Goal: Task Accomplishment & Management: Manage account settings

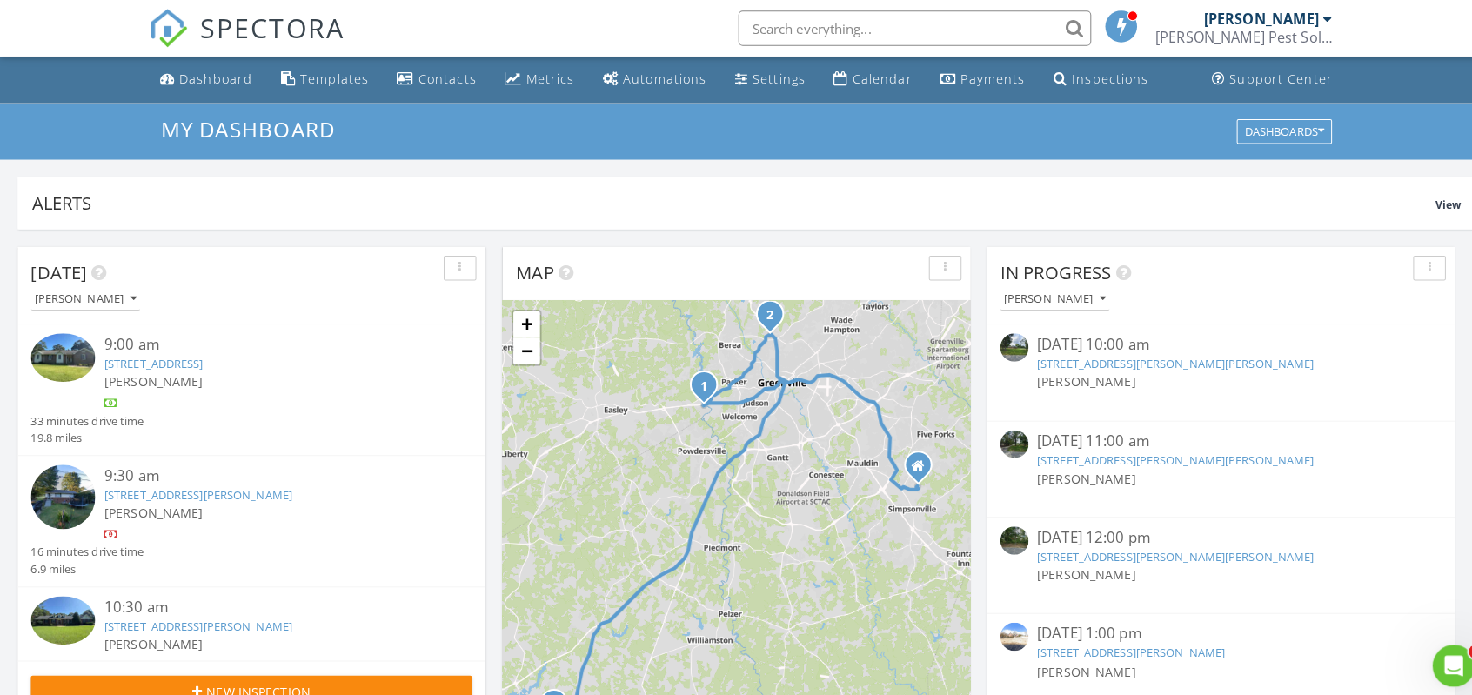
scroll to position [1610, 1498]
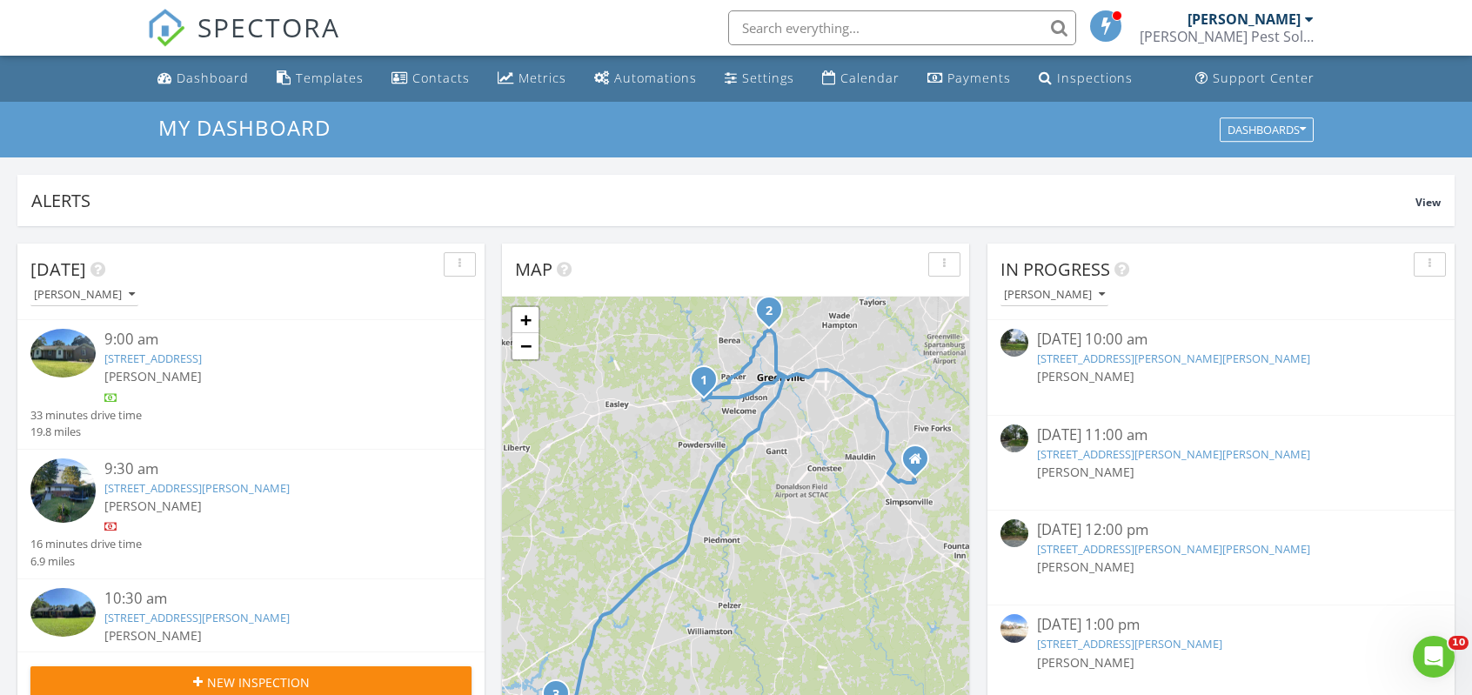
click at [88, 353] on img at bounding box center [62, 353] width 65 height 49
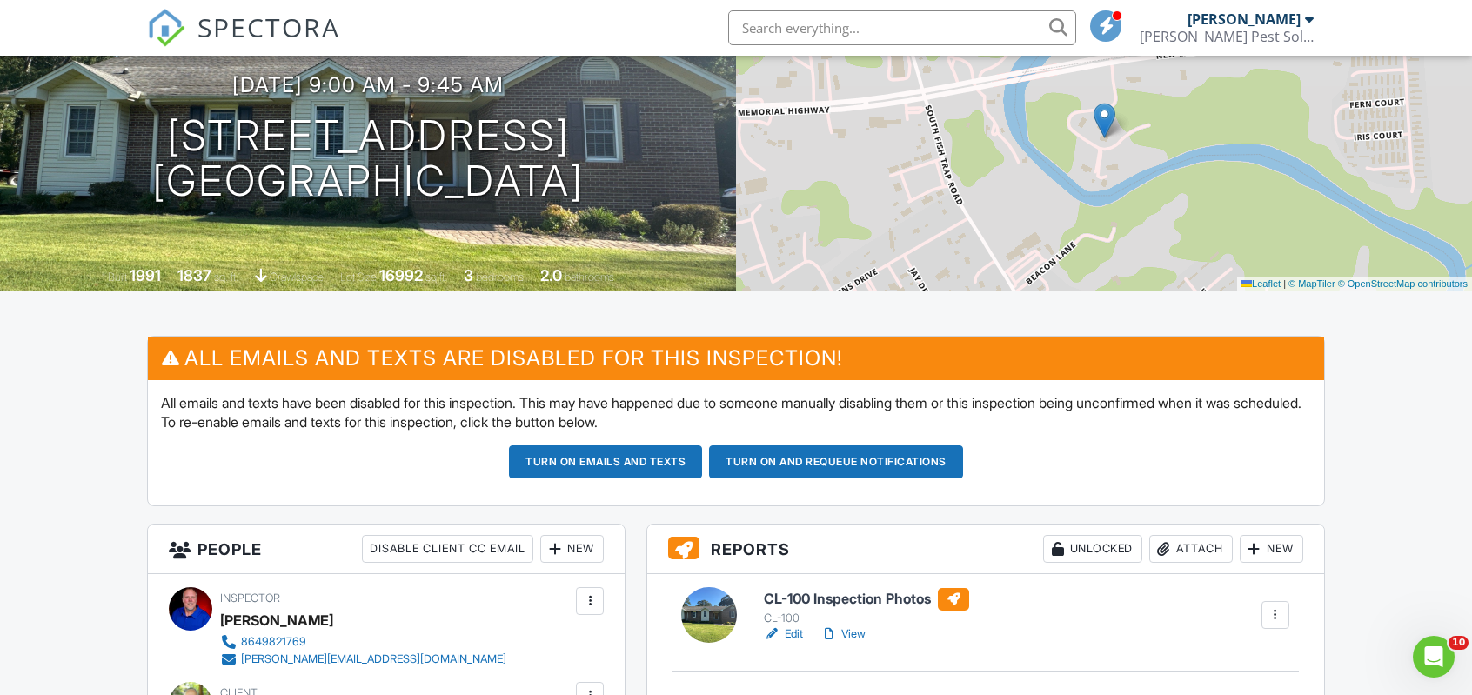
scroll to position [348, 0]
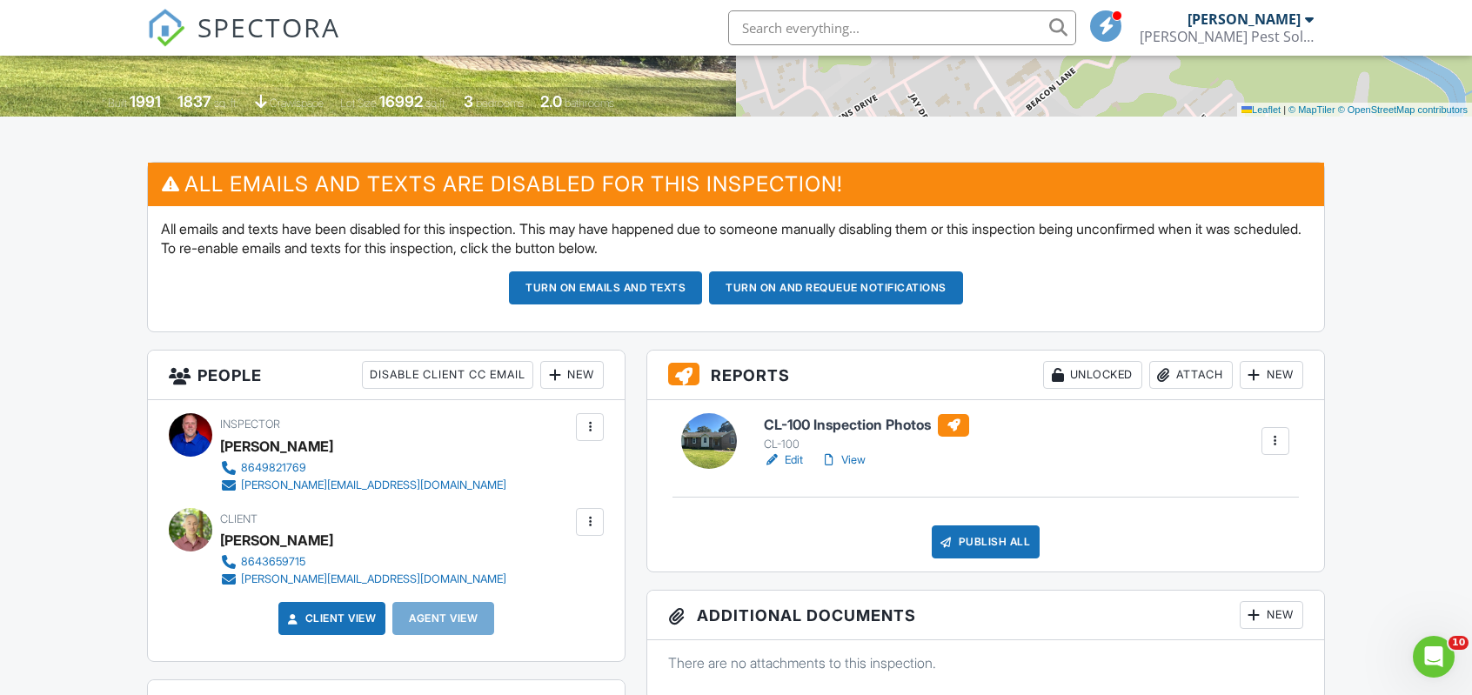
click at [854, 464] on link "View" at bounding box center [842, 460] width 45 height 17
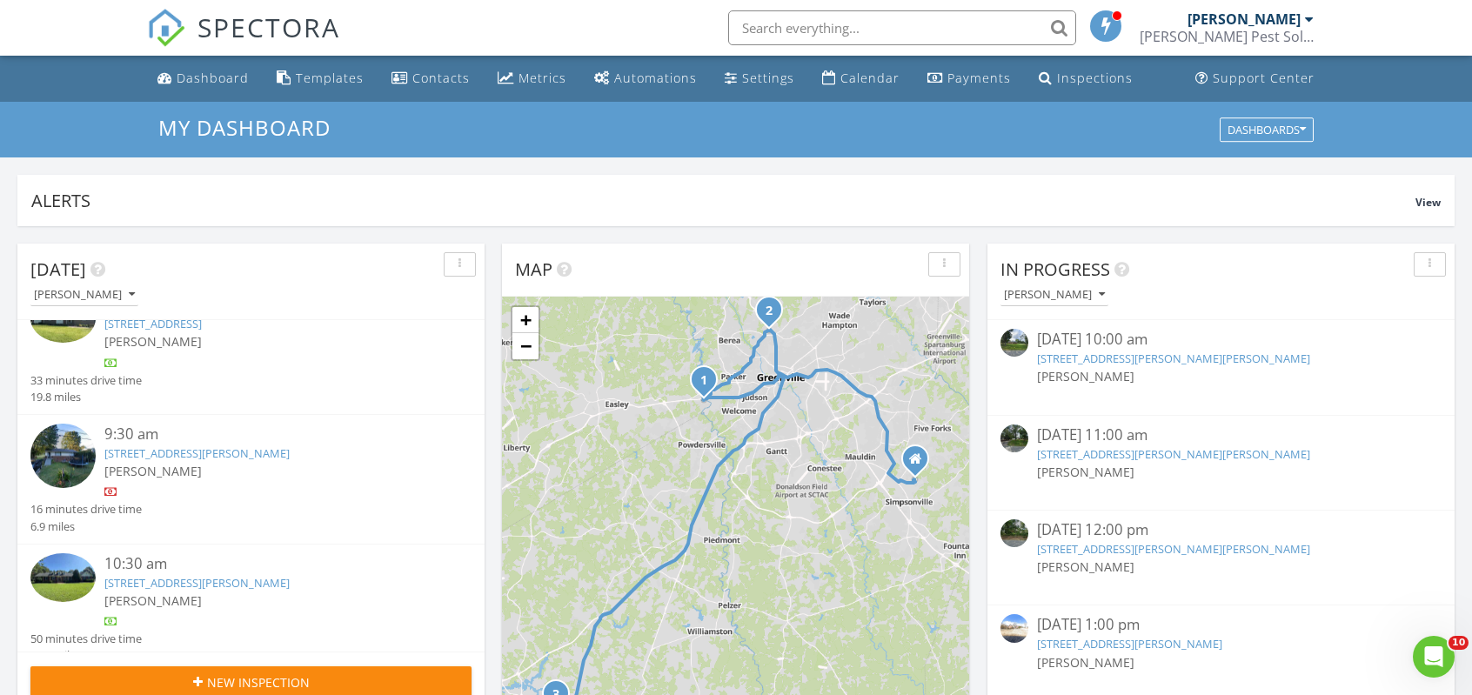
scroll to position [54, 0]
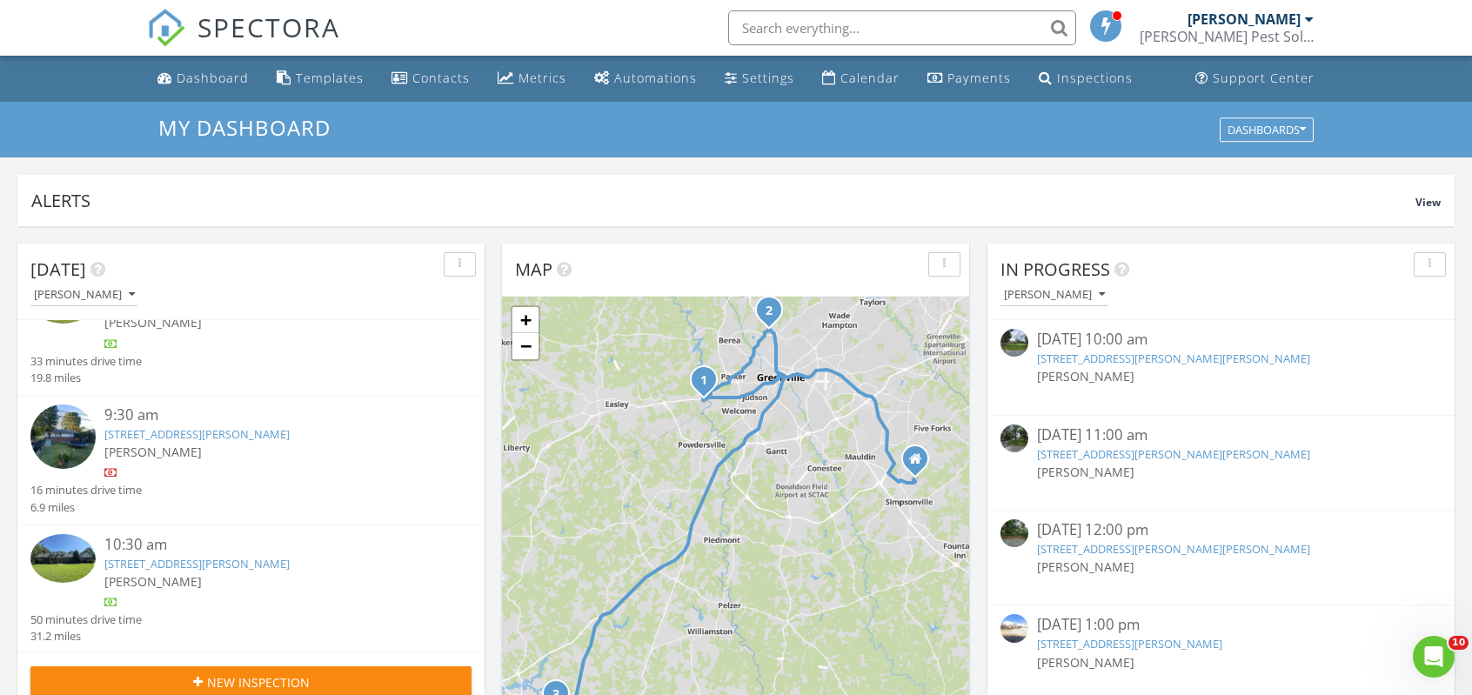
click at [64, 563] on img at bounding box center [62, 558] width 65 height 49
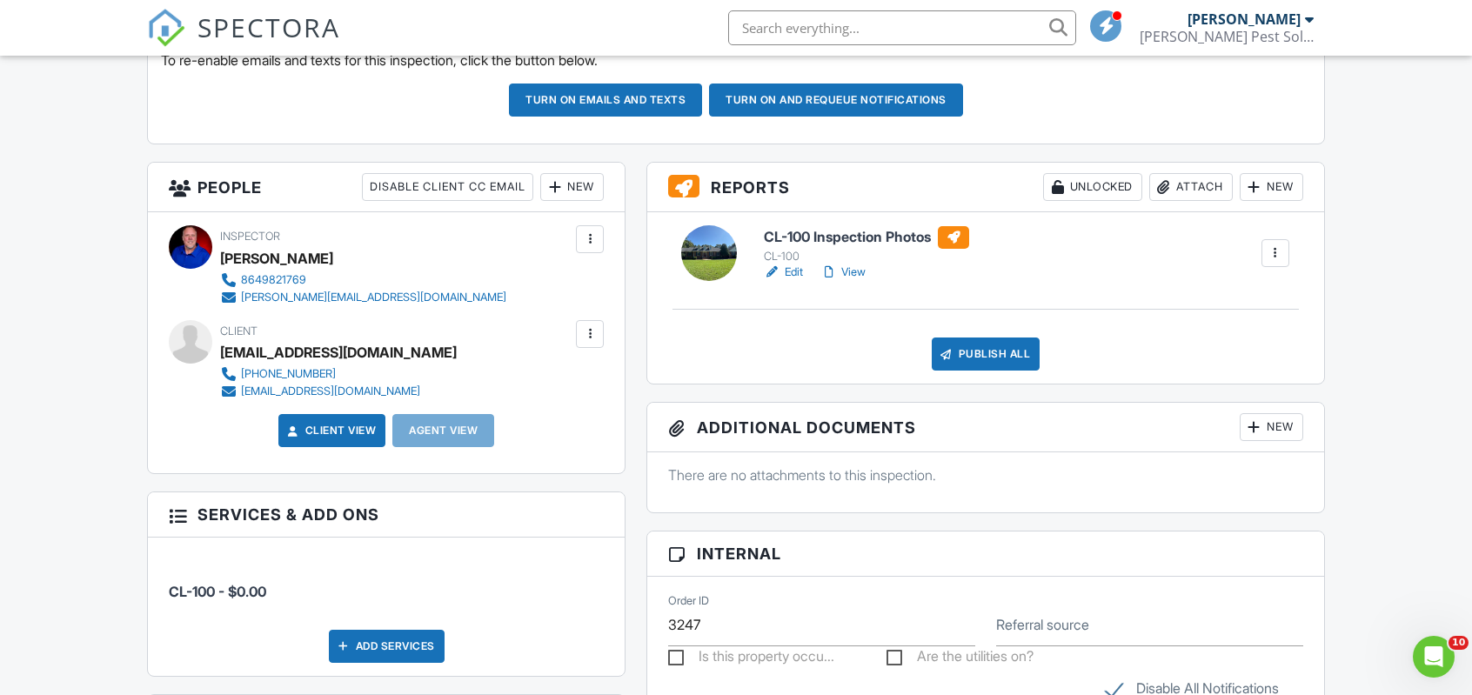
scroll to position [609, 0]
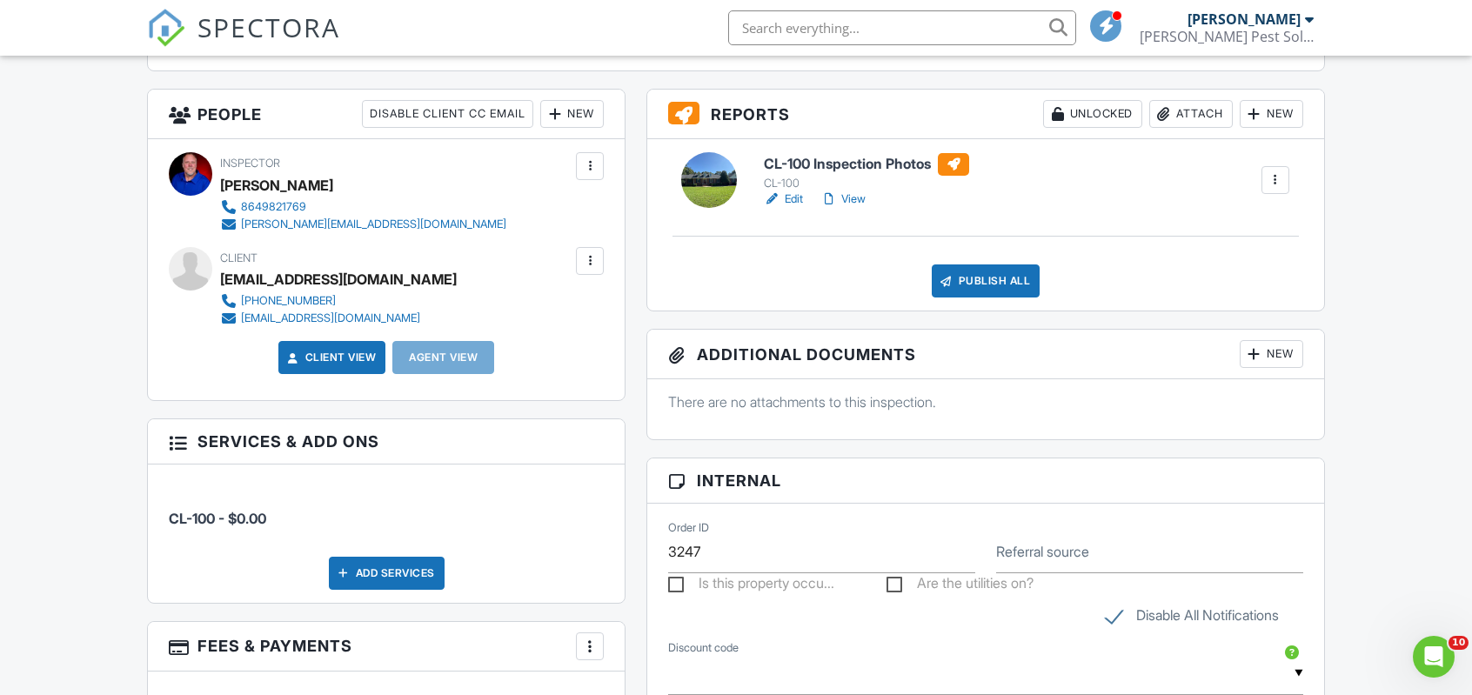
click at [853, 203] on link "View" at bounding box center [842, 199] width 45 height 17
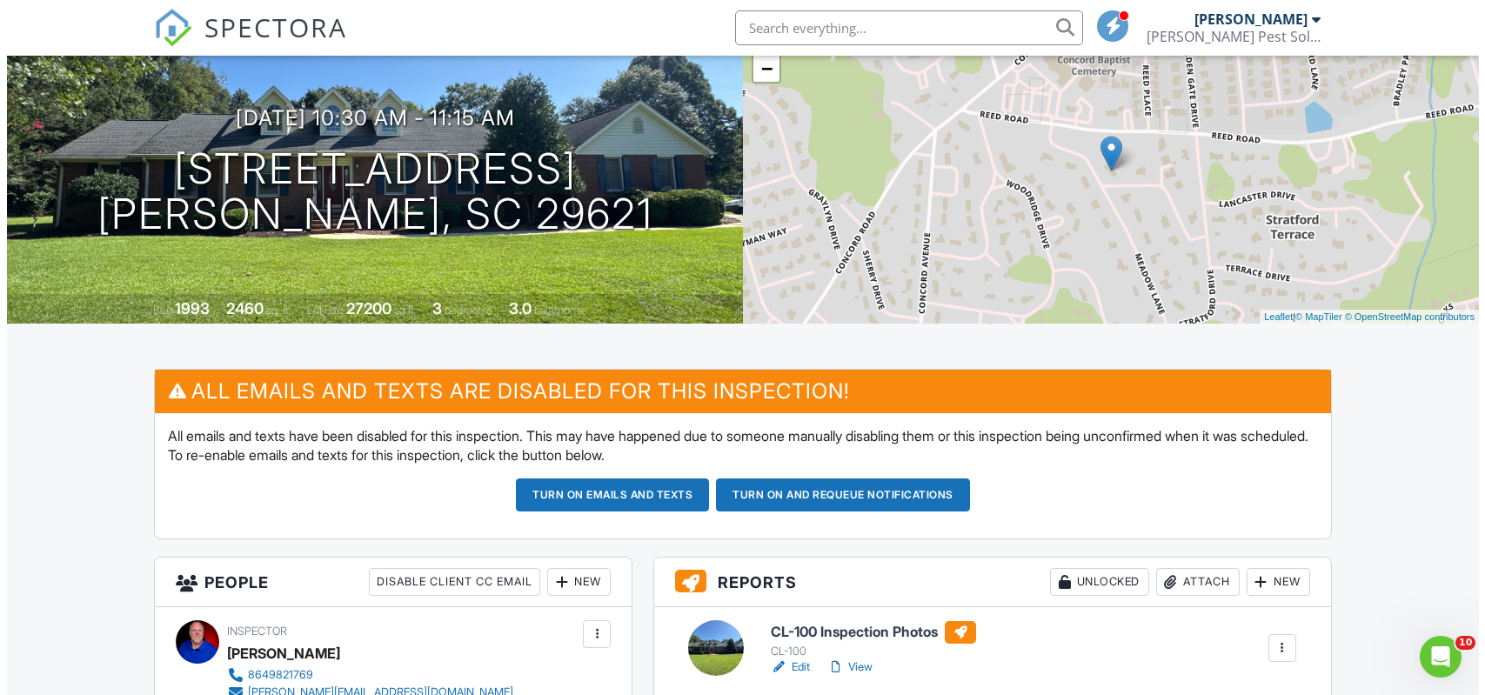
scroll to position [435, 0]
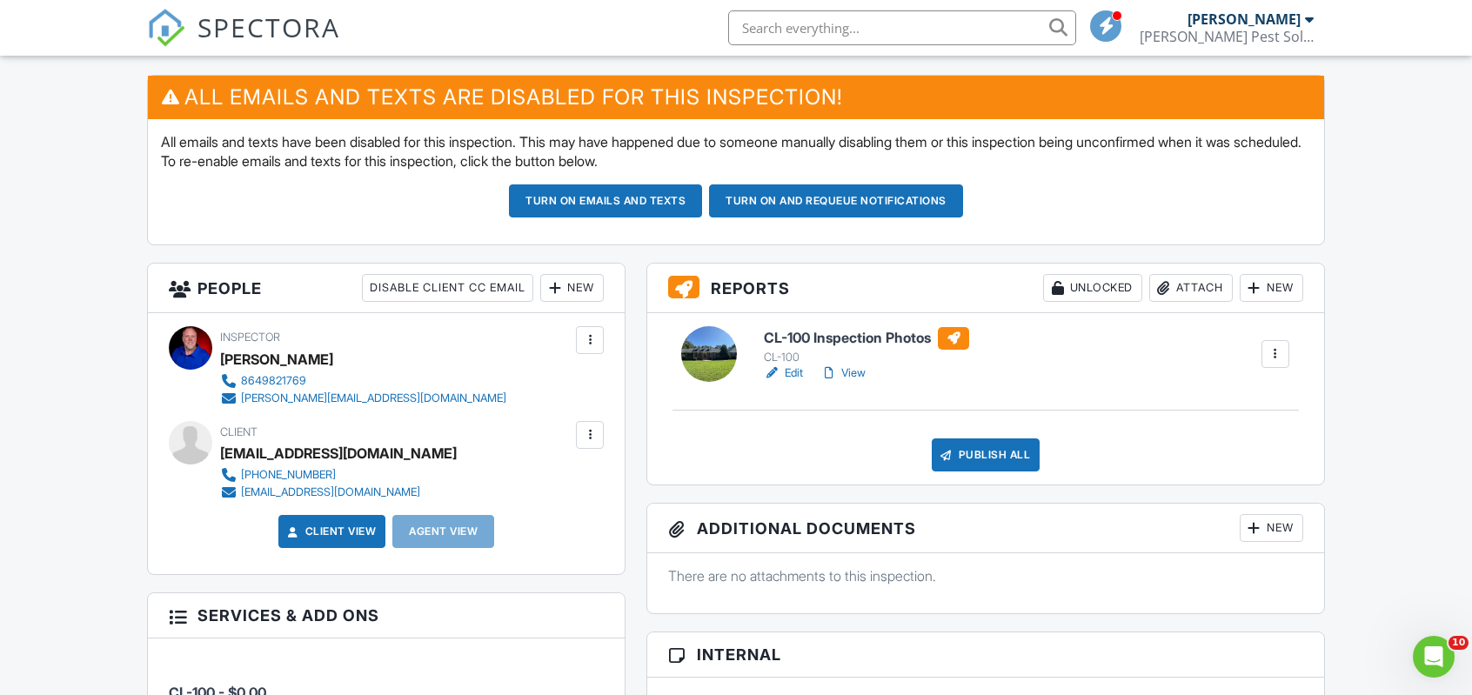
click at [1173, 291] on div "Attach" at bounding box center [1191, 288] width 84 height 28
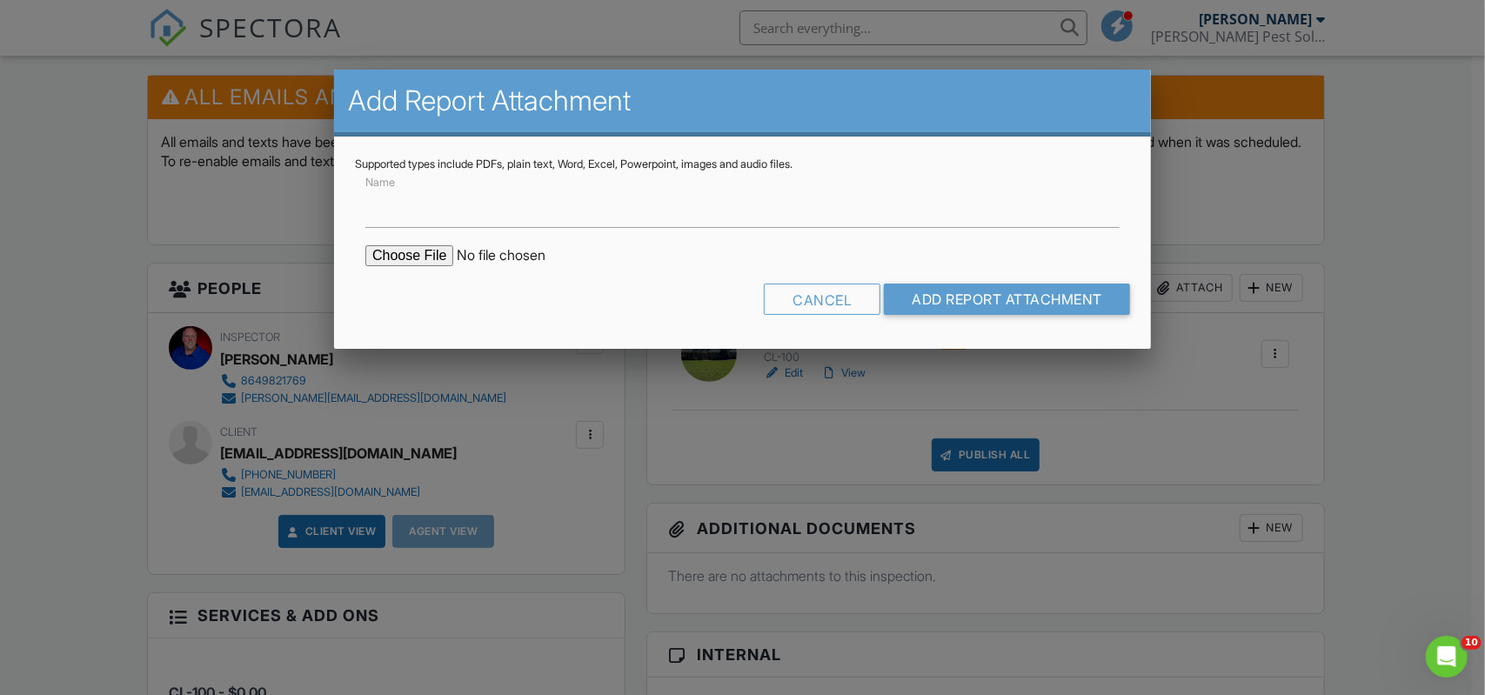
click at [419, 254] on input "file" at bounding box center [513, 255] width 296 height 21
type input "C:\fakepath\Continued on page 3 for 1000 Meadow Lane CL-100.pdf"
click at [914, 295] on input "Add Report Attachment" at bounding box center [1007, 299] width 246 height 31
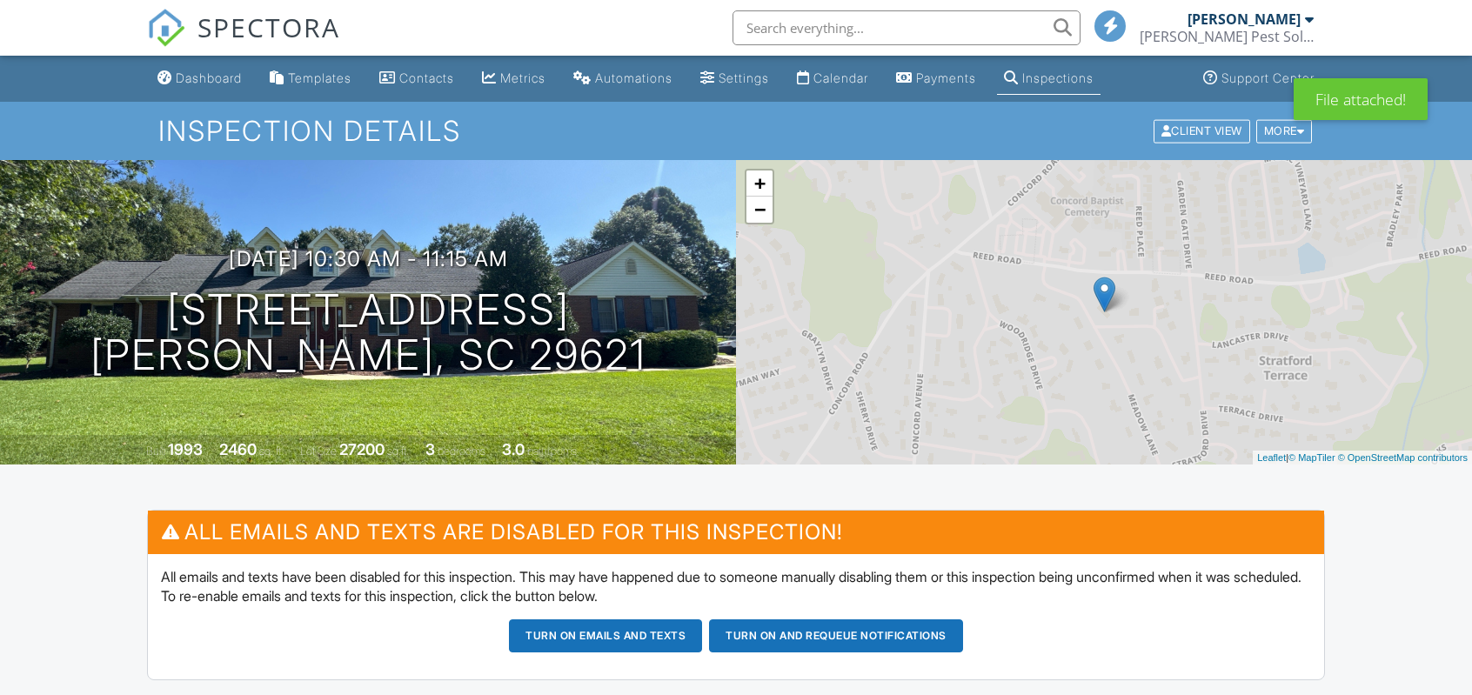
scroll to position [348, 0]
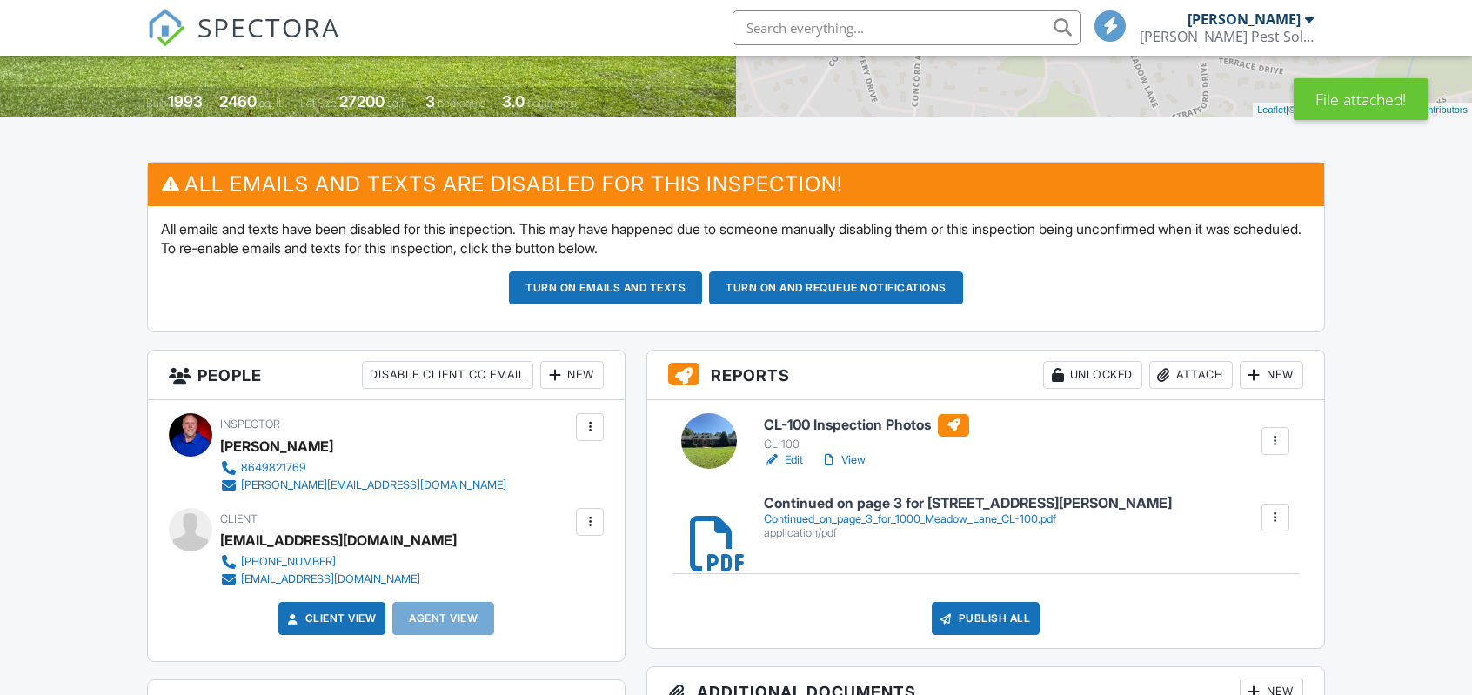
click at [1168, 377] on div at bounding box center [1163, 374] width 17 height 17
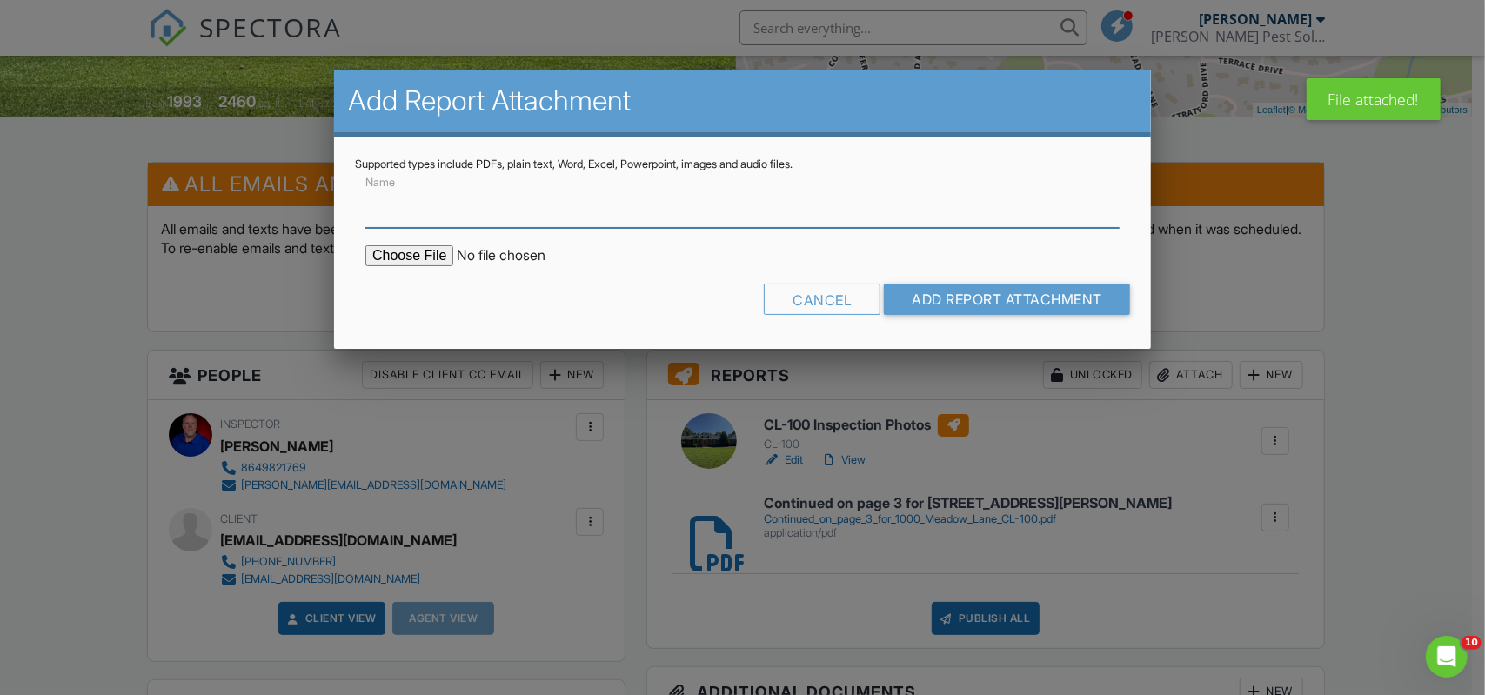
scroll to position [0, 0]
click at [423, 264] on input "file" at bounding box center [513, 255] width 296 height 21
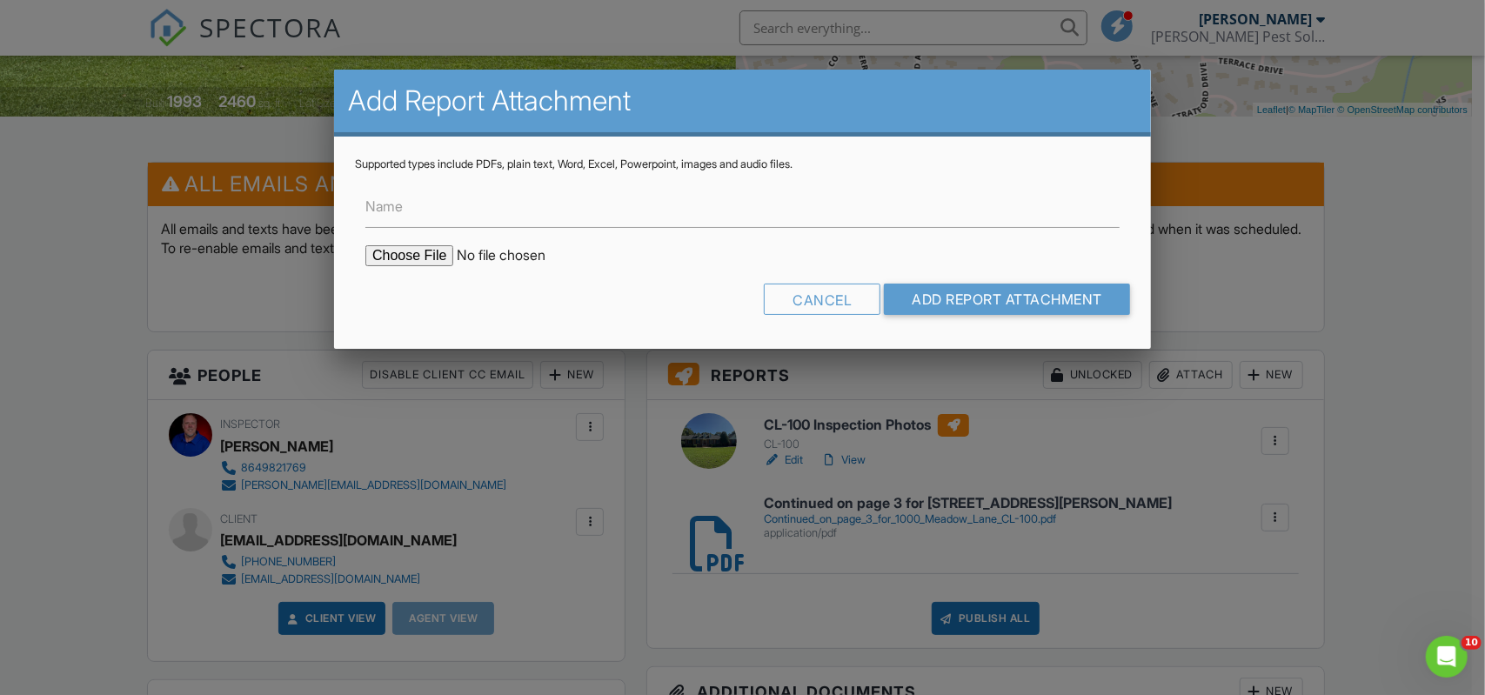
type input "C:\fakepath\1000 Meadow Lane CL-100 Report Page 1 and 2.pdf"
click at [1001, 298] on input "Add Report Attachment" at bounding box center [1007, 299] width 246 height 31
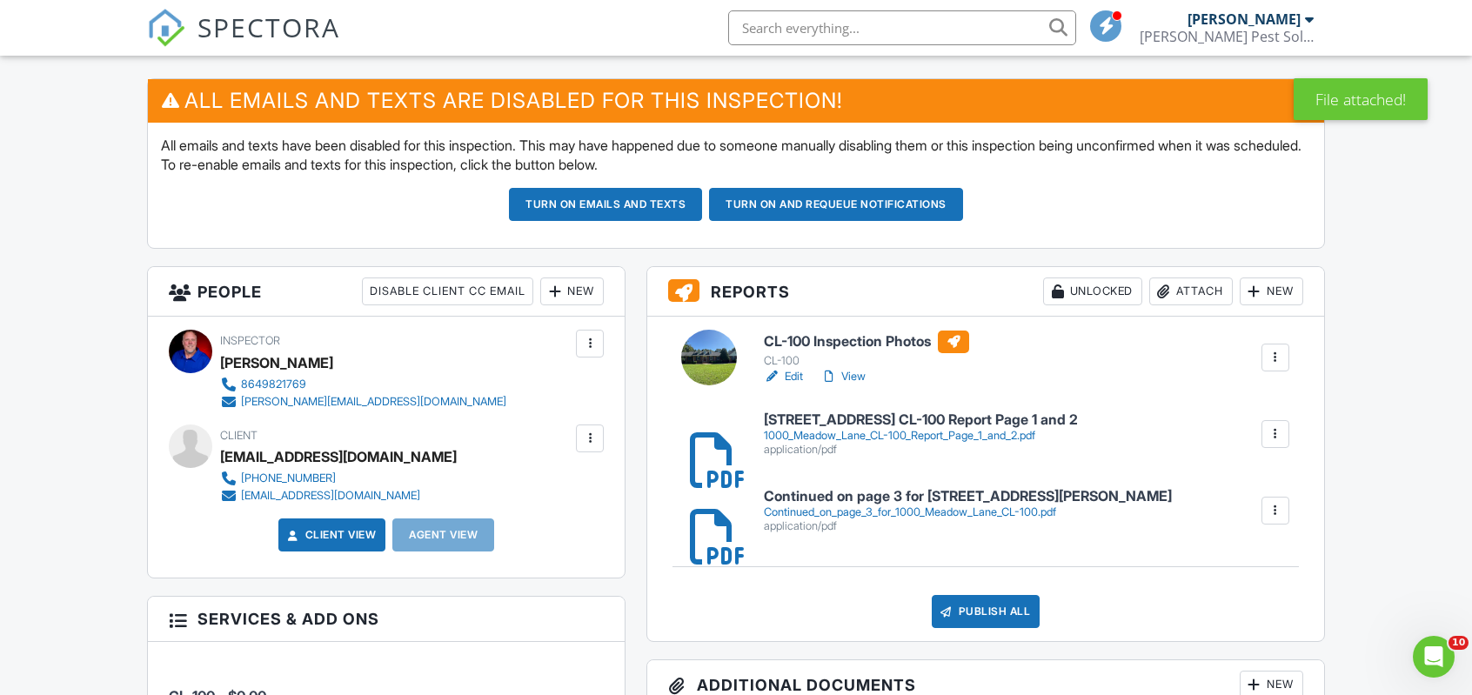
scroll to position [435, 0]
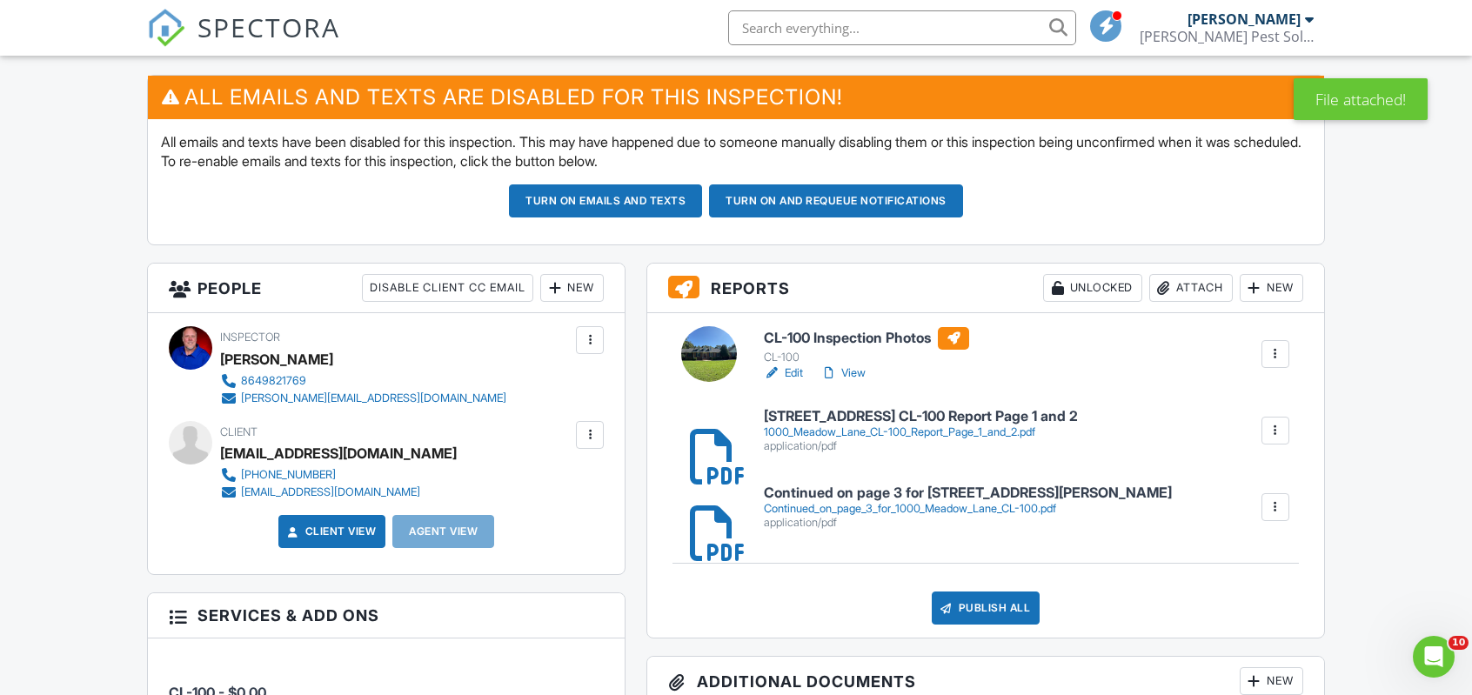
click at [846, 420] on h6 "1000 Meadow Lane CL-100 Report Page 1 and 2" at bounding box center [921, 417] width 314 height 16
click at [1270, 425] on div at bounding box center [1275, 430] width 17 height 17
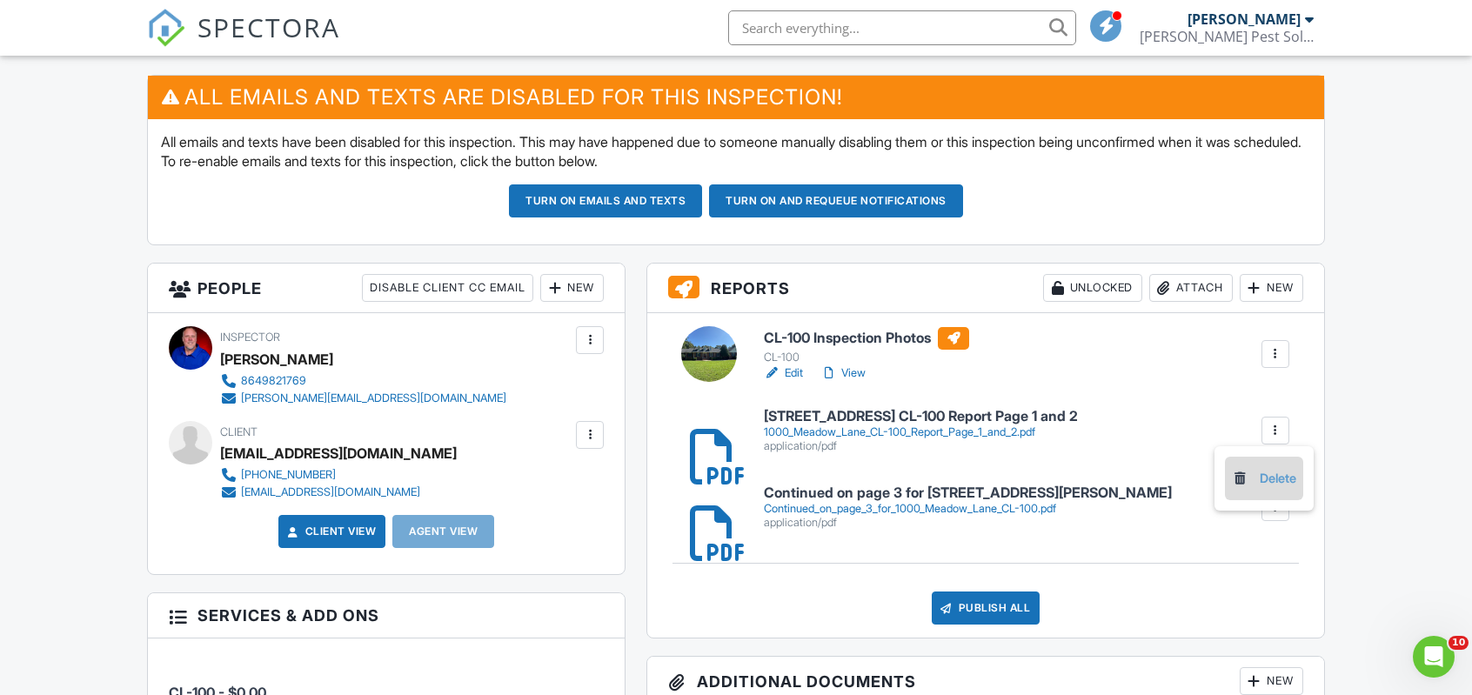
click at [1270, 471] on link "Delete" at bounding box center [1264, 478] width 64 height 19
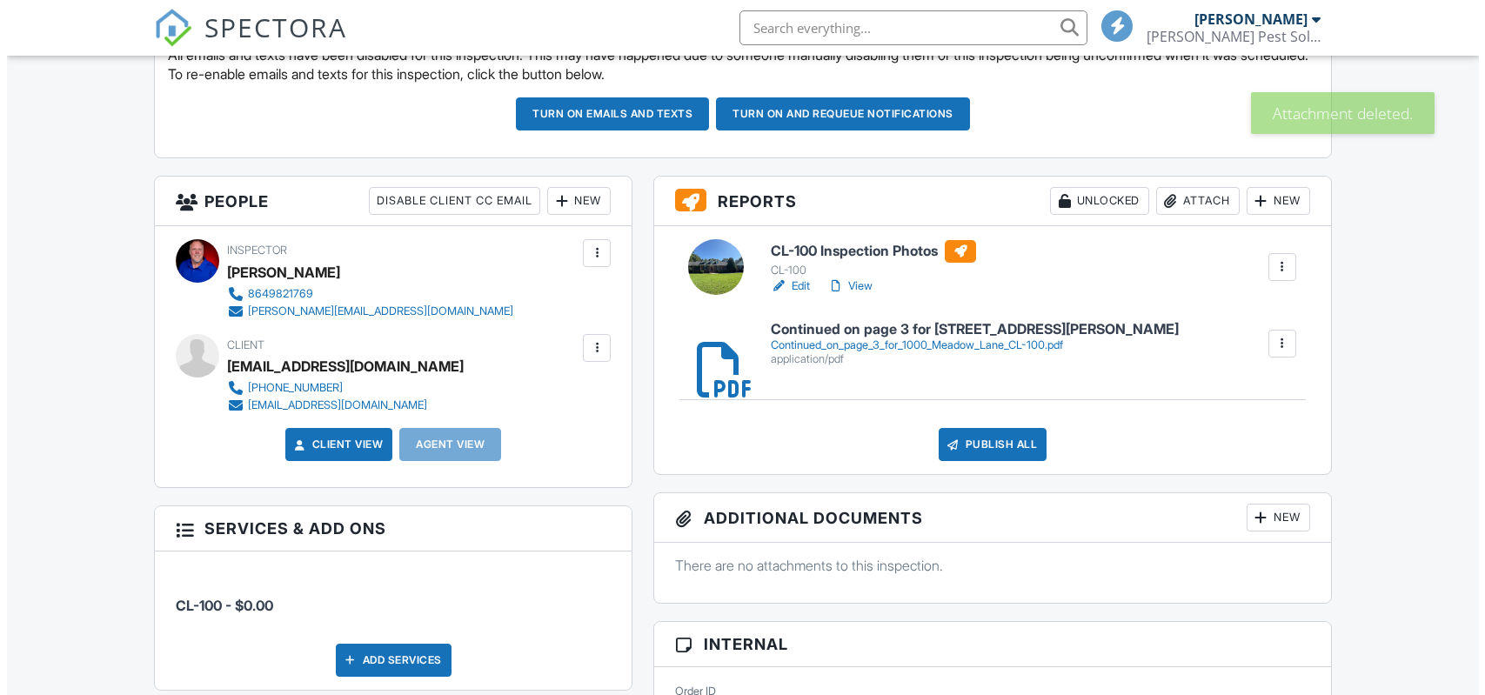
scroll to position [522, 0]
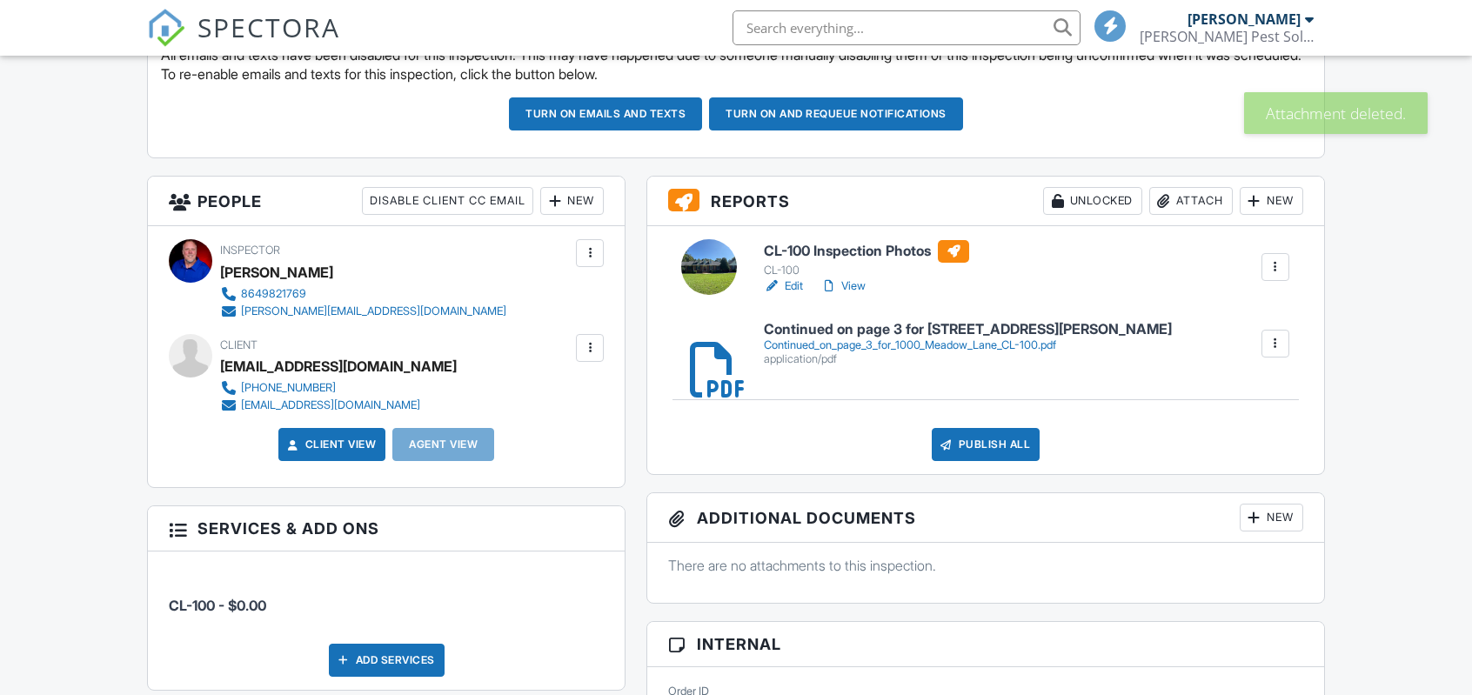
click at [1175, 192] on div "Attach" at bounding box center [1191, 201] width 84 height 28
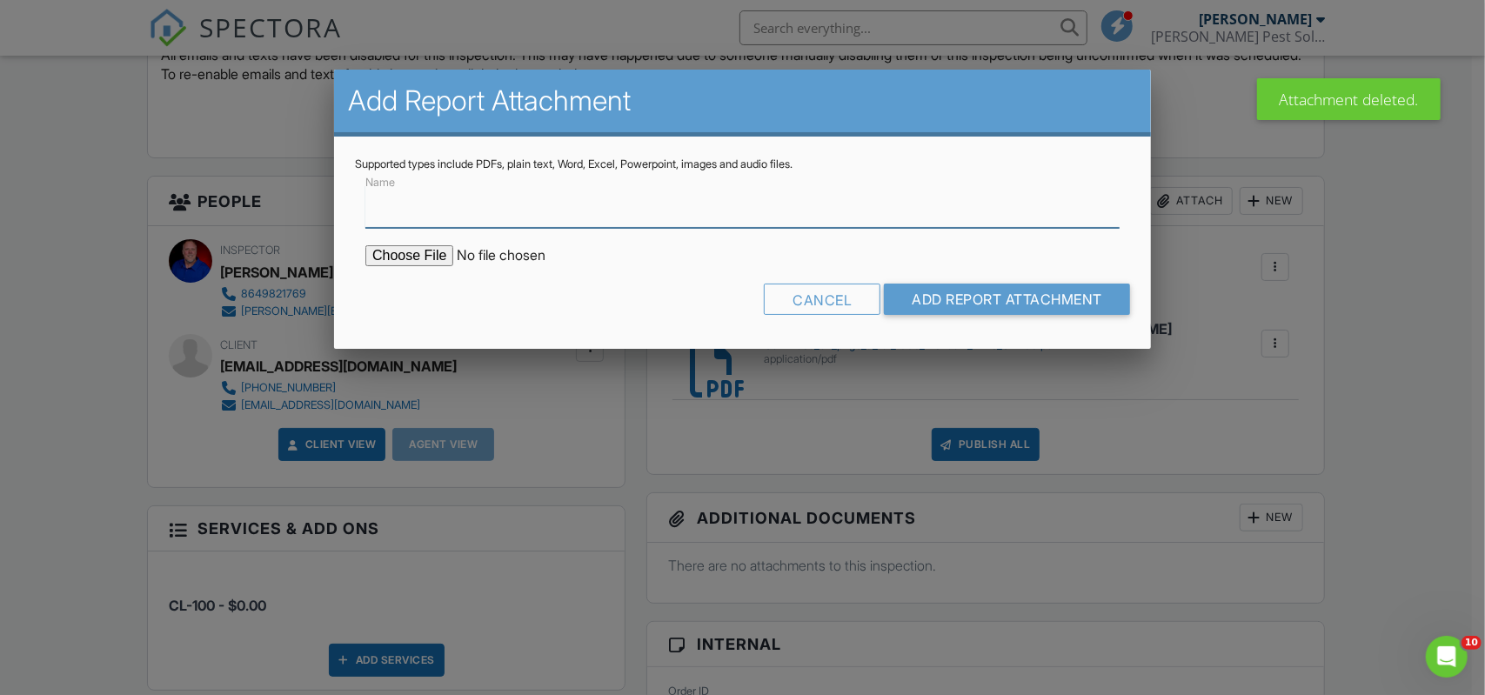
scroll to position [0, 0]
click at [414, 253] on input "file" at bounding box center [513, 255] width 296 height 21
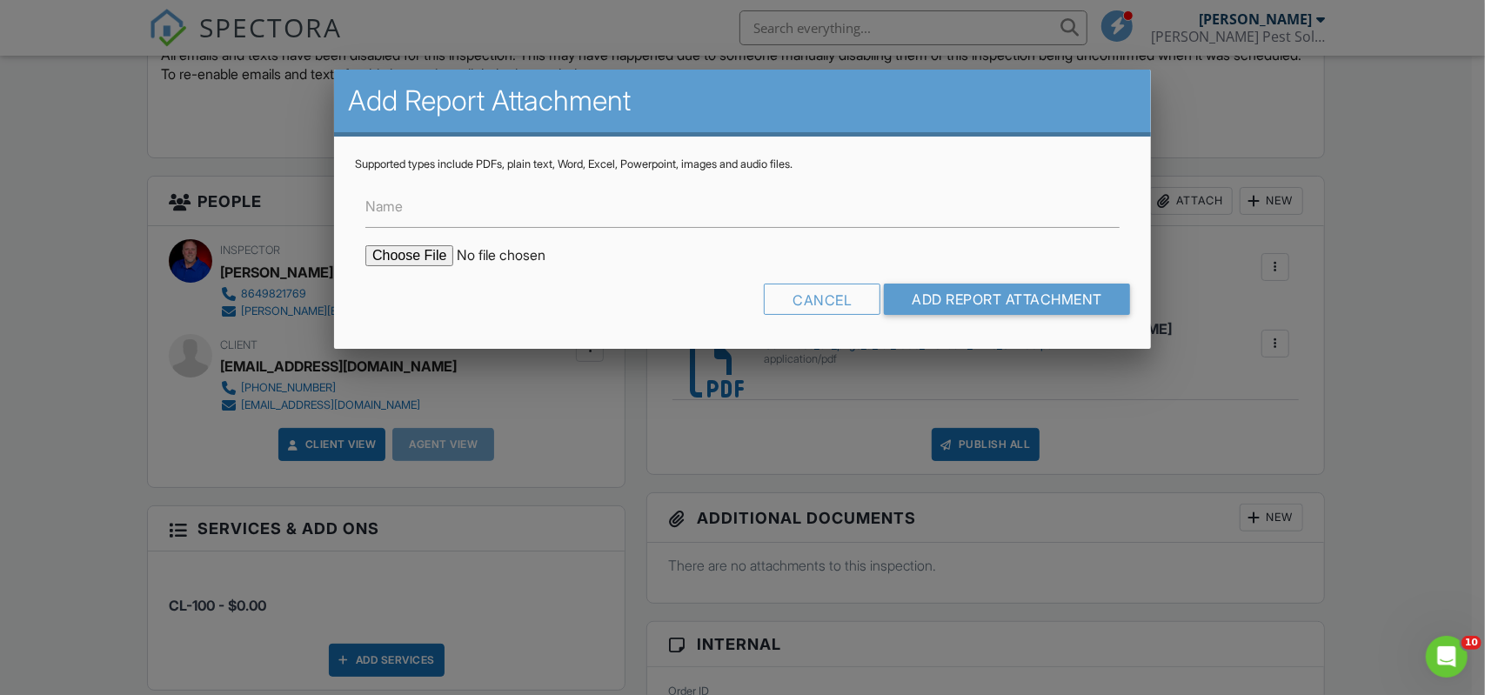
type input "C:\fakepath\1000 Meadow Lane CL-100 Report Page 1 and 2.pdf"
click at [1027, 295] on input "Add Report Attachment" at bounding box center [1007, 299] width 246 height 31
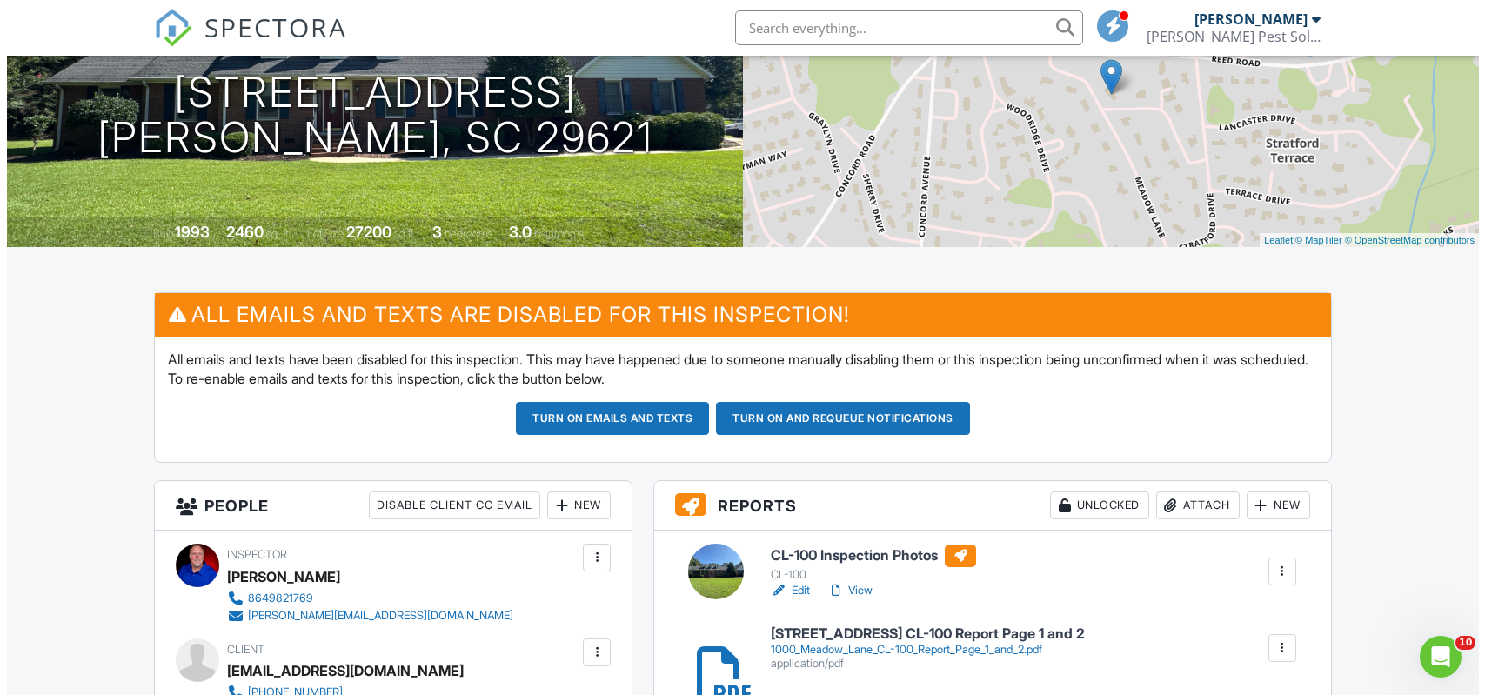
scroll to position [348, 0]
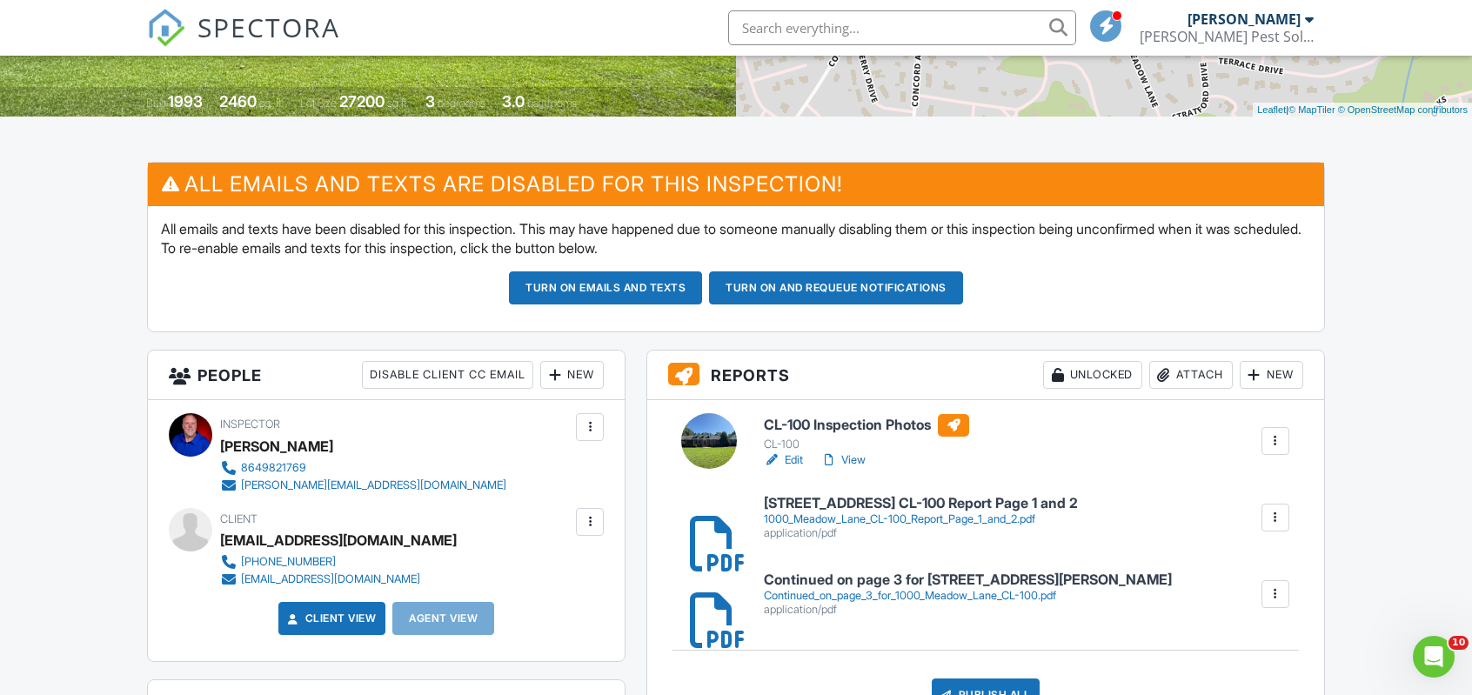
click at [1180, 378] on div "Attach" at bounding box center [1191, 375] width 84 height 28
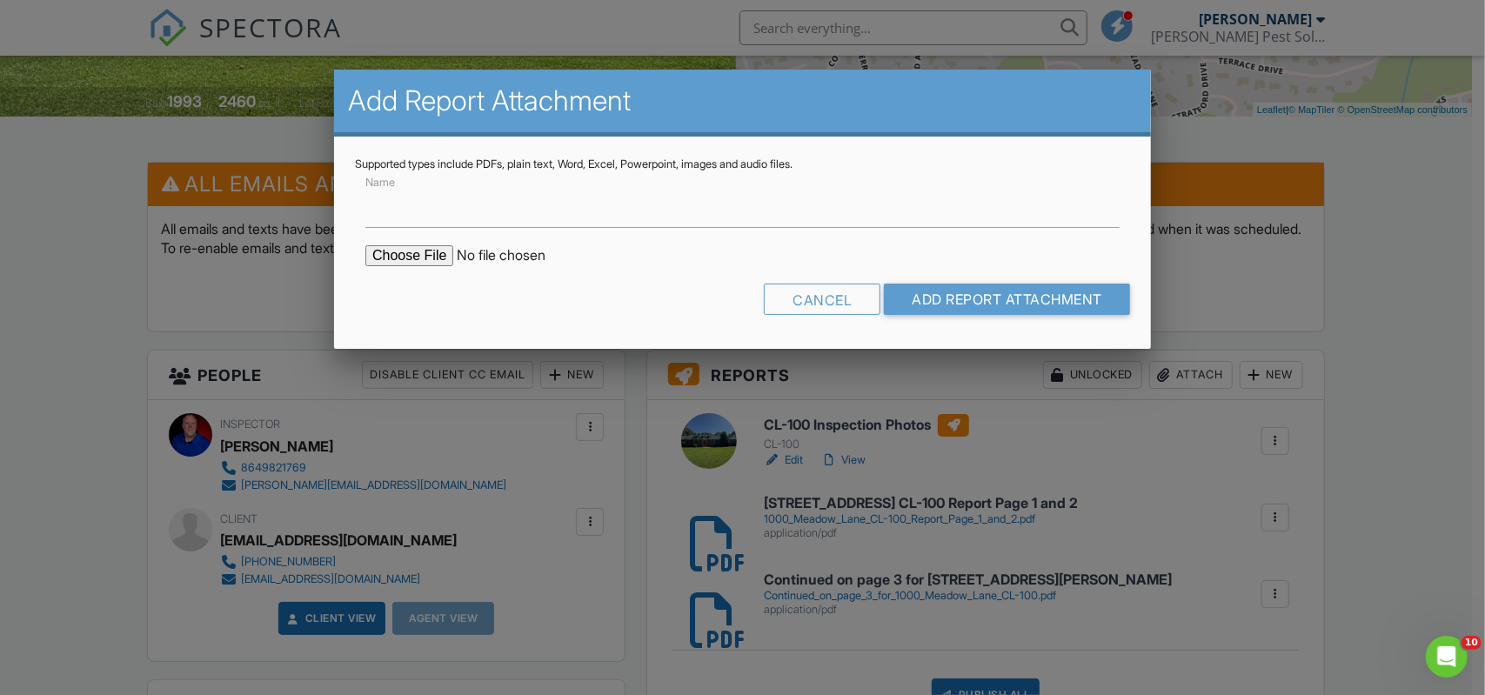
click at [414, 260] on input "file" at bounding box center [513, 255] width 296 height 21
type input "C:\fakepath\Dehumidifer Estimate-5041.pdf"
click at [962, 303] on input "Add Report Attachment" at bounding box center [1007, 299] width 246 height 31
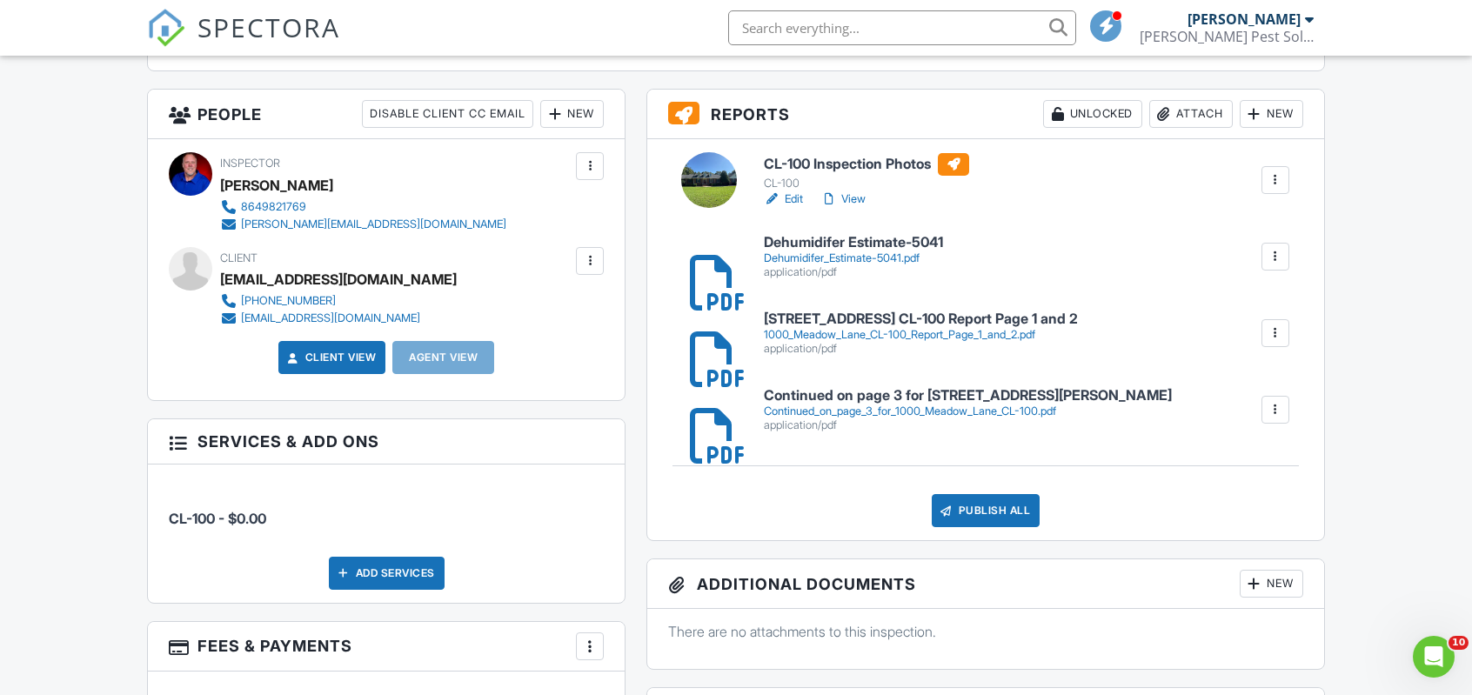
scroll to position [174, 0]
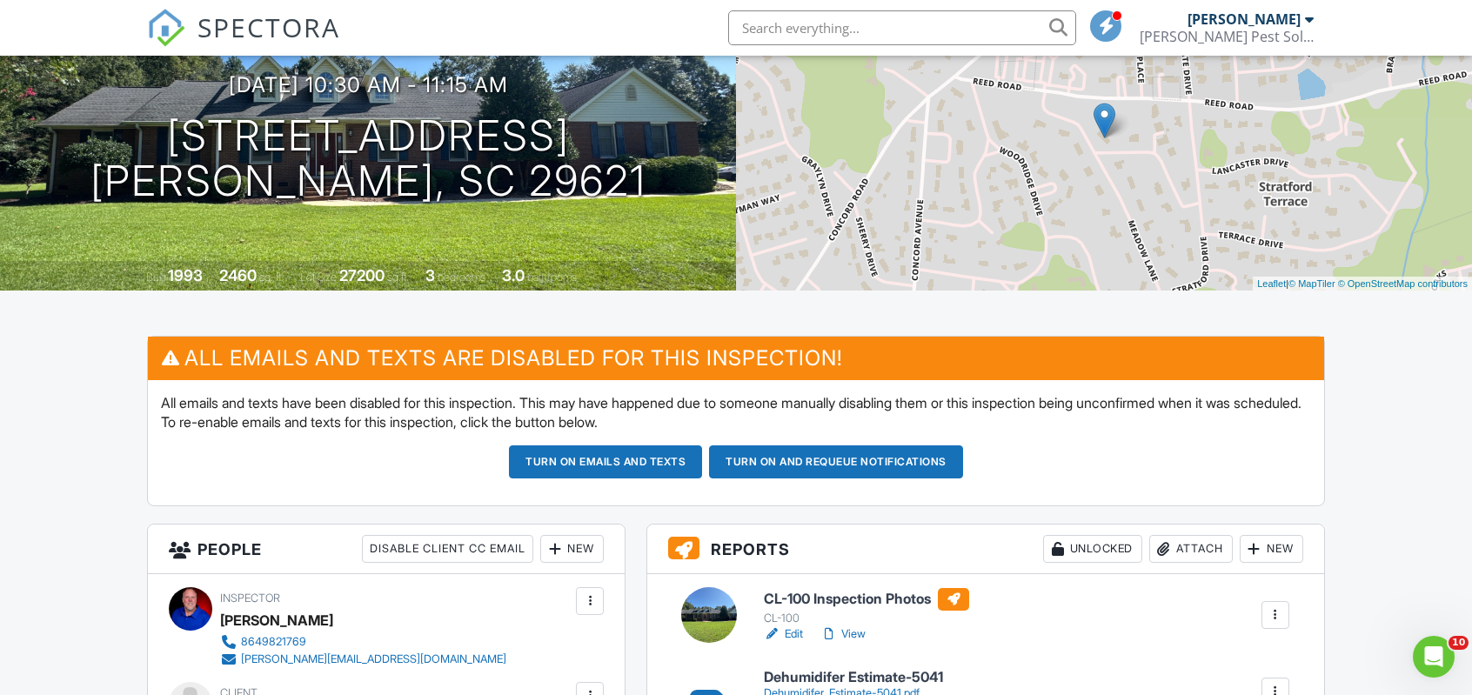
click at [573, 469] on button "Turn on emails and texts" at bounding box center [605, 461] width 193 height 33
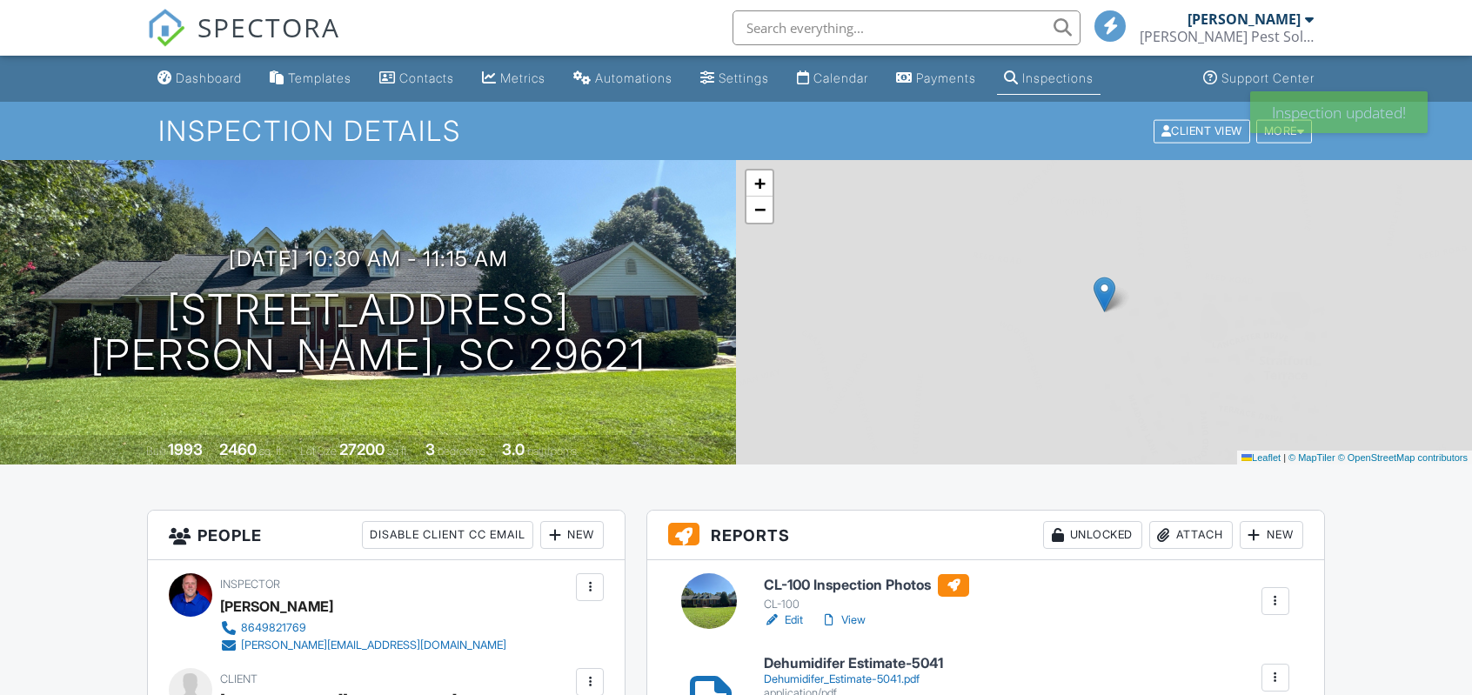
click at [215, 83] on div "Dashboard" at bounding box center [209, 77] width 66 height 15
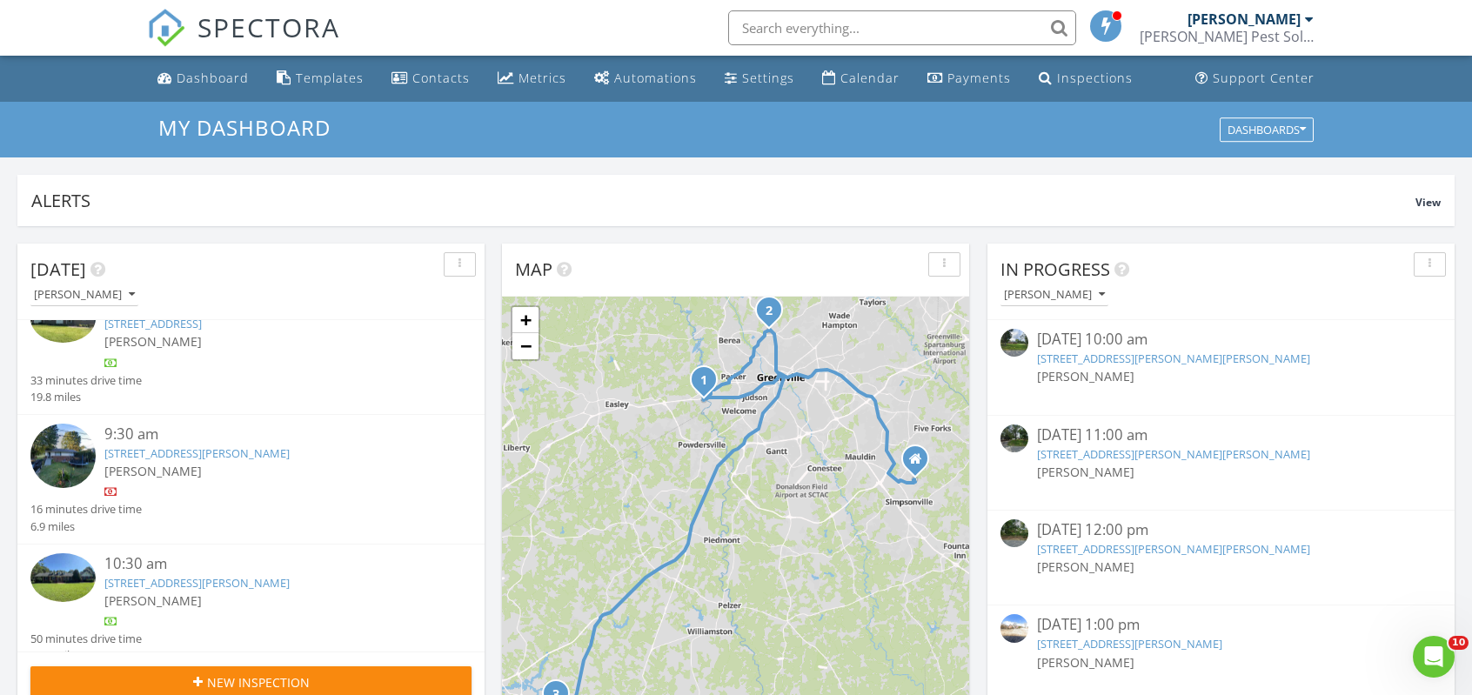
scroll to position [54, 0]
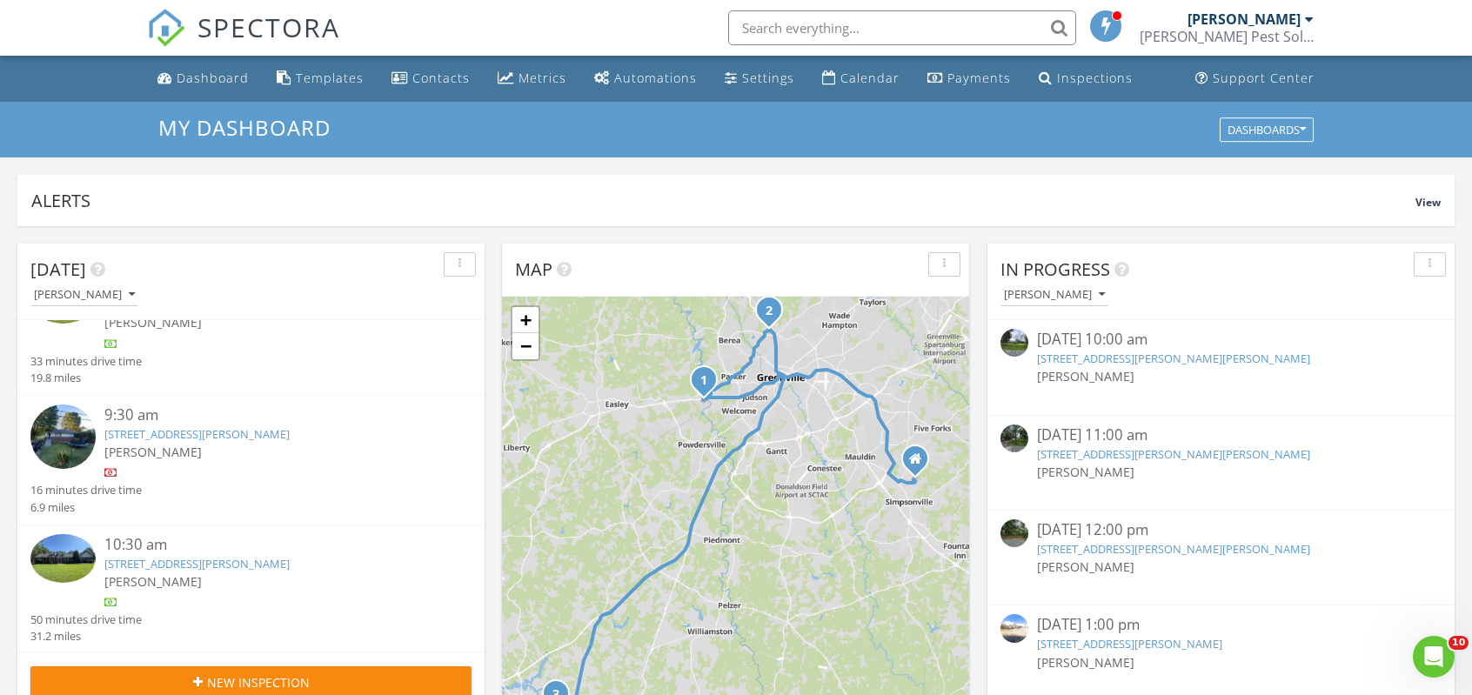
click at [68, 425] on img at bounding box center [62, 437] width 65 height 65
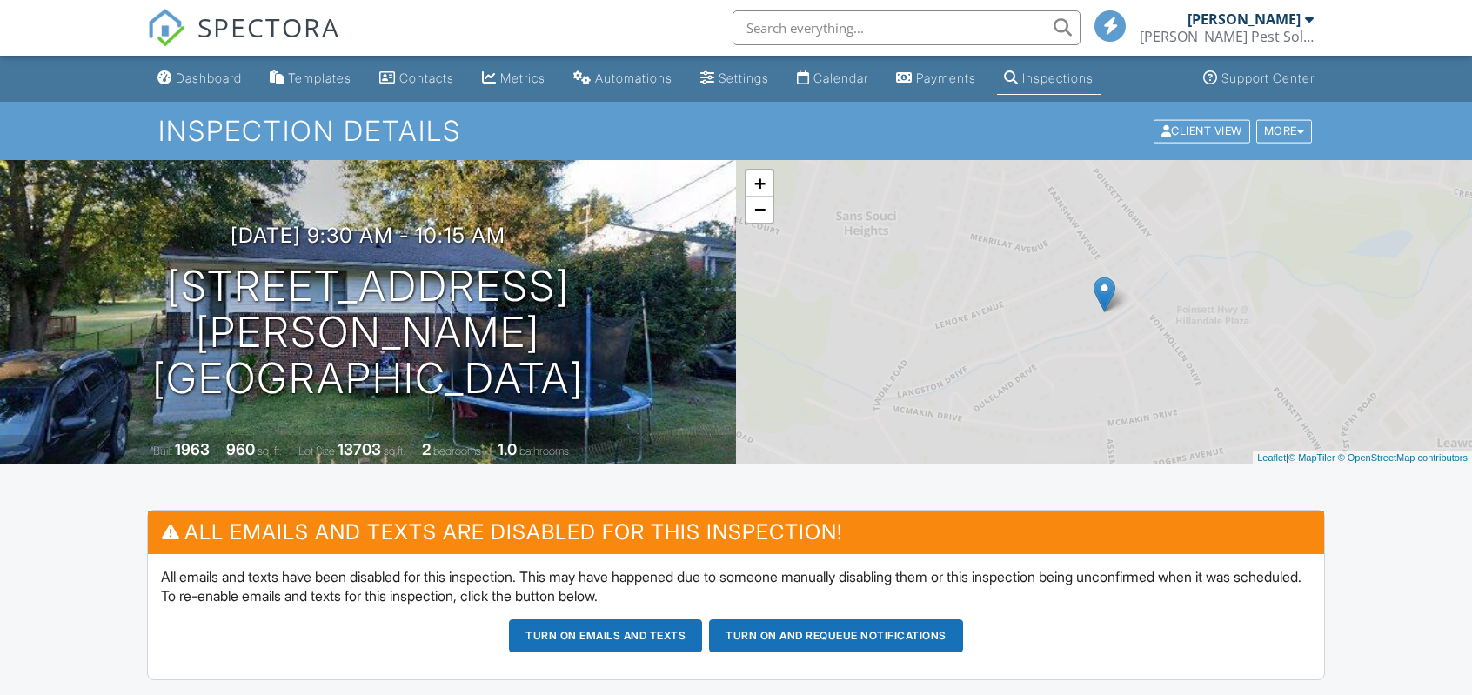
scroll to position [261, 0]
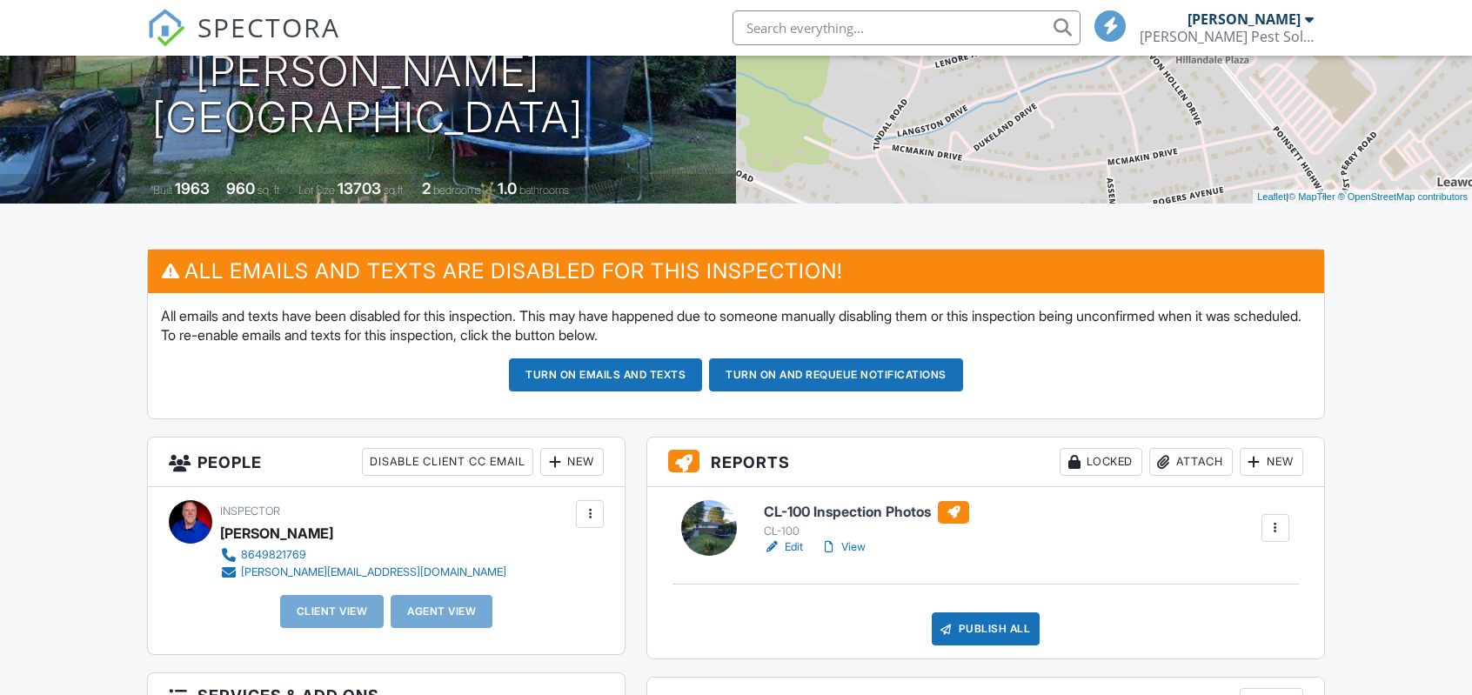
click at [854, 535] on div "CL-100" at bounding box center [866, 532] width 205 height 14
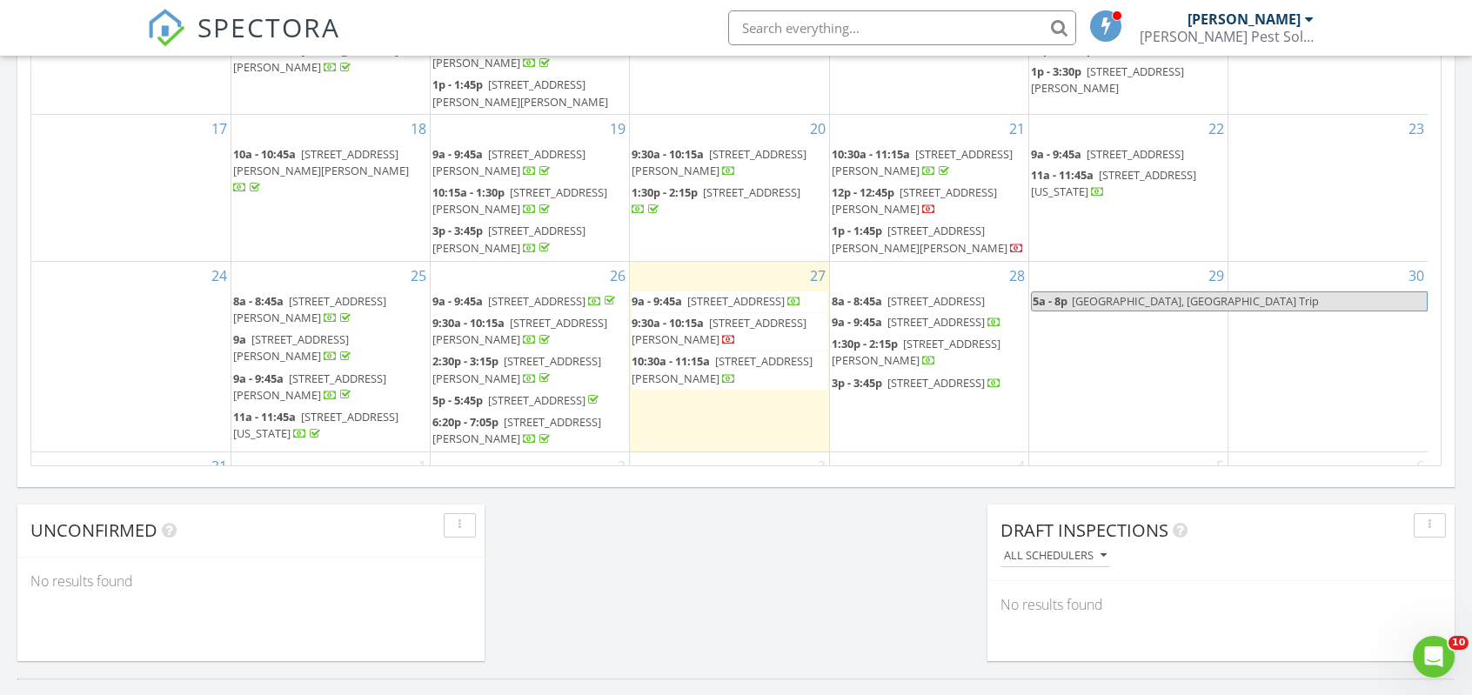
scroll to position [264, 0]
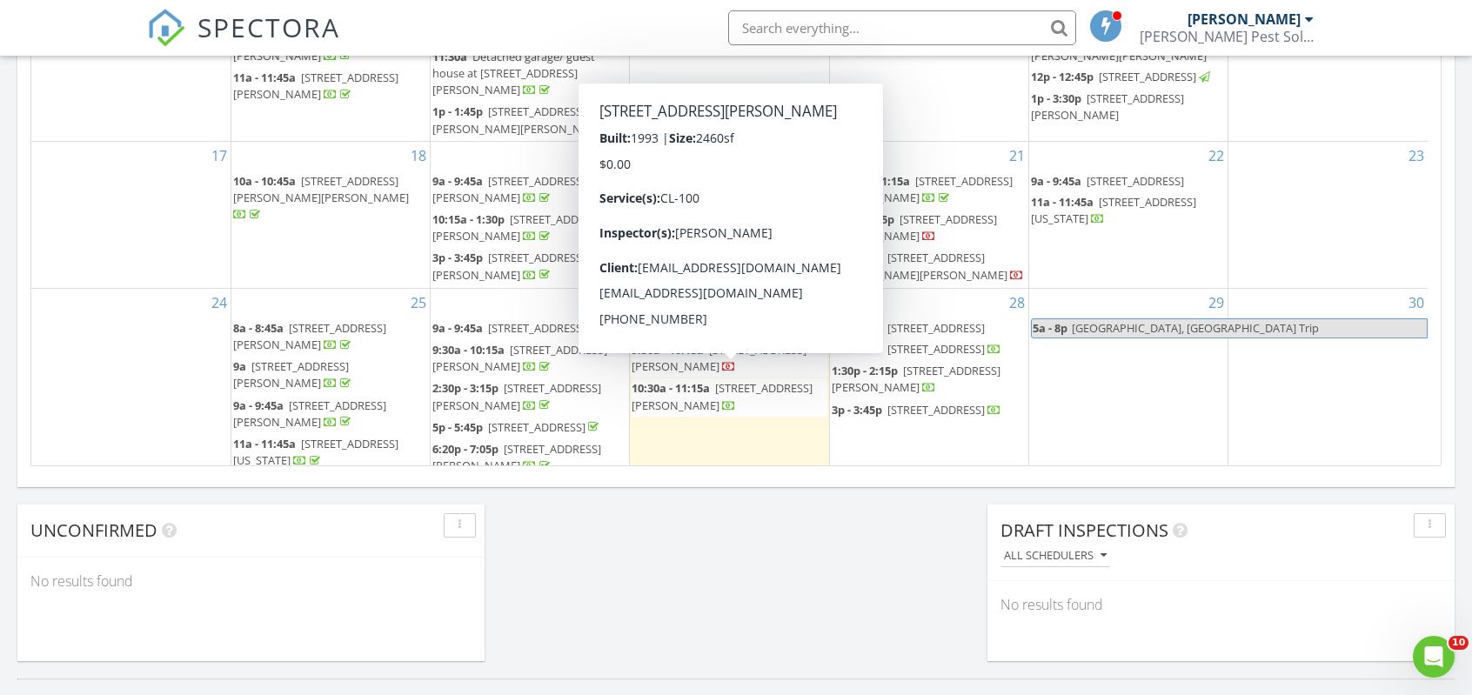
drag, startPoint x: 732, startPoint y: 401, endPoint x: 562, endPoint y: 525, distance: 209.9
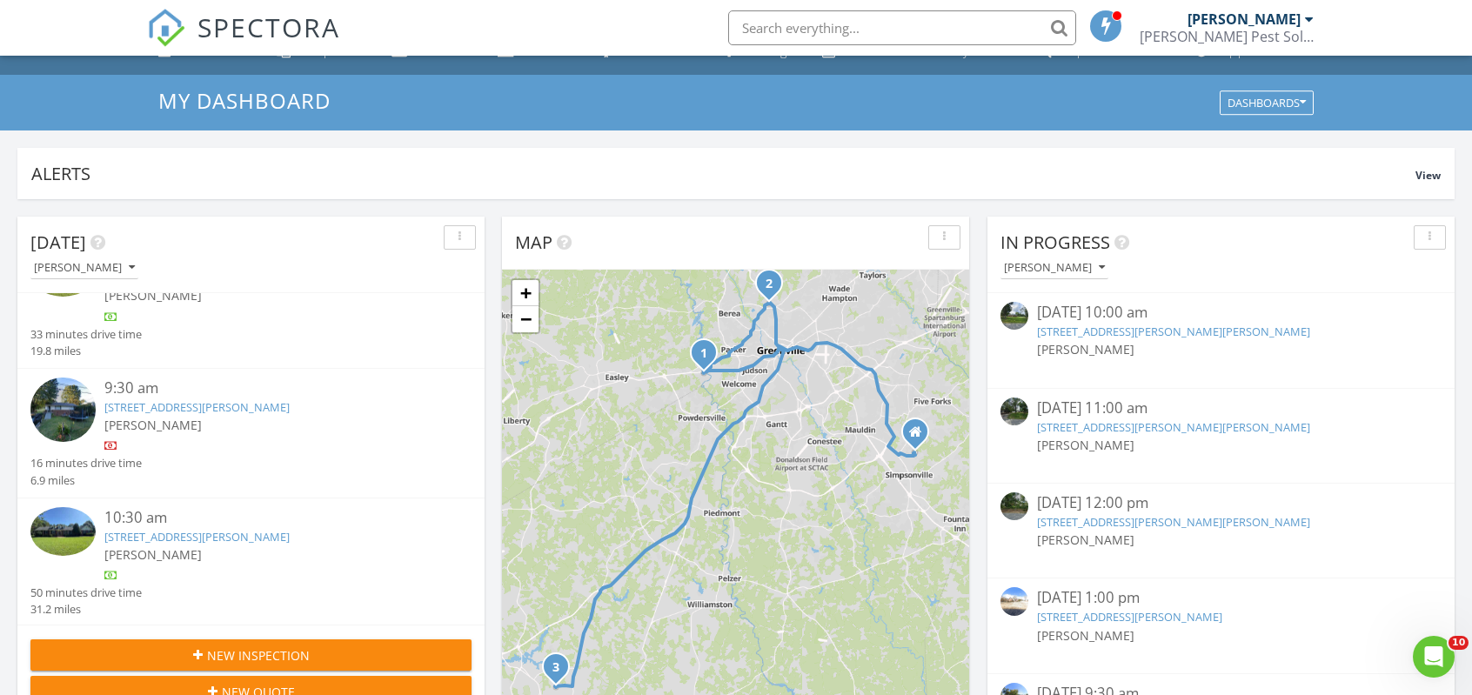
scroll to position [0, 0]
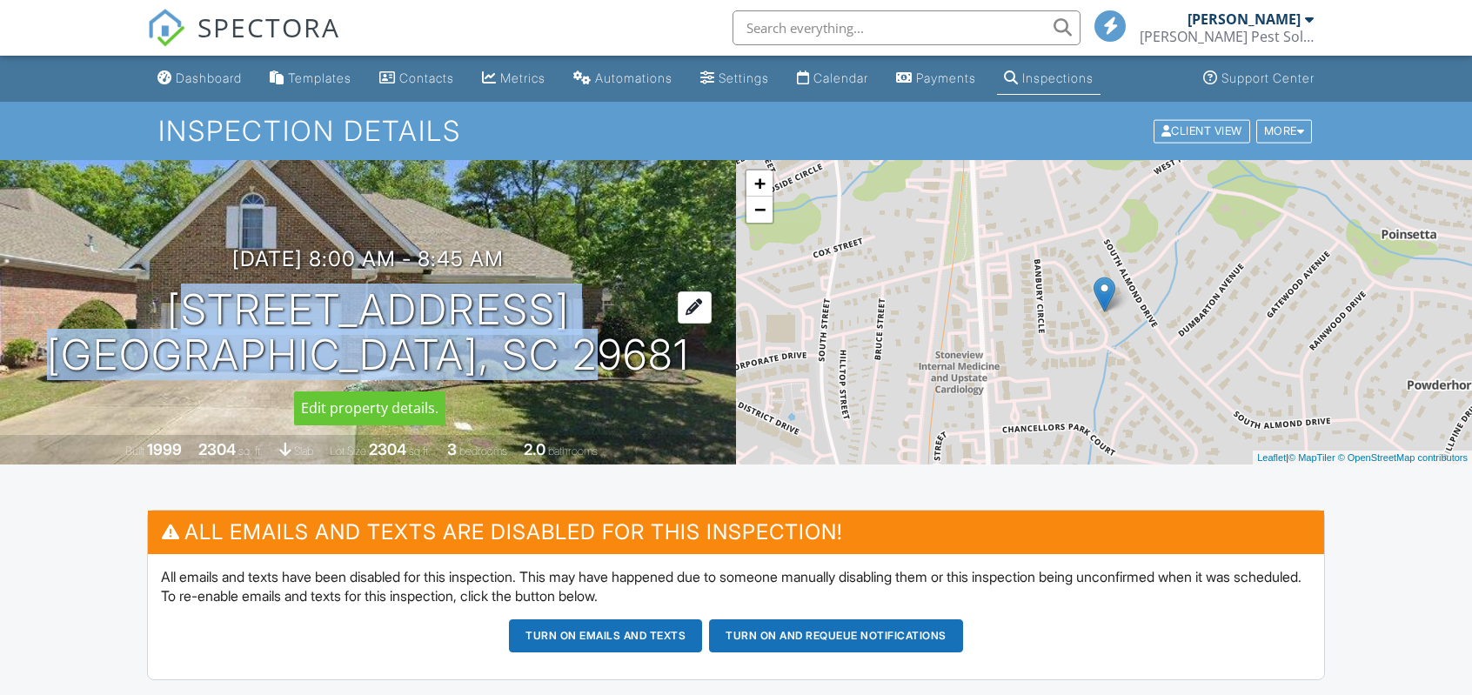
drag, startPoint x: 424, startPoint y: 344, endPoint x: 561, endPoint y: 344, distance: 137.5
click at [635, 356] on div "08/28/2025 8:00 am - 8:45 am 216 Banbury Cir Simpsonville, SC 29681" at bounding box center [368, 312] width 736 height 131
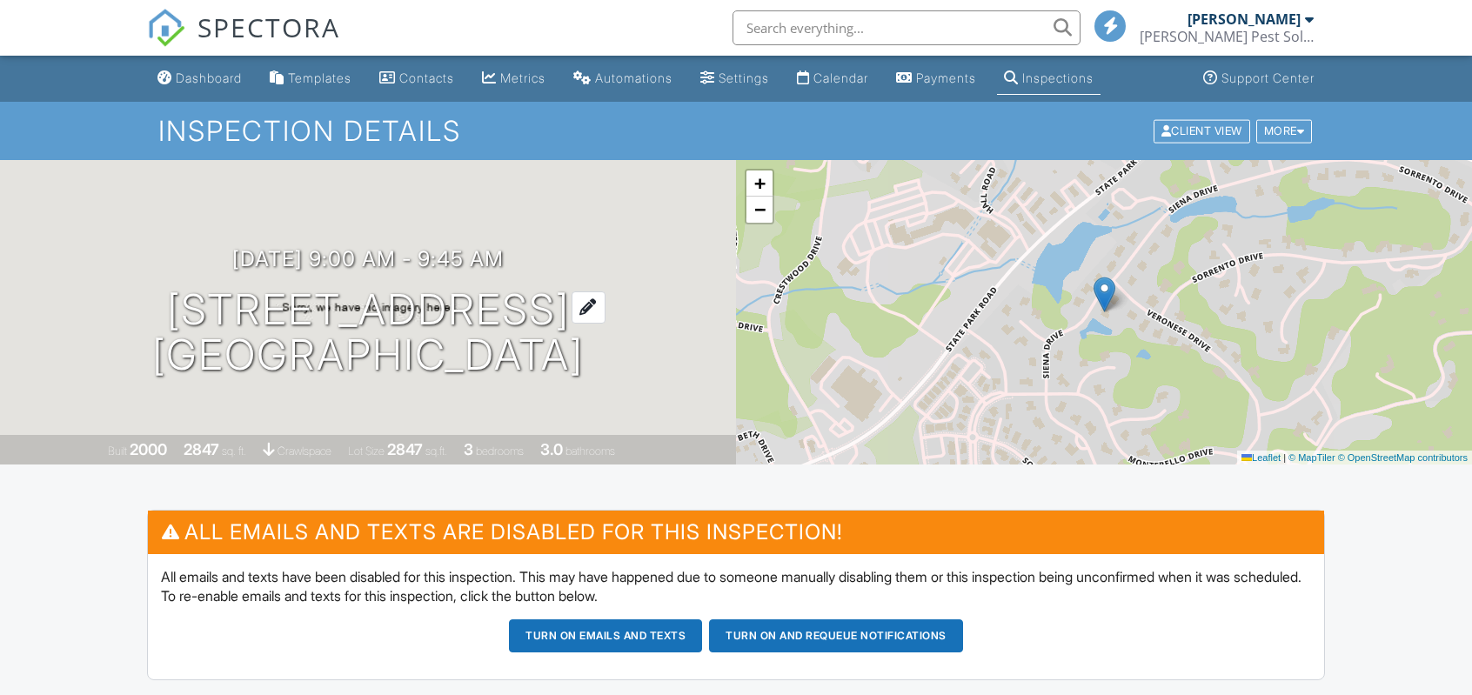
drag, startPoint x: 508, startPoint y: 347, endPoint x: 552, endPoint y: 344, distance: 44.5
click at [641, 352] on div "[DATE] 9:00 am - 9:45 am [STREET_ADDRESS] [GEOGRAPHIC_DATA], SC 29609" at bounding box center [368, 312] width 736 height 131
click at [205, 90] on link "Dashboard" at bounding box center [200, 79] width 98 height 32
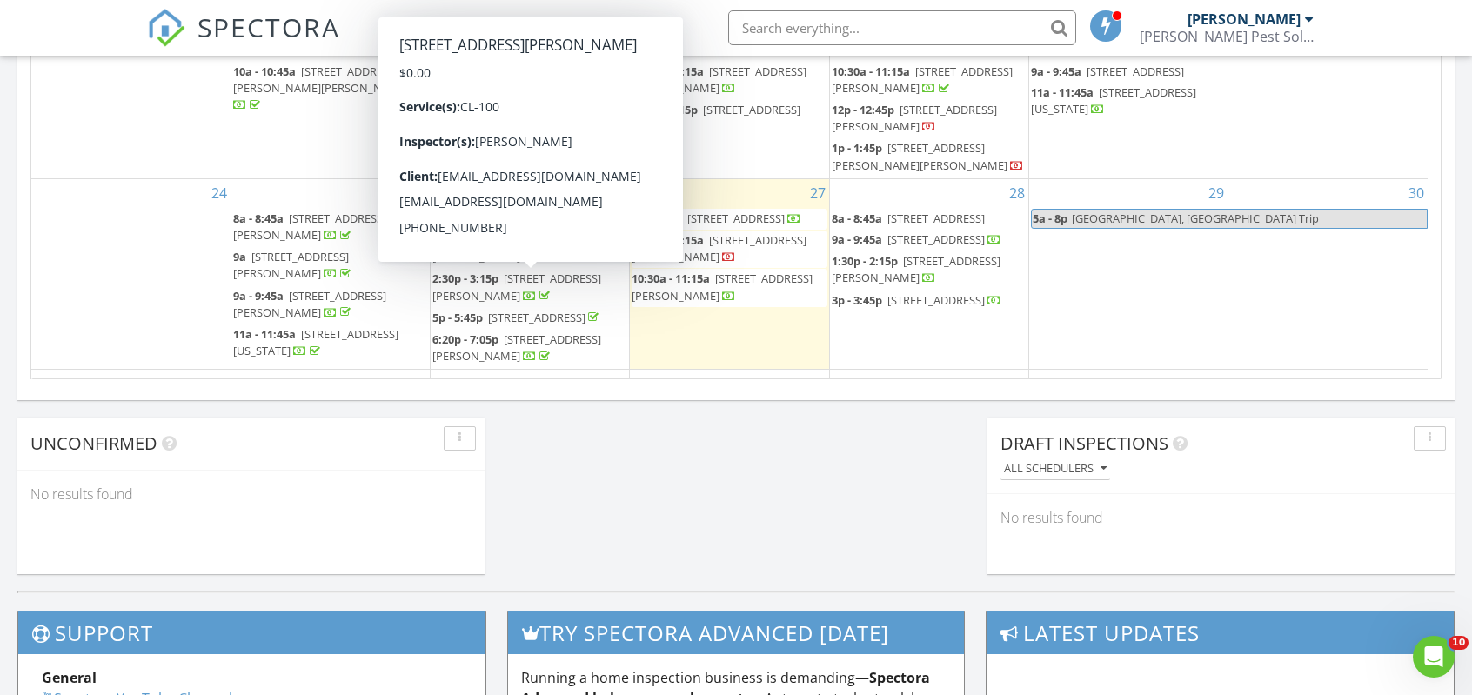
scroll to position [264, 0]
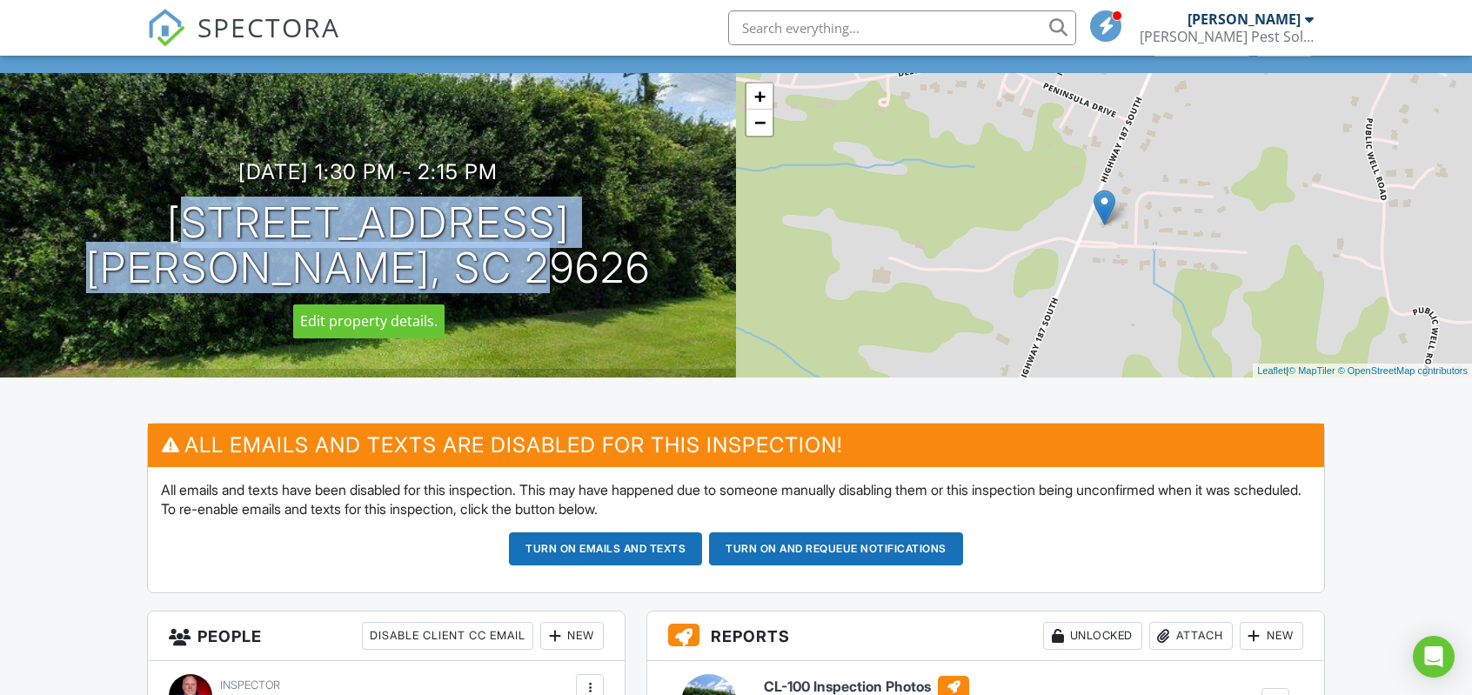
drag, startPoint x: 144, startPoint y: 217, endPoint x: 620, endPoint y: 281, distance: 480.3
click at [620, 281] on div "[DATE] 1:30 pm - 2:15 pm [STREET_ADDRESS] [PERSON_NAME], SC 29626" at bounding box center [368, 225] width 736 height 131
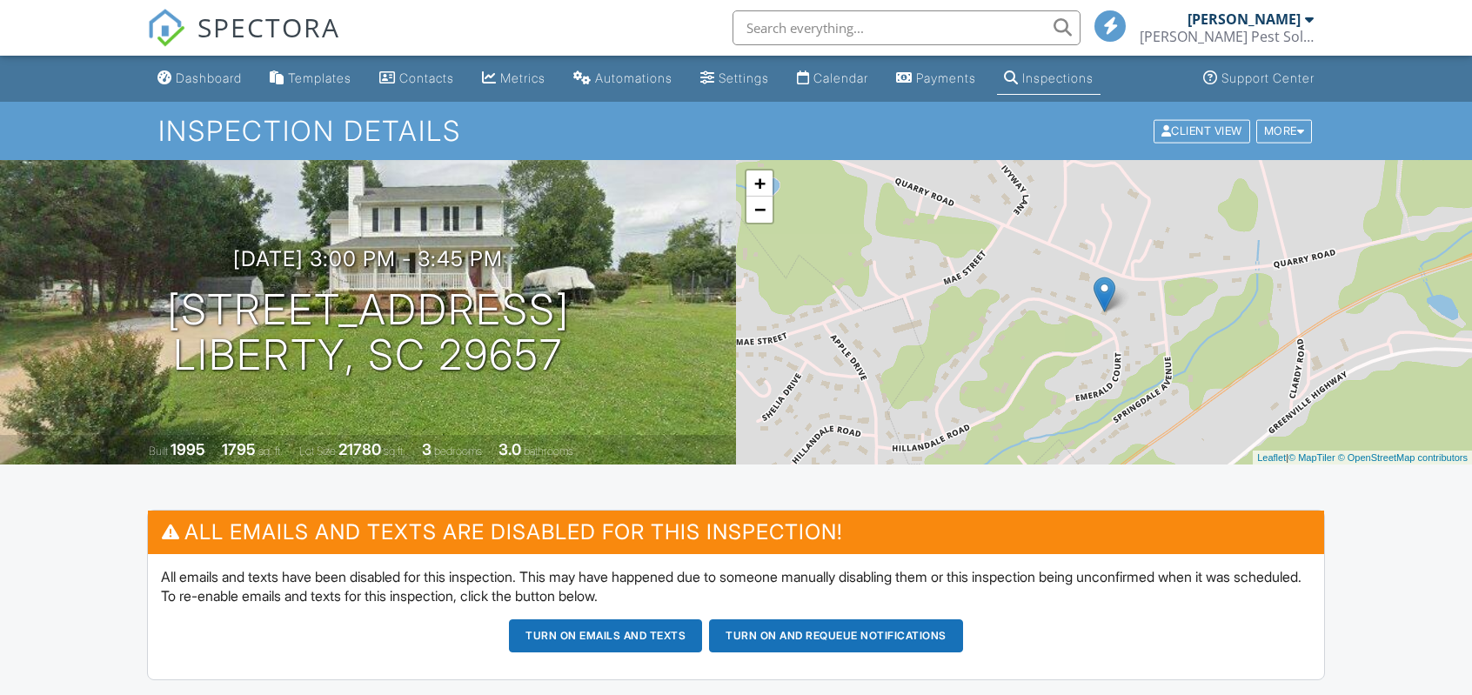
drag, startPoint x: 0, startPoint y: 0, endPoint x: 593, endPoint y: 358, distance: 692.8
click at [593, 358] on div "08/28/2025 3:00 pm - 3:45 pm 508 Hillandale Rd Liberty, SC 29657" at bounding box center [368, 312] width 736 height 131
click at [204, 77] on div "Dashboard" at bounding box center [209, 77] width 66 height 15
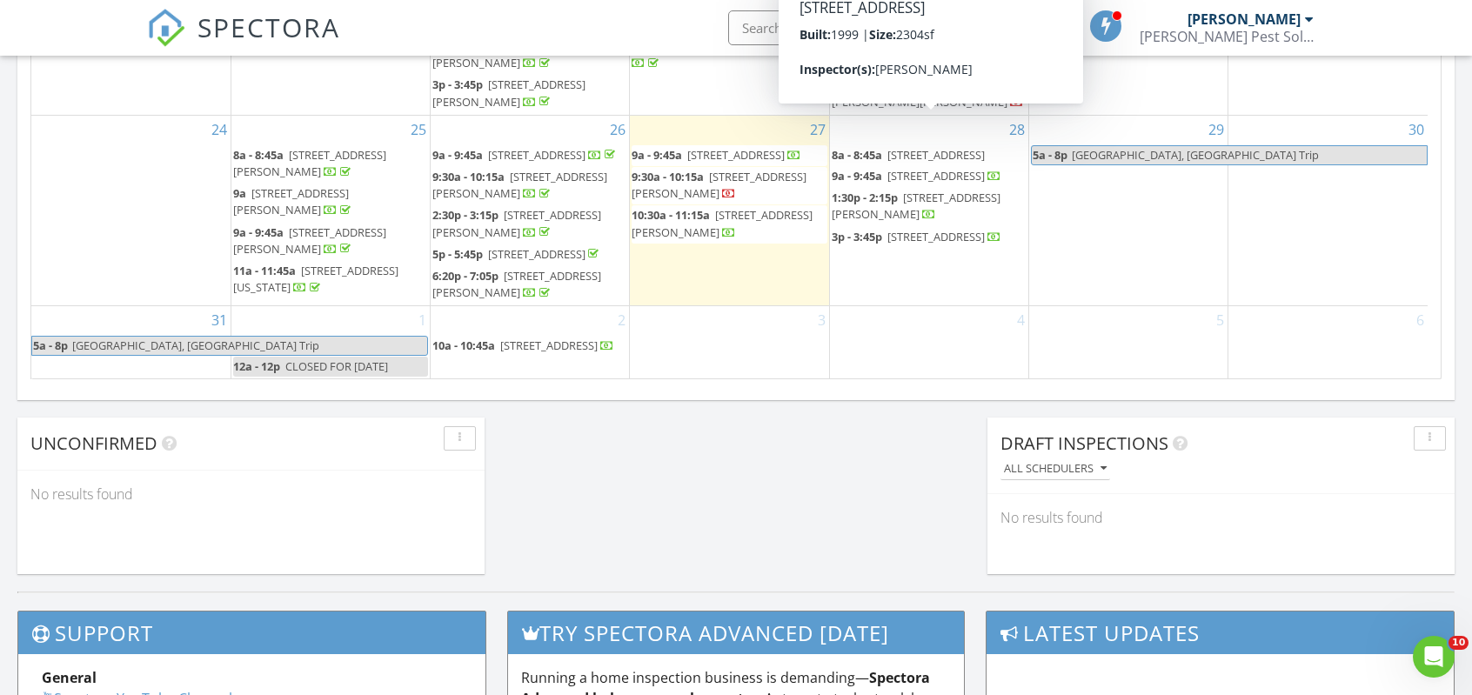
scroll to position [1044, 0]
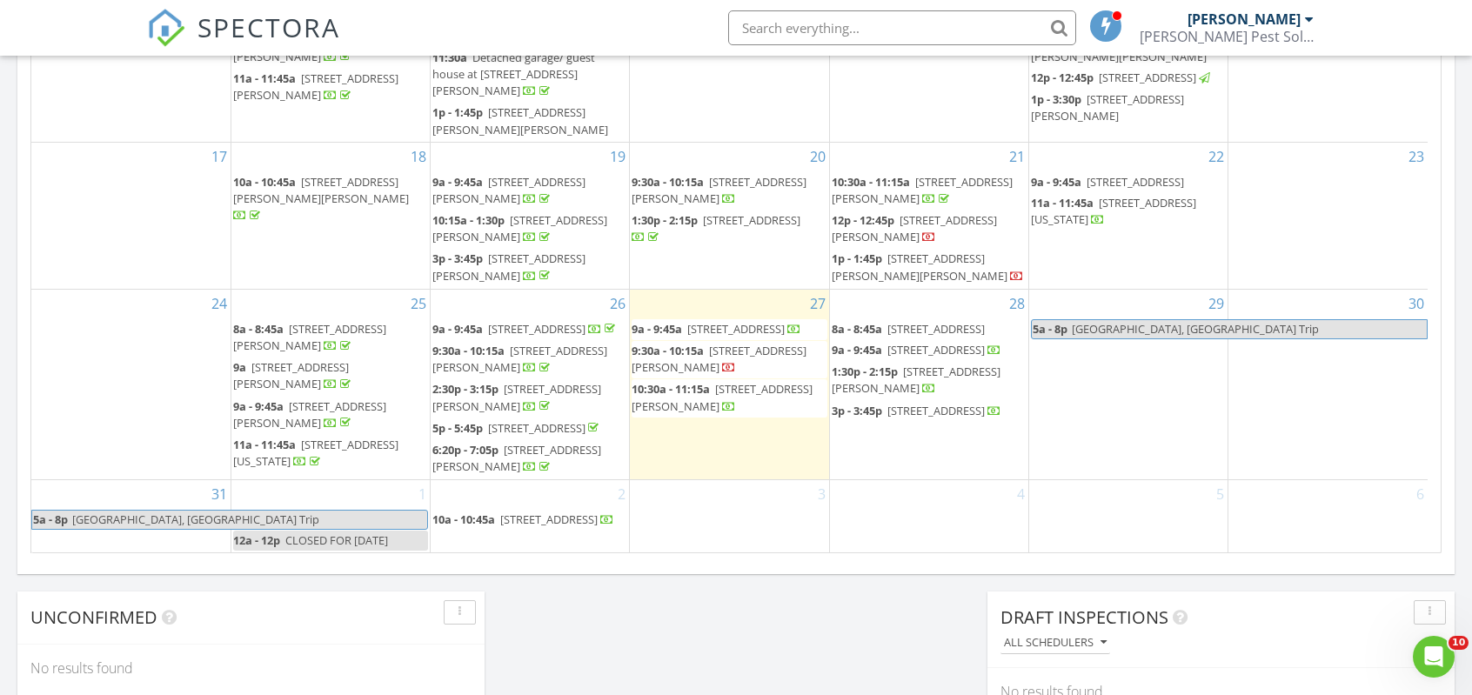
click at [858, 389] on span "101 Sundowner Blvd, Anderson 29626" at bounding box center [916, 380] width 169 height 32
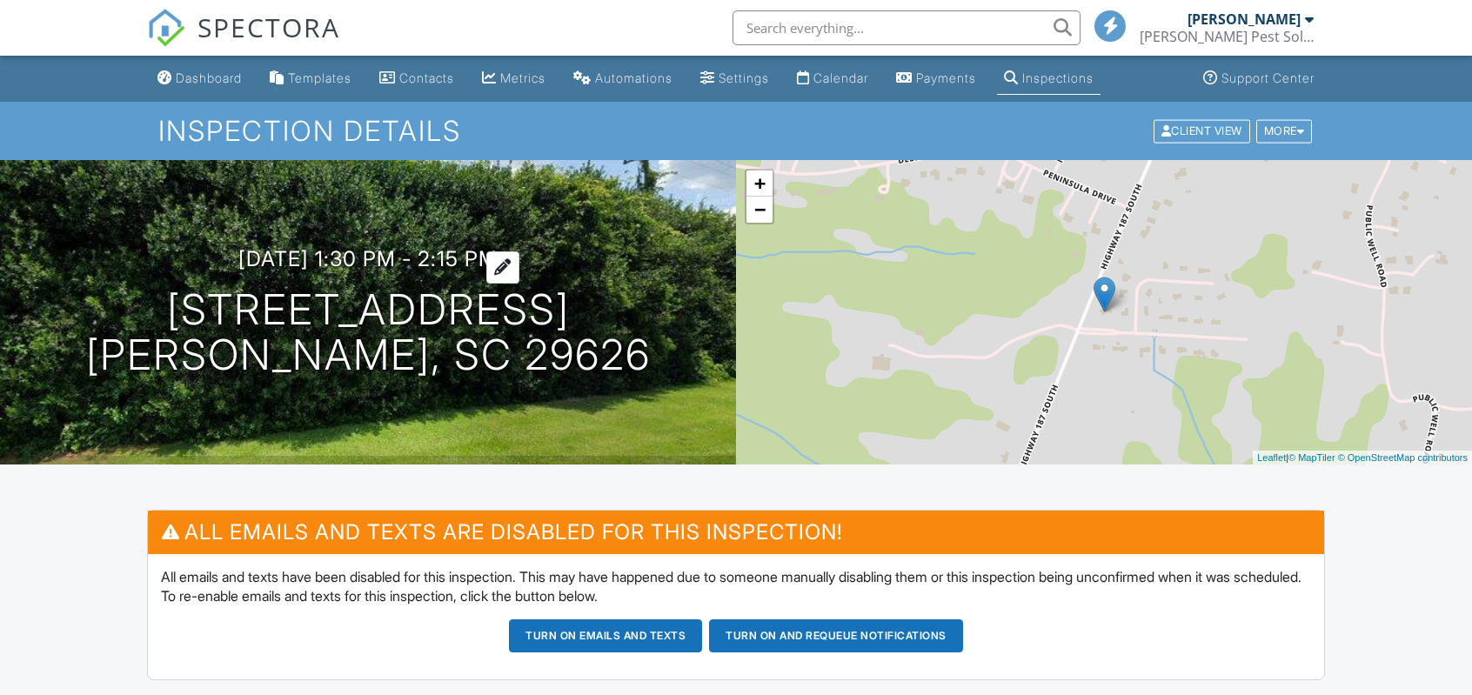
click at [386, 263] on h3 "08/28/2025 1:30 pm - 2:15 pm" at bounding box center [367, 258] width 259 height 23
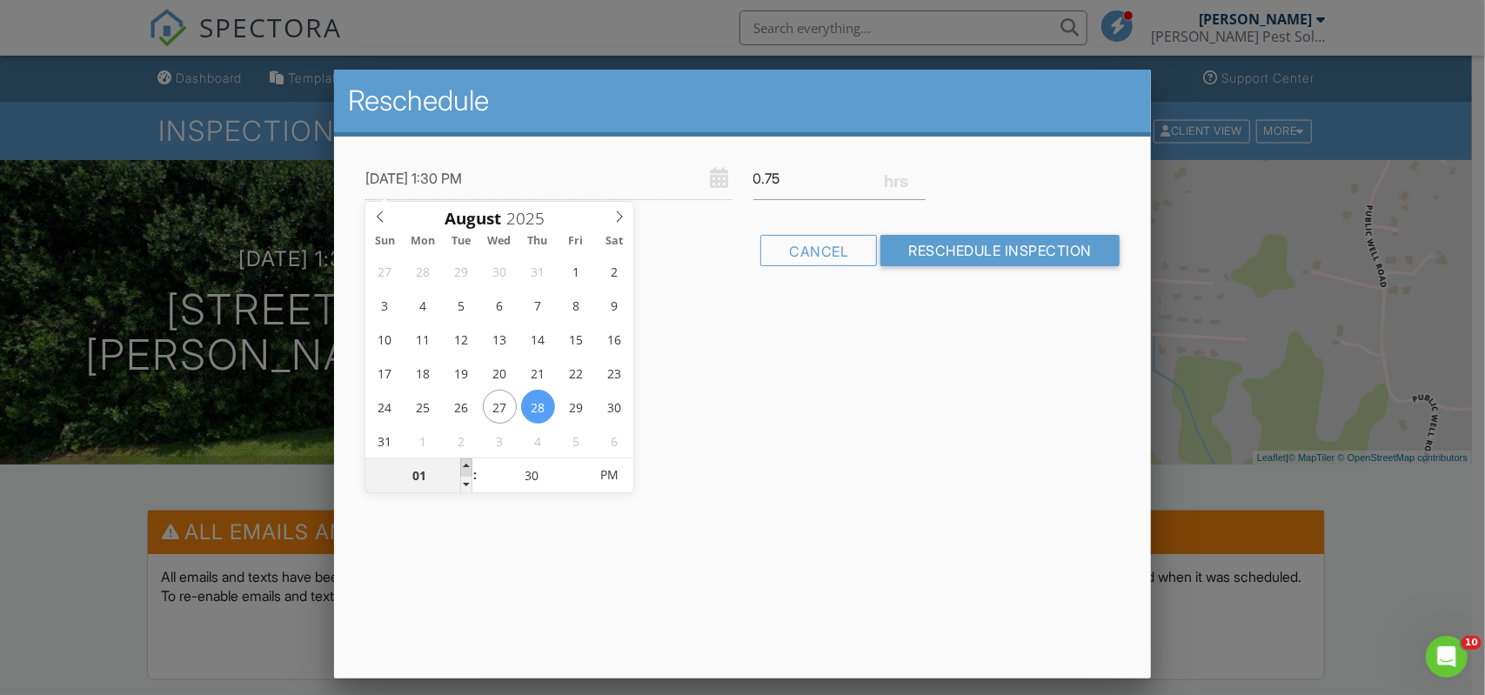
type input "08/28/2025 2:30 PM"
type input "02"
click at [461, 462] on span at bounding box center [466, 467] width 12 height 17
type input "08/28/2025 3:30 PM"
type input "03"
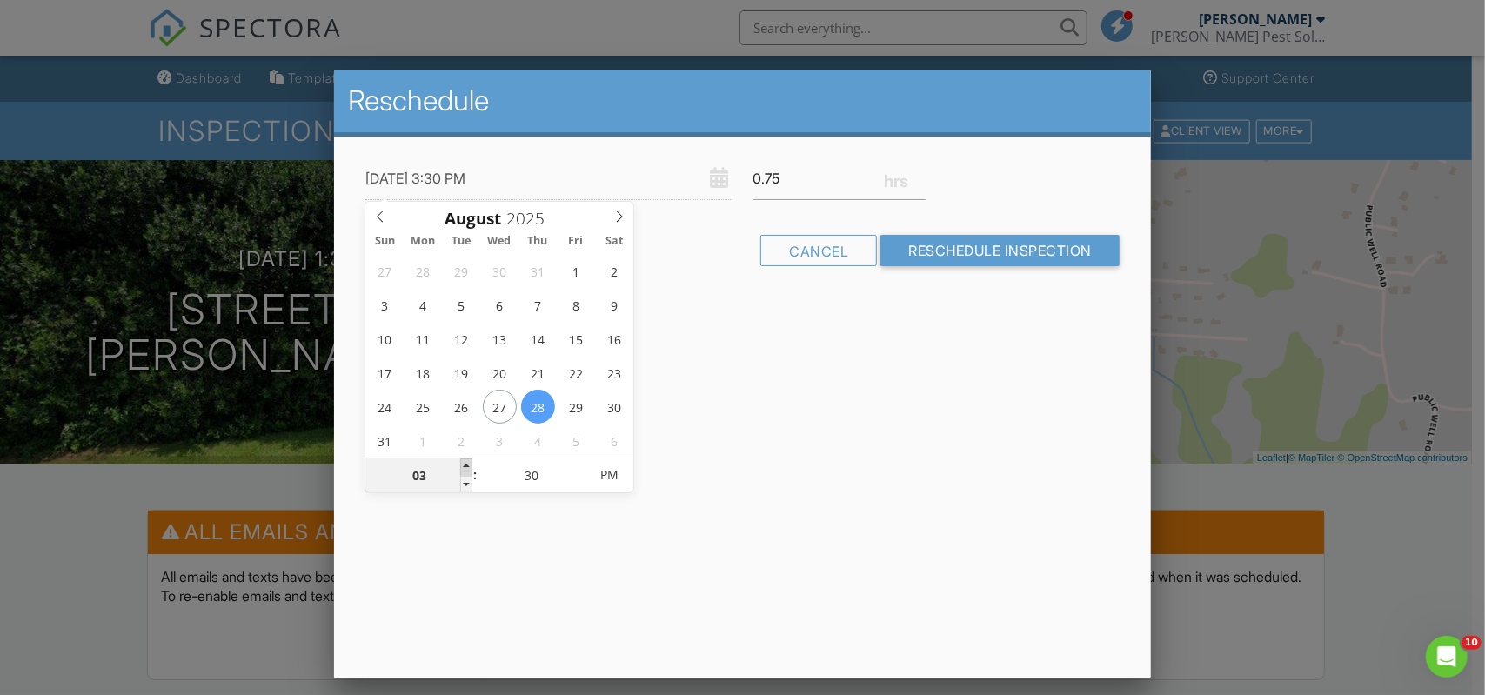
click at [461, 462] on span at bounding box center [466, 467] width 12 height 17
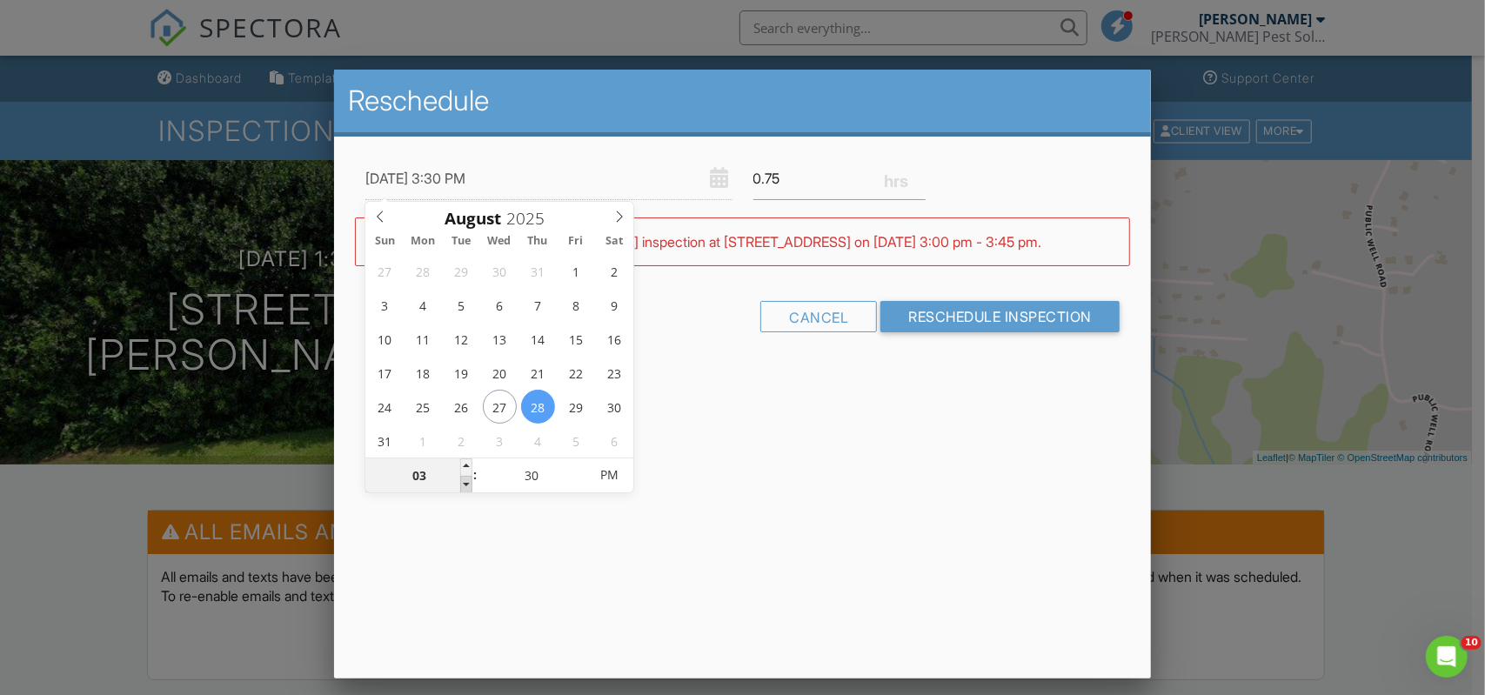
type input "08/28/2025 2:30 PM"
type input "02"
click at [465, 485] on span at bounding box center [466, 484] width 12 height 17
type input "08/28/2025 3:30 PM"
type input "03"
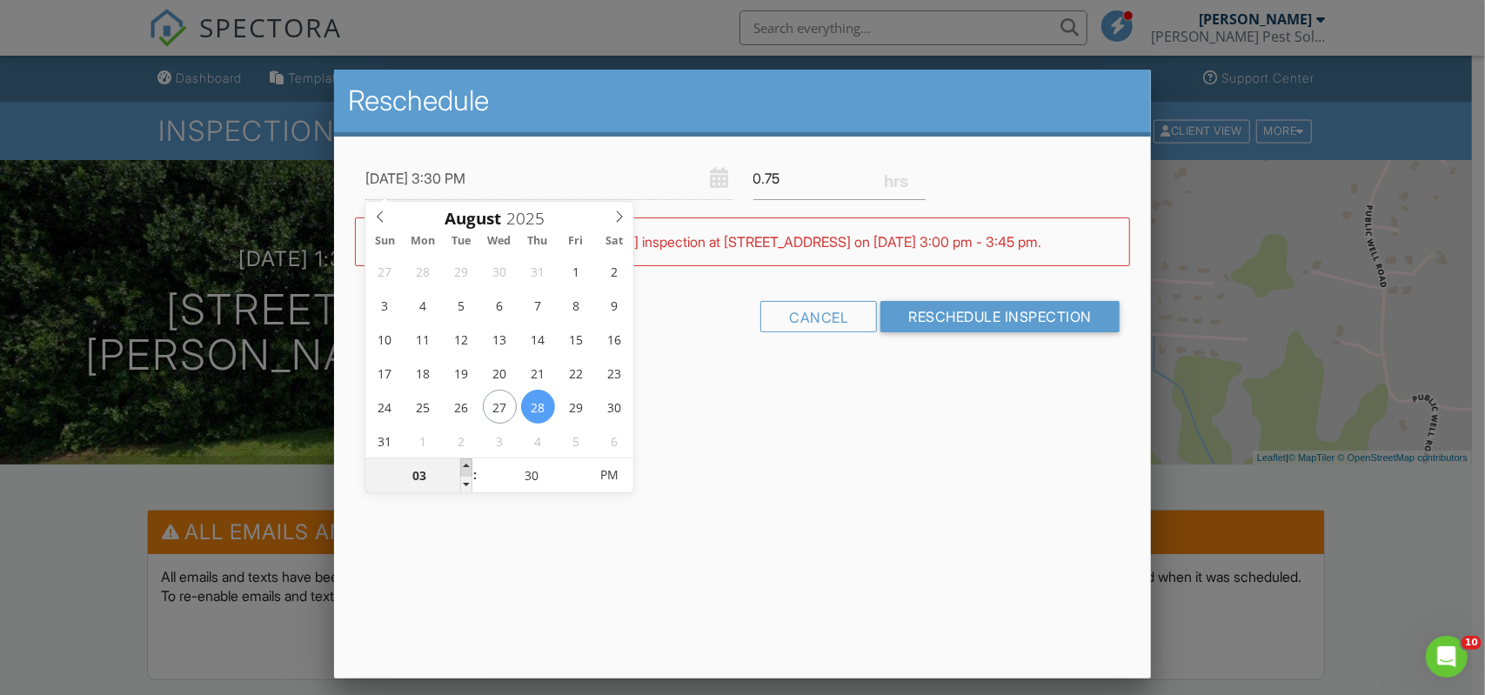
click at [466, 465] on span at bounding box center [466, 467] width 12 height 17
type input "08/28/2025 3:25 PM"
type input "25"
click at [584, 481] on span at bounding box center [579, 484] width 12 height 17
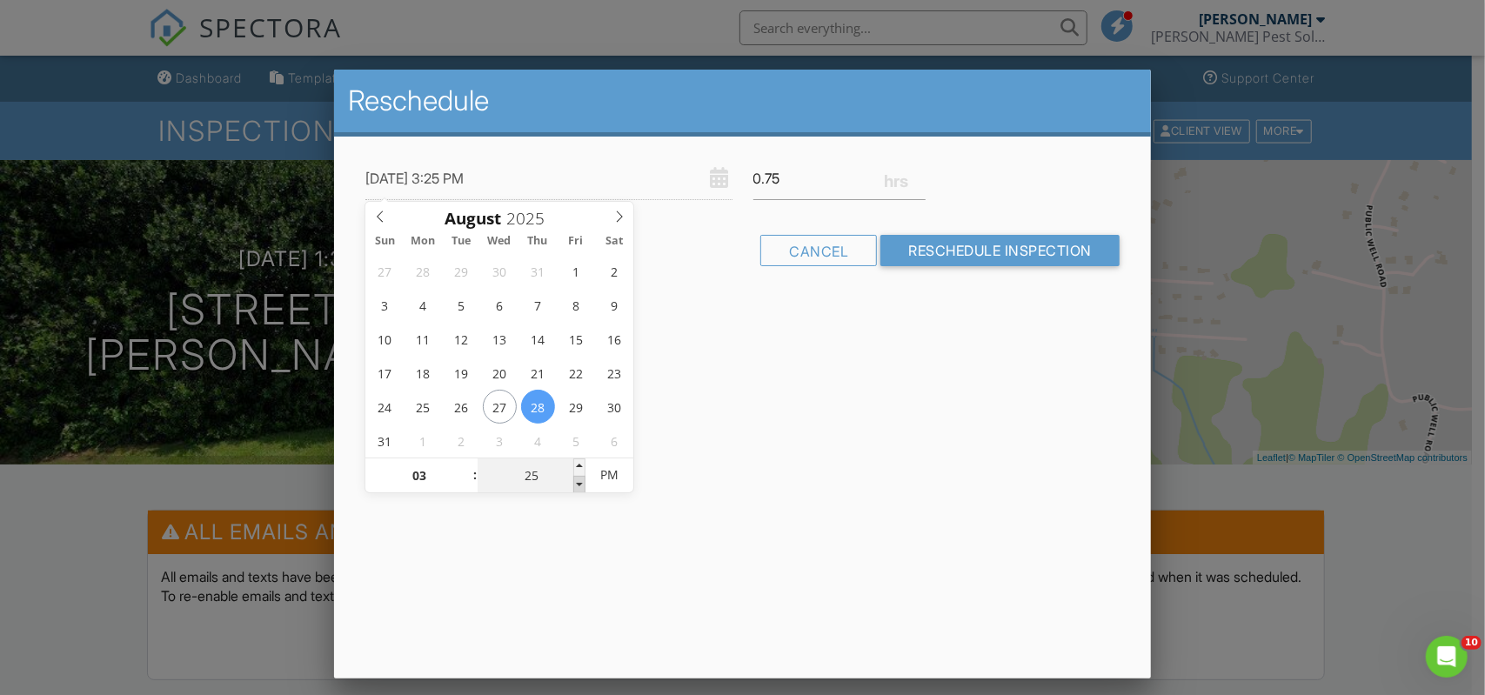
type input "08/28/2025 3:20 PM"
type input "20"
click at [584, 481] on span at bounding box center [579, 484] width 12 height 17
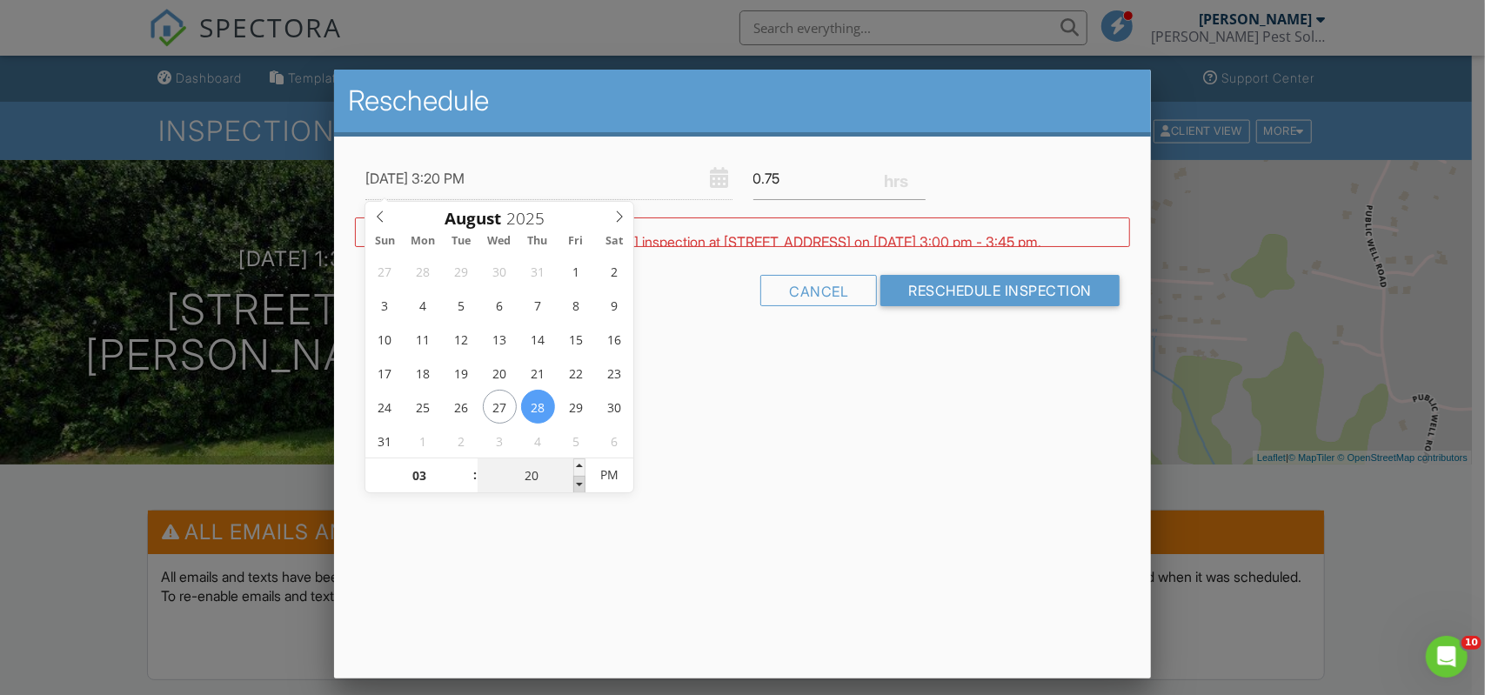
type input "08/28/2025 3:15 PM"
type input "15"
click at [584, 481] on span at bounding box center [579, 484] width 12 height 17
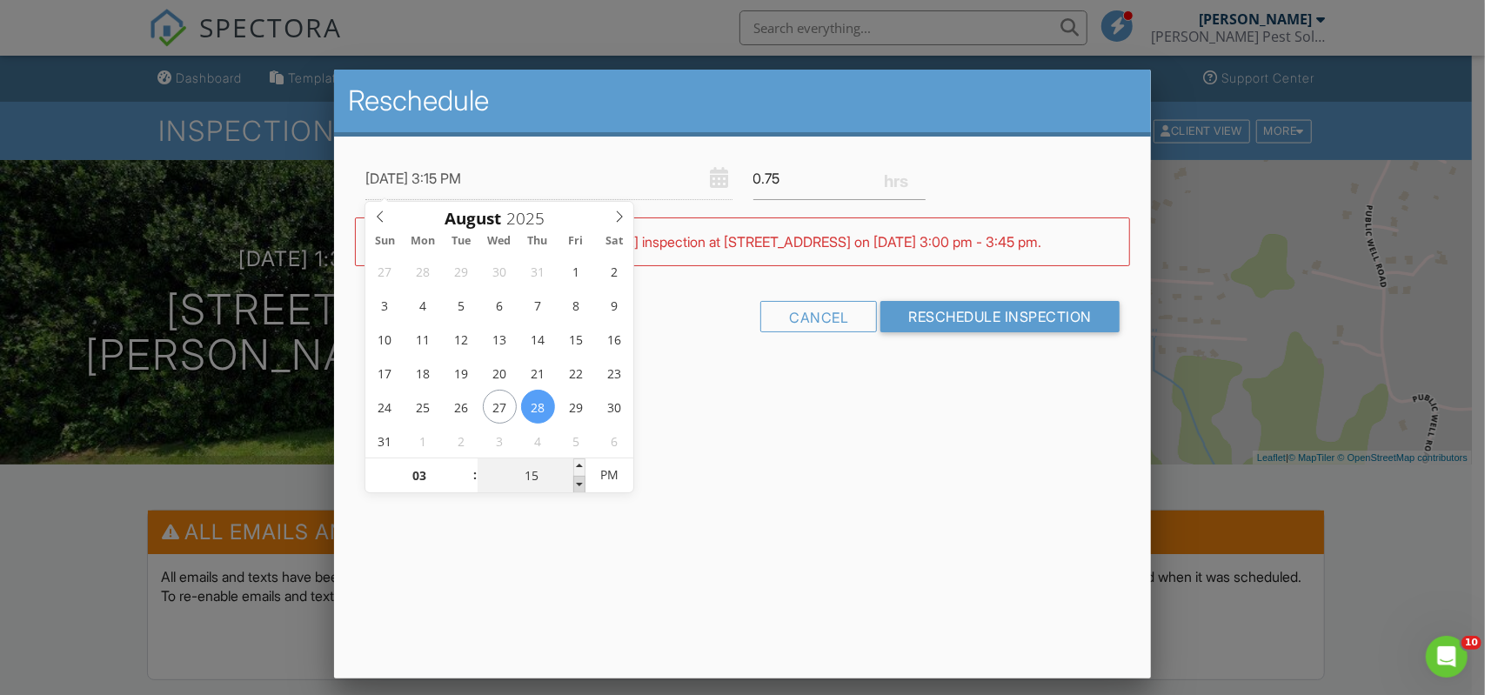
type input "08/28/2025 3:10 PM"
type input "10"
click at [584, 481] on span at bounding box center [579, 484] width 12 height 17
type input "08/28/2025 3:05 PM"
type input "05"
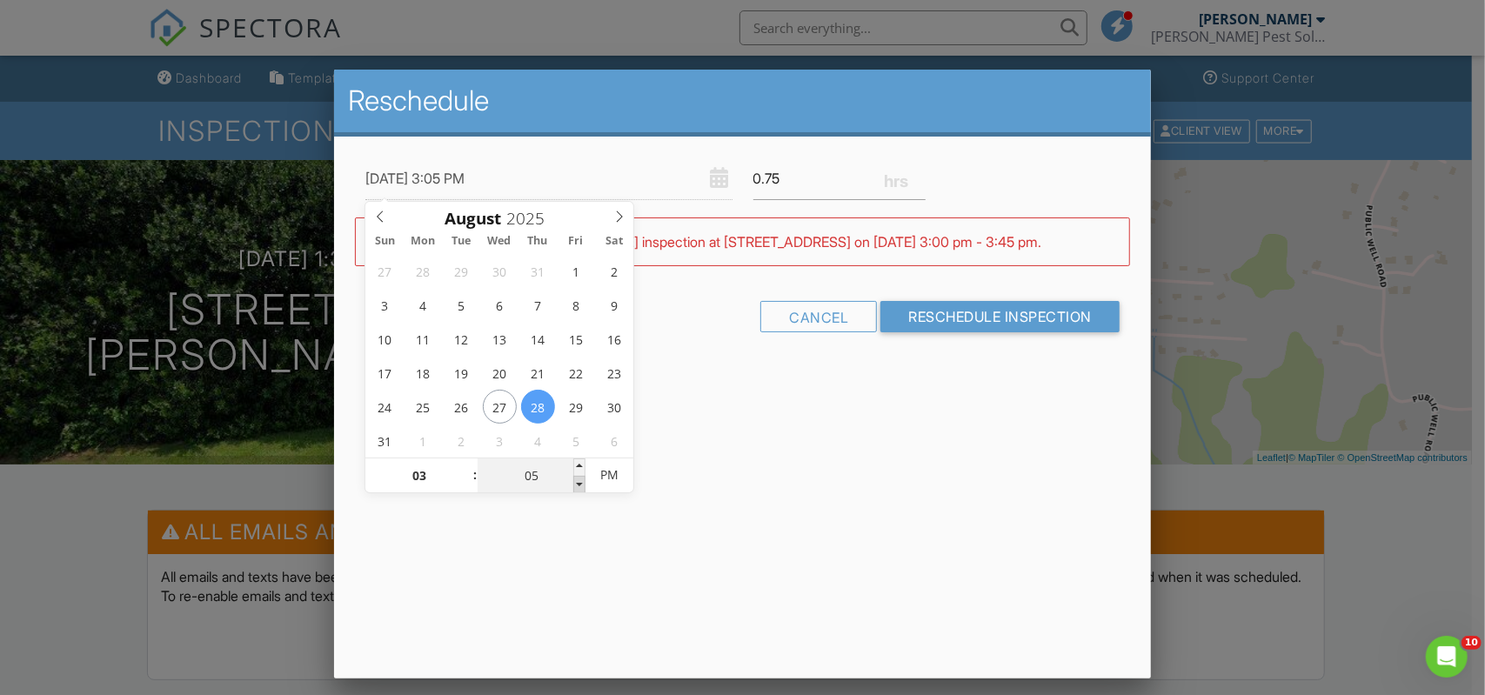
click at [584, 481] on span at bounding box center [579, 484] width 12 height 17
type input "08/28/2025 3:00 PM"
type input "00"
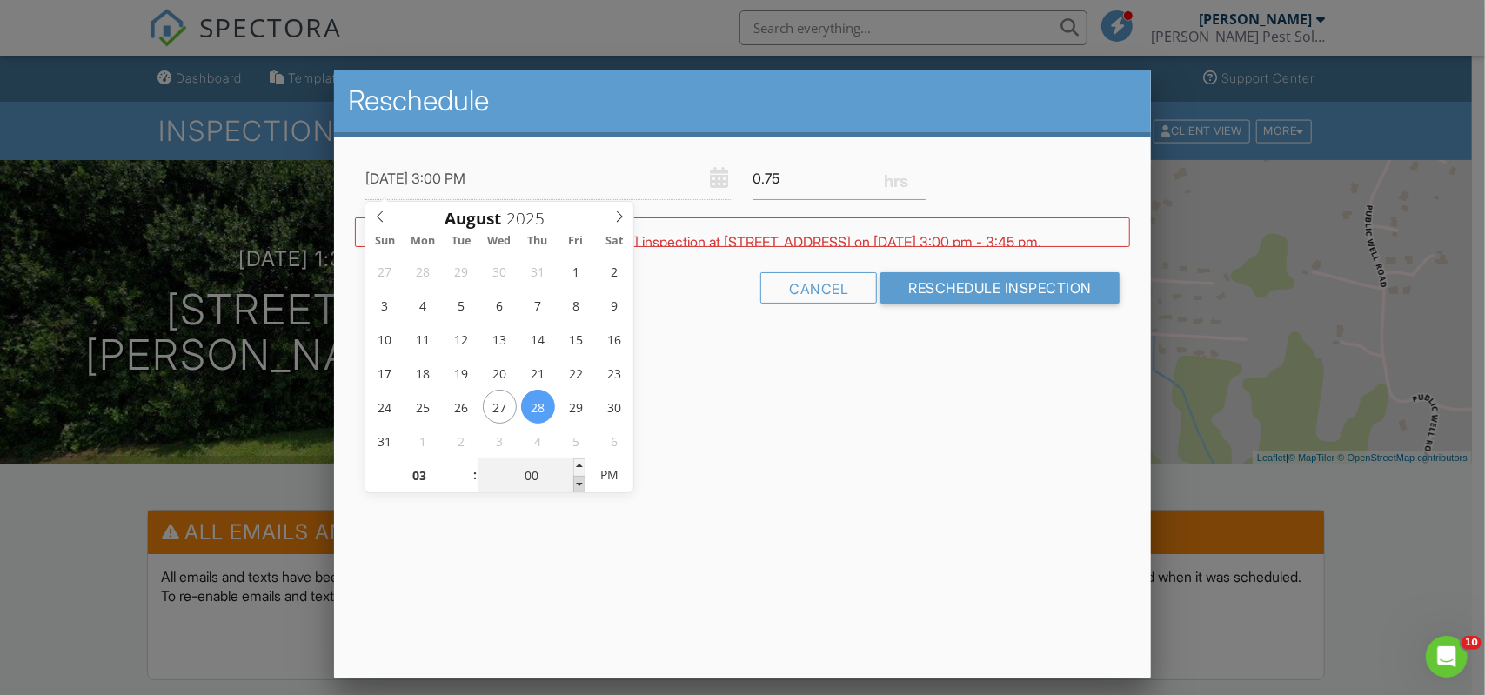
click at [584, 481] on span at bounding box center [579, 484] width 12 height 17
type input "08/28/2025 2:55 PM"
type input "02"
type input "55"
click at [584, 481] on span at bounding box center [579, 484] width 12 height 17
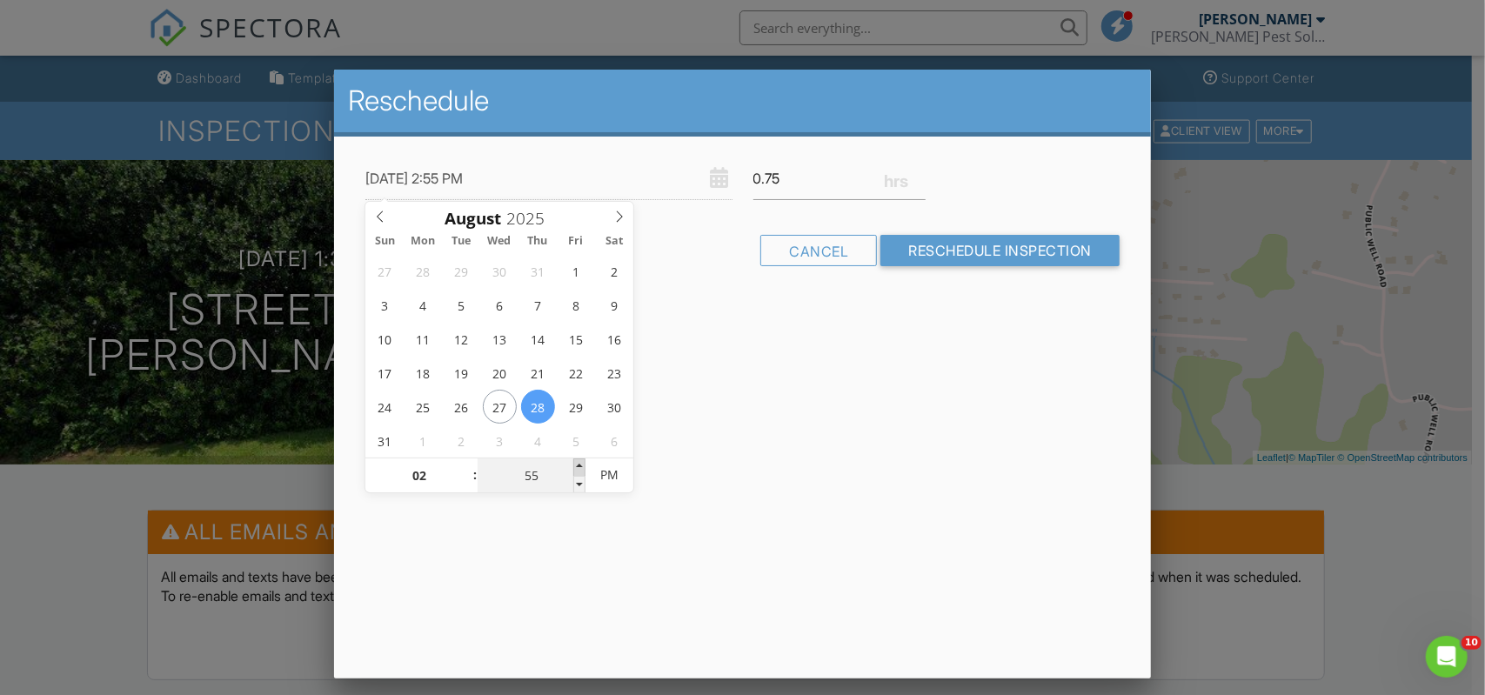
type input "08/28/2025 3:00 PM"
type input "03"
type input "00"
click at [581, 463] on span at bounding box center [579, 467] width 12 height 17
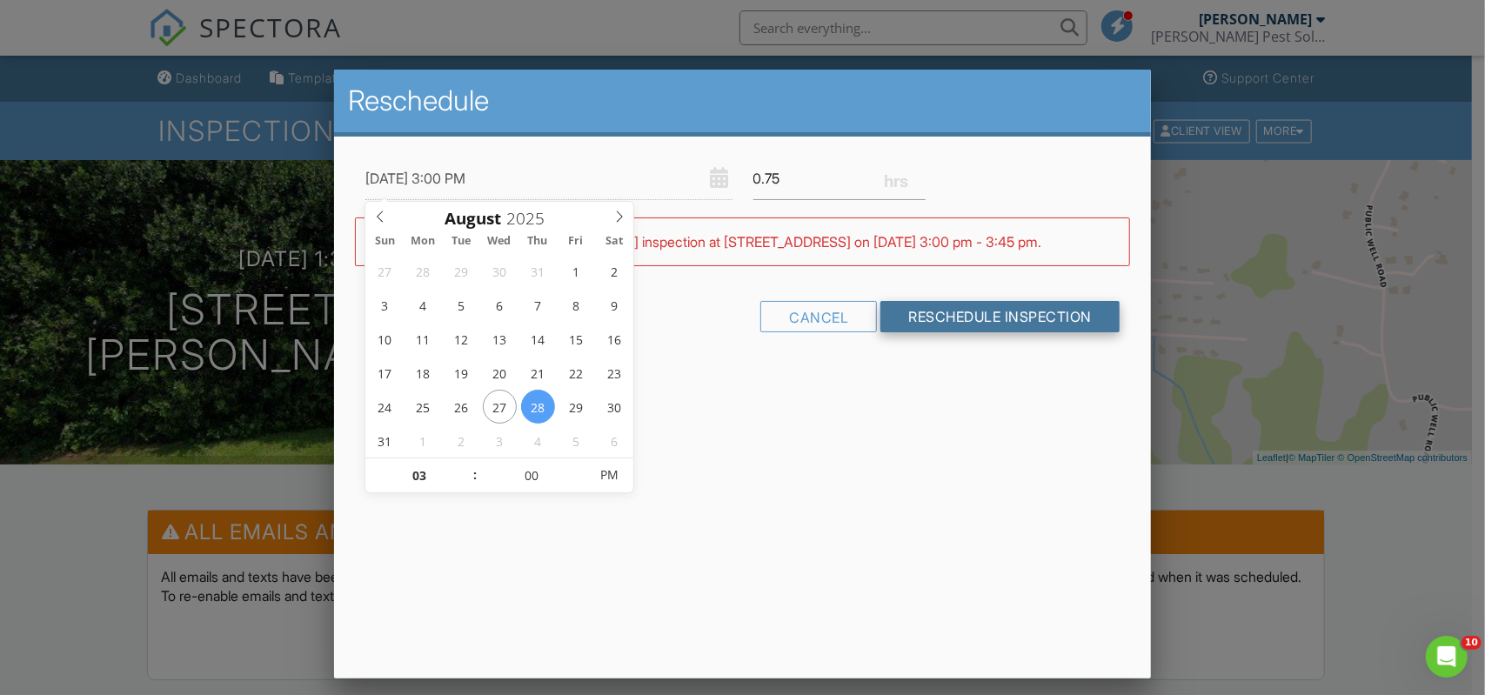
click at [950, 311] on input "Reschedule Inspection" at bounding box center [1000, 316] width 239 height 31
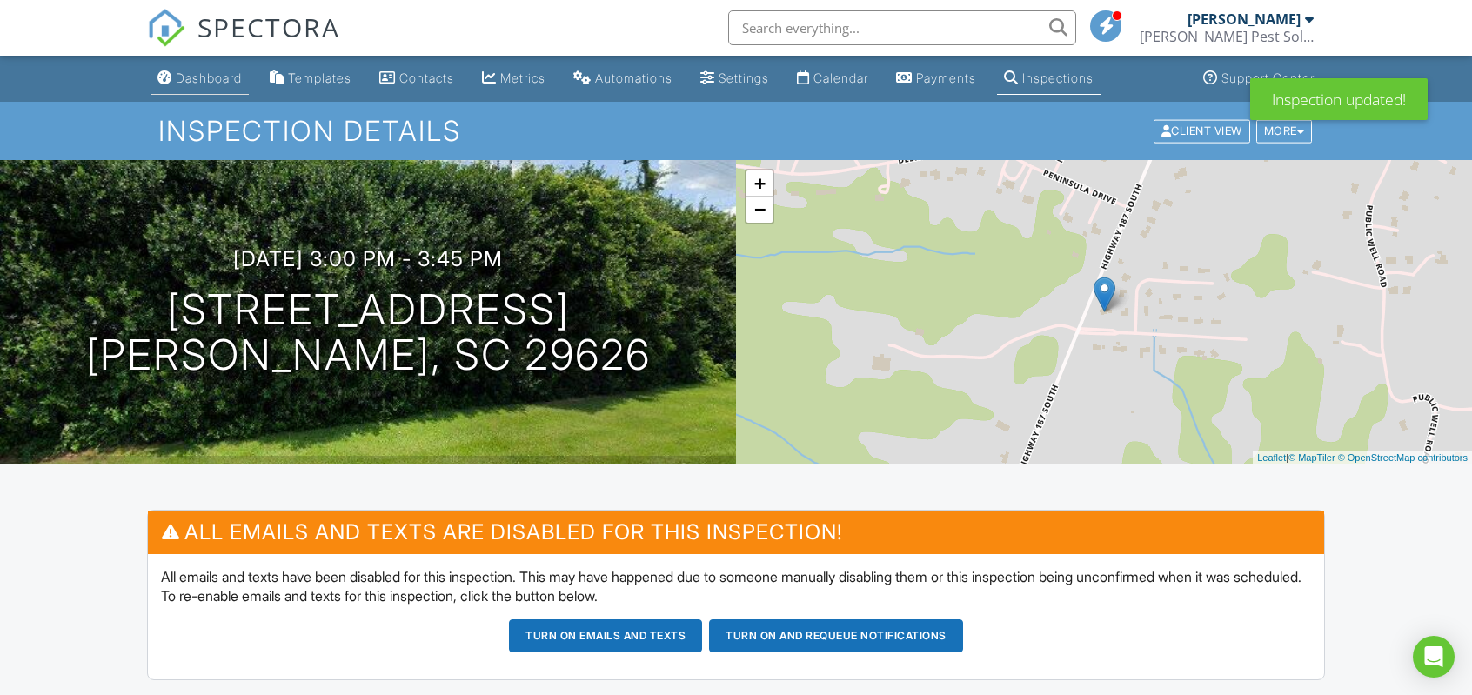
click at [198, 84] on div "Dashboard" at bounding box center [209, 77] width 66 height 15
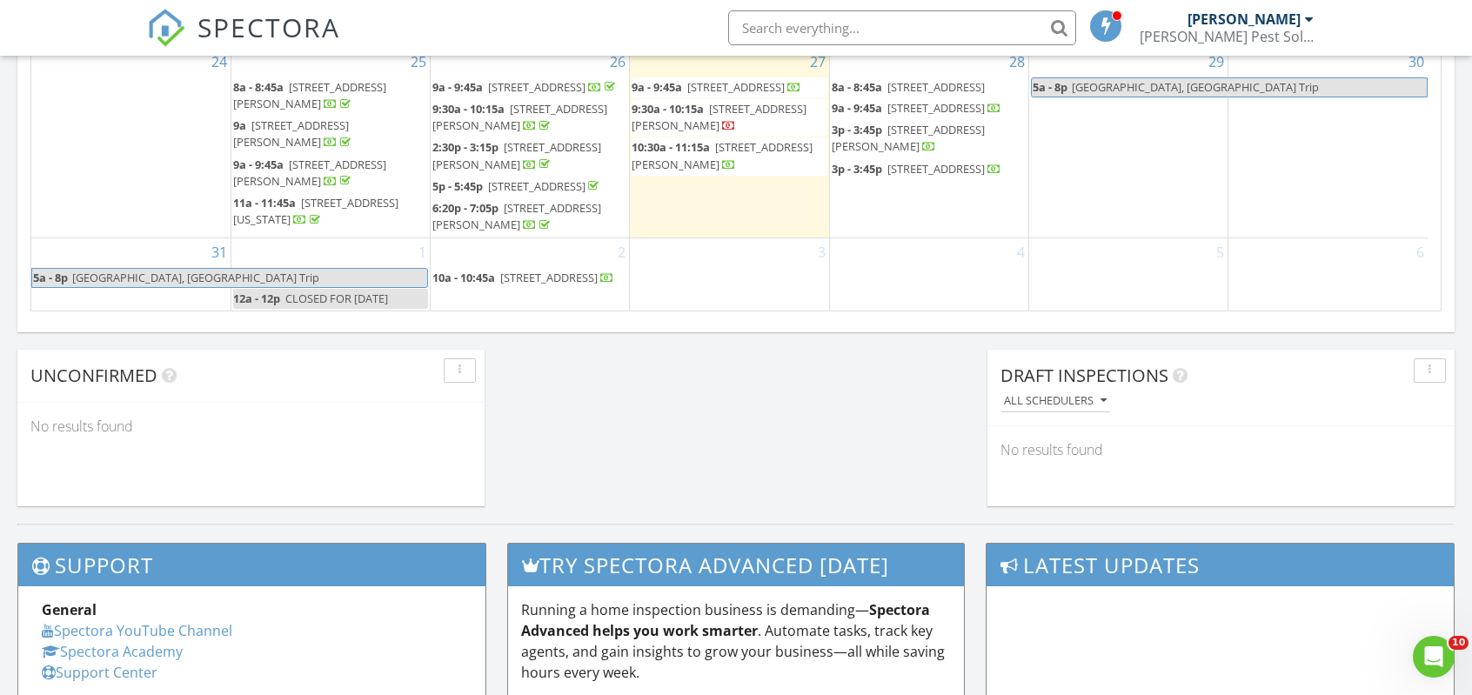
scroll to position [1044, 0]
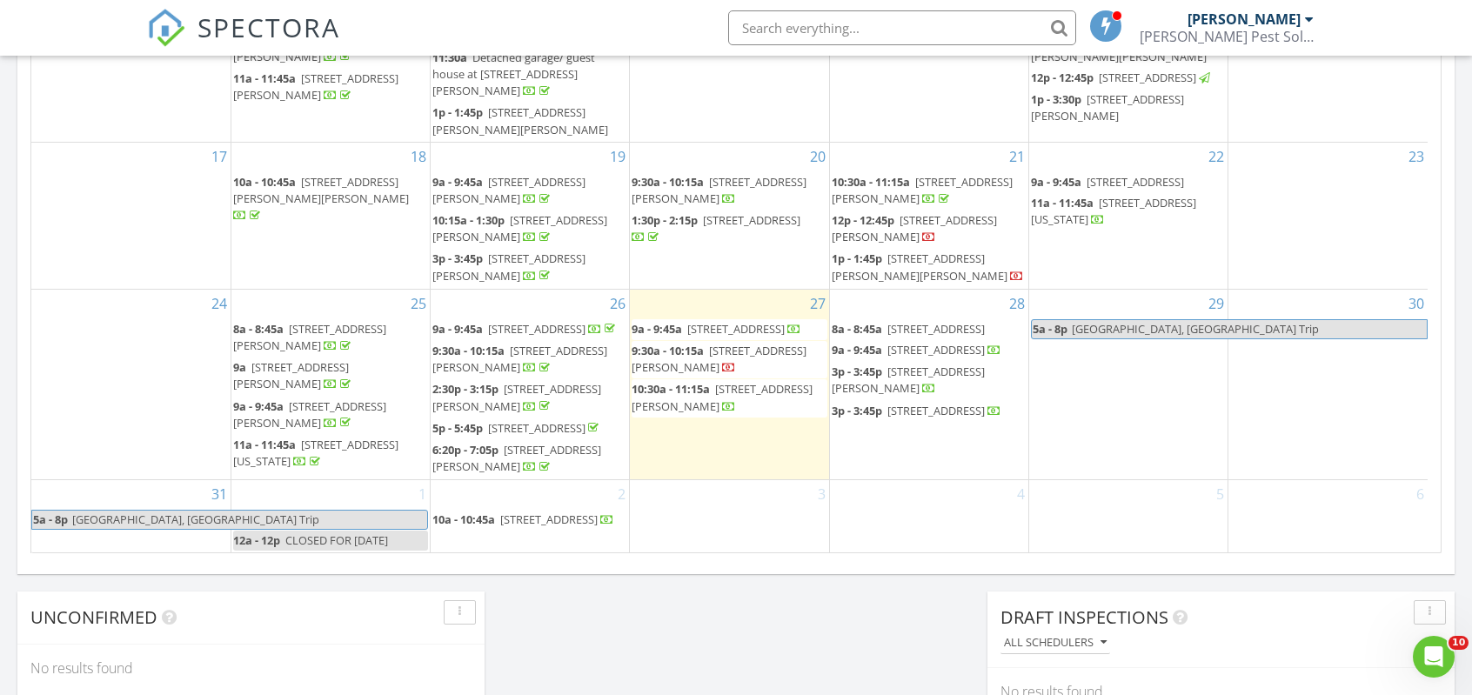
click at [887, 419] on span "508 Hillandale Rd, Liberty 29657" at bounding box center [935, 411] width 97 height 16
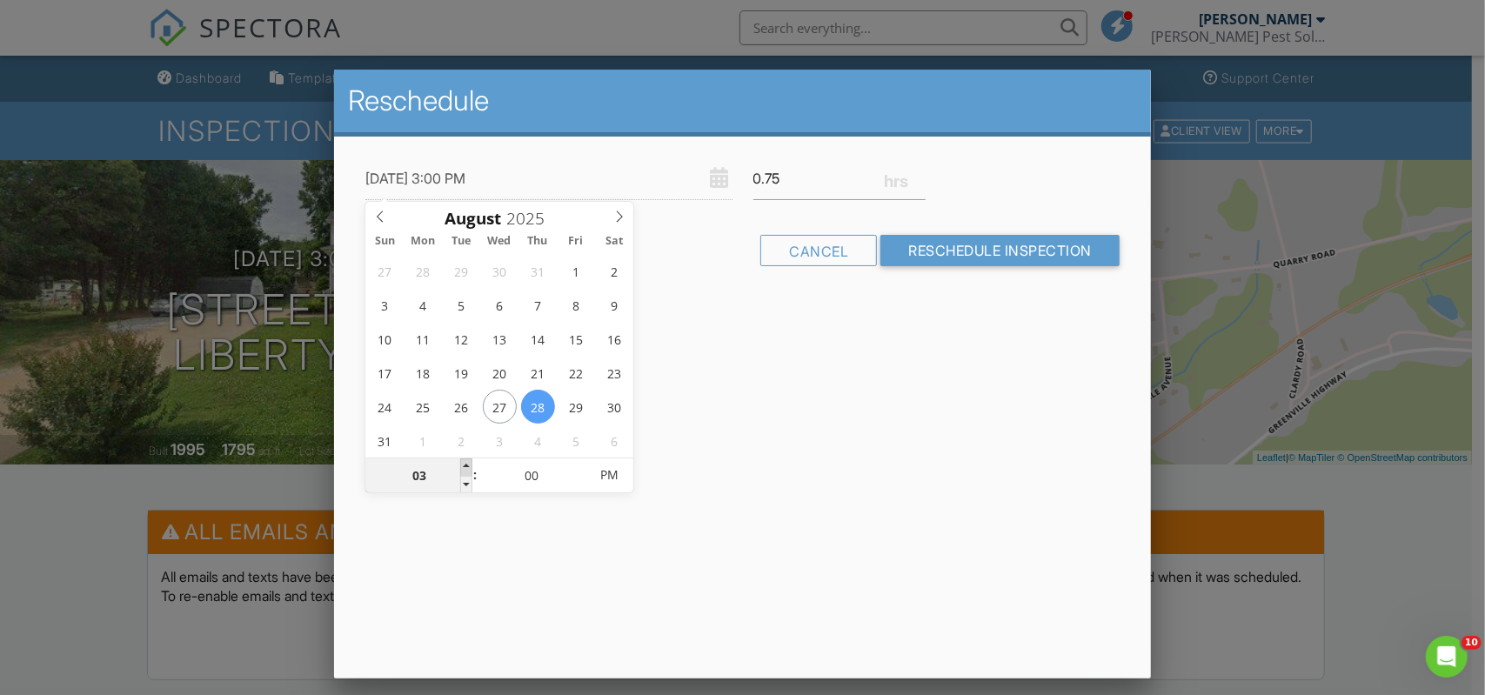
type input "[DATE] 4:00 PM"
type input "04"
click at [465, 467] on span at bounding box center [466, 467] width 12 height 17
type input "08/28/2025 3:00 PM"
type input "03"
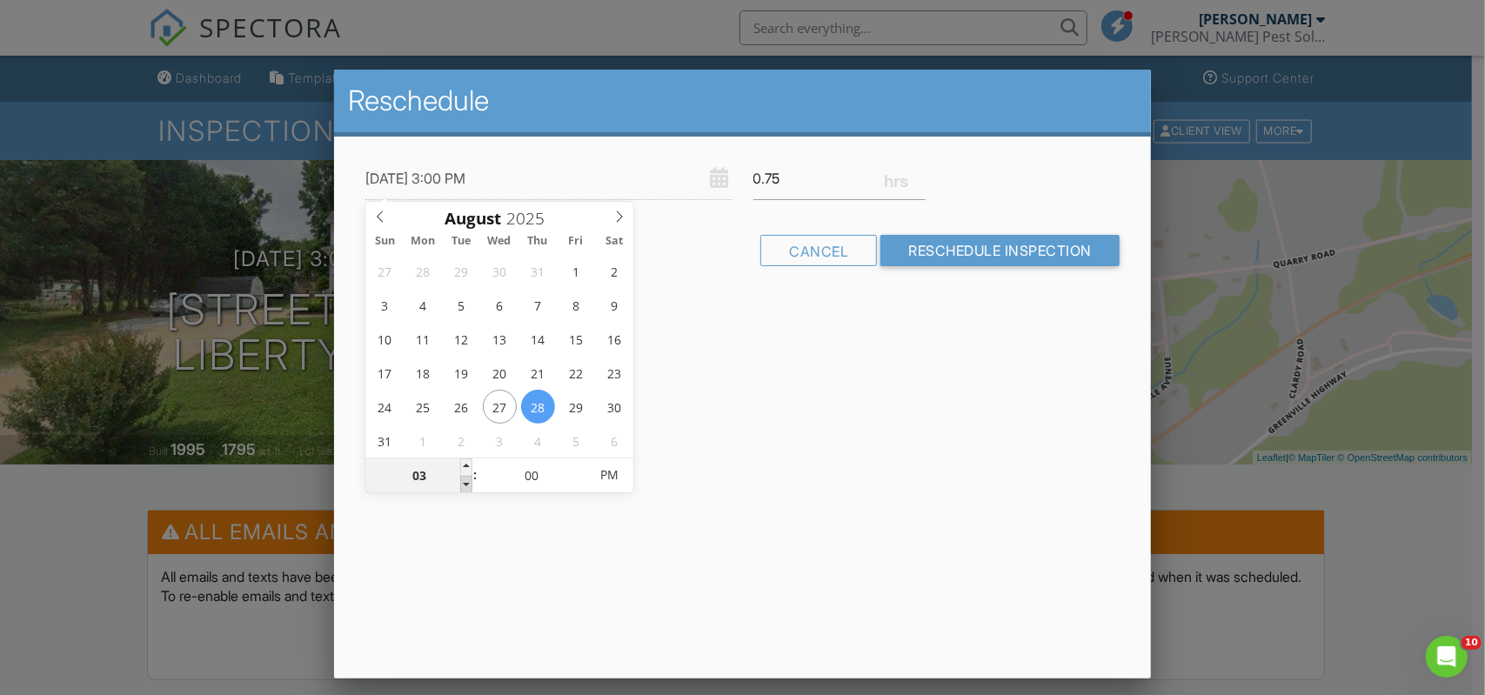
click at [466, 481] on span at bounding box center [466, 484] width 12 height 17
type input "08/28/2025 2:00 PM"
type input "02"
click at [466, 481] on span at bounding box center [466, 484] width 12 height 17
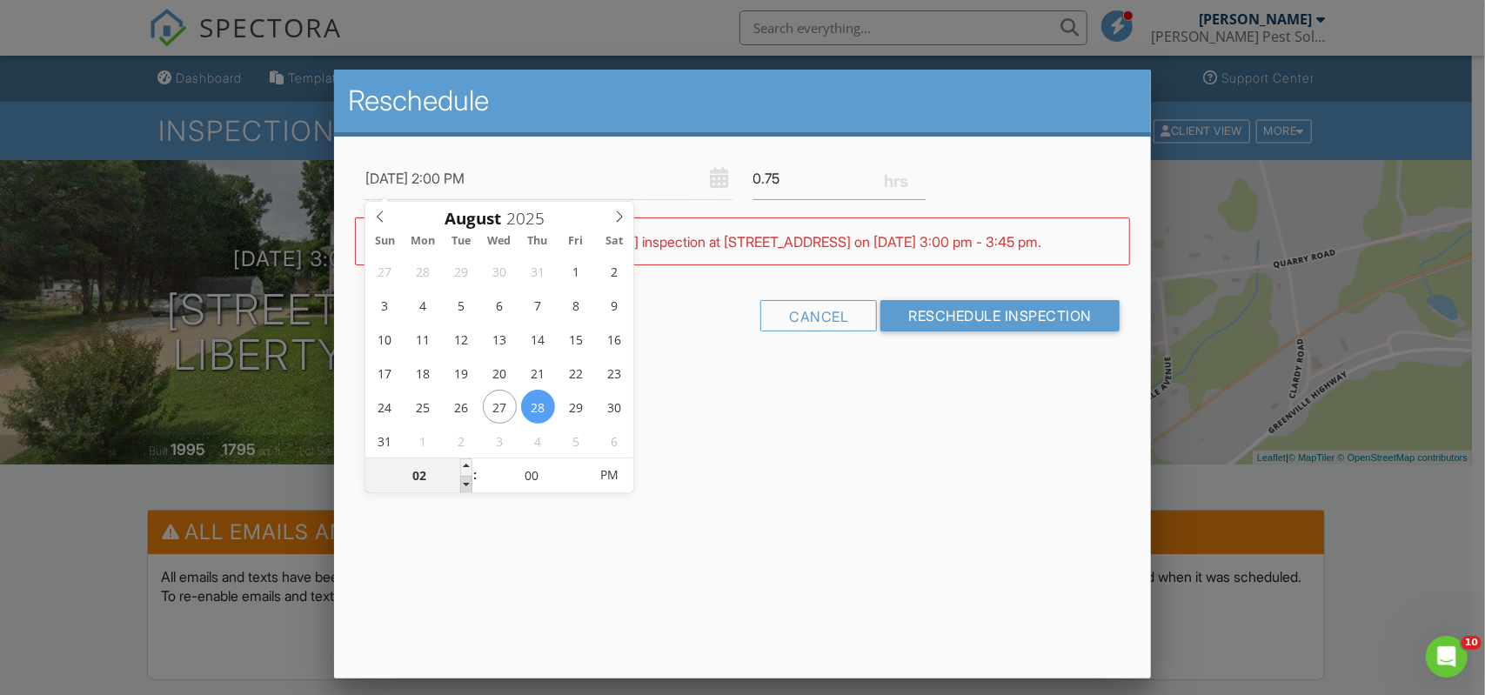
type input "08/28/2025 1:00 PM"
type input "01"
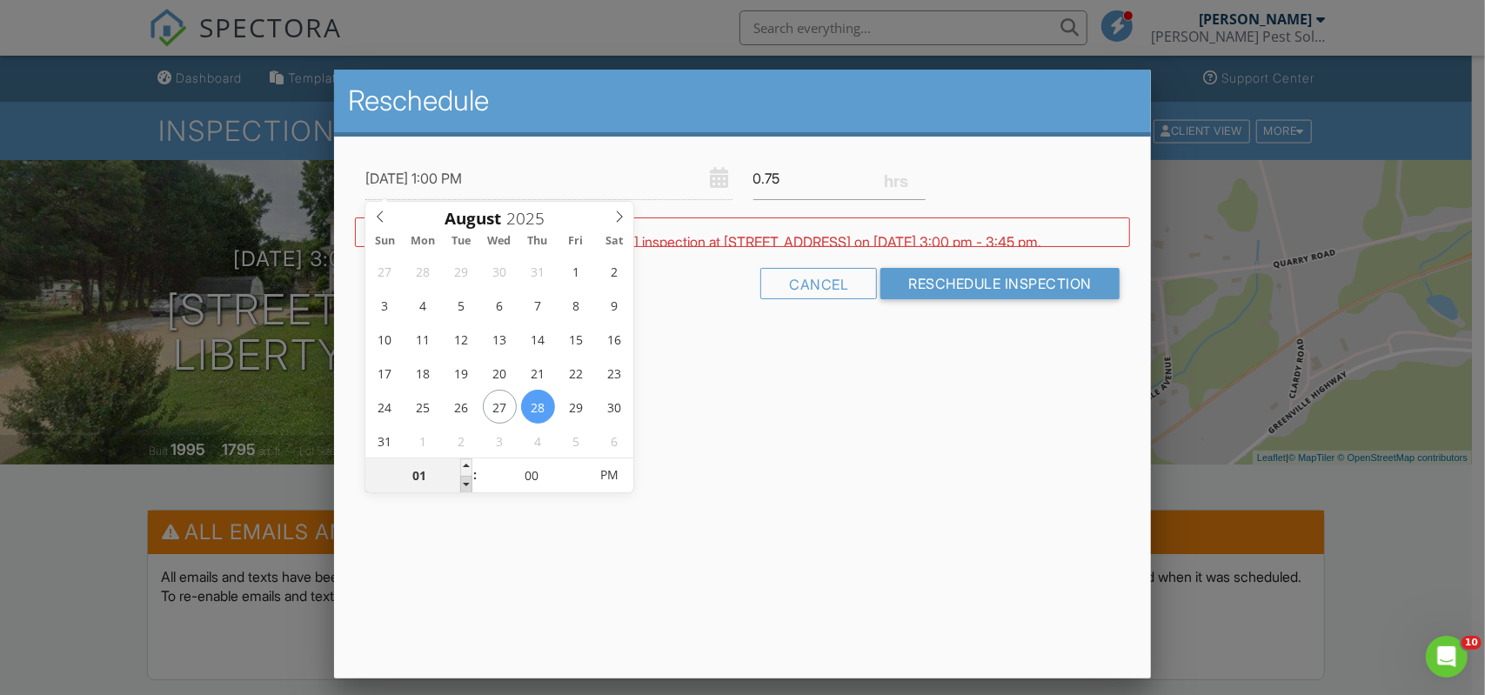
click at [466, 481] on span at bounding box center [466, 484] width 12 height 17
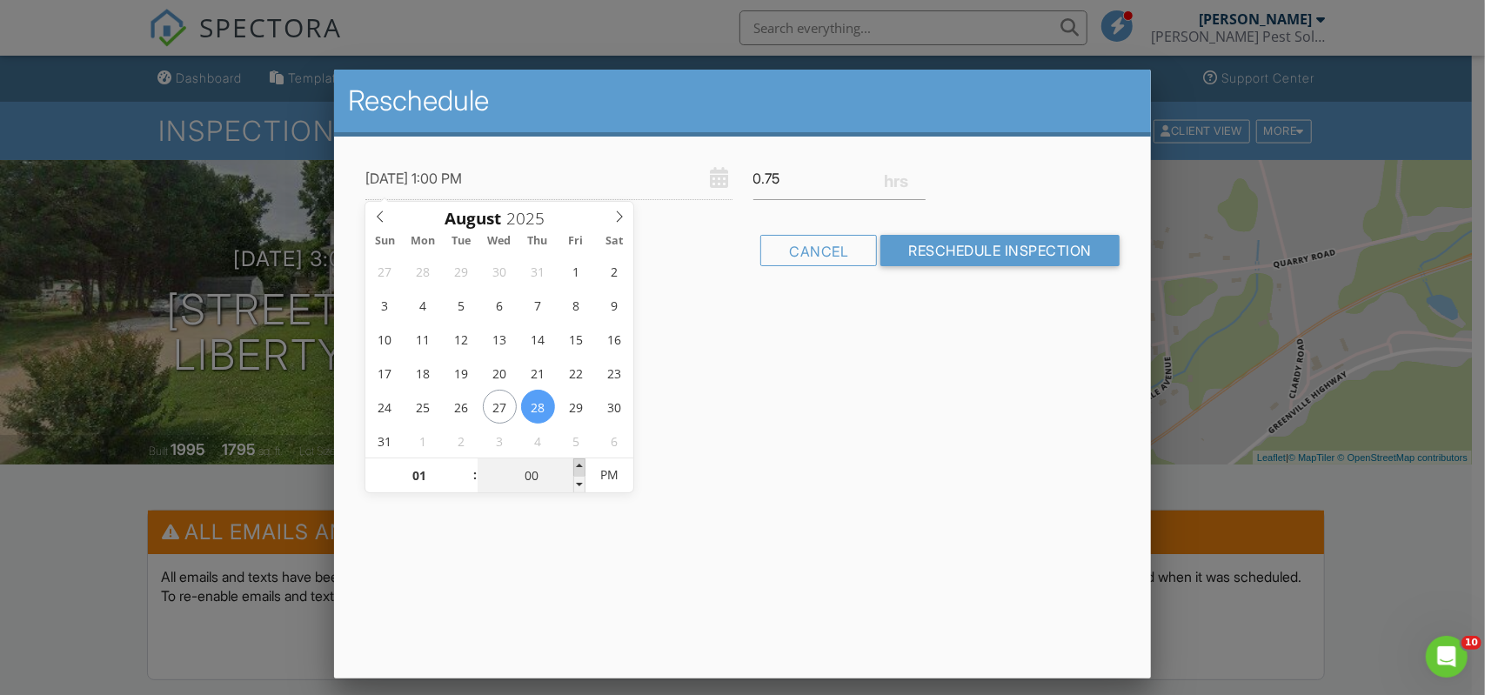
type input "08/28/2025 1:05 PM"
type input "05"
click at [579, 467] on span at bounding box center [579, 467] width 12 height 17
type input "08/28/2025 1:10 PM"
type input "10"
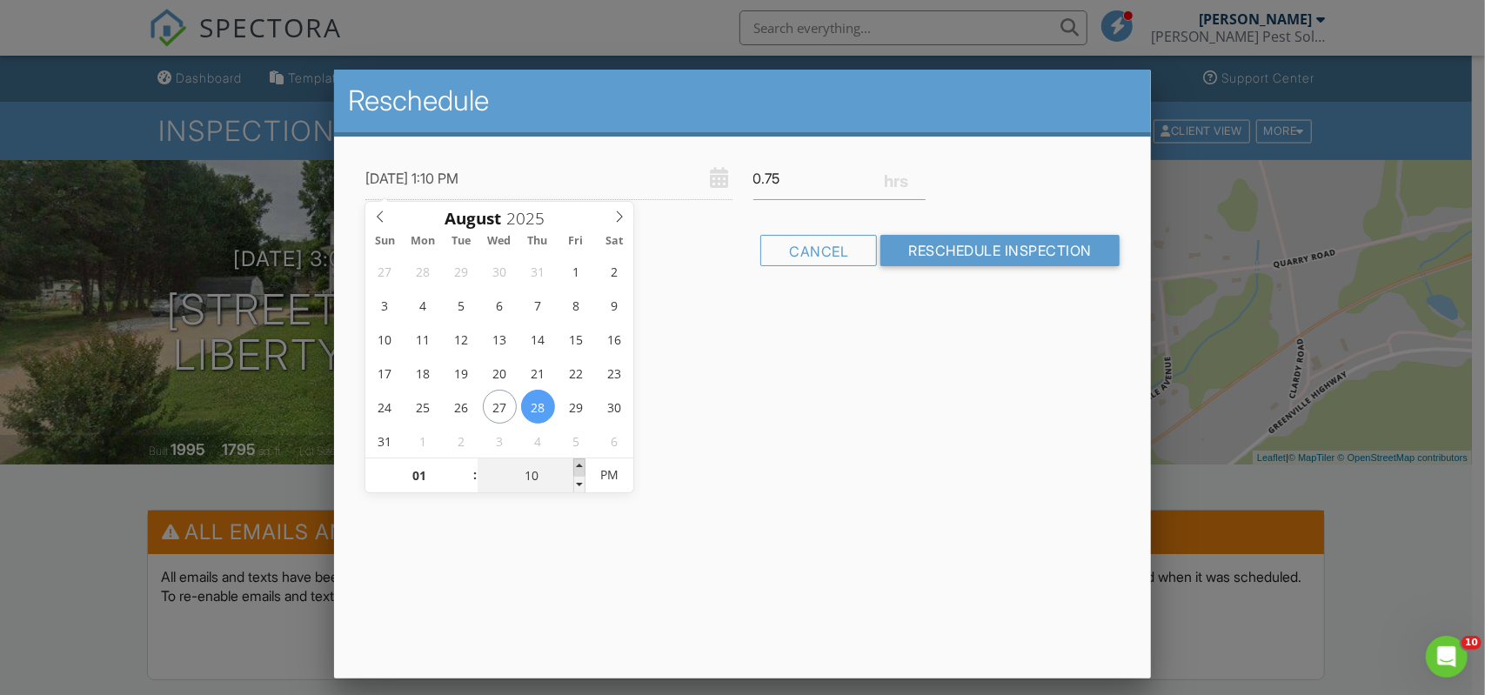
click at [579, 467] on span at bounding box center [579, 467] width 12 height 17
type input "08/28/2025 1:15 PM"
type input "15"
click at [579, 467] on span at bounding box center [579, 467] width 12 height 17
type input "08/28/2025 1:20 PM"
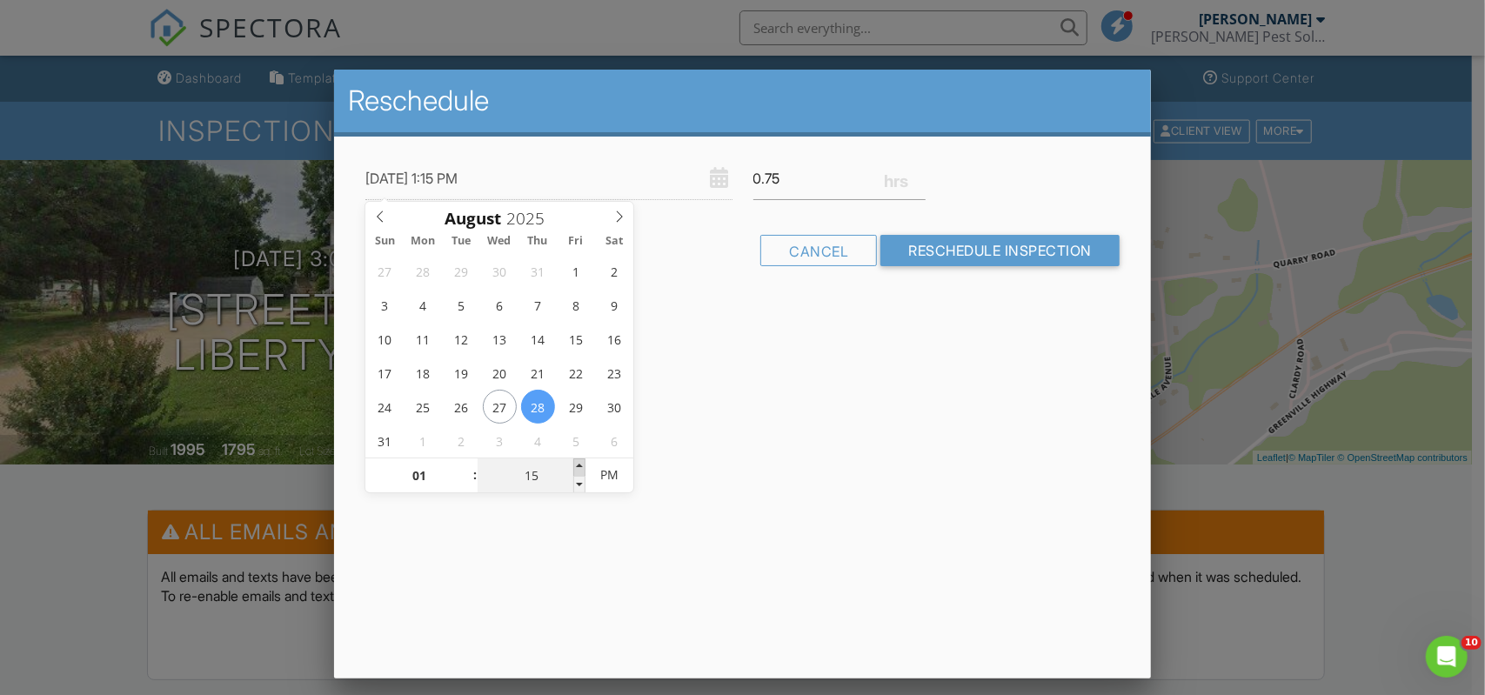
type input "20"
click at [579, 467] on span at bounding box center [579, 467] width 12 height 17
type input "08/28/2025 1:25 PM"
type input "25"
click at [579, 467] on span at bounding box center [579, 467] width 12 height 17
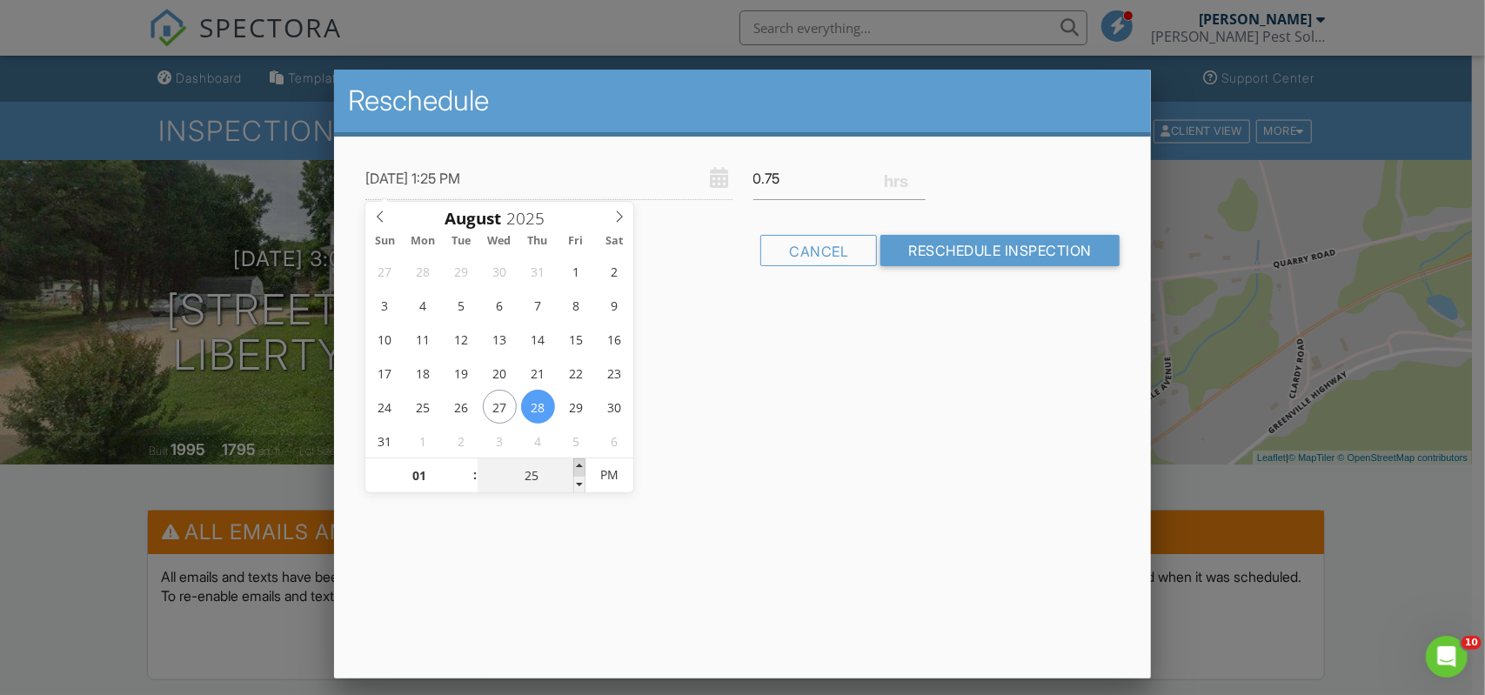
type input "08/28/2025 1:30 PM"
type input "30"
click at [579, 467] on span at bounding box center [579, 467] width 12 height 17
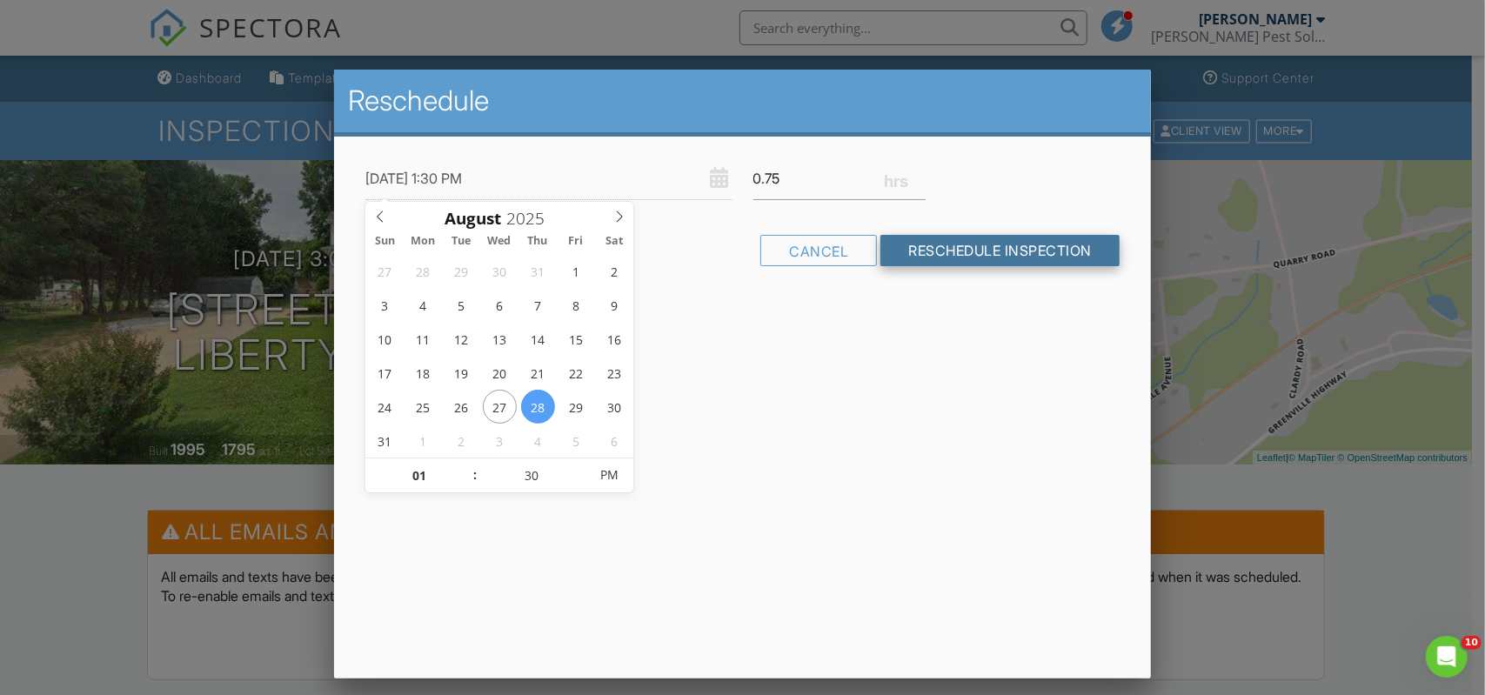
click at [955, 243] on input "Reschedule Inspection" at bounding box center [1000, 250] width 239 height 31
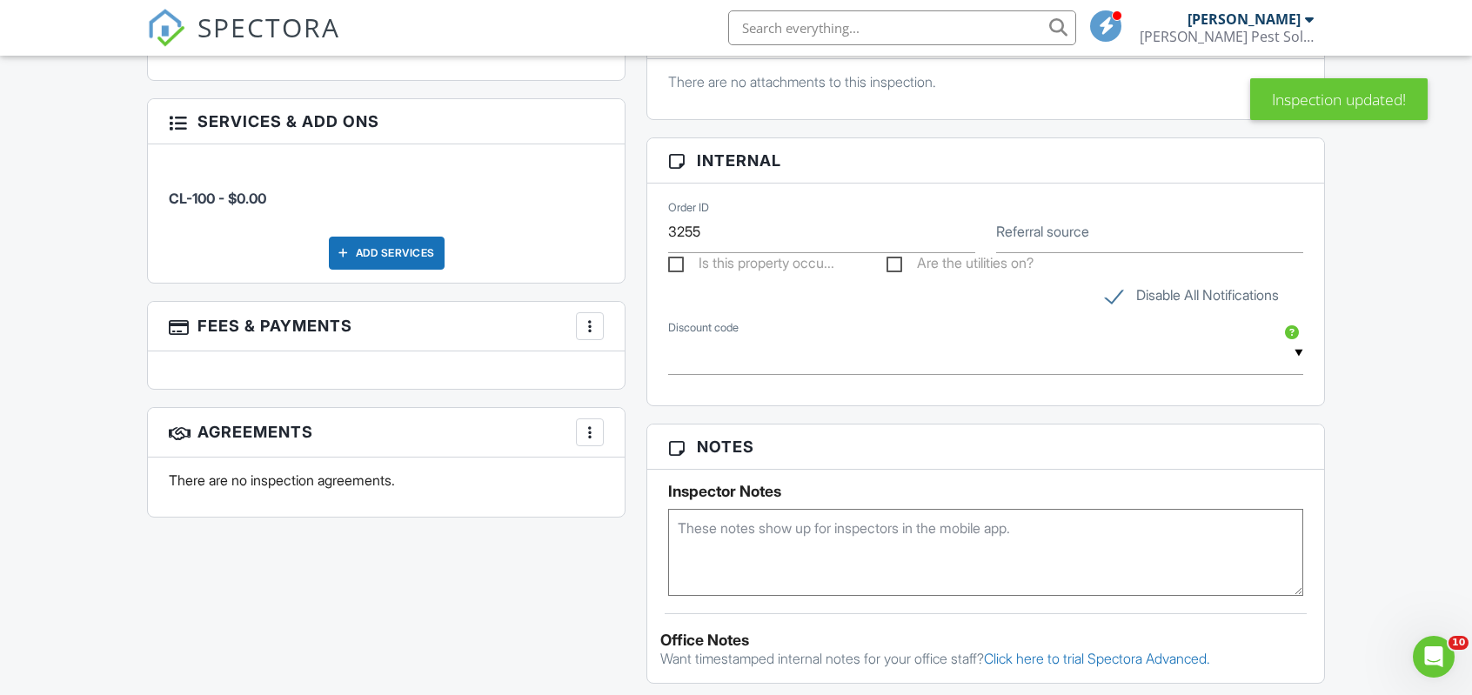
scroll to position [957, 0]
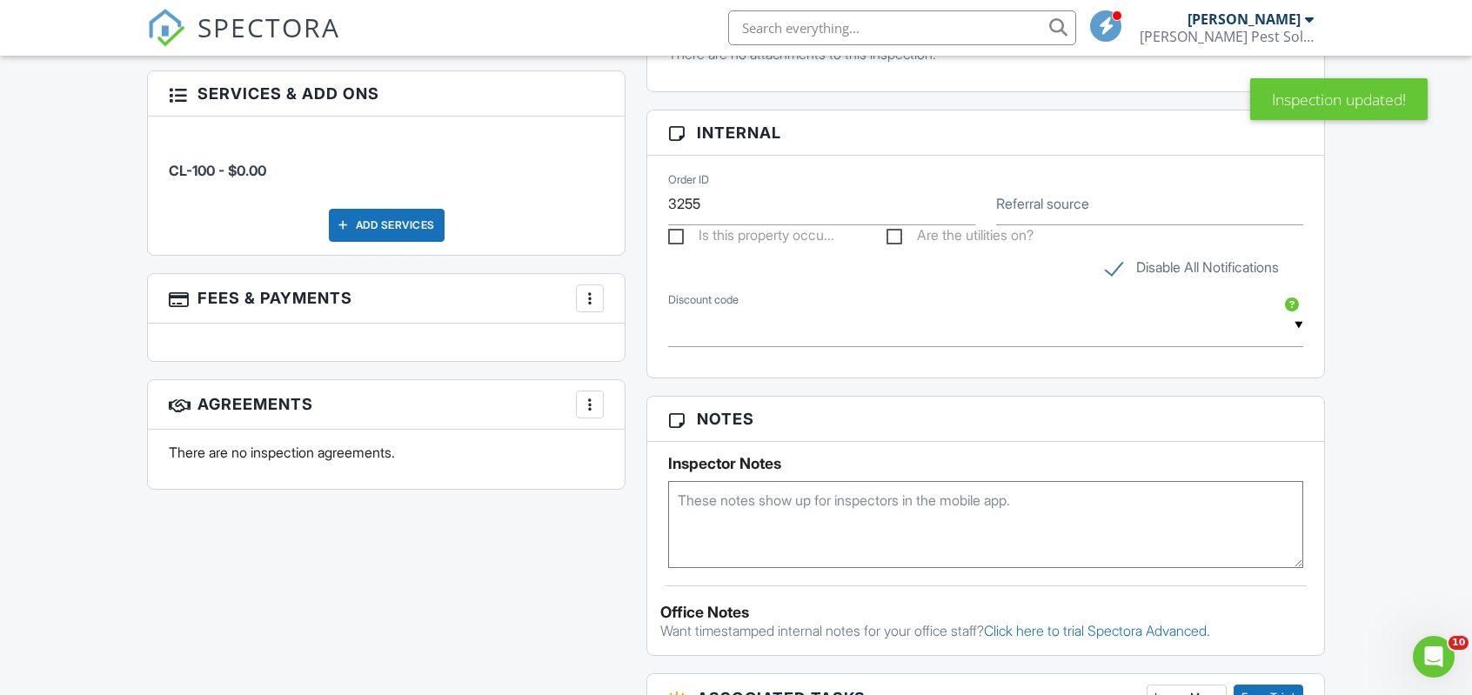
click at [741, 503] on textarea at bounding box center [985, 524] width 635 height 87
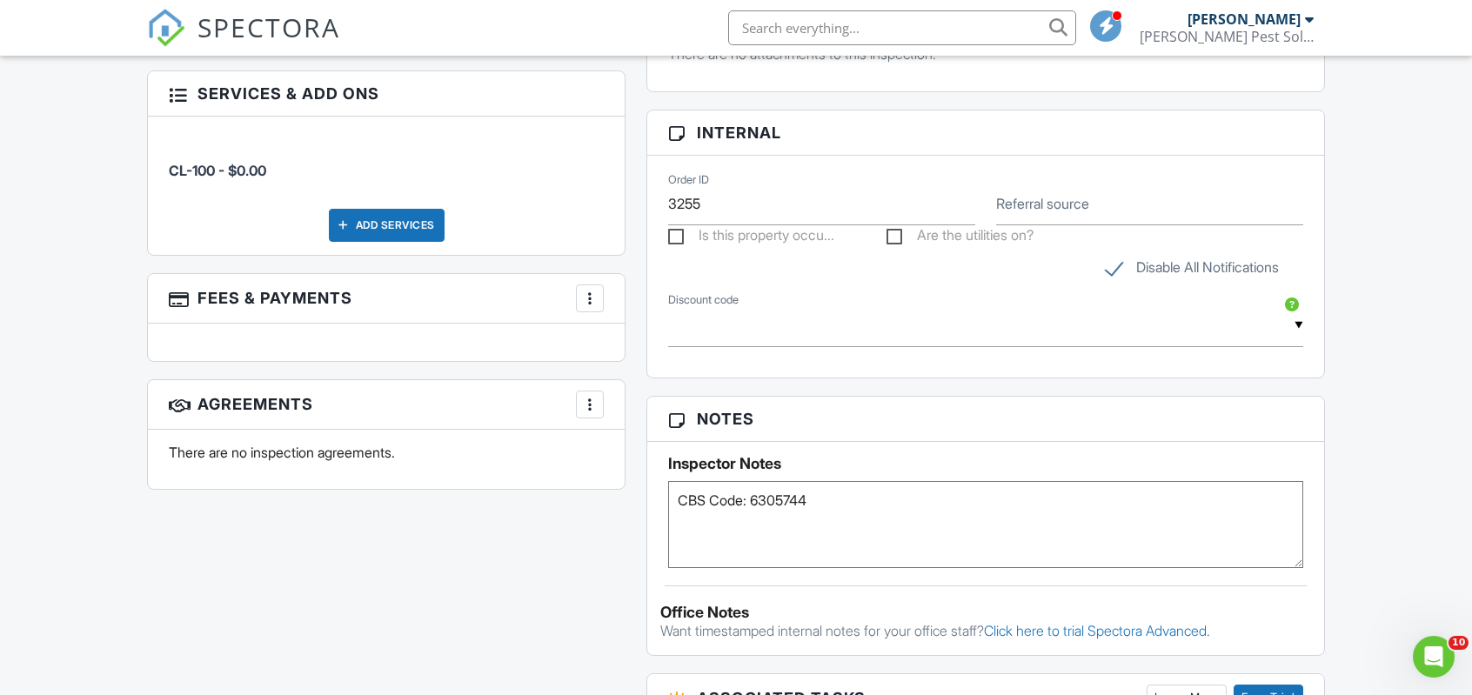
type textarea "CBS Code: 6305744"
click at [611, 595] on div "All emails and texts are disabled for this inspection! All emails and texts hav…" at bounding box center [736, 358] width 1199 height 1611
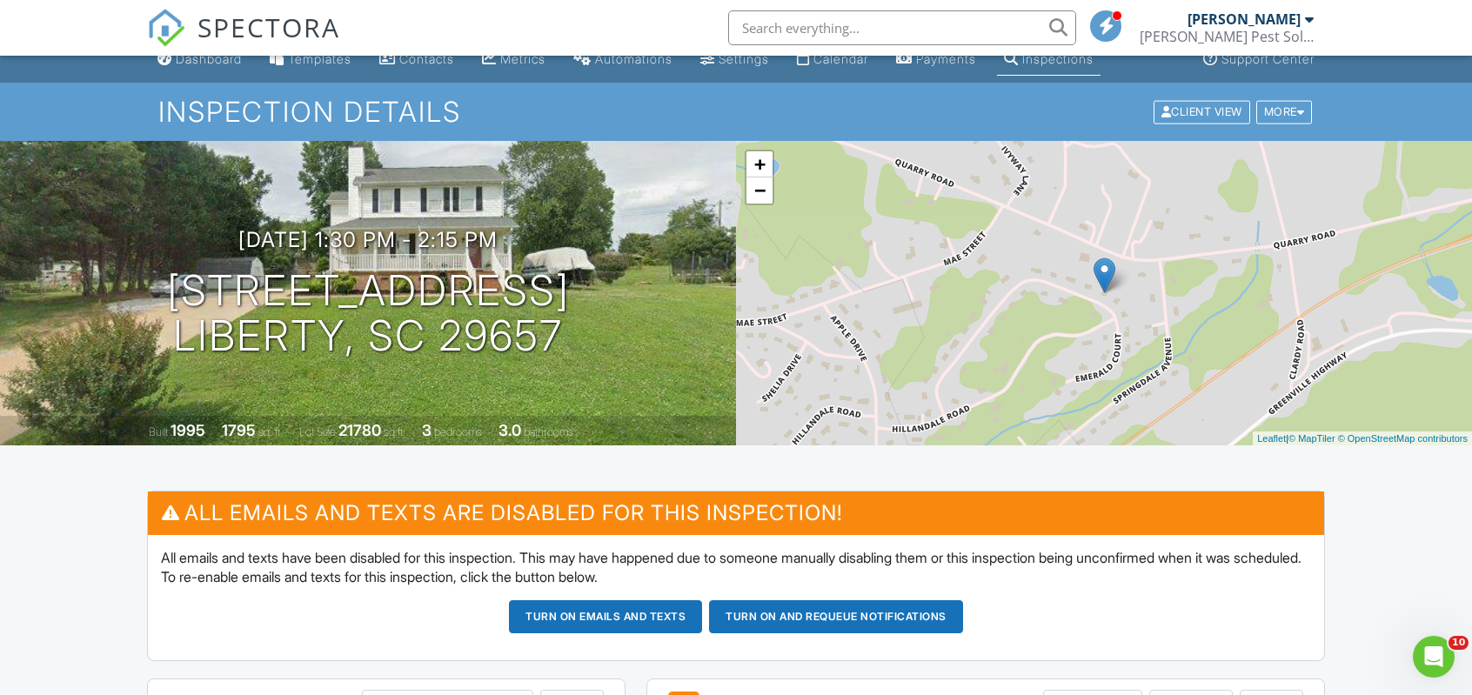
scroll to position [0, 0]
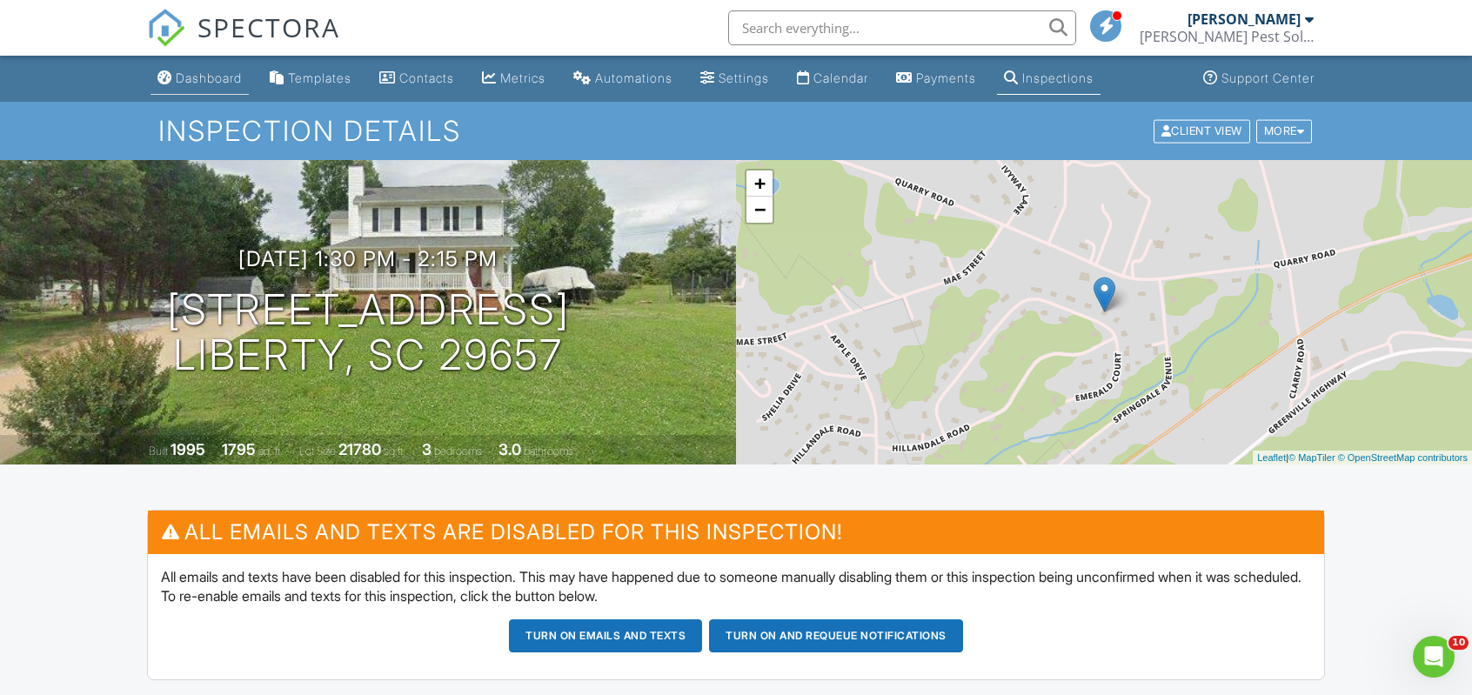
click at [204, 80] on div "Dashboard" at bounding box center [209, 77] width 66 height 15
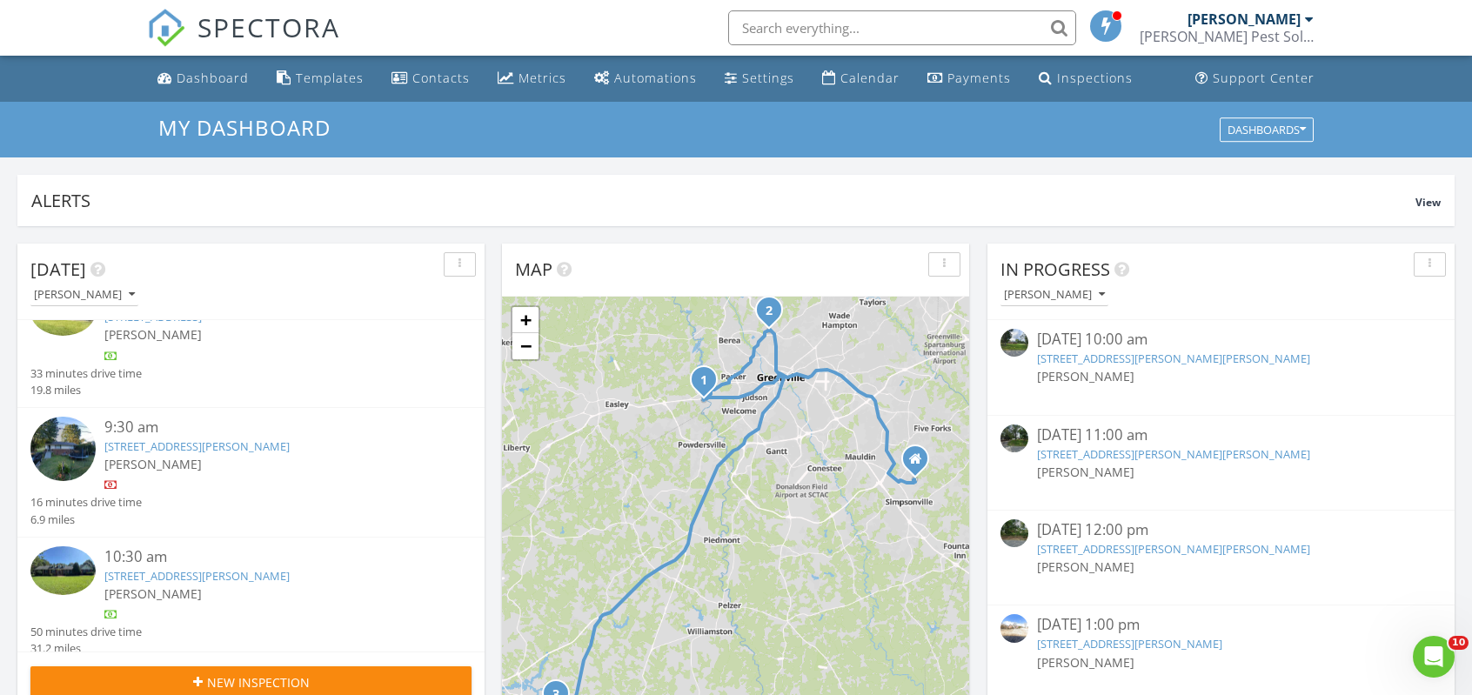
scroll to position [54, 0]
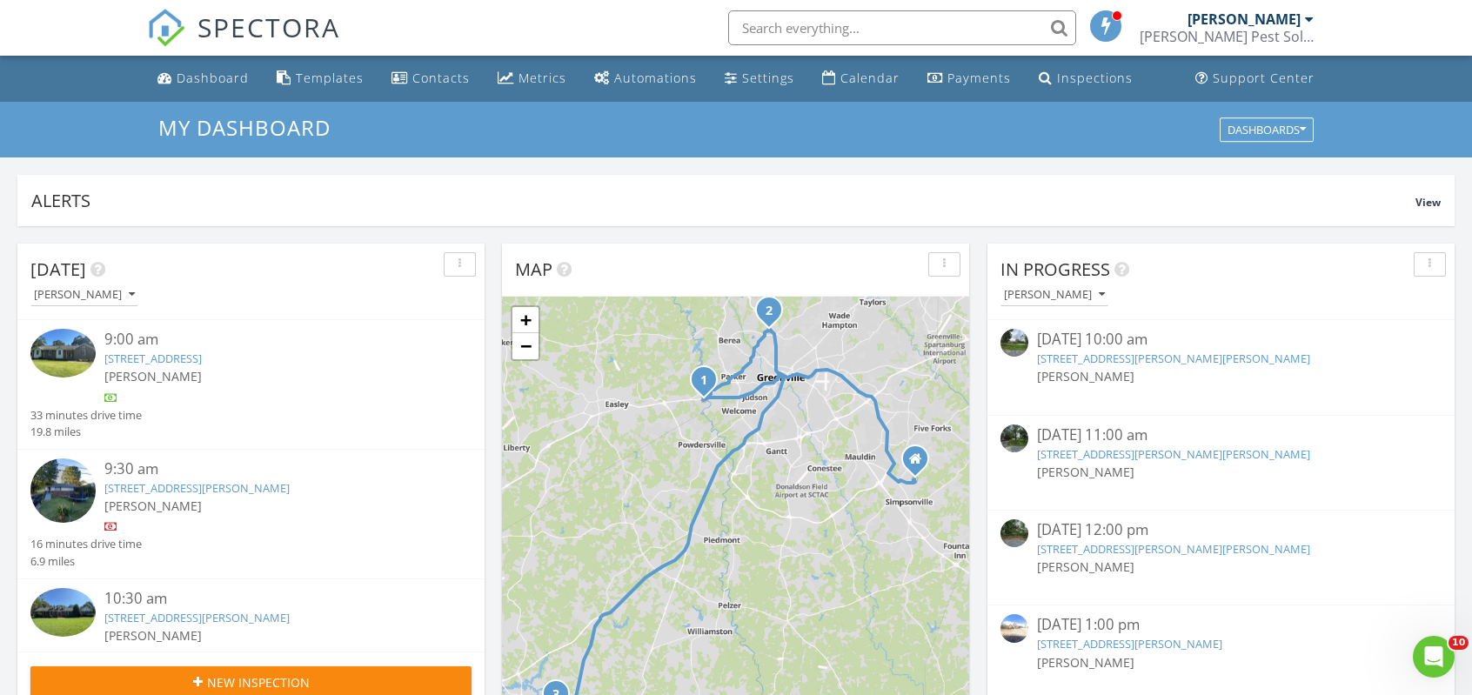
click at [50, 492] on img at bounding box center [62, 491] width 65 height 65
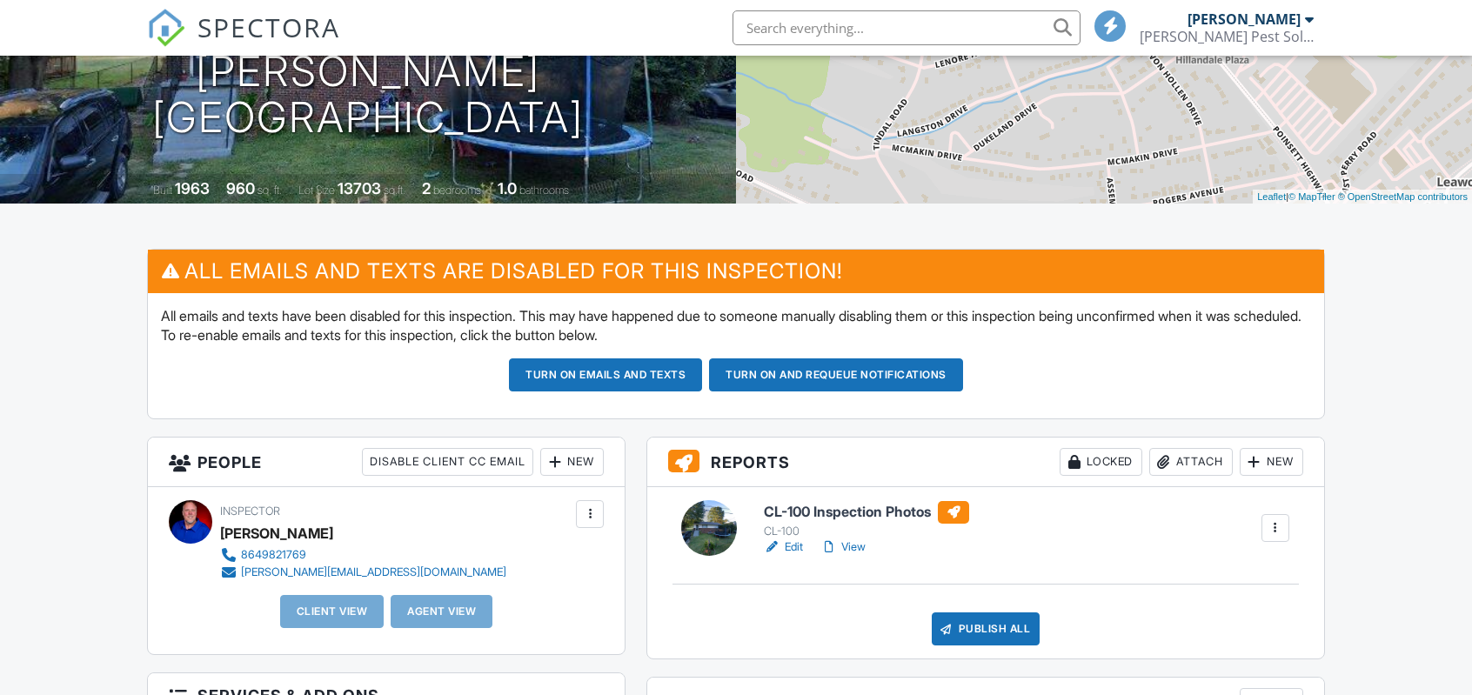
click at [851, 546] on link "View" at bounding box center [842, 547] width 45 height 17
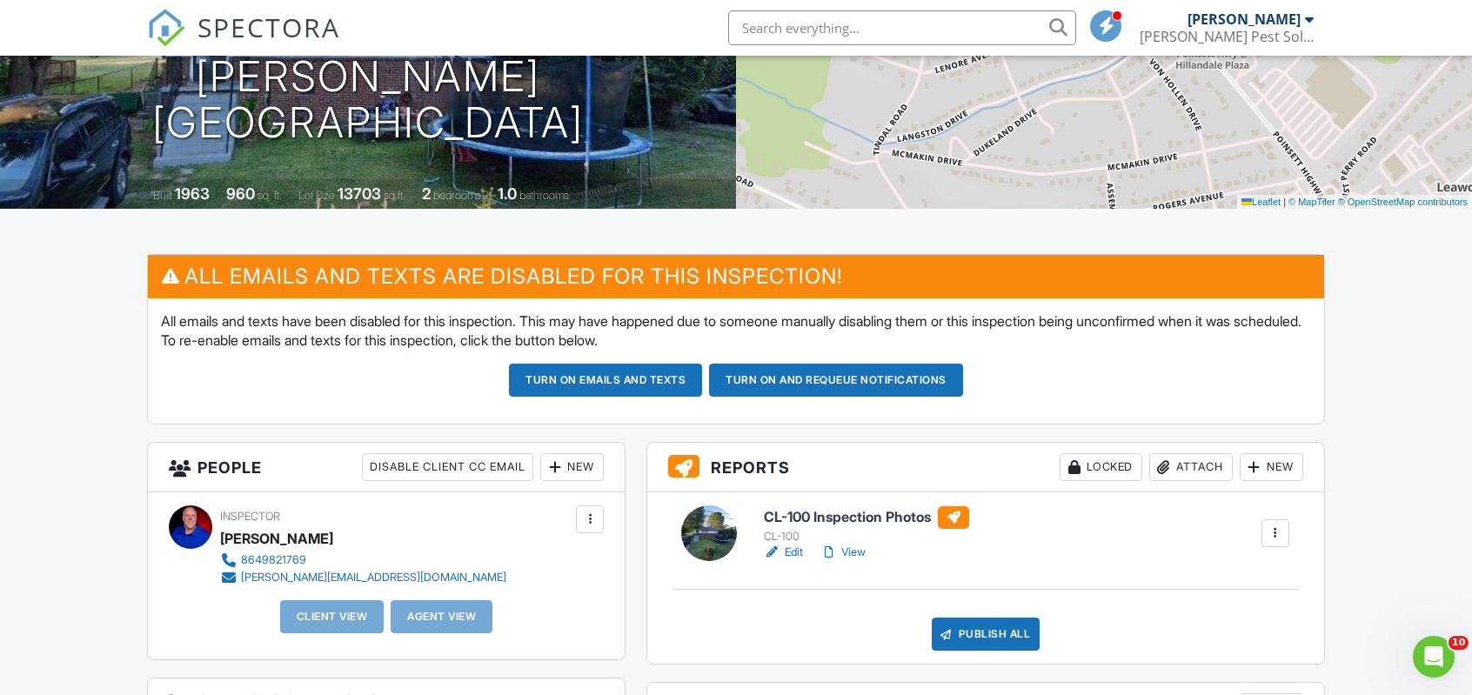
scroll to position [348, 0]
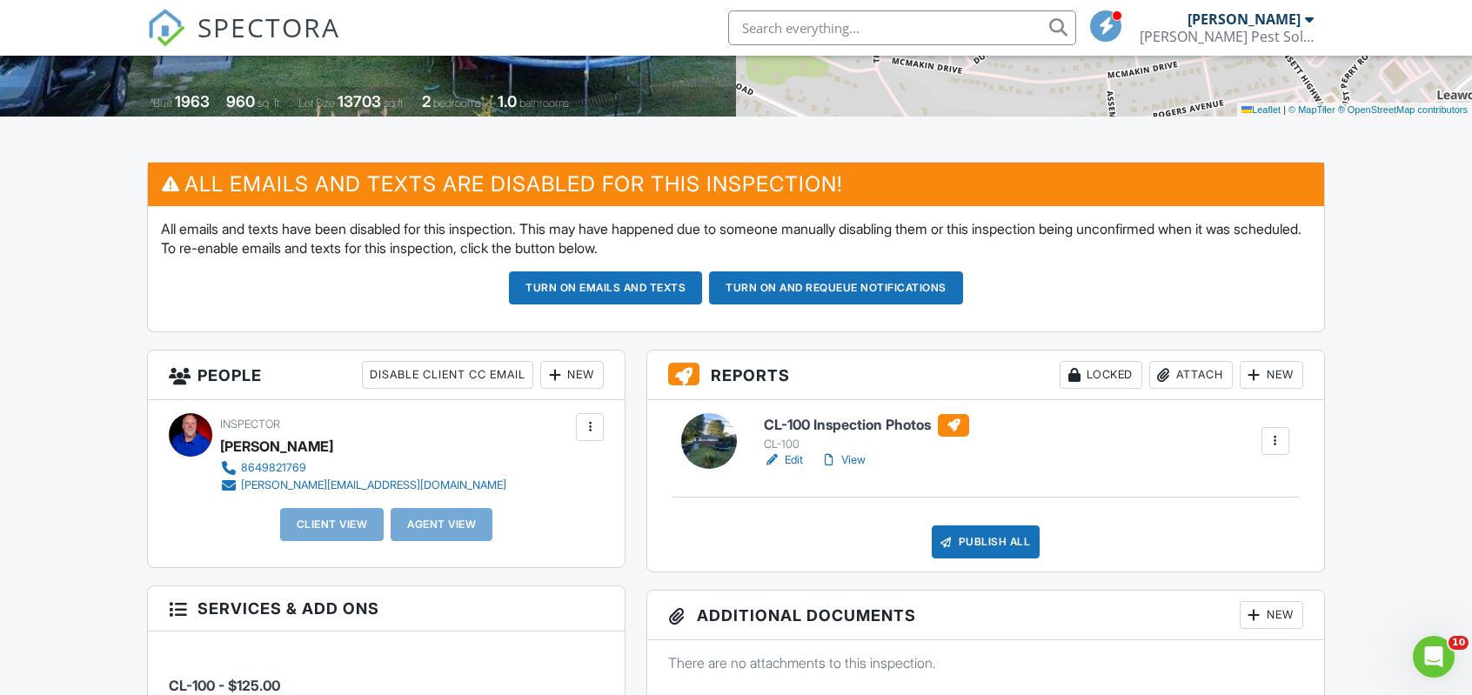
click at [854, 456] on link "View" at bounding box center [842, 460] width 45 height 17
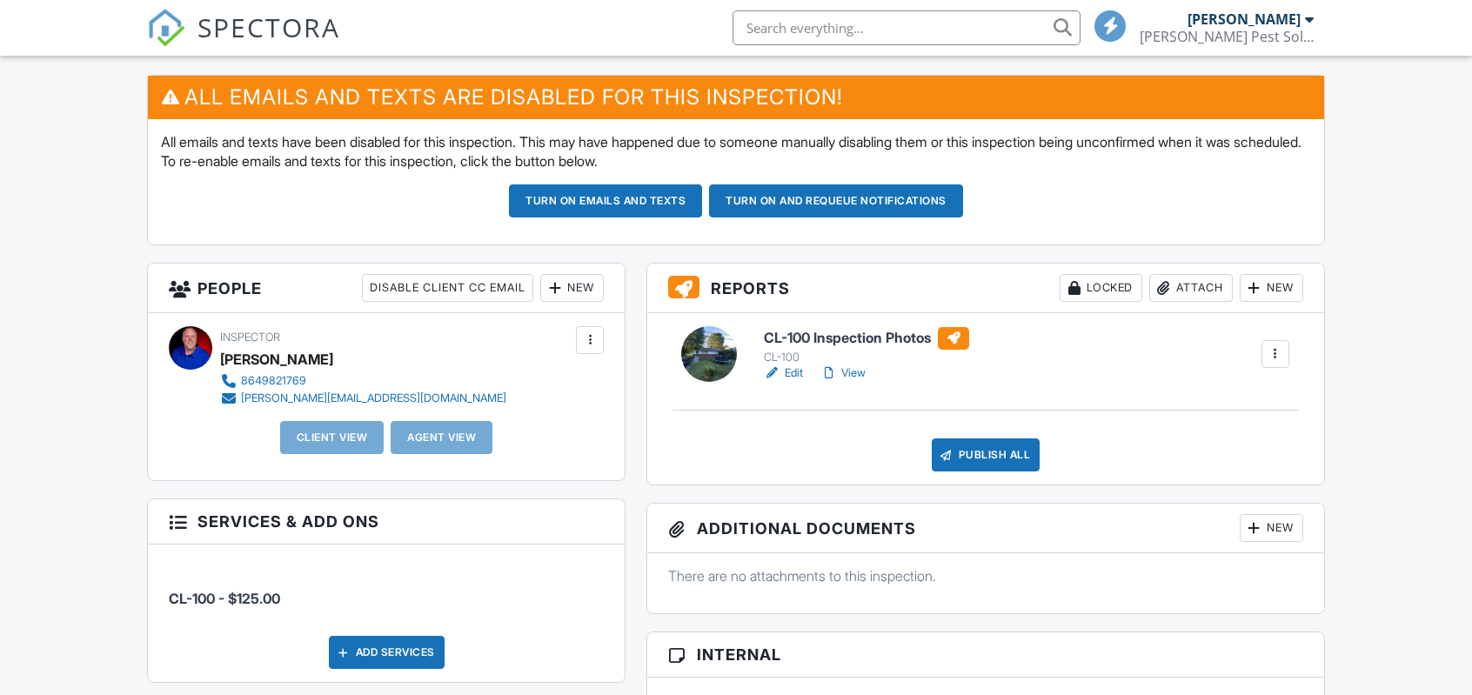
click at [571, 289] on div "New" at bounding box center [572, 288] width 64 height 28
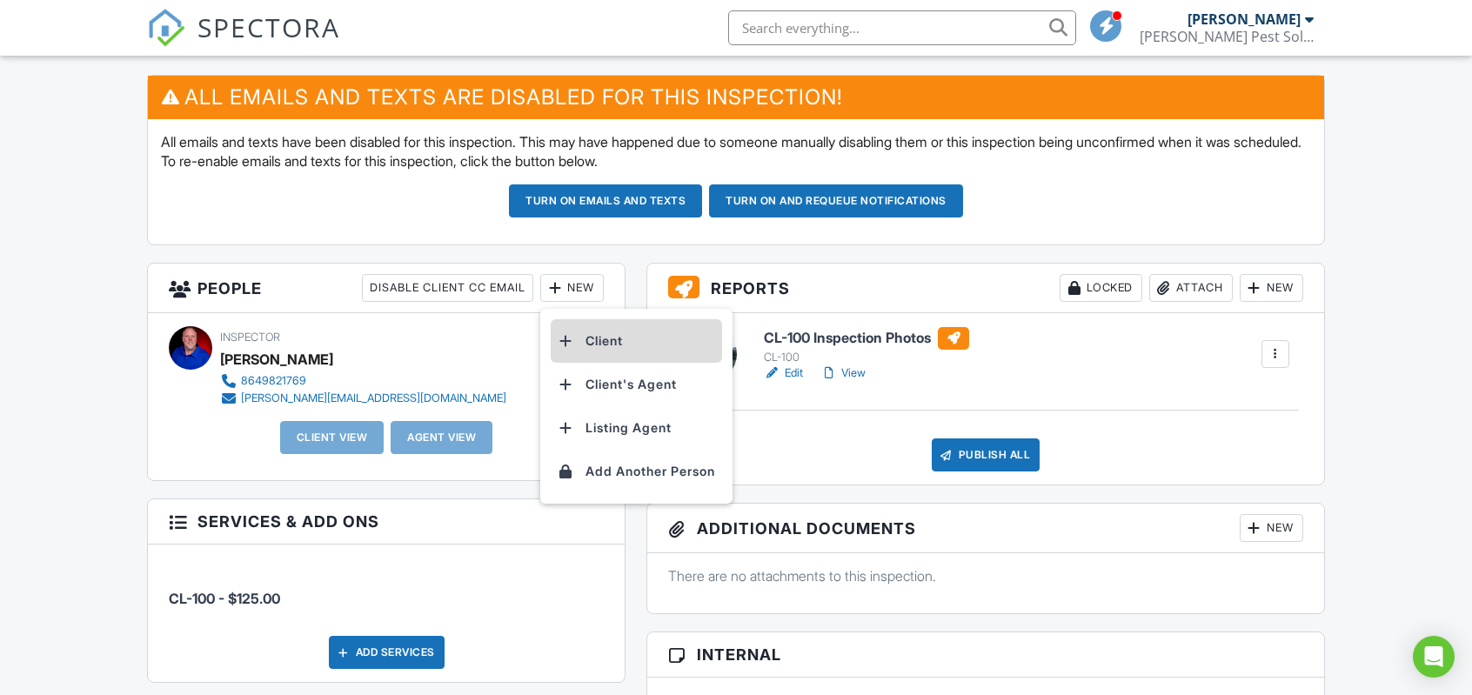
click at [585, 352] on li "Client" at bounding box center [636, 341] width 171 height 44
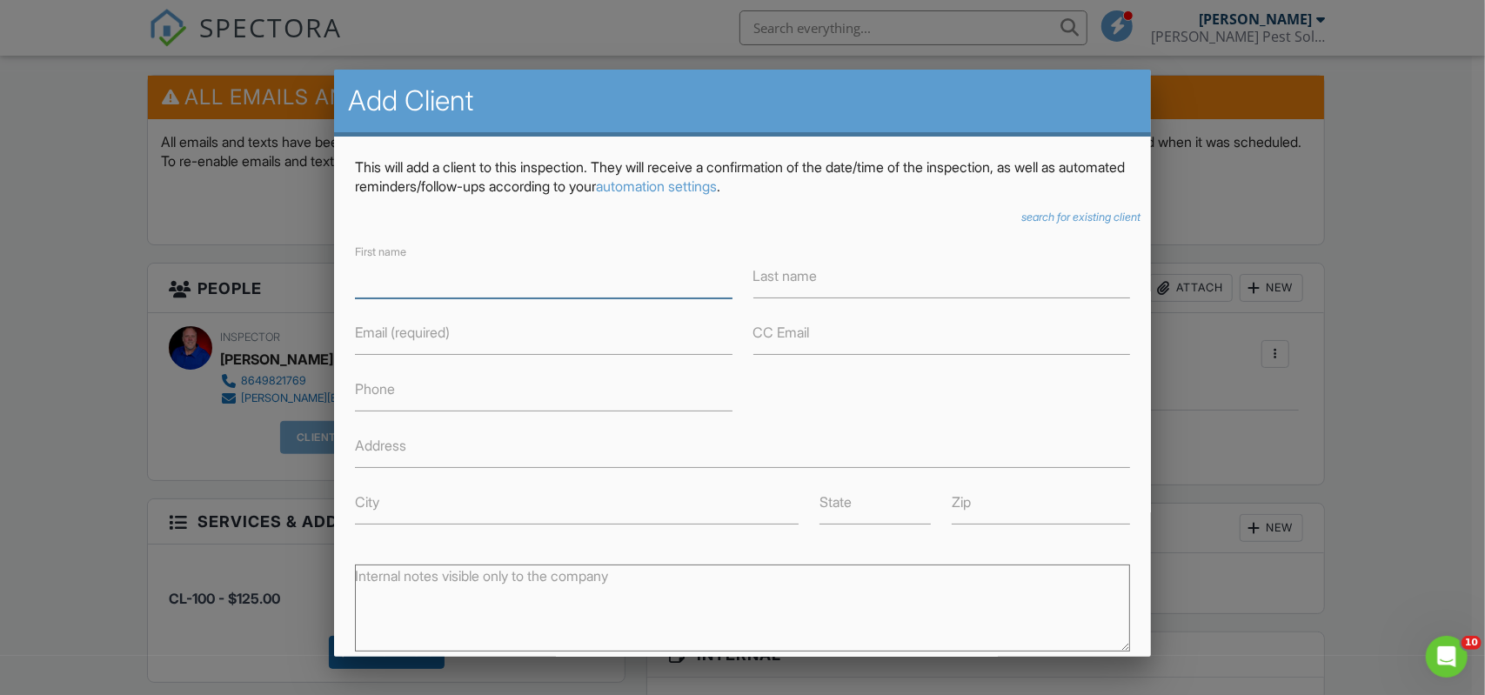
click at [479, 292] on input "First name" at bounding box center [543, 277] width 377 height 43
type input "[PERSON_NAME]"
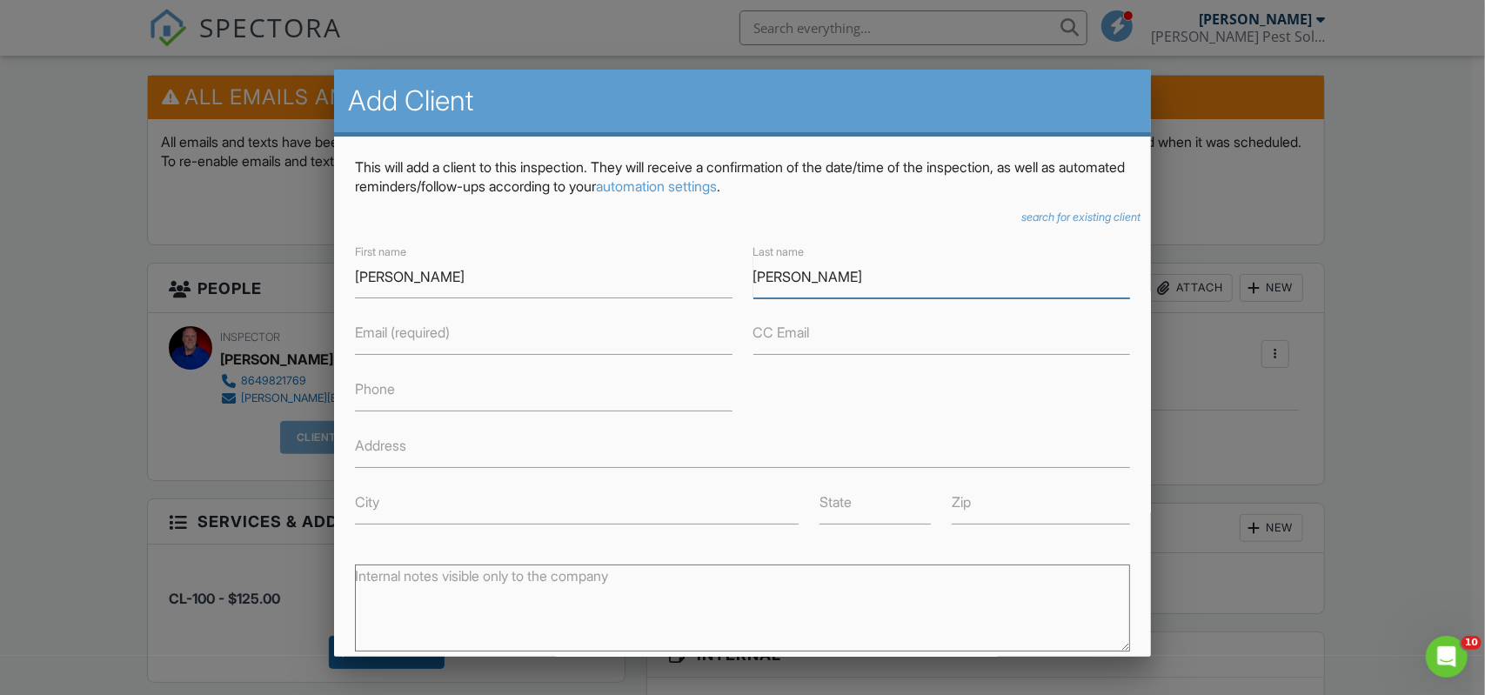
type input "Steingold"
click at [394, 330] on label "Email (required)" at bounding box center [402, 332] width 95 height 19
click at [394, 330] on input "Email (required)" at bounding box center [543, 333] width 377 height 43
paste input "104 Langston Drive"
type input "104 Langston Drive"
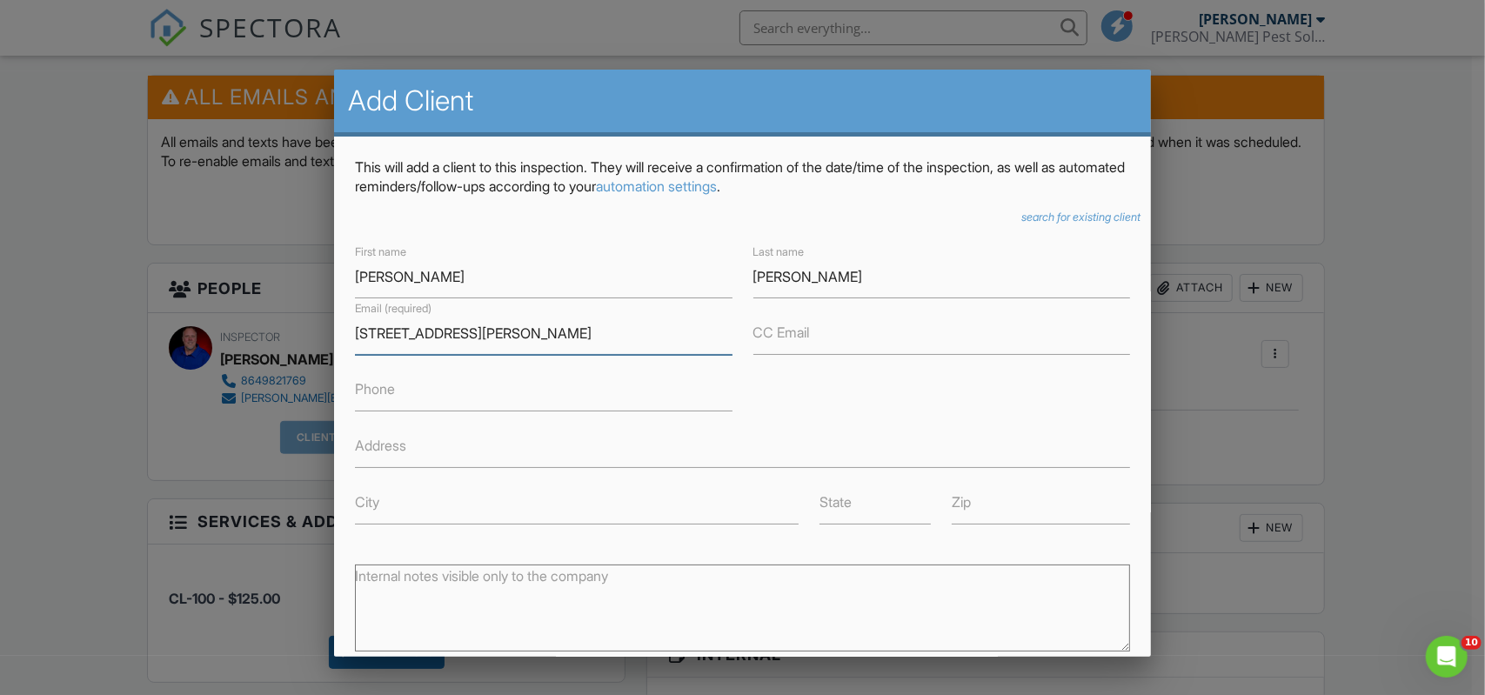
drag, startPoint x: 491, startPoint y: 331, endPoint x: 251, endPoint y: 320, distance: 240.4
click at [360, 337] on label "Email (required)" at bounding box center [402, 332] width 95 height 19
click at [360, 337] on input "Email (required)" at bounding box center [543, 333] width 377 height 43
paste input "andy steingold <andysteingold@gmail.com>"
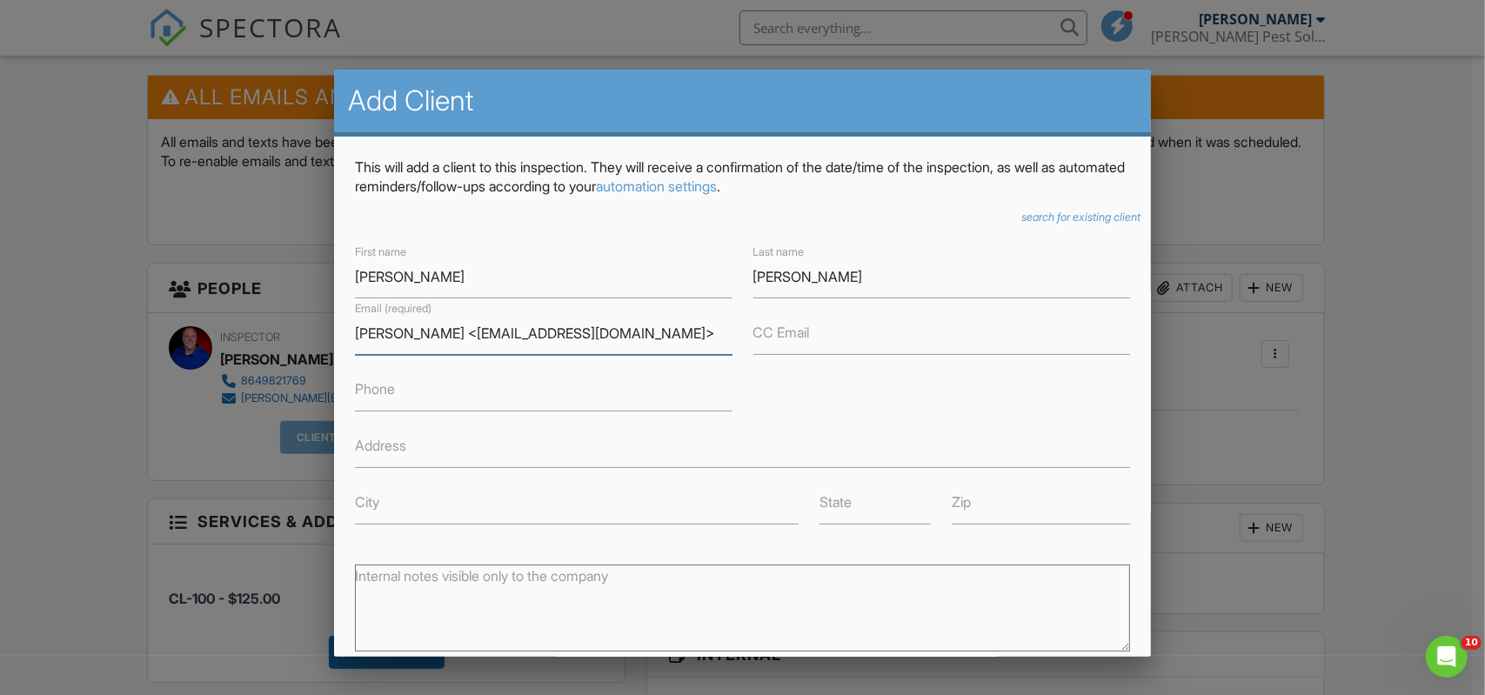
drag, startPoint x: 462, startPoint y: 331, endPoint x: 195, endPoint y: 331, distance: 267.1
click at [581, 337] on input "andysteingold@gmail.com>" at bounding box center [543, 333] width 377 height 43
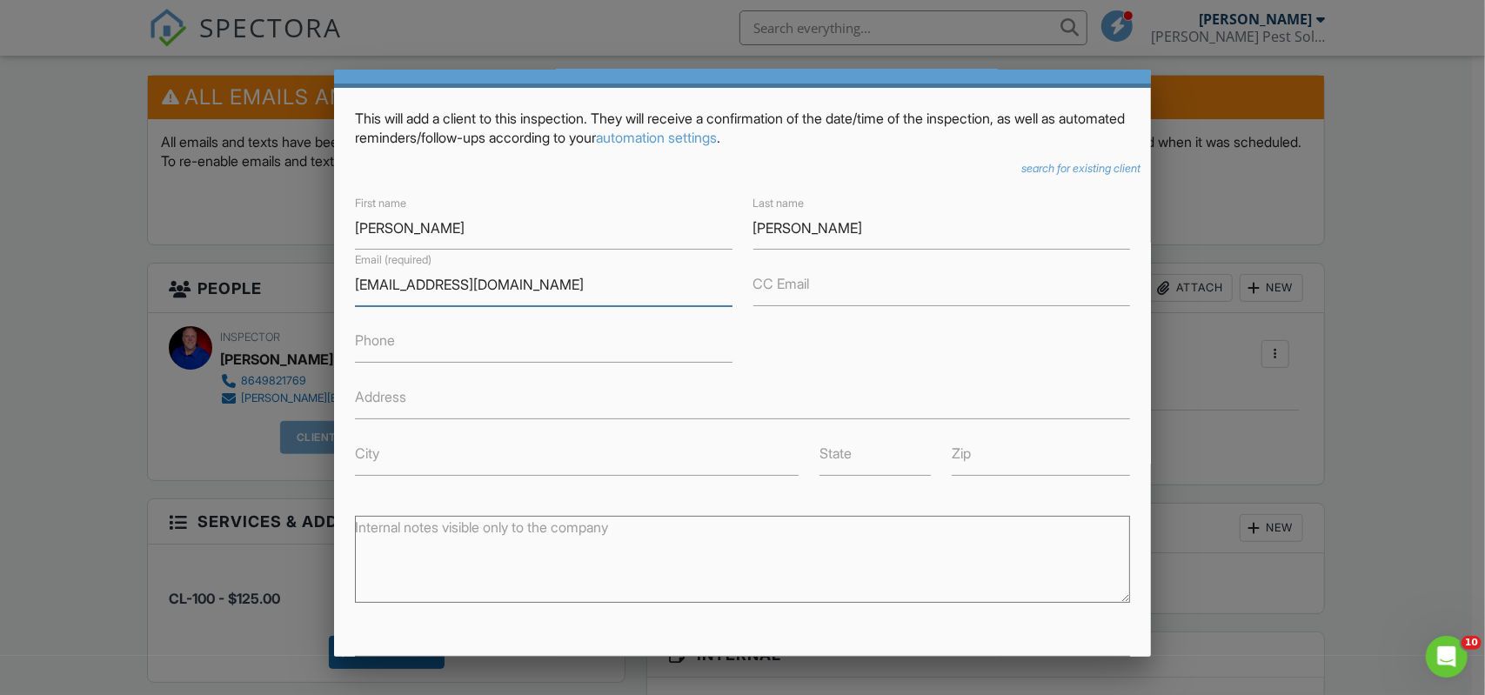
scroll to position [230, 0]
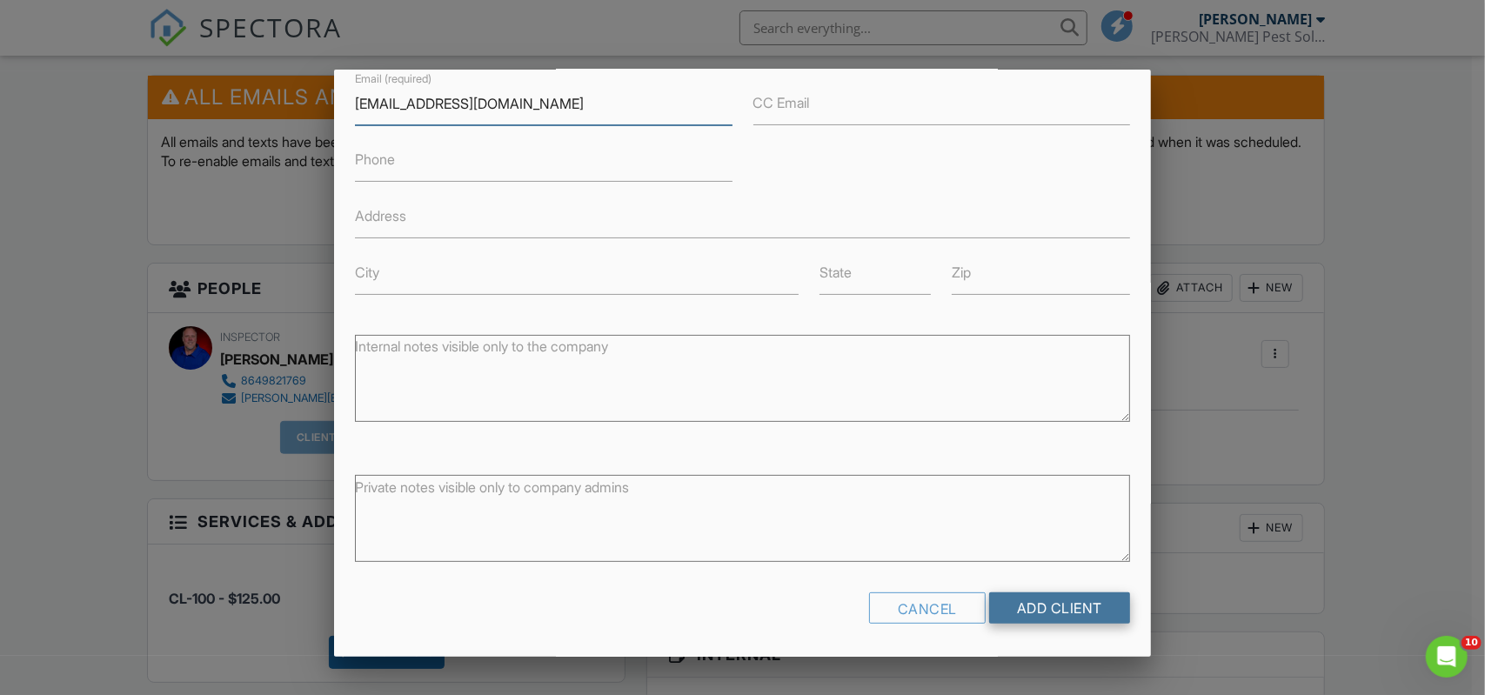
type input "andysteingold@gmail.com"
click at [1006, 614] on input "Add Client" at bounding box center [1059, 608] width 141 height 31
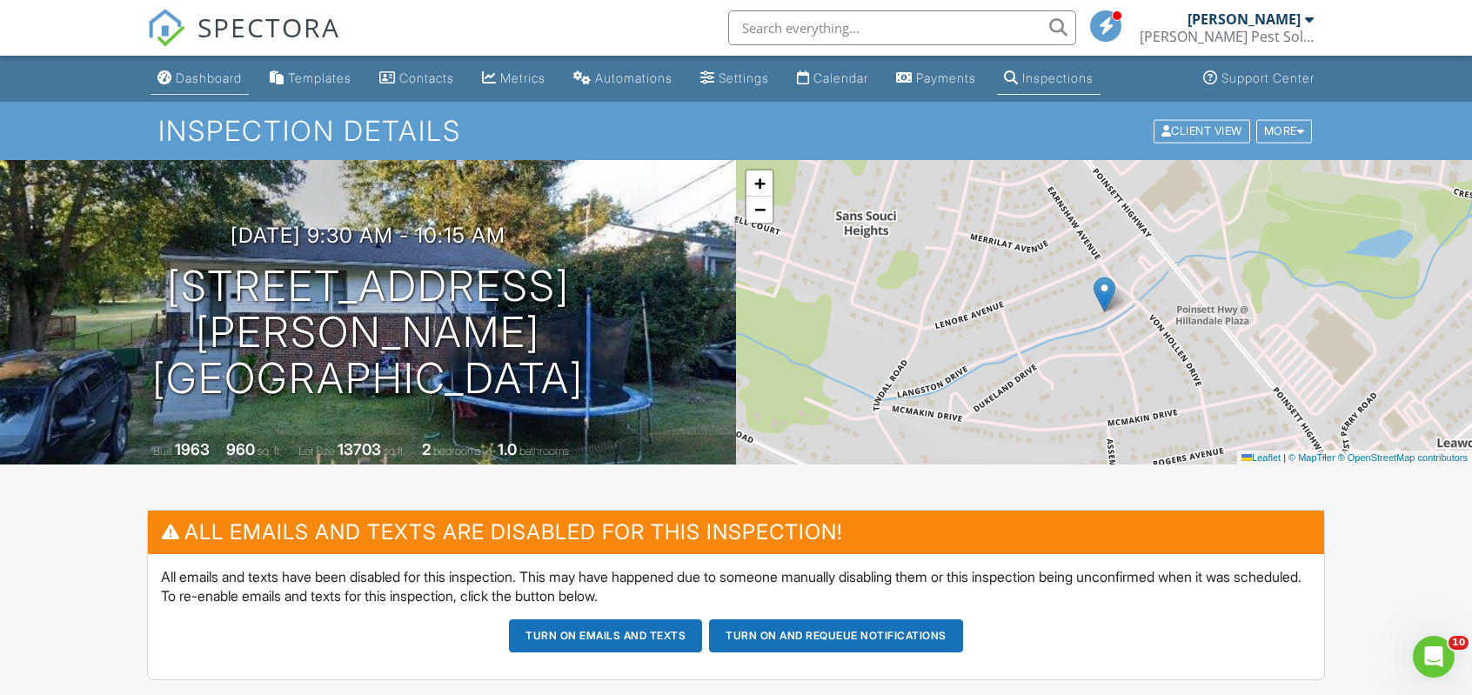
click at [207, 83] on div "Dashboard" at bounding box center [209, 77] width 66 height 15
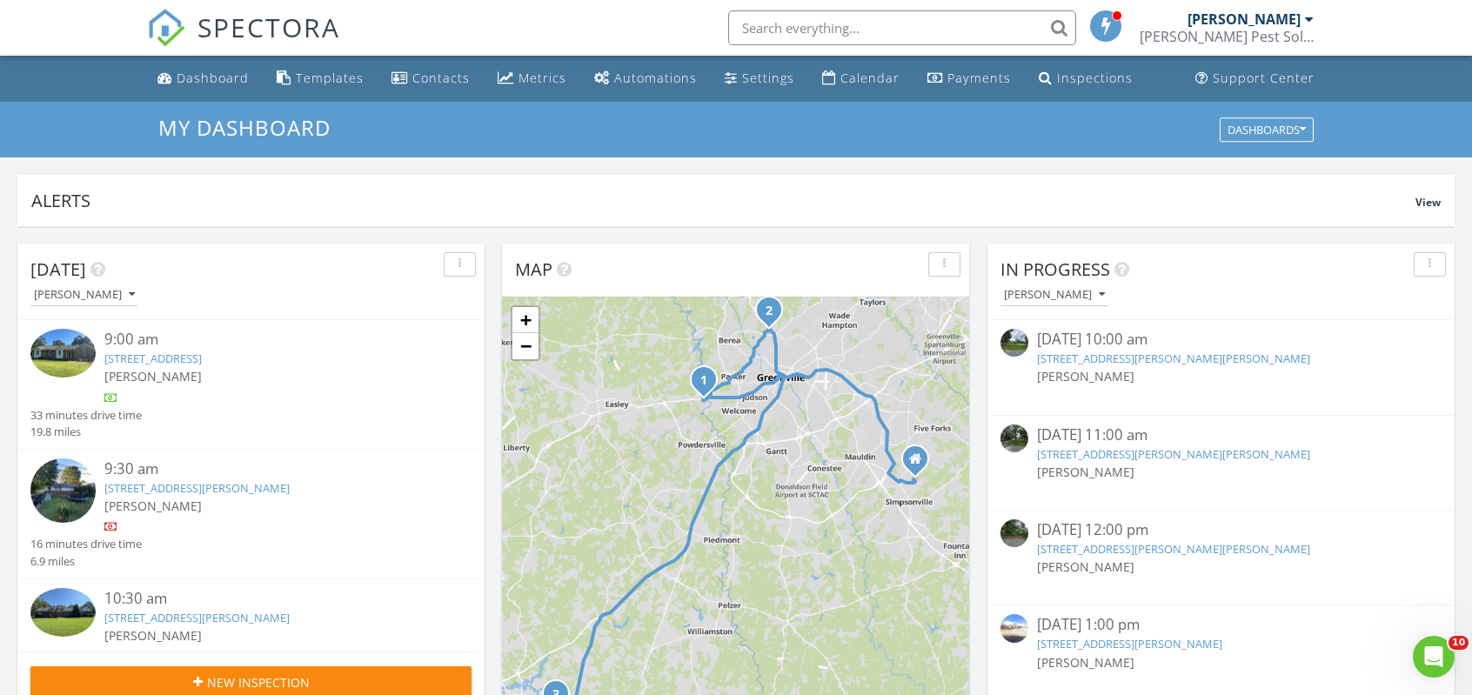
click at [87, 359] on img at bounding box center [62, 353] width 65 height 49
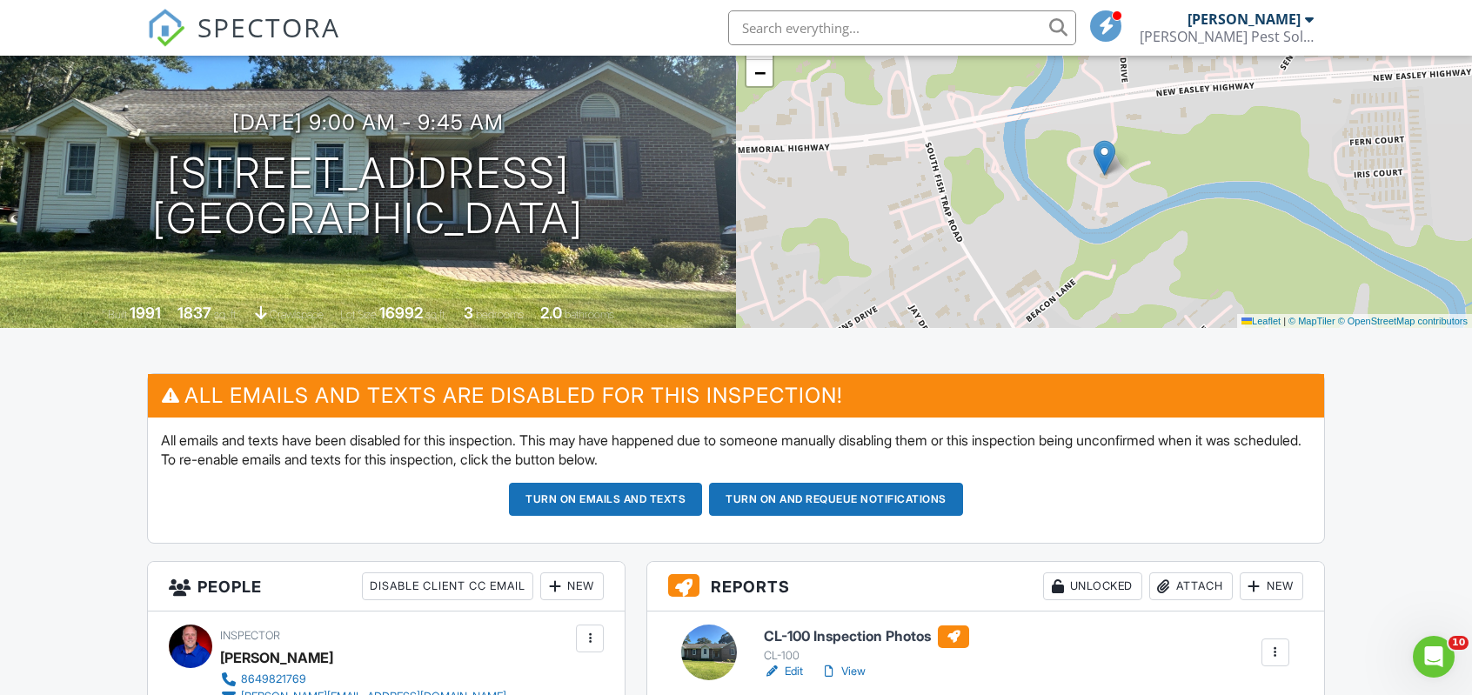
scroll to position [348, 0]
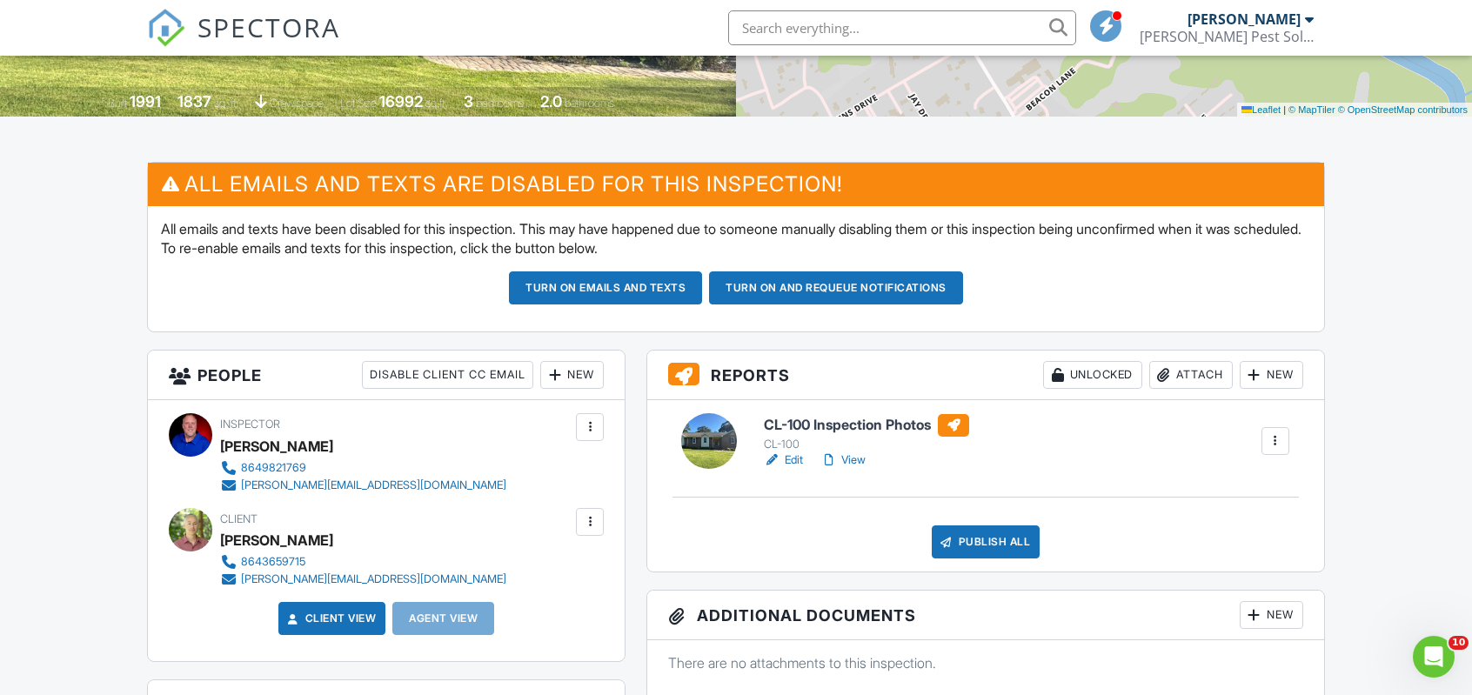
click at [856, 455] on link "View" at bounding box center [842, 460] width 45 height 17
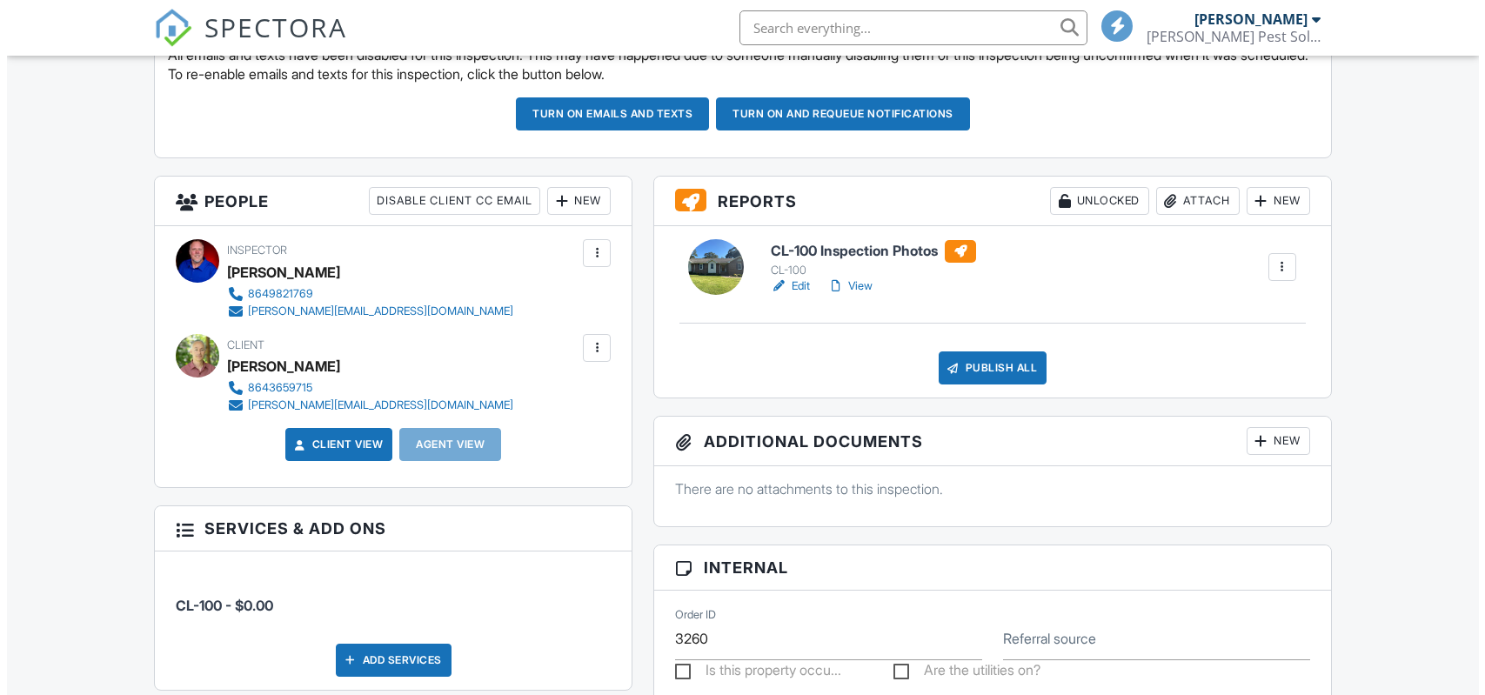
scroll to position [522, 0]
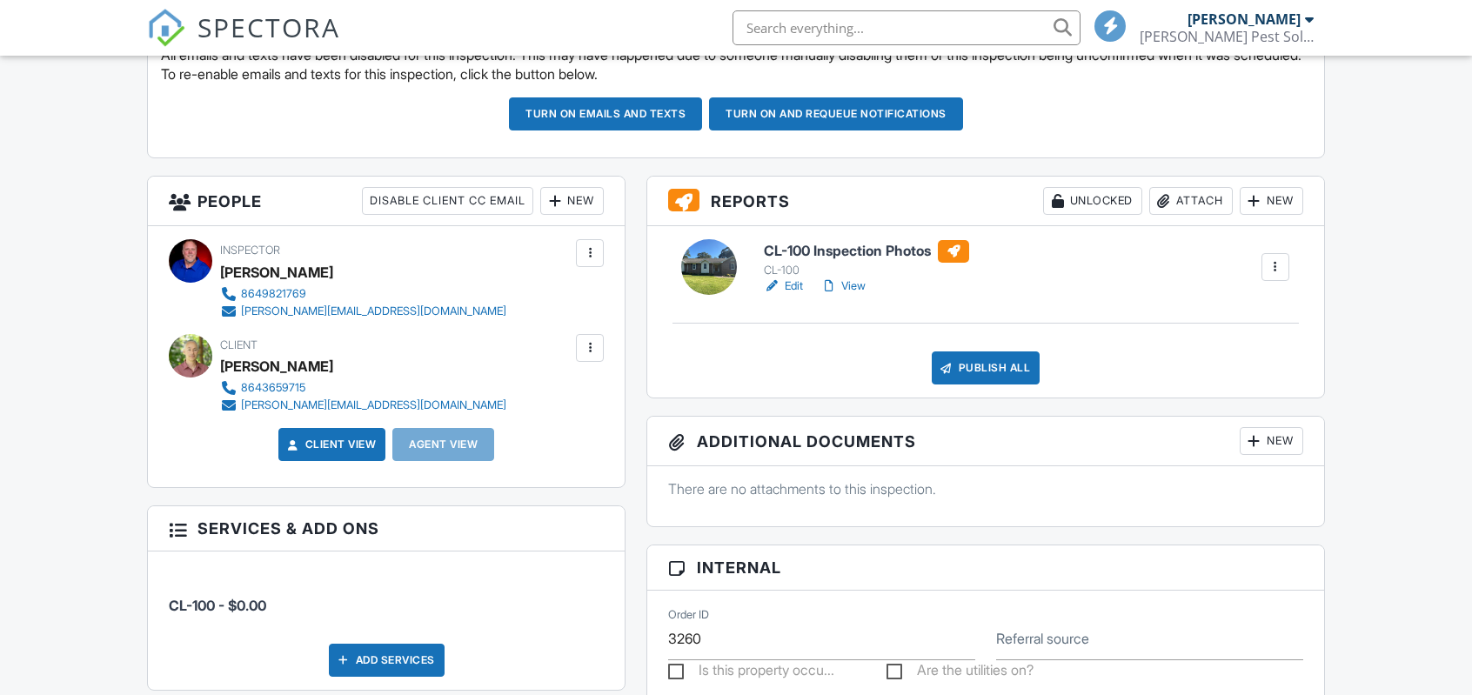
click at [1187, 203] on div "Attach" at bounding box center [1191, 201] width 84 height 28
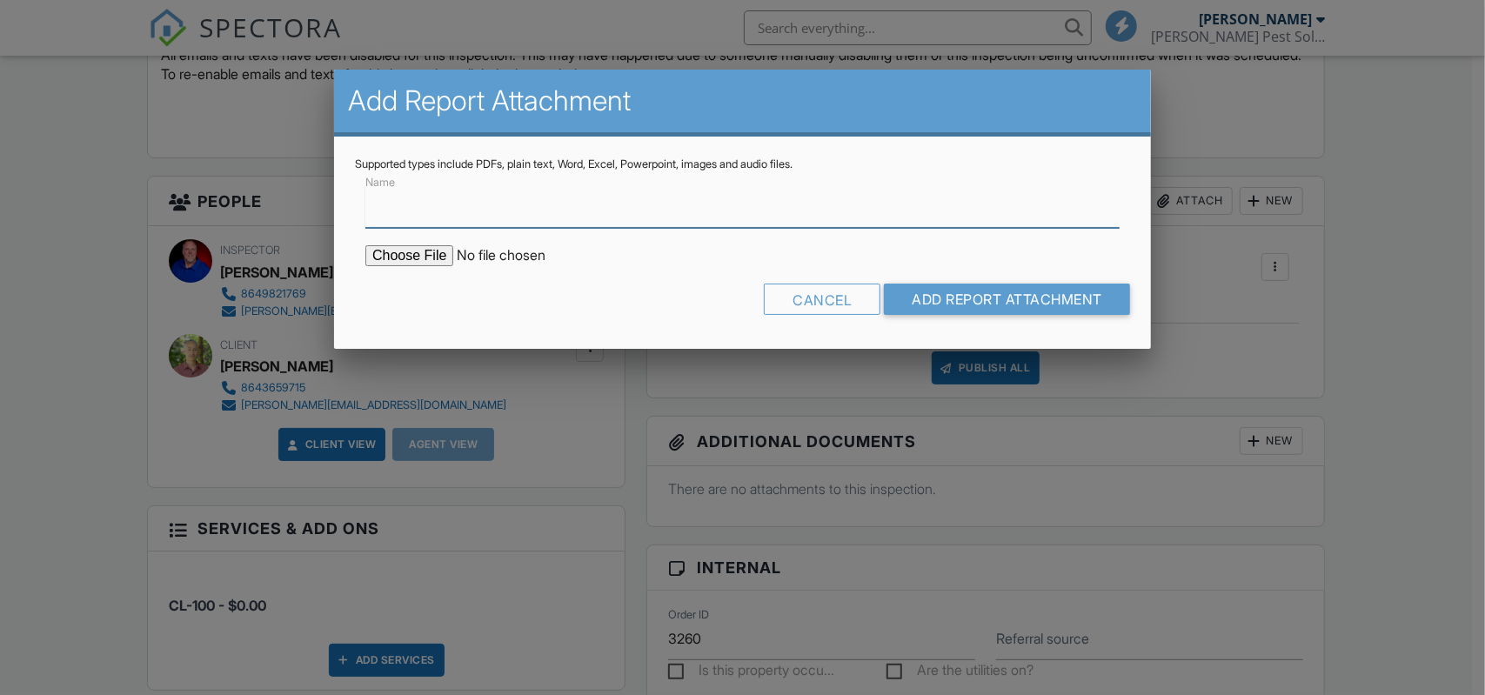
scroll to position [0, 0]
click at [425, 259] on input "file" at bounding box center [513, 255] width 296 height 21
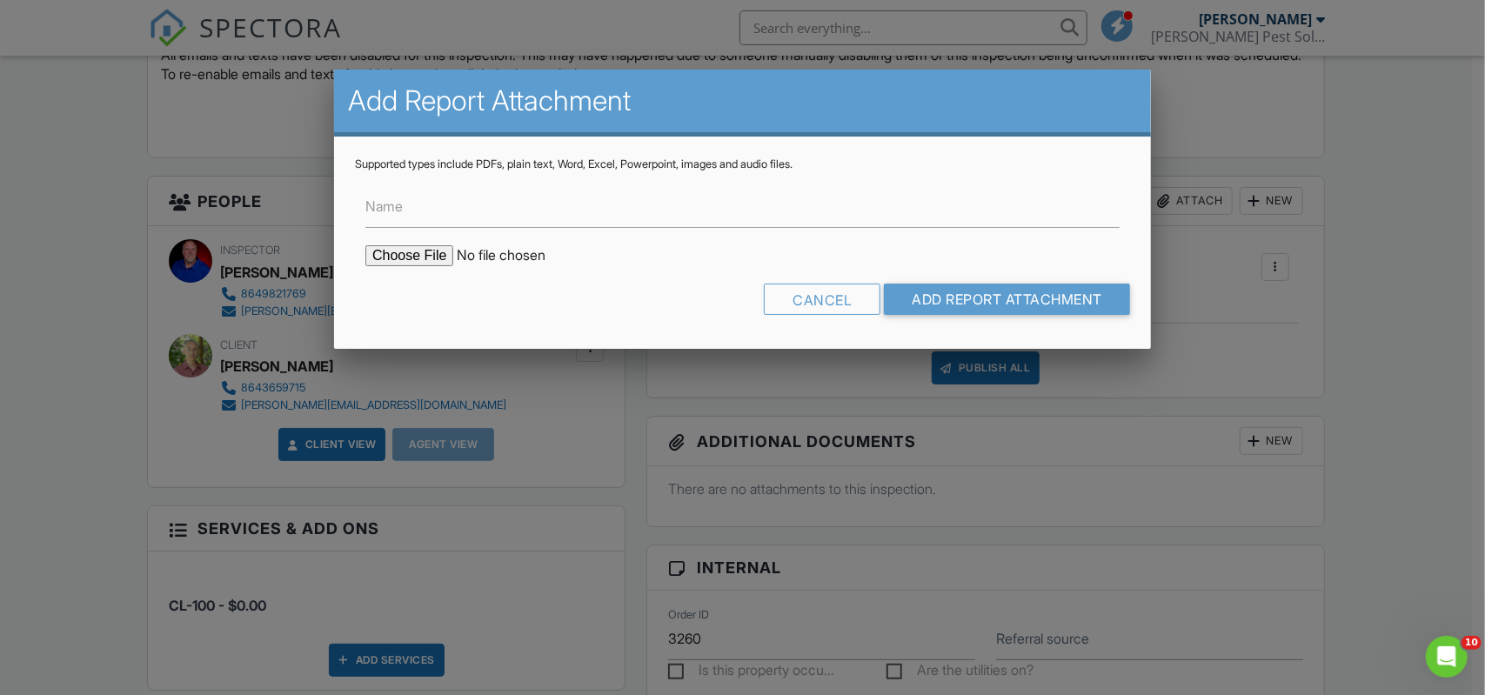
type input "C:\fakepath\23 Riverview Circle CL-100 Report Page 1 and 2.pdf"
click at [1002, 302] on input "Add Report Attachment" at bounding box center [1007, 299] width 246 height 31
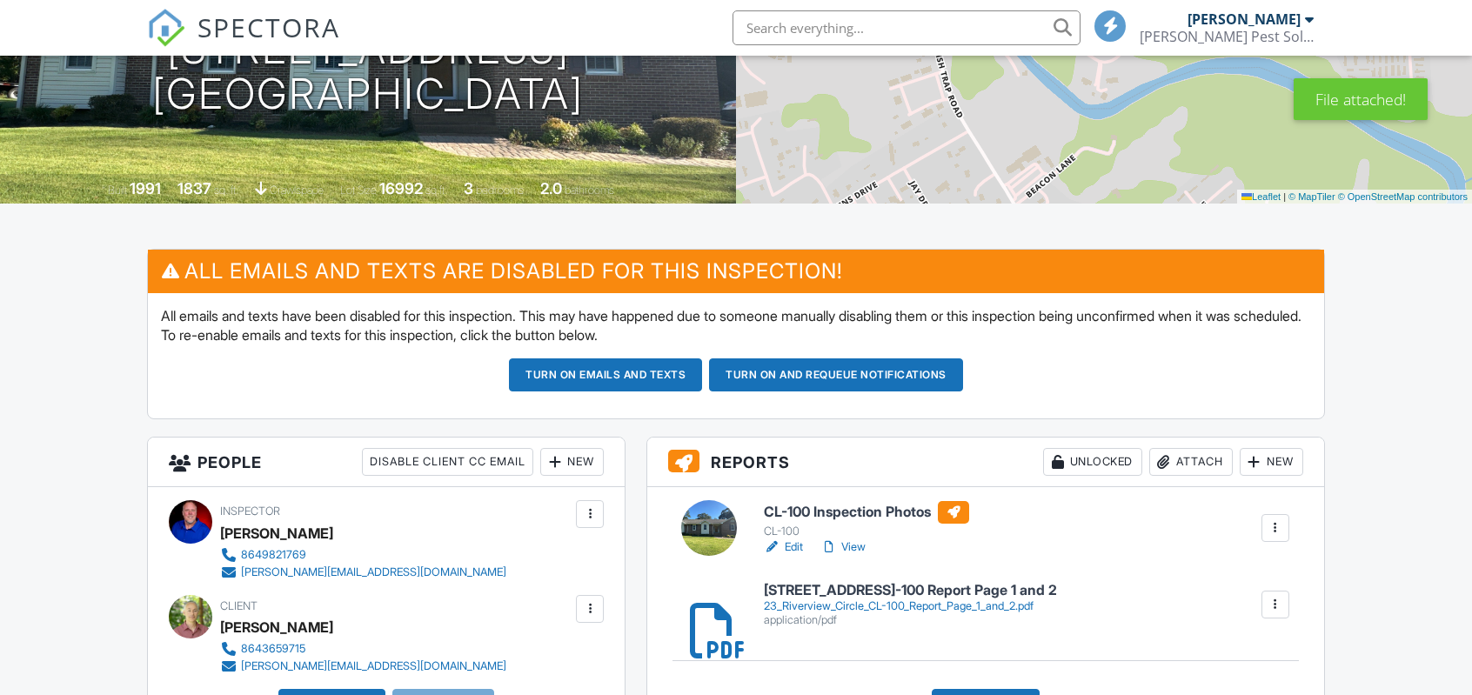
scroll to position [348, 0]
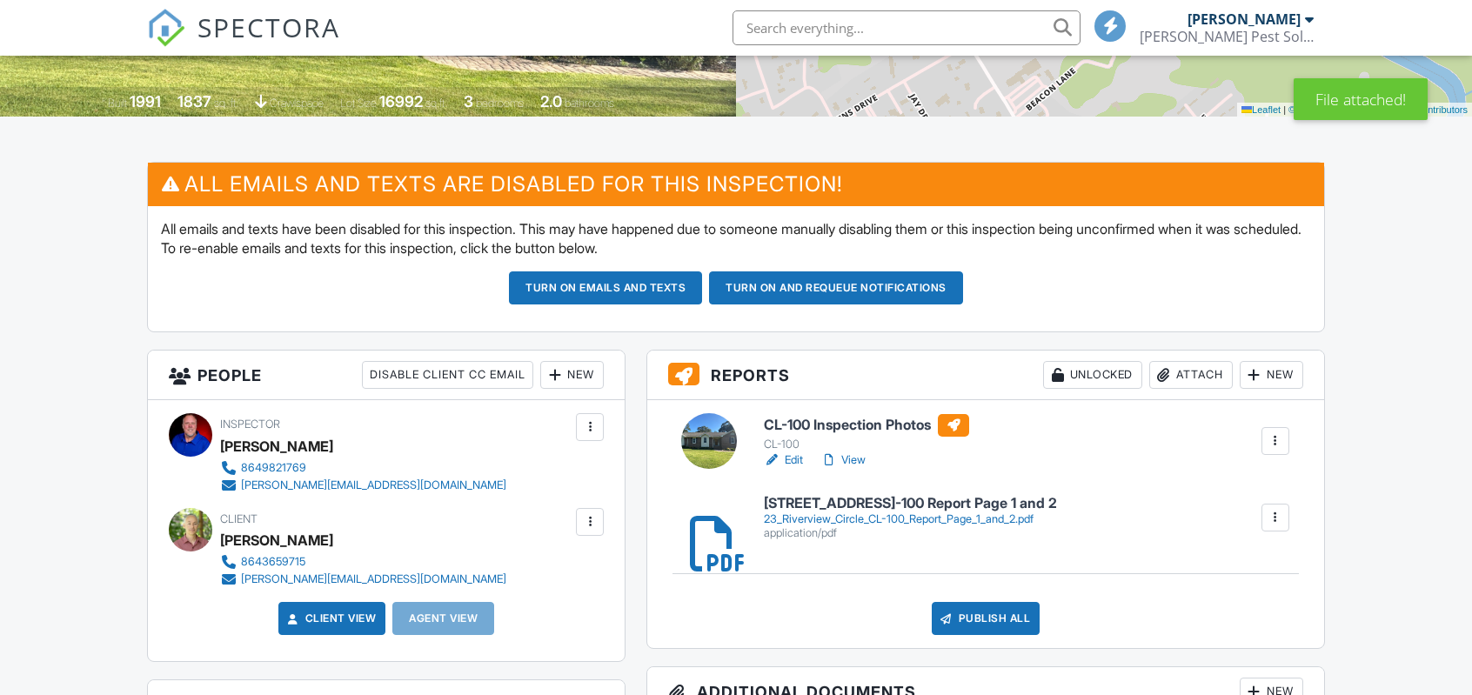
click at [631, 285] on button "Turn on emails and texts" at bounding box center [605, 287] width 193 height 33
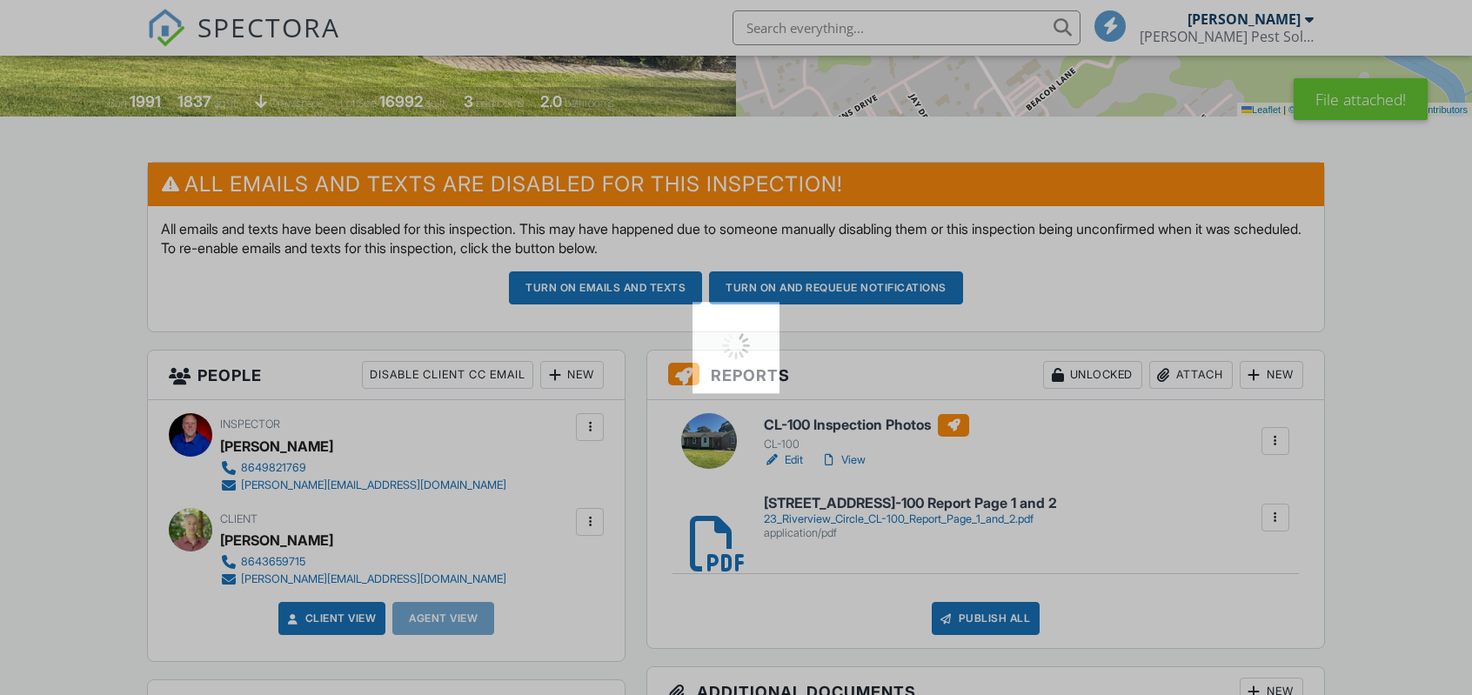
scroll to position [0, 0]
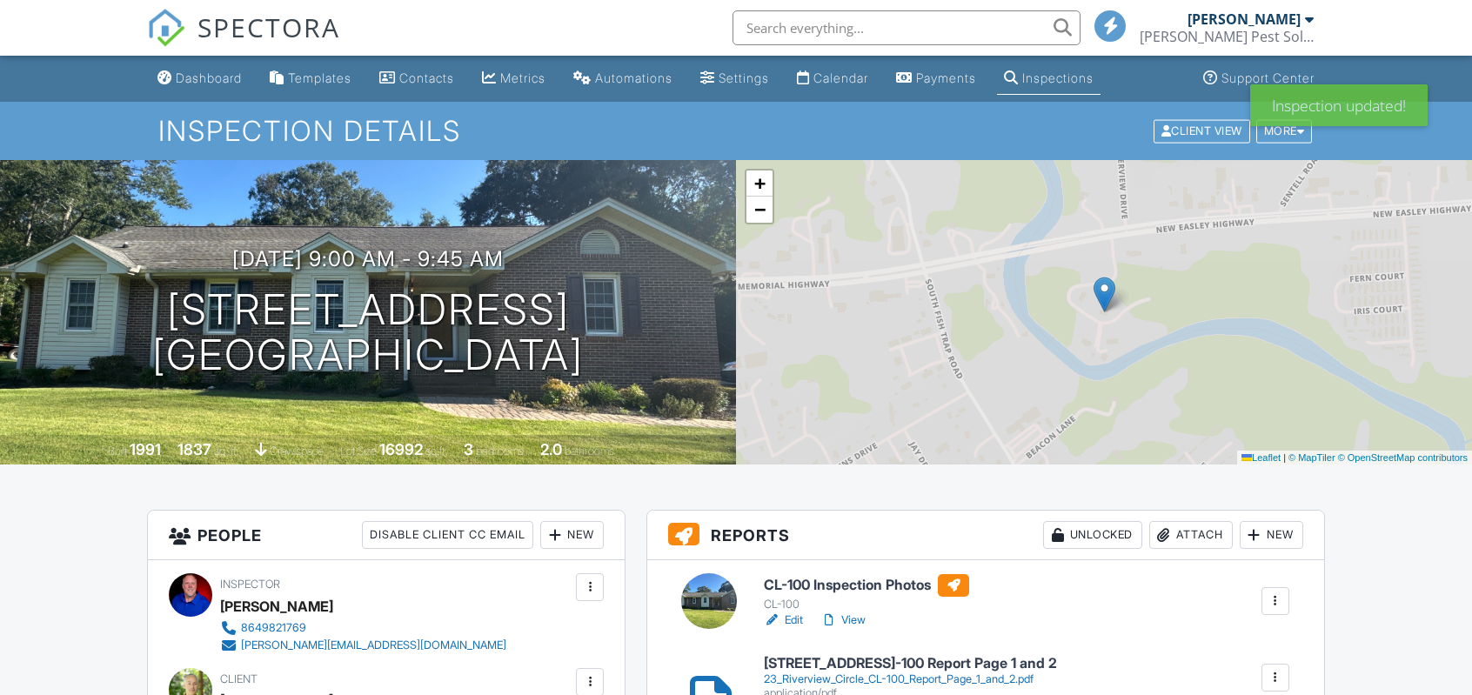
click at [855, 612] on link "View" at bounding box center [842, 620] width 45 height 17
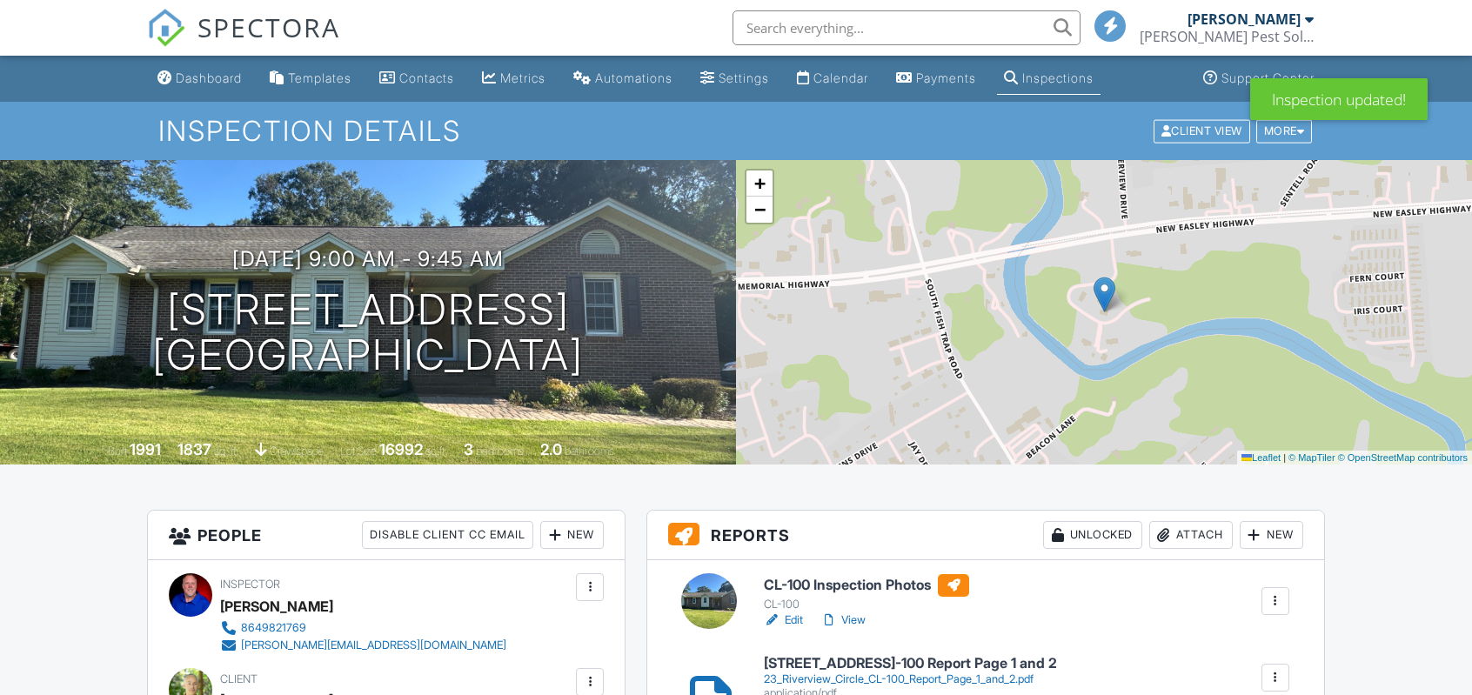
scroll to position [348, 0]
click at [857, 612] on link "View" at bounding box center [842, 620] width 45 height 17
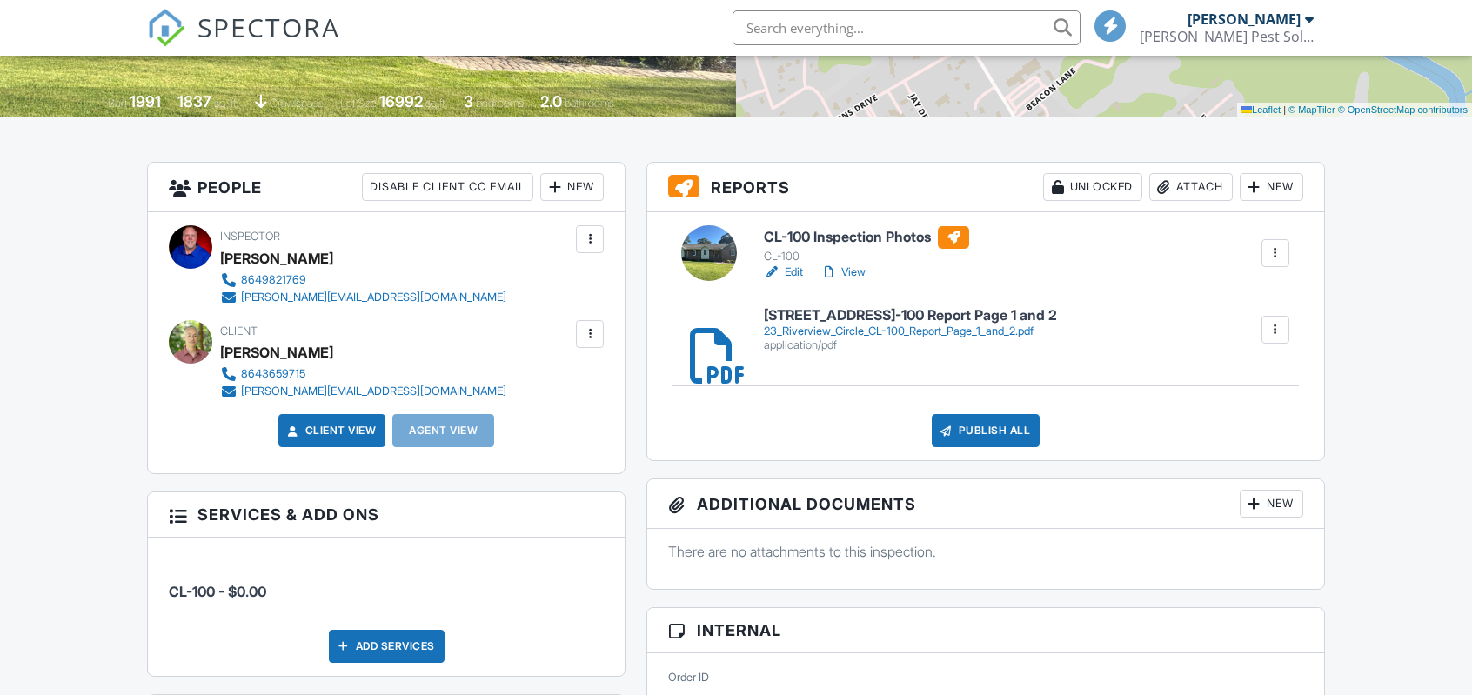
scroll to position [348, 0]
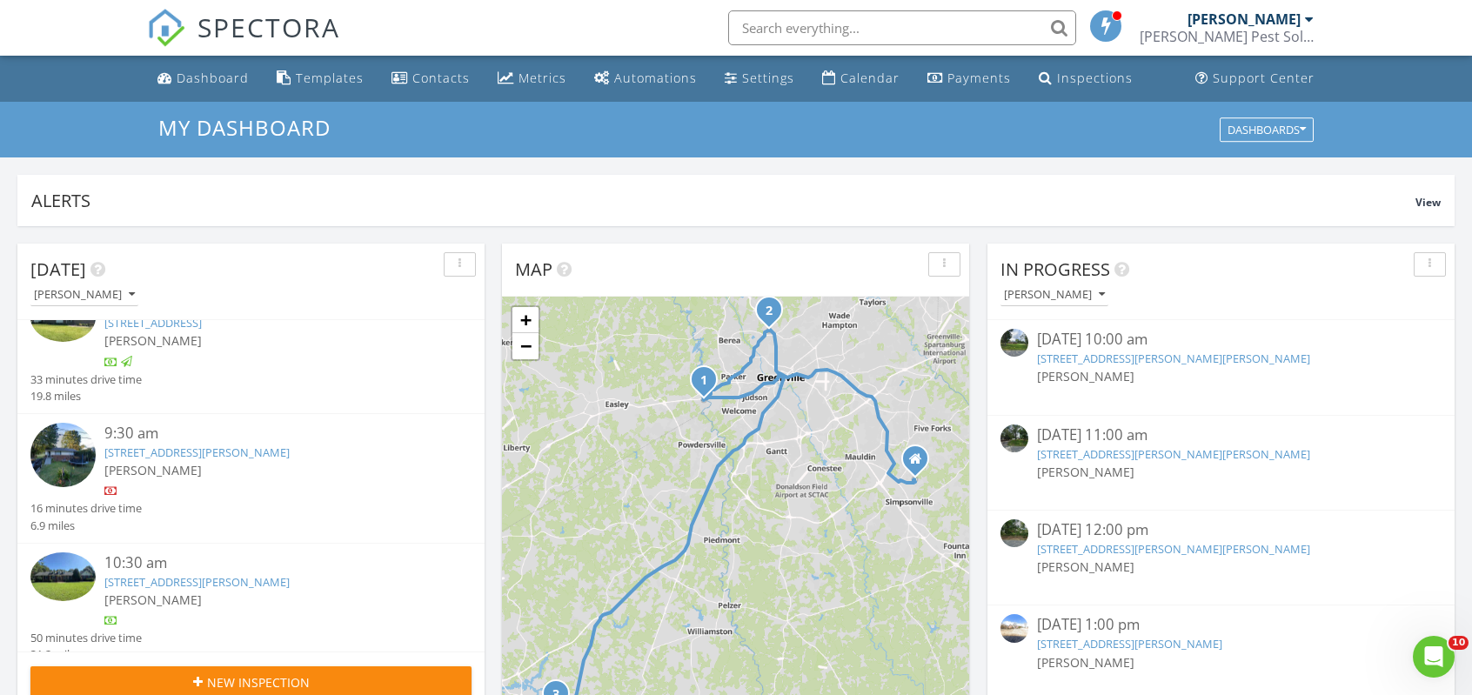
scroll to position [54, 0]
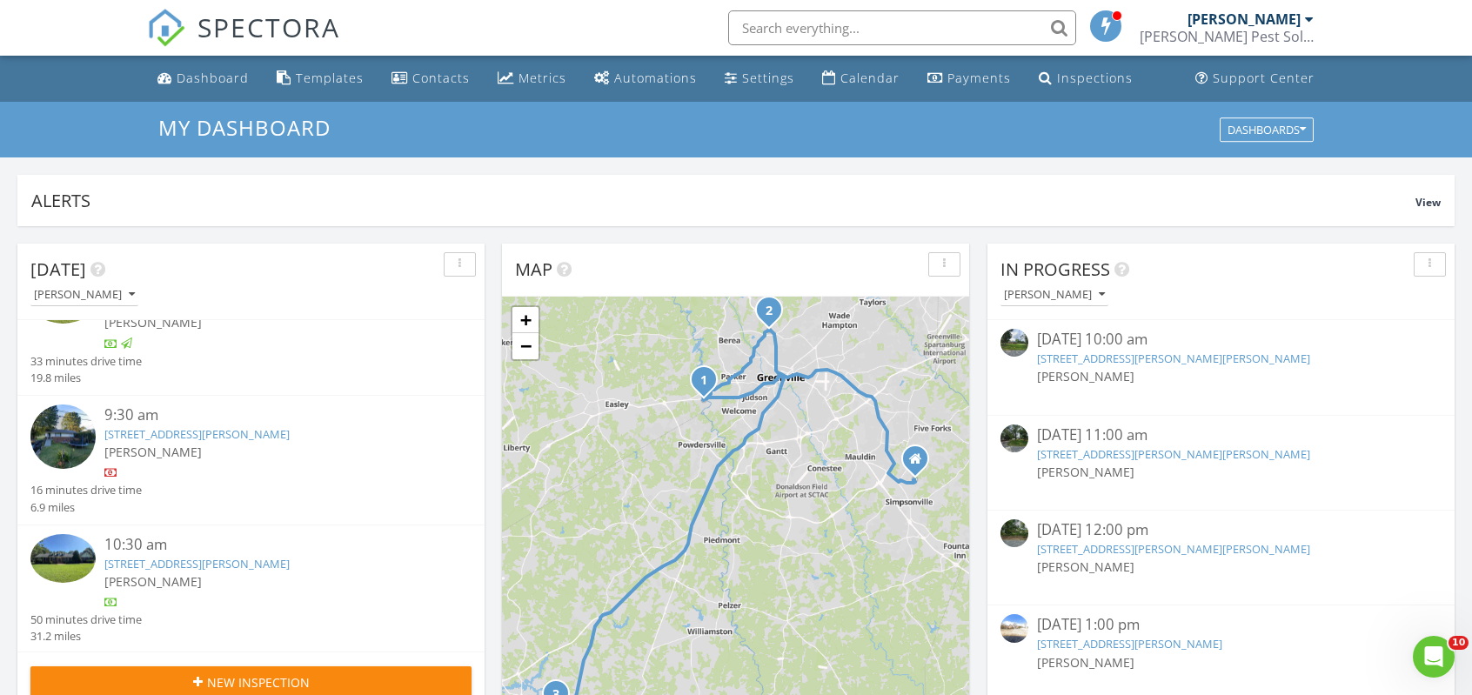
click at [57, 568] on img at bounding box center [62, 558] width 65 height 49
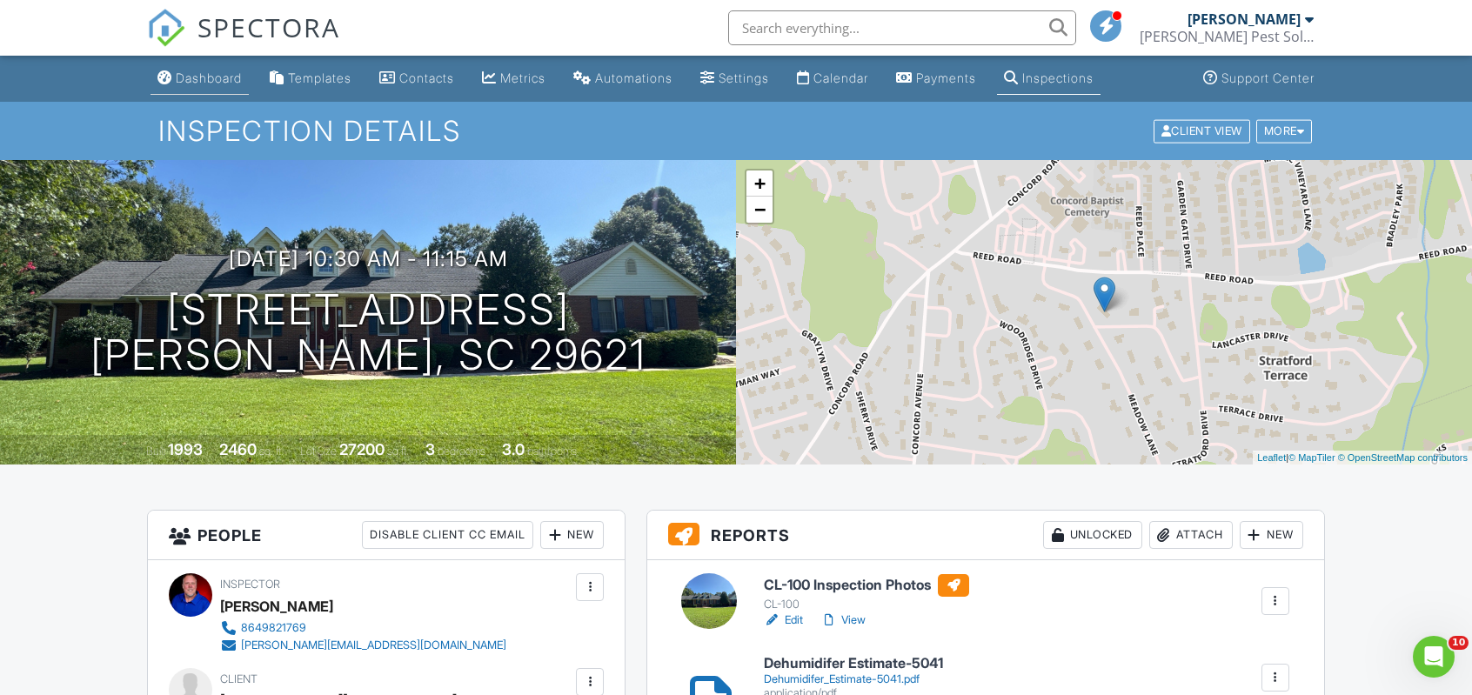
click at [205, 81] on div "Dashboard" at bounding box center [209, 77] width 66 height 15
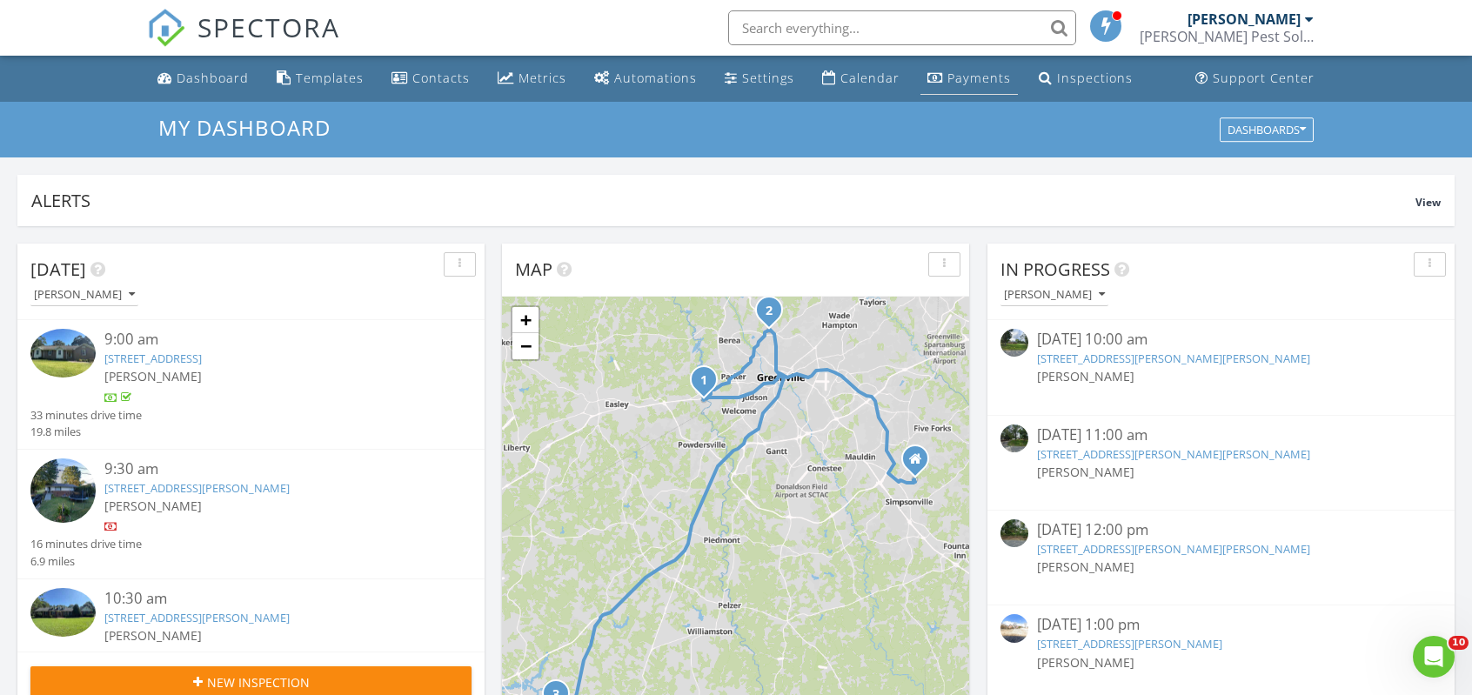
click at [957, 88] on link "Payments" at bounding box center [969, 79] width 97 height 32
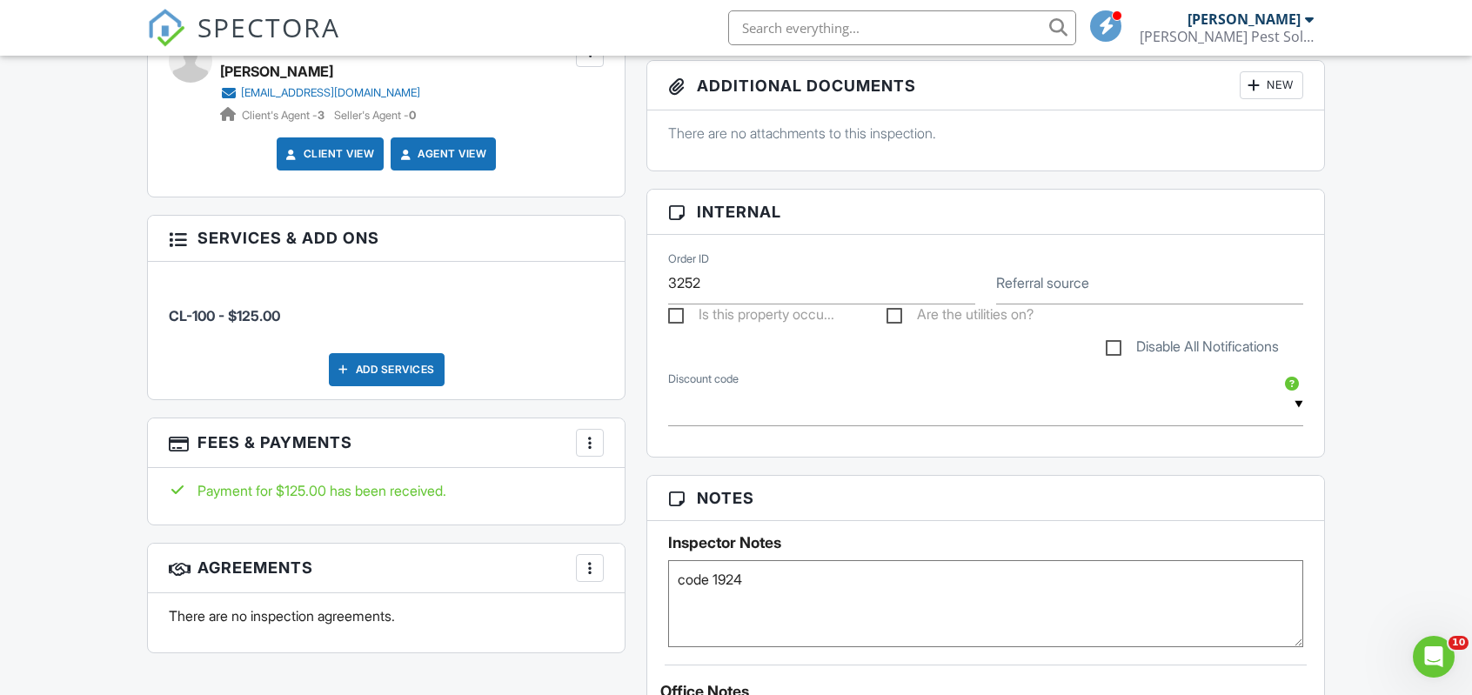
click at [586, 448] on div at bounding box center [589, 442] width 17 height 17
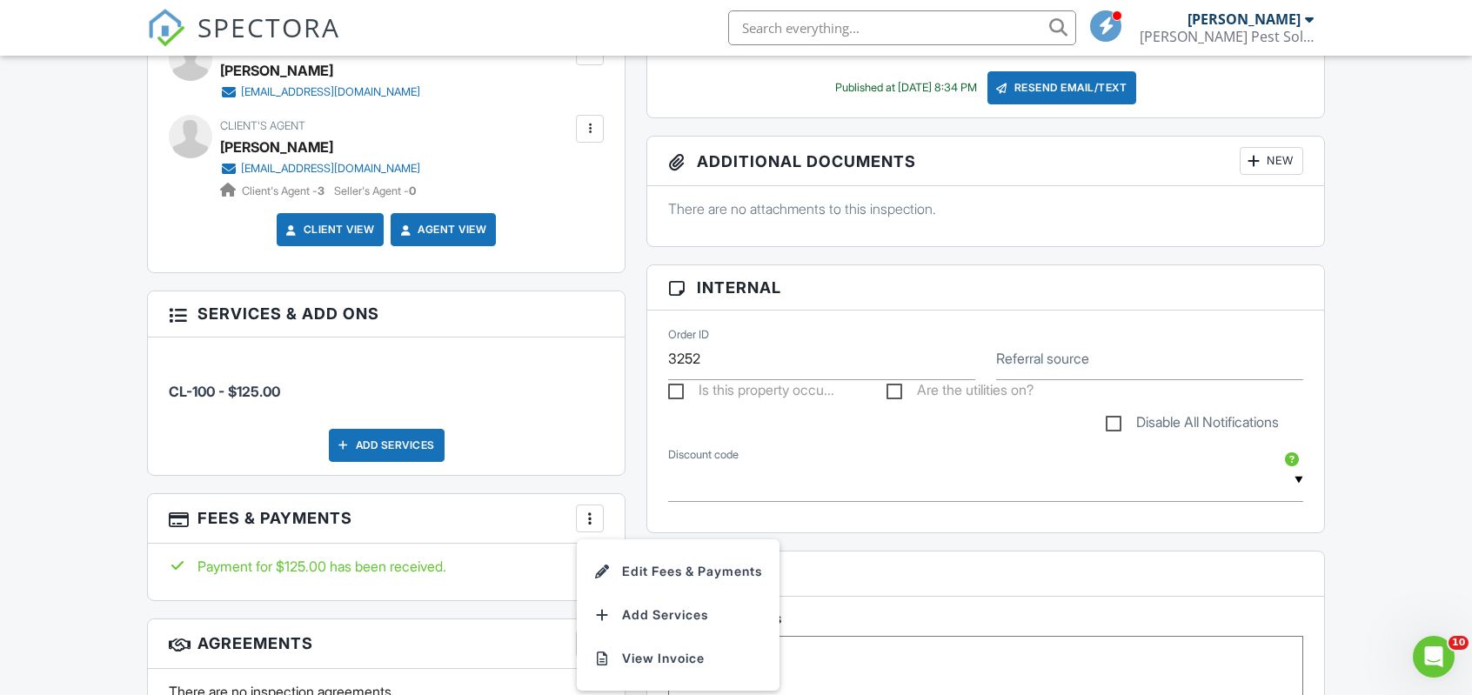
scroll to position [771, 0]
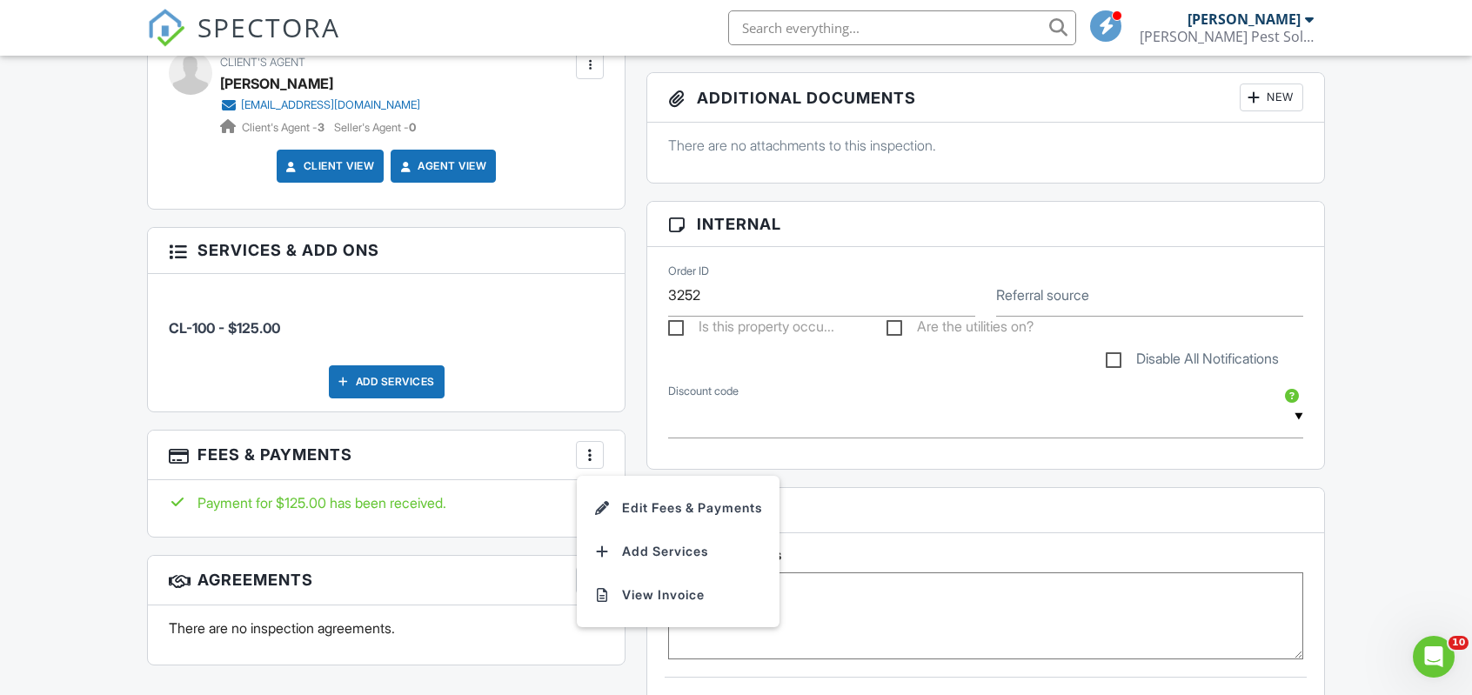
drag, startPoint x: 227, startPoint y: 331, endPoint x: 164, endPoint y: 247, distance: 105.6
click at [226, 331] on span "CL-100 - $125.00" at bounding box center [224, 327] width 111 height 17
drag, startPoint x: 166, startPoint y: 247, endPoint x: 128, endPoint y: 331, distance: 92.7
click at [164, 247] on h3 "Services & Add ons" at bounding box center [386, 250] width 477 height 45
click at [183, 453] on div at bounding box center [177, 453] width 17 height 17
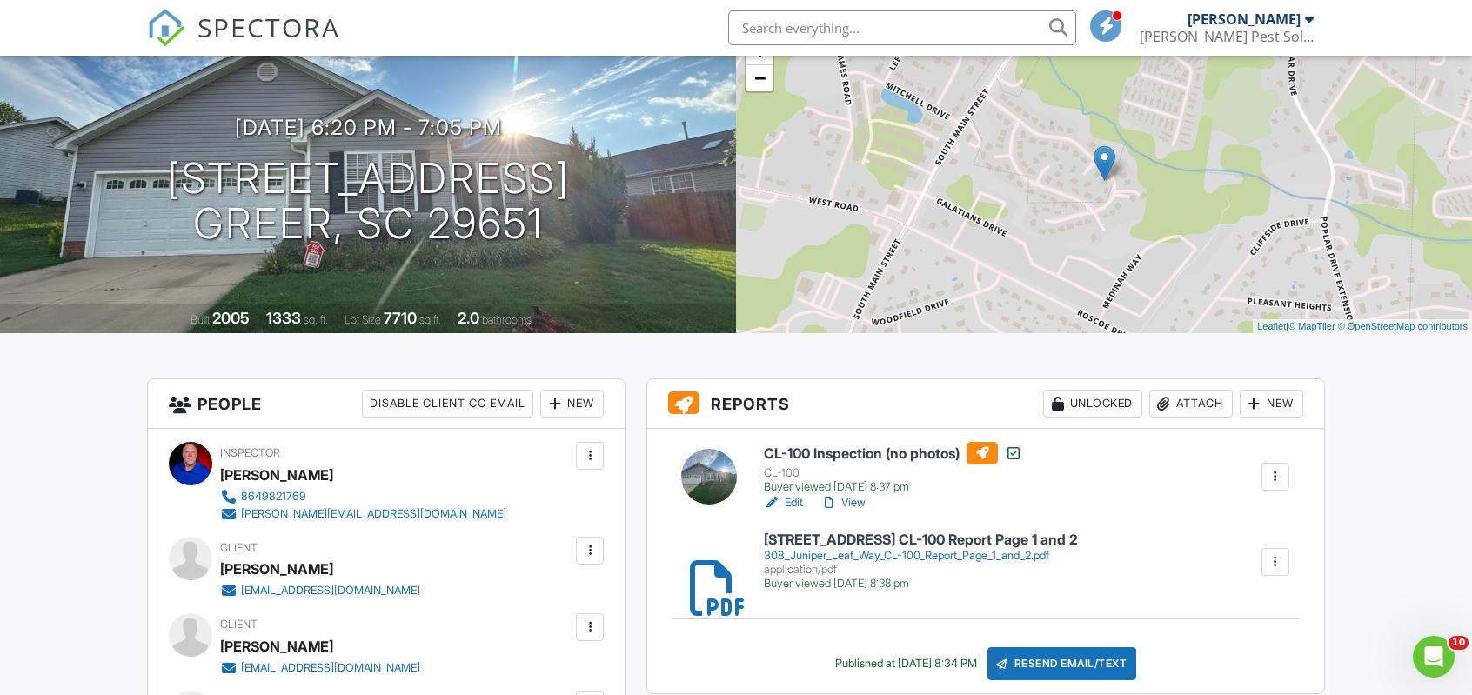
scroll to position [0, 0]
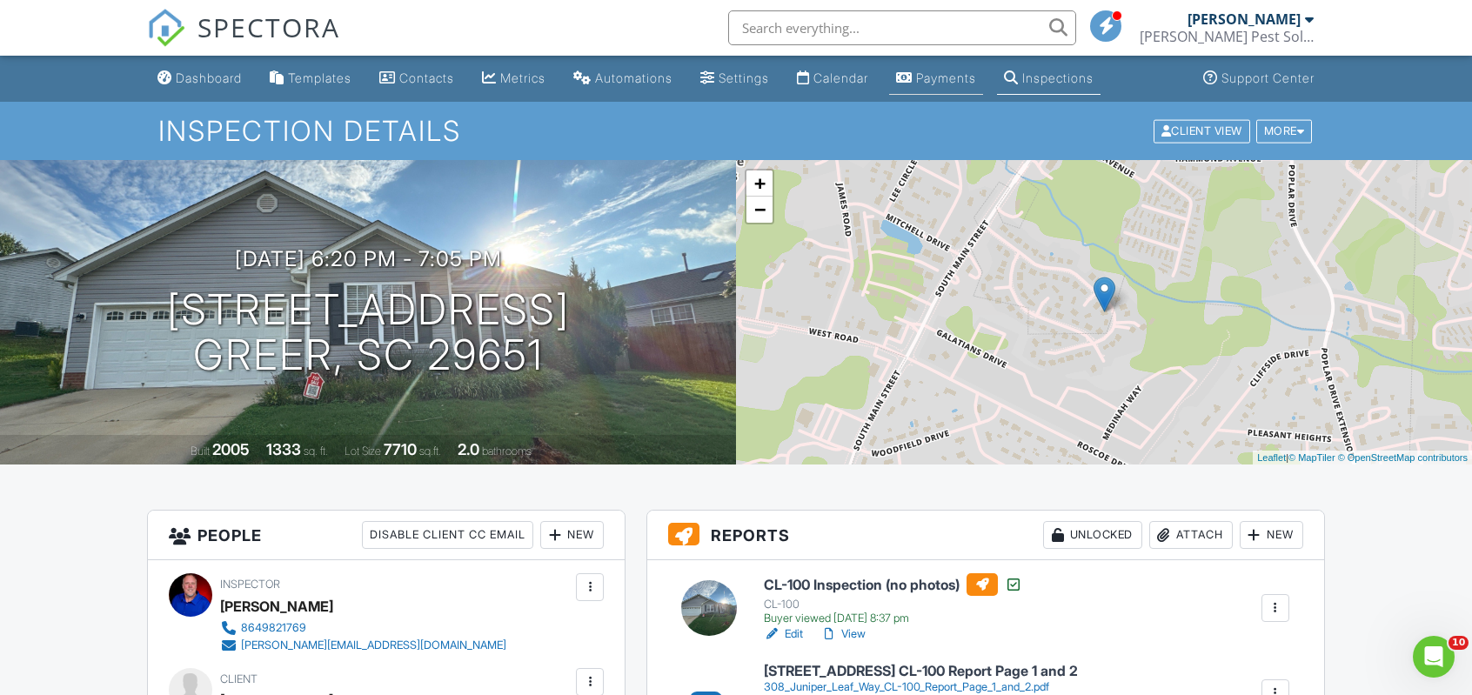
click at [964, 78] on div "Payments" at bounding box center [946, 77] width 60 height 15
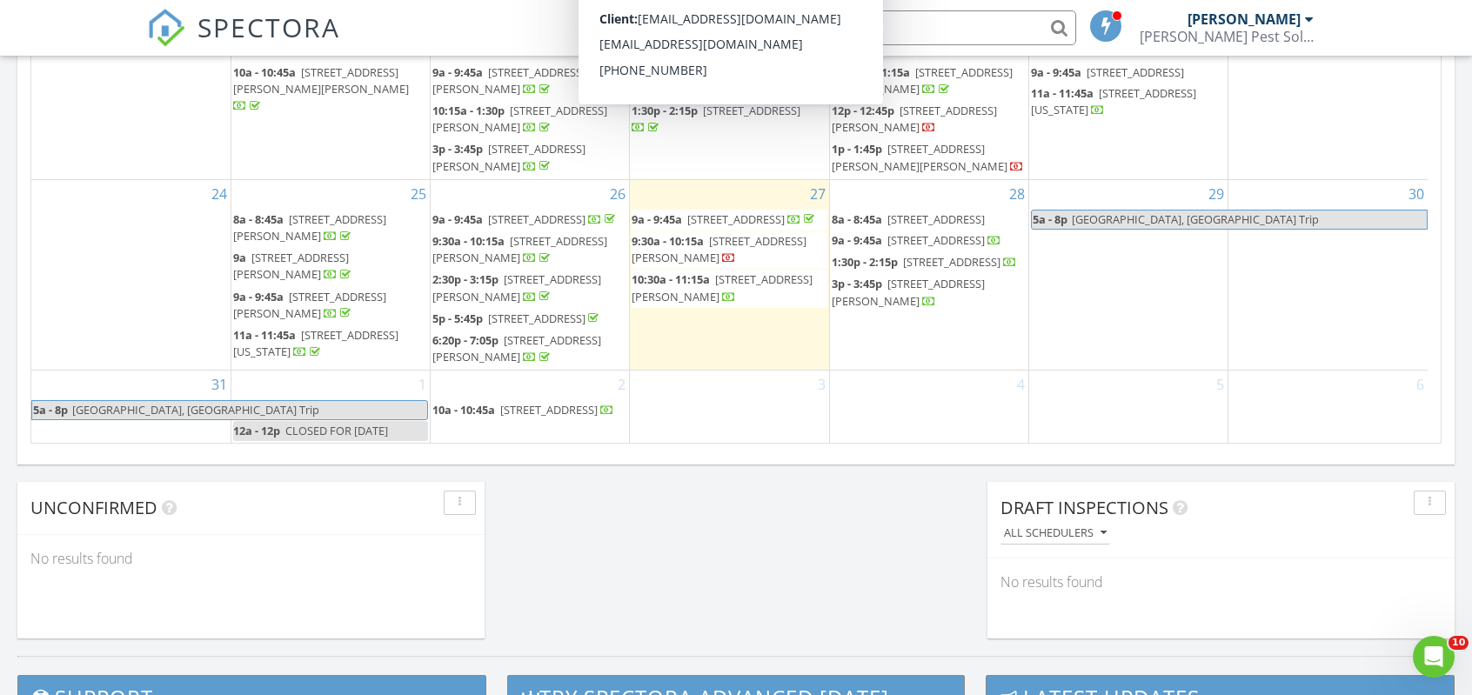
scroll to position [1131, 0]
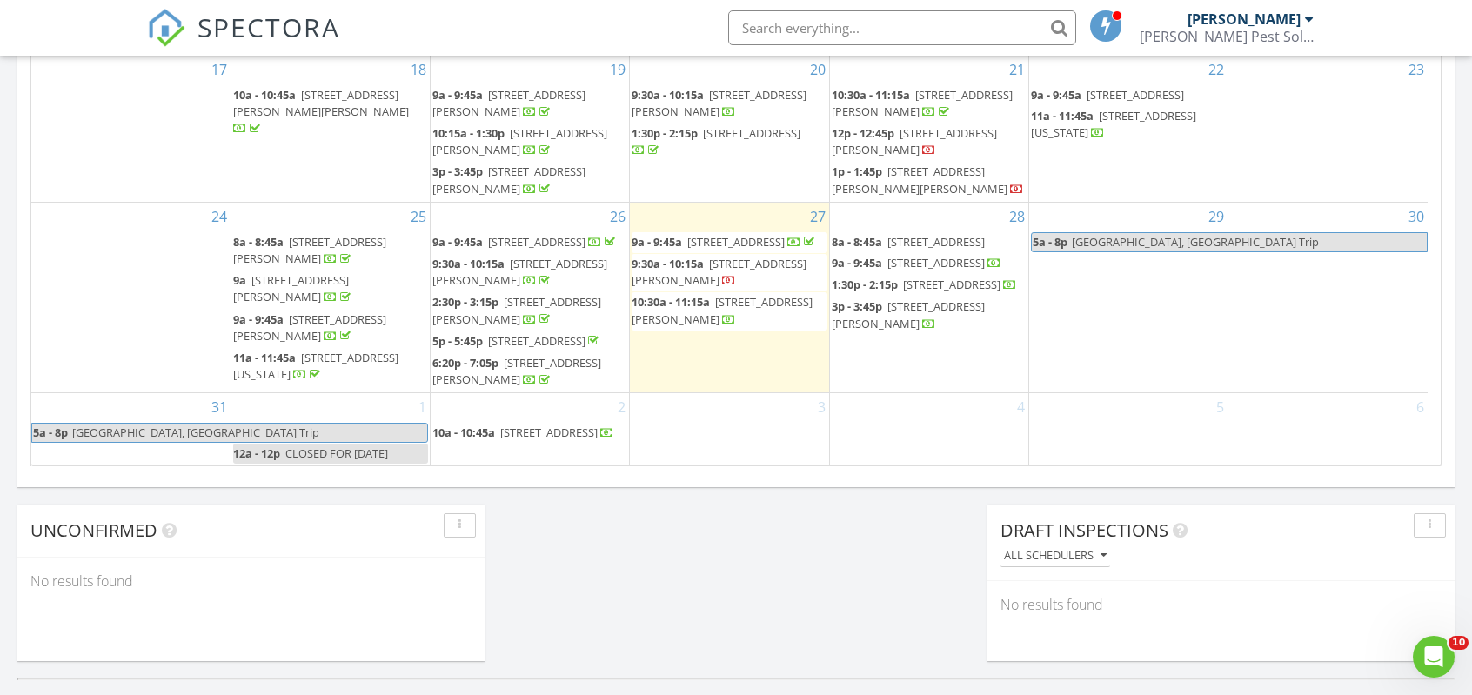
click at [524, 363] on span "308 Juniper Leaf Way, Greer 29651" at bounding box center [516, 371] width 169 height 32
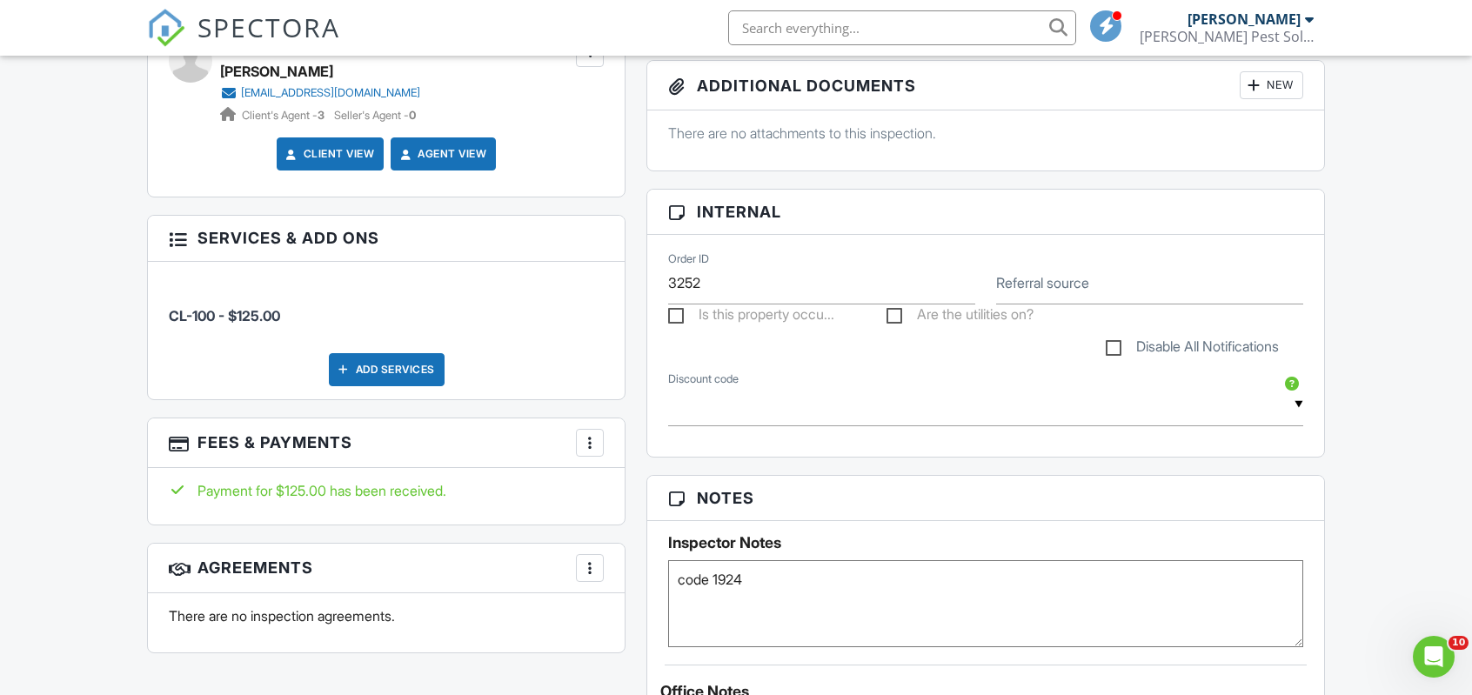
click at [591, 444] on div at bounding box center [589, 442] width 17 height 17
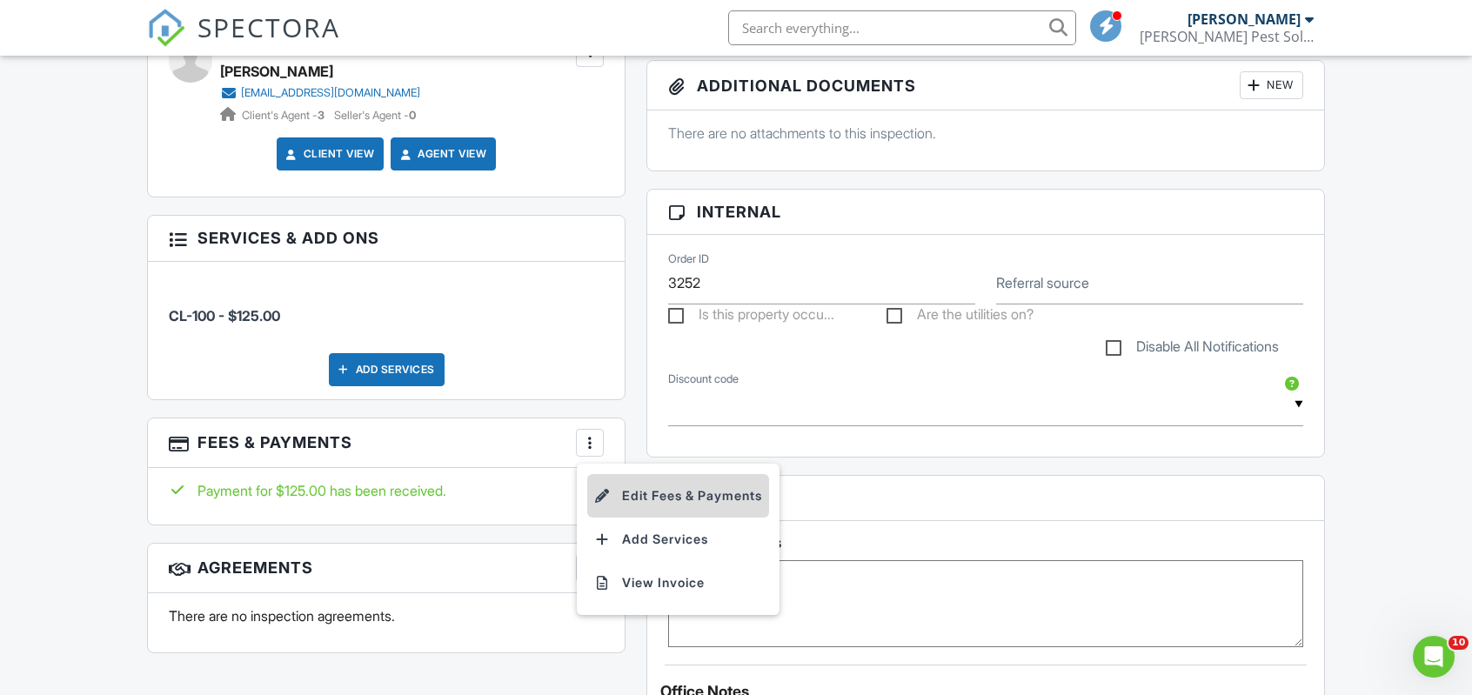
click at [643, 492] on li "Edit Fees & Payments" at bounding box center [678, 496] width 182 height 44
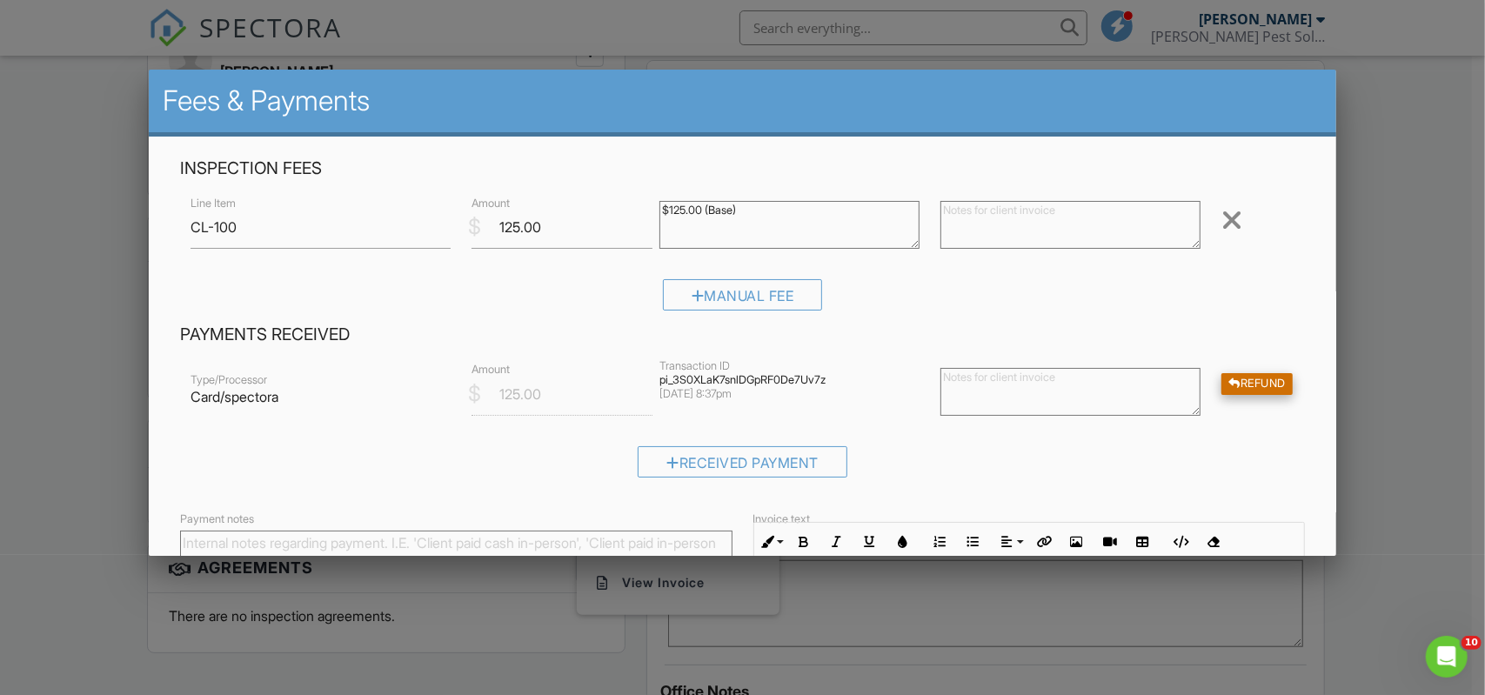
click at [1245, 387] on div "Refund" at bounding box center [1257, 384] width 71 height 22
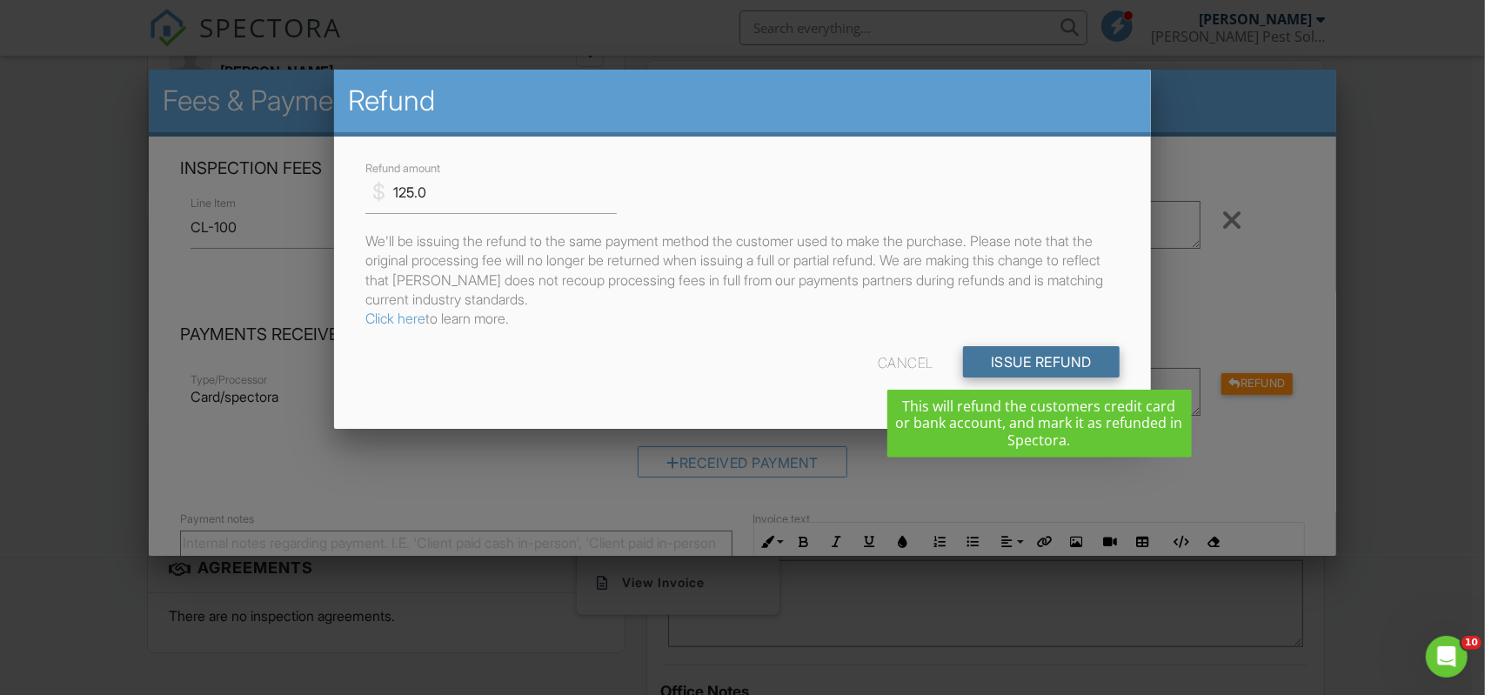
click at [1010, 366] on input "Issue Refund" at bounding box center [1041, 361] width 157 height 31
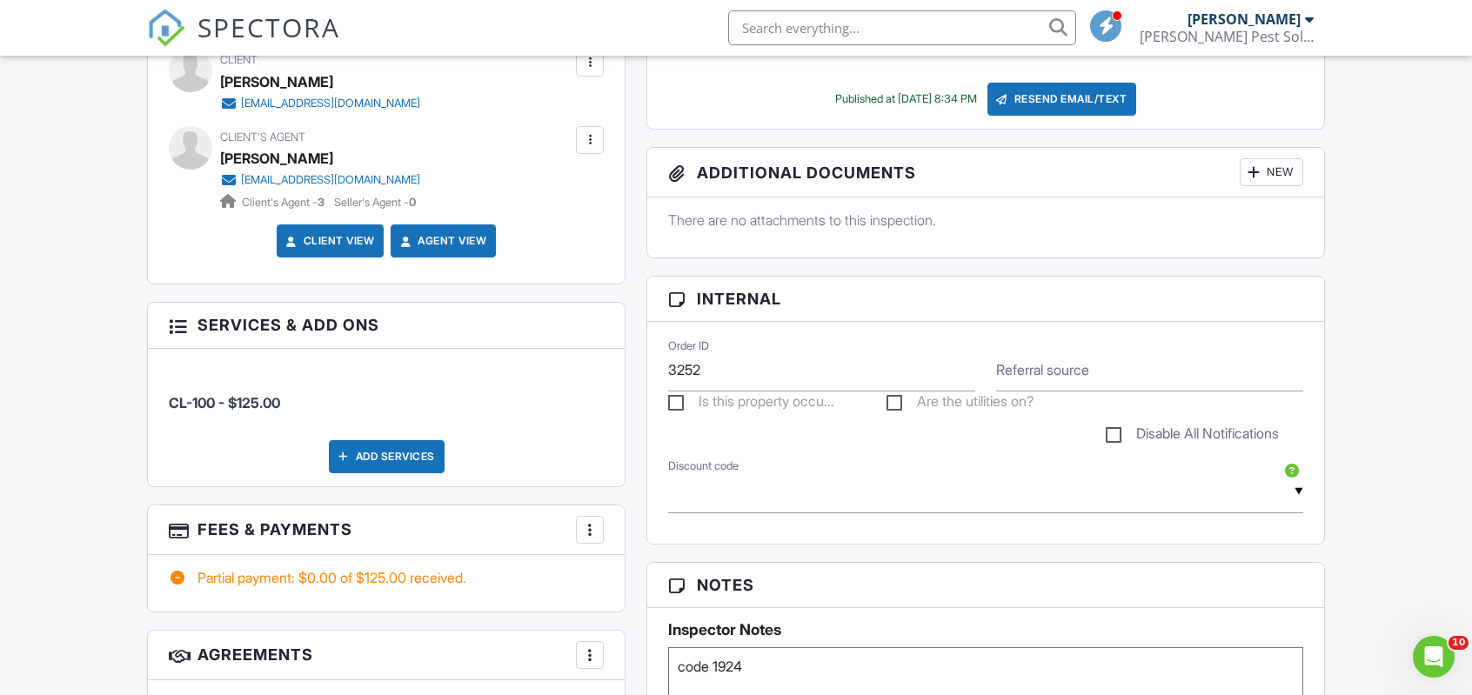
click at [597, 522] on div at bounding box center [589, 529] width 17 height 17
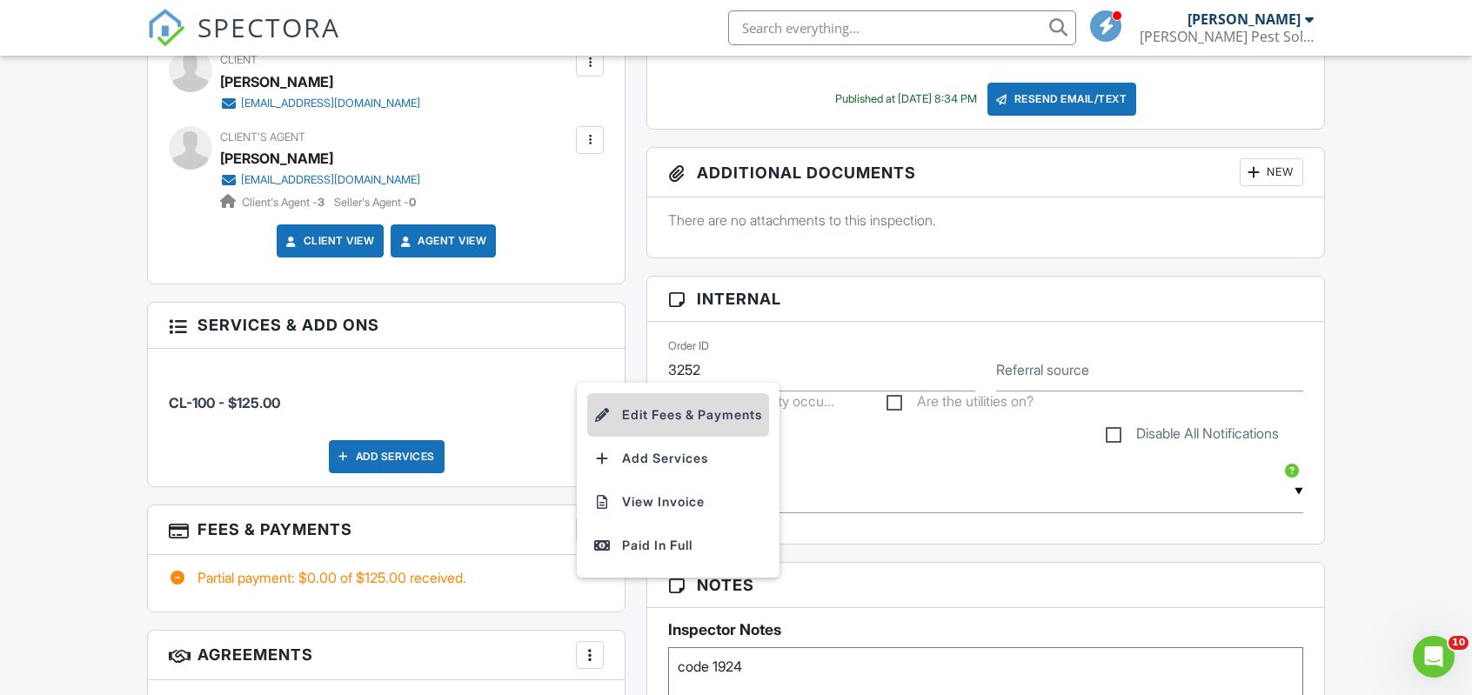
click at [667, 409] on li "Edit Fees & Payments" at bounding box center [678, 415] width 182 height 44
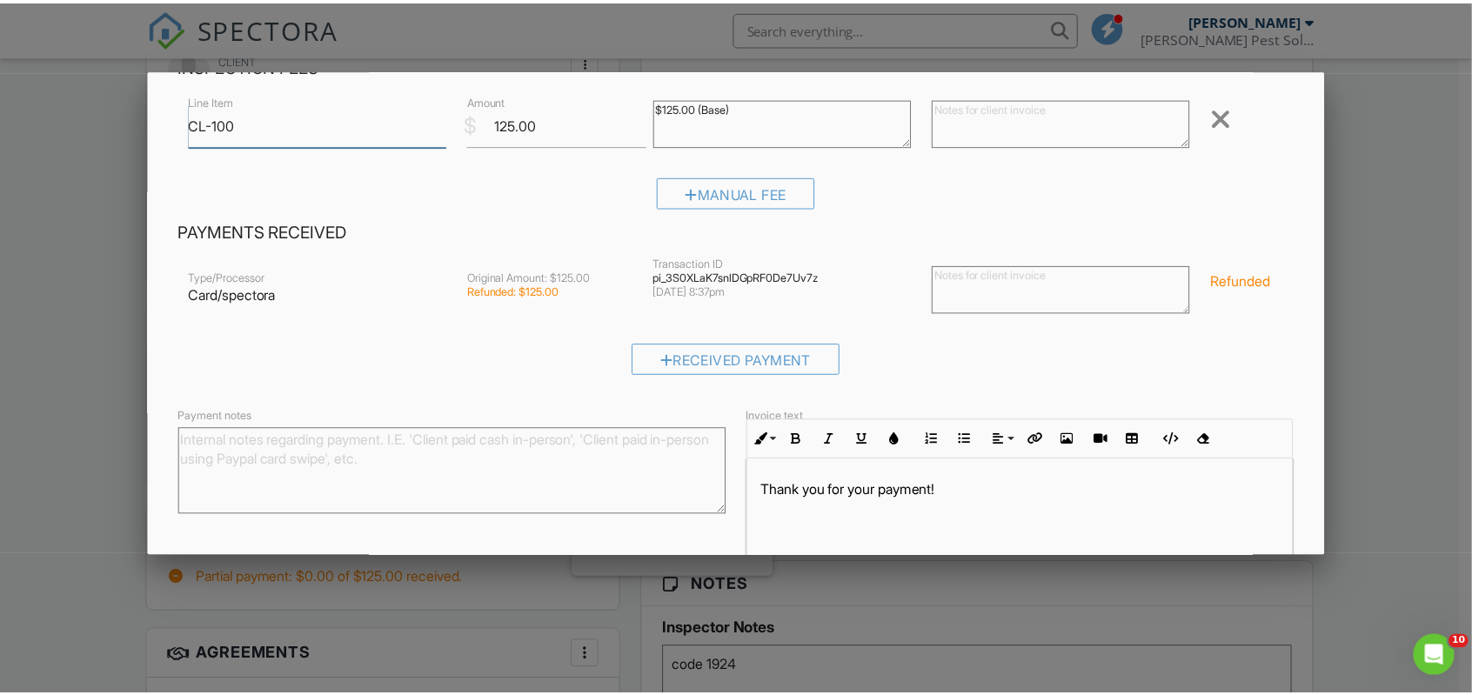
scroll to position [218, 0]
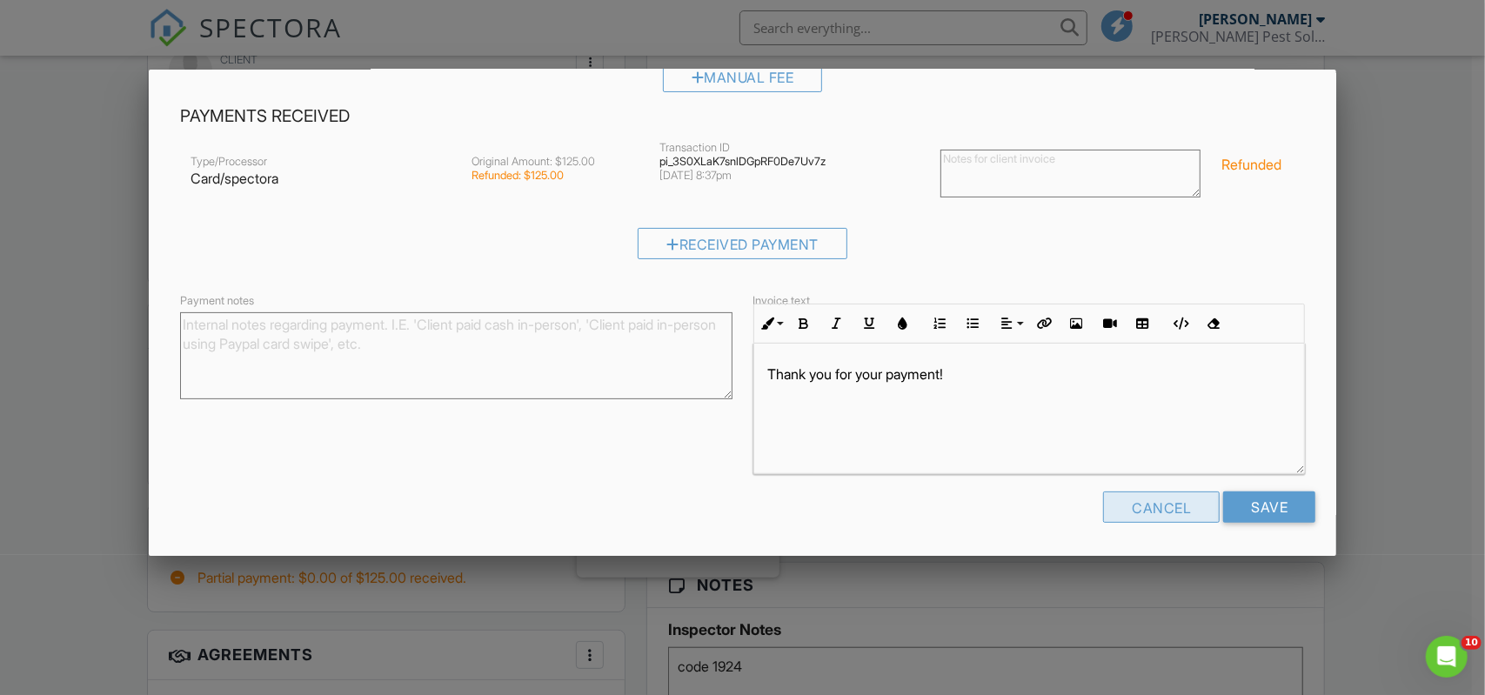
click at [1111, 502] on div "Cancel" at bounding box center [1161, 507] width 117 height 31
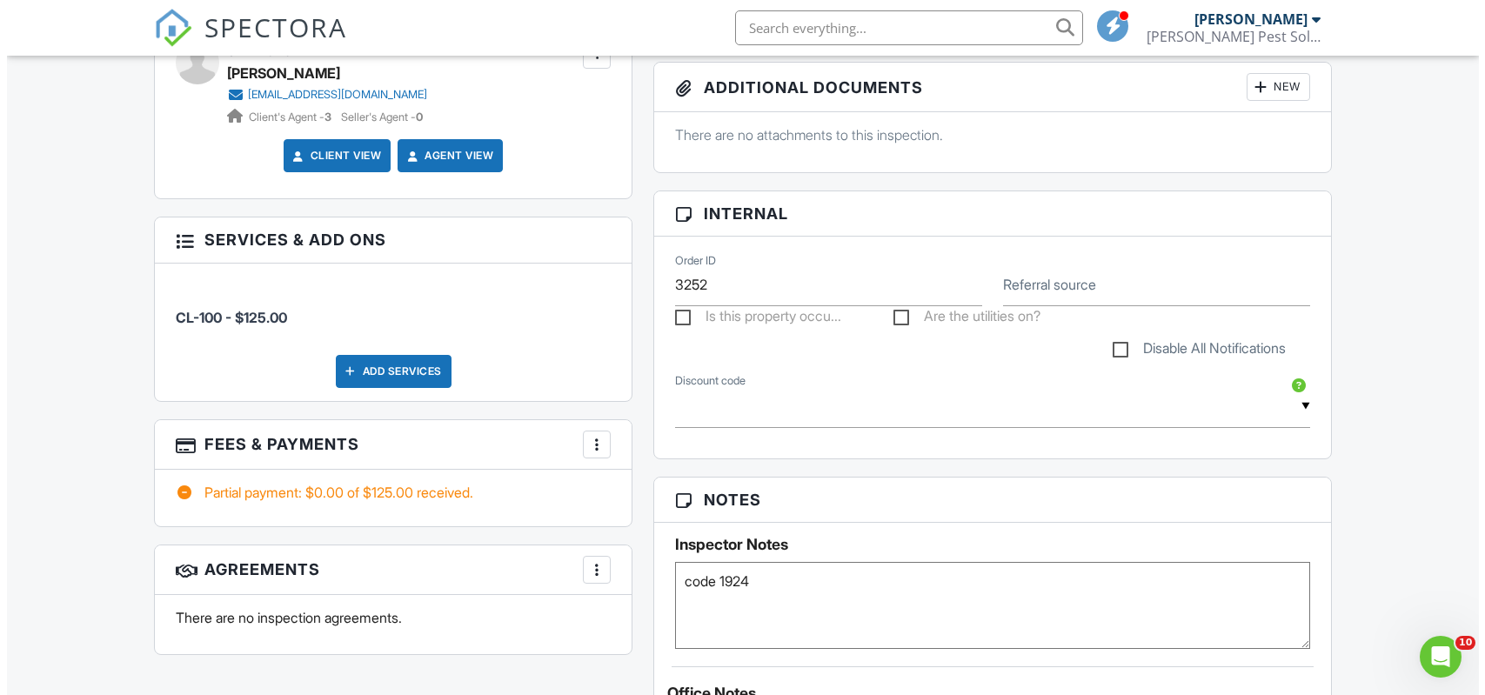
scroll to position [783, 0]
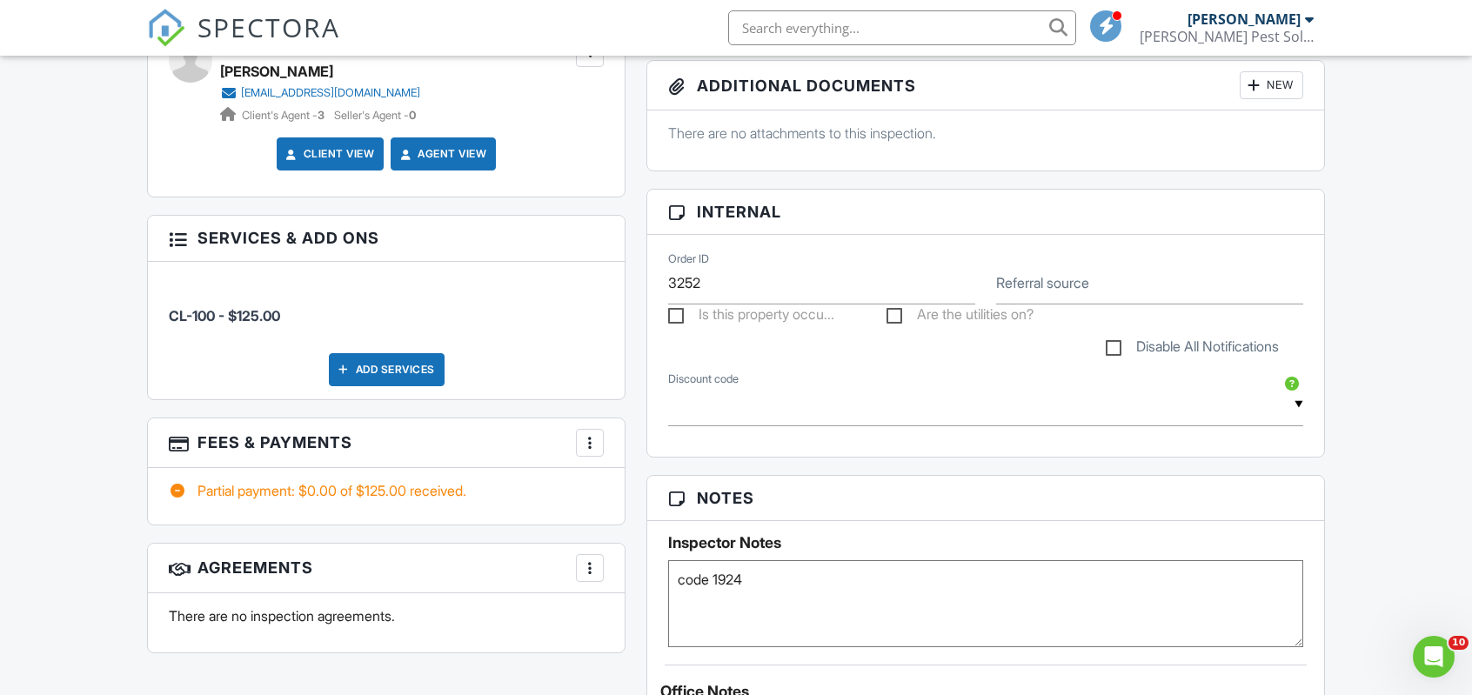
click at [578, 441] on div "More" at bounding box center [590, 443] width 28 height 28
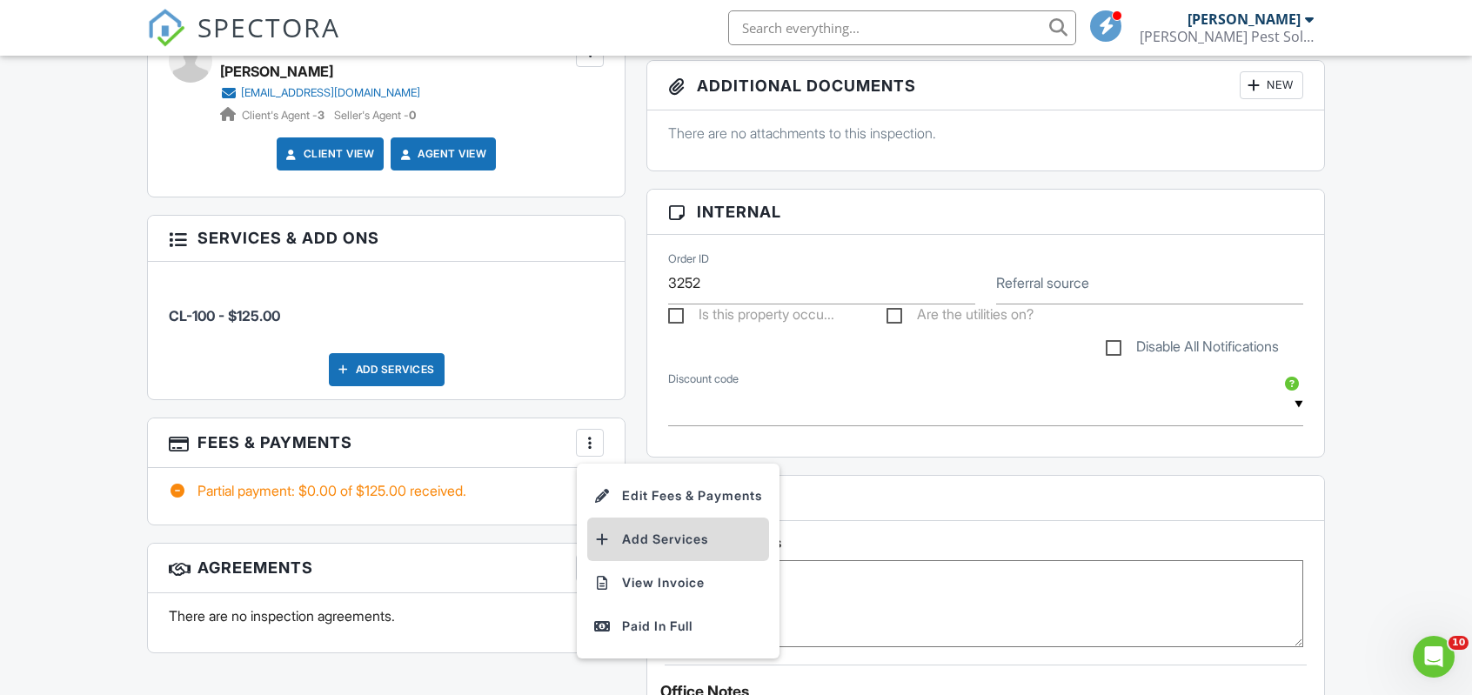
click at [619, 533] on li "Add Services" at bounding box center [678, 540] width 182 height 44
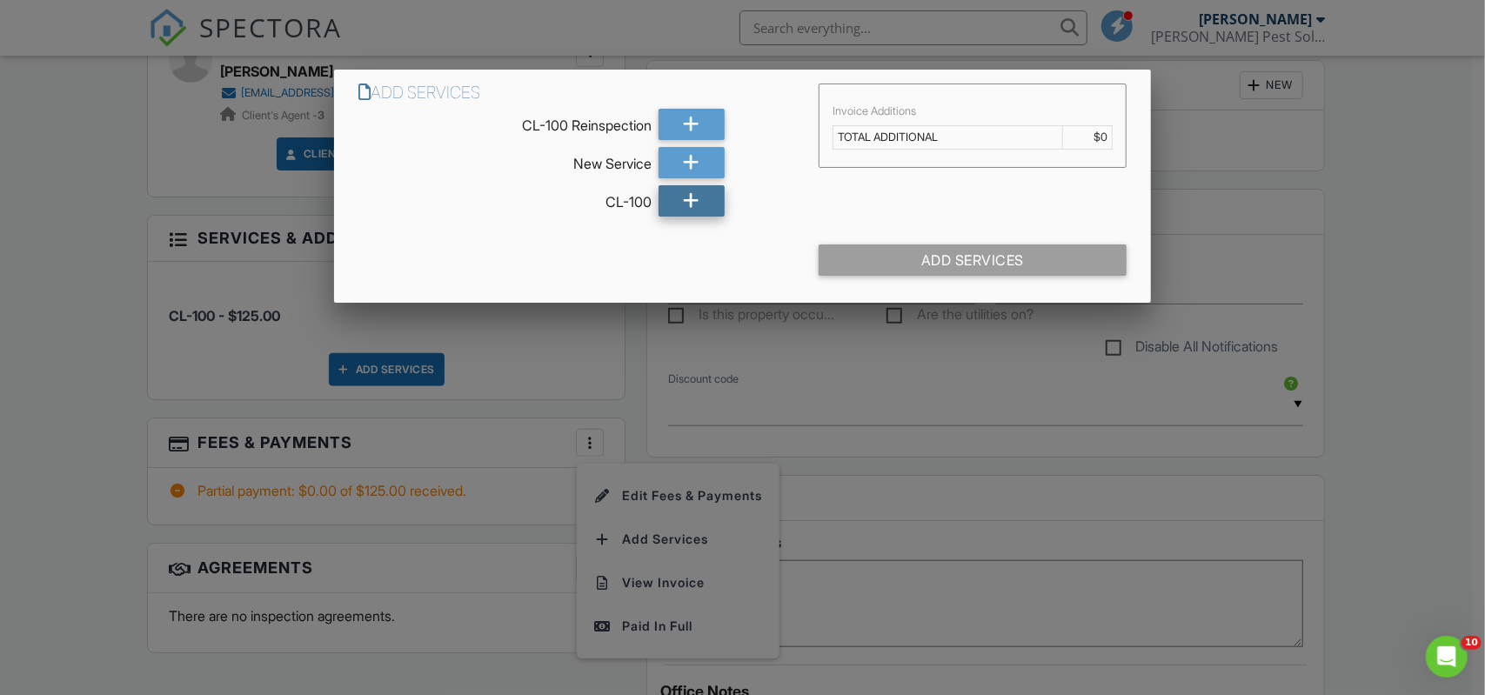
click at [700, 205] on div at bounding box center [692, 200] width 66 height 31
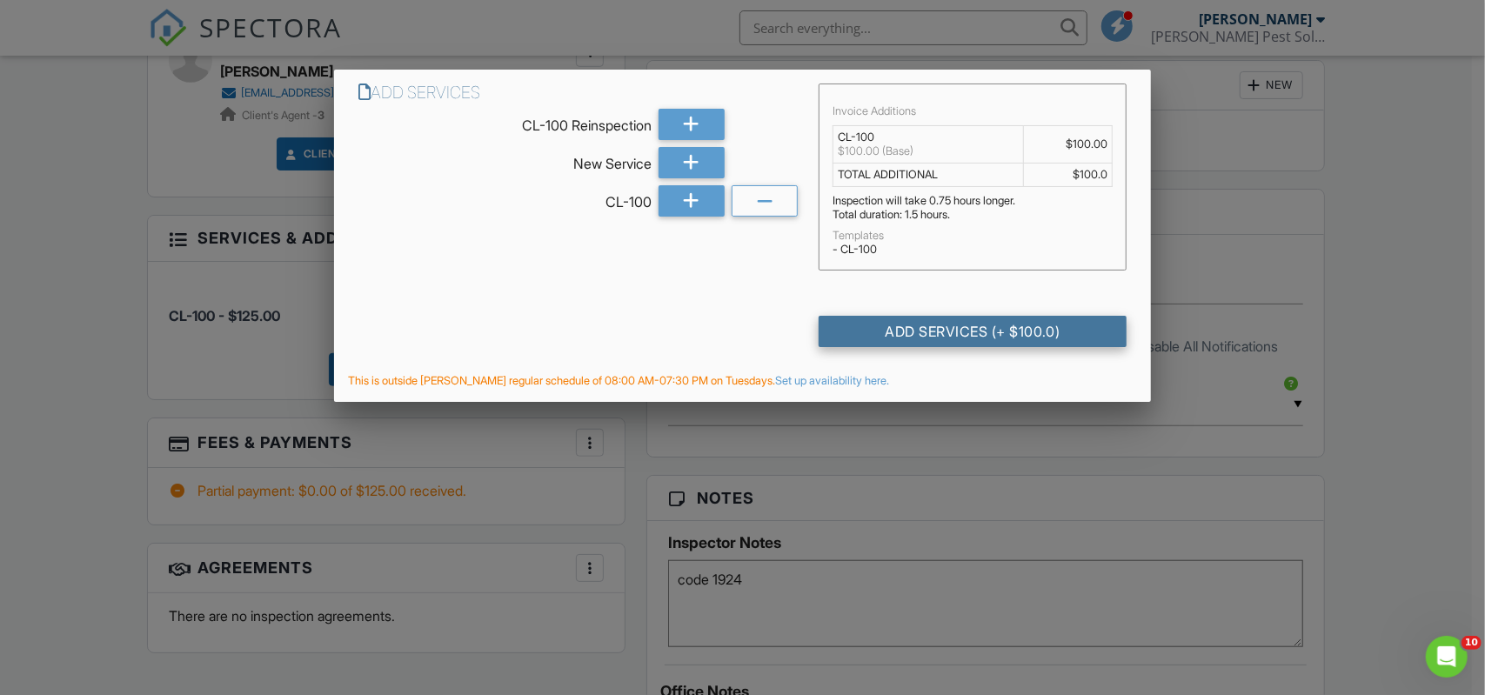
click at [926, 331] on div "Add Services (+ $100.0)" at bounding box center [973, 331] width 308 height 31
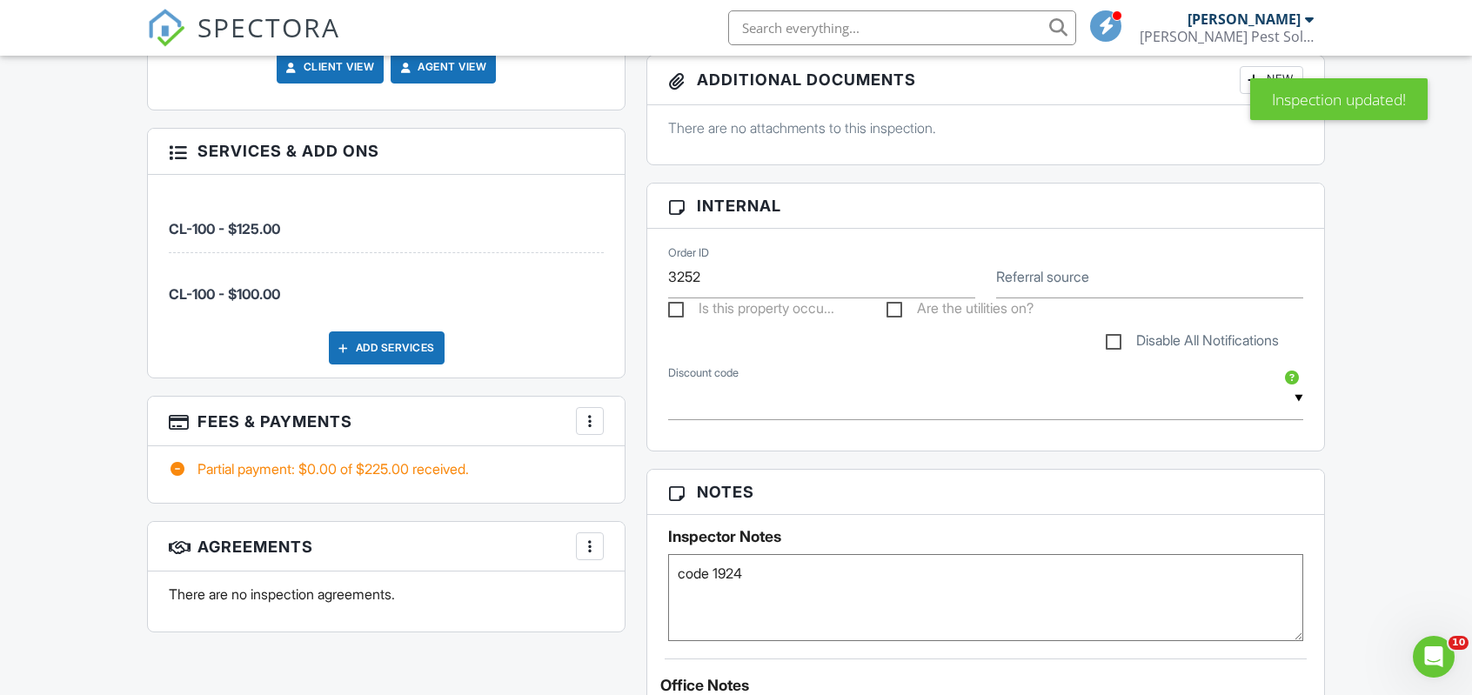
click at [251, 286] on span "CL-100 - $100.00" at bounding box center [224, 293] width 111 height 17
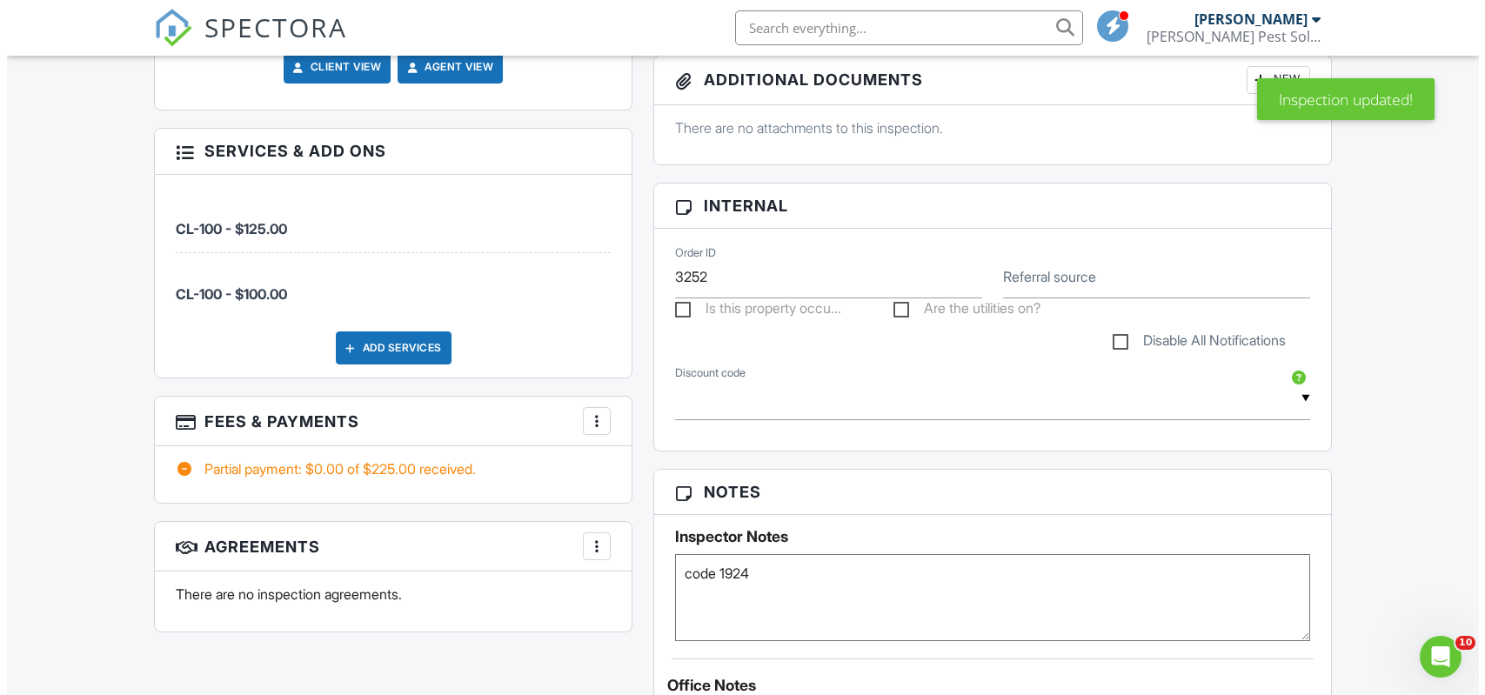
scroll to position [865, 0]
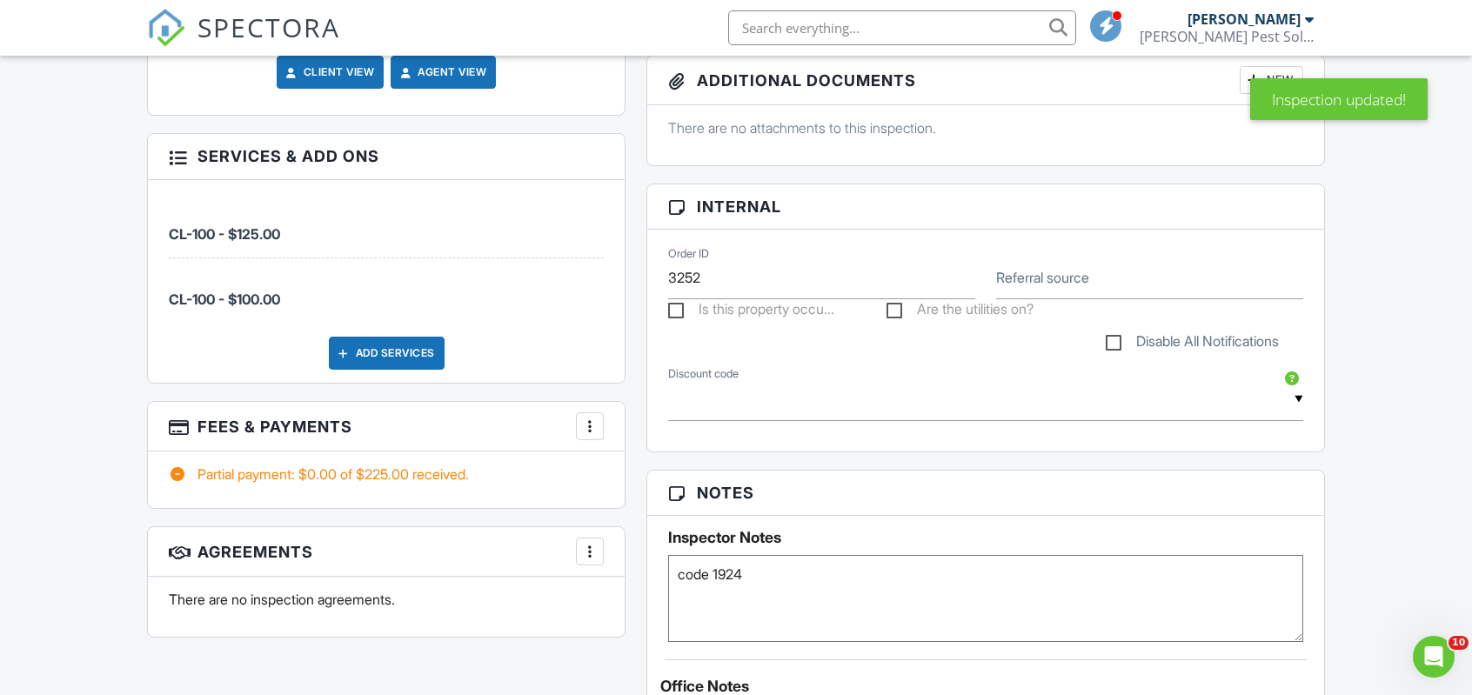
click at [172, 151] on div at bounding box center [177, 155] width 17 height 17
click at [595, 427] on div at bounding box center [589, 426] width 17 height 17
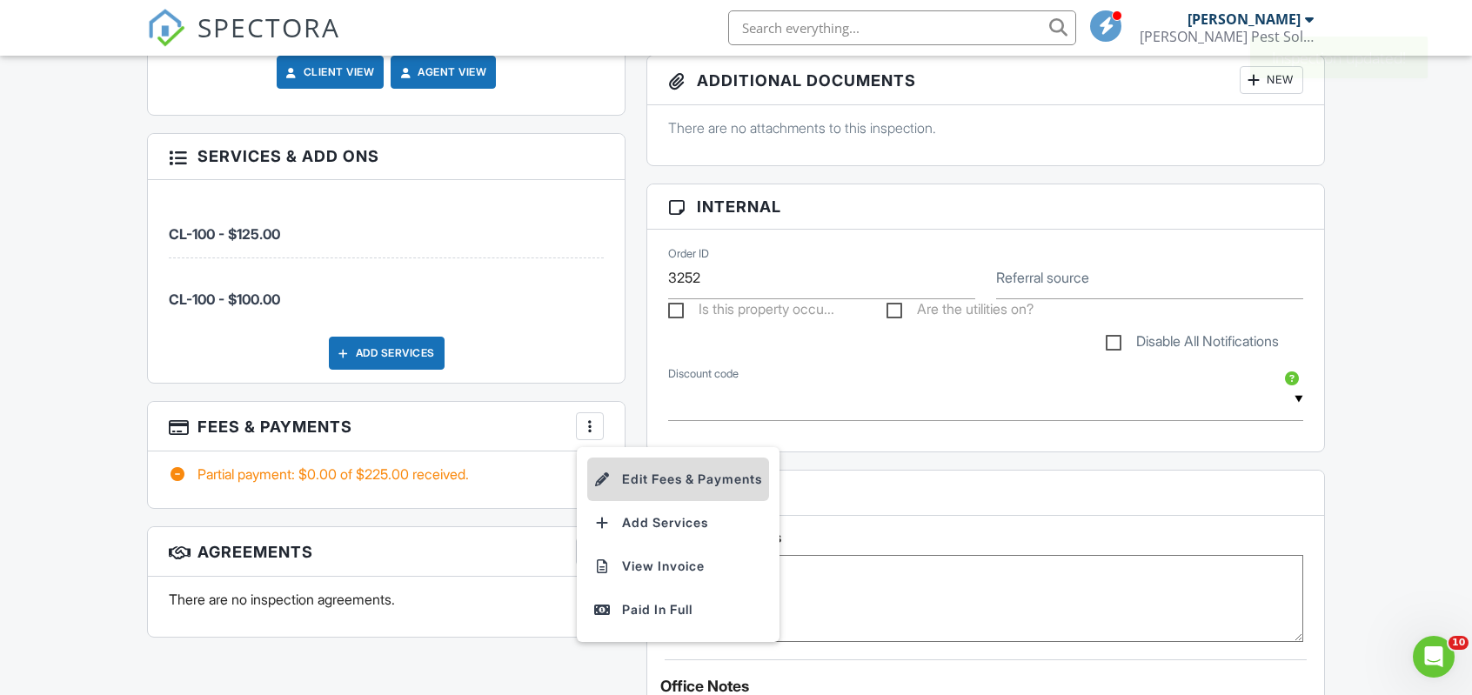
click at [622, 472] on li "Edit Fees & Payments" at bounding box center [678, 480] width 182 height 44
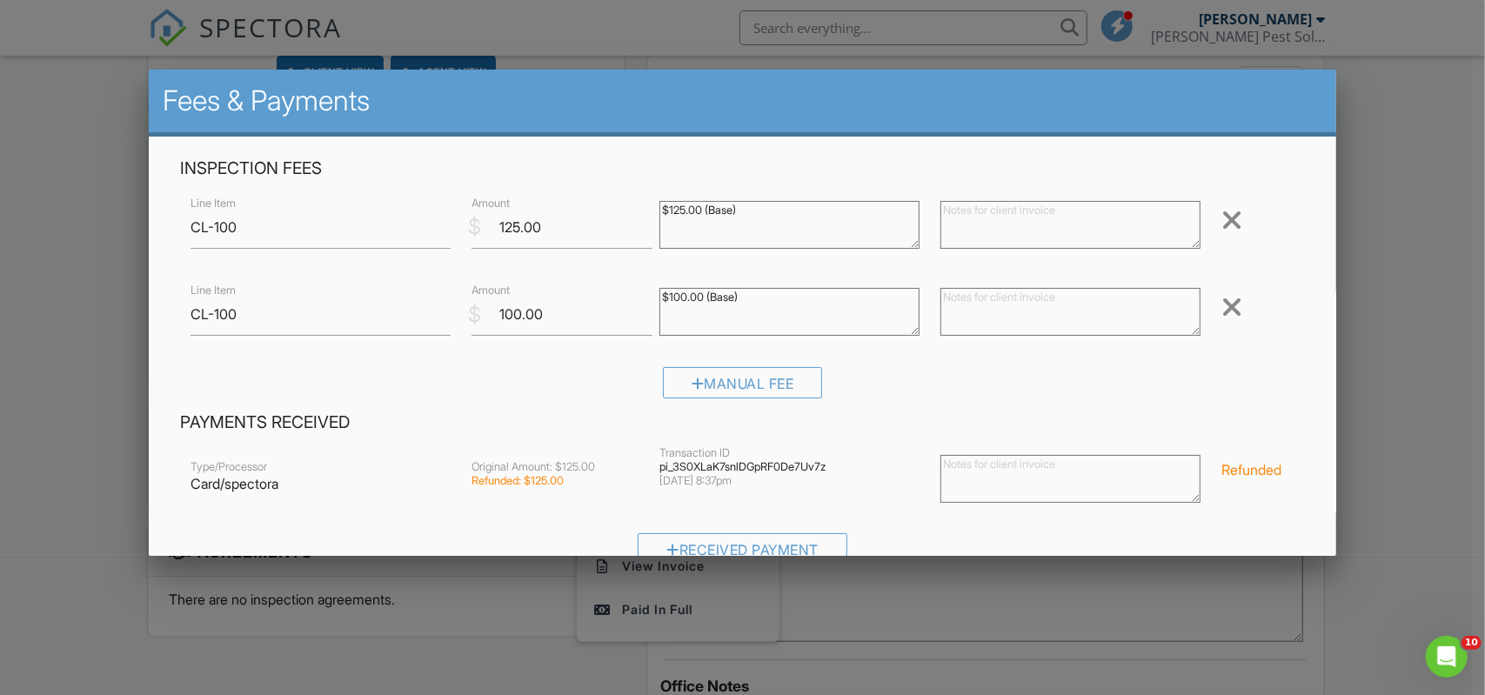
click at [1222, 314] on div at bounding box center [1232, 307] width 21 height 28
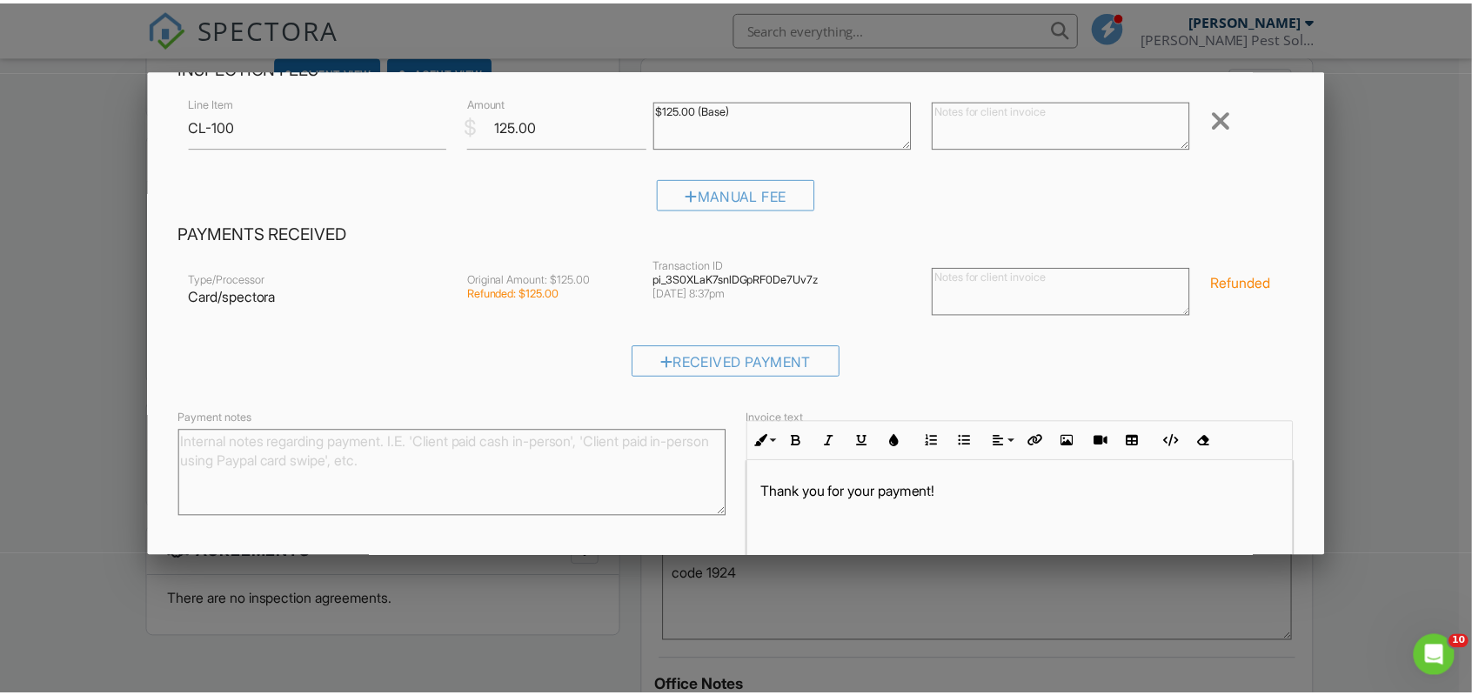
scroll to position [218, 0]
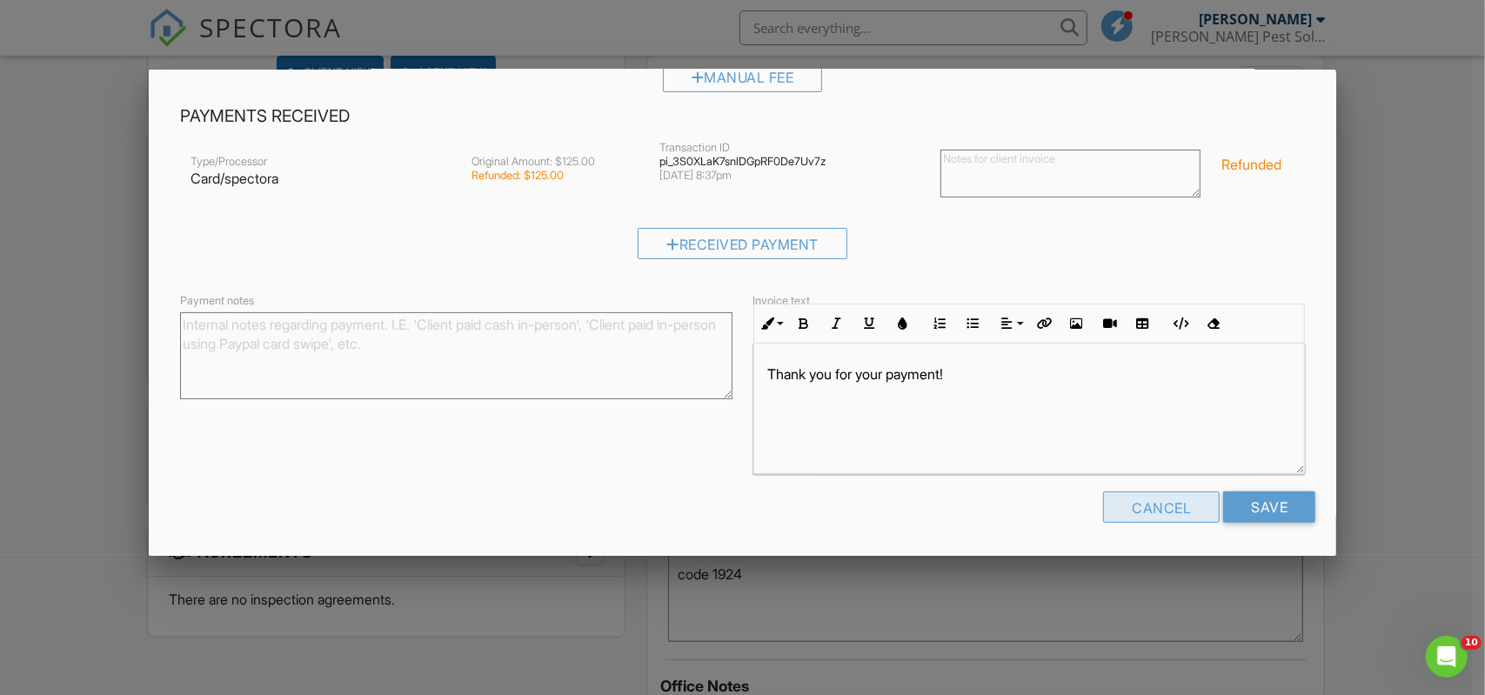
click at [1135, 519] on div "Cancel" at bounding box center [1161, 507] width 117 height 31
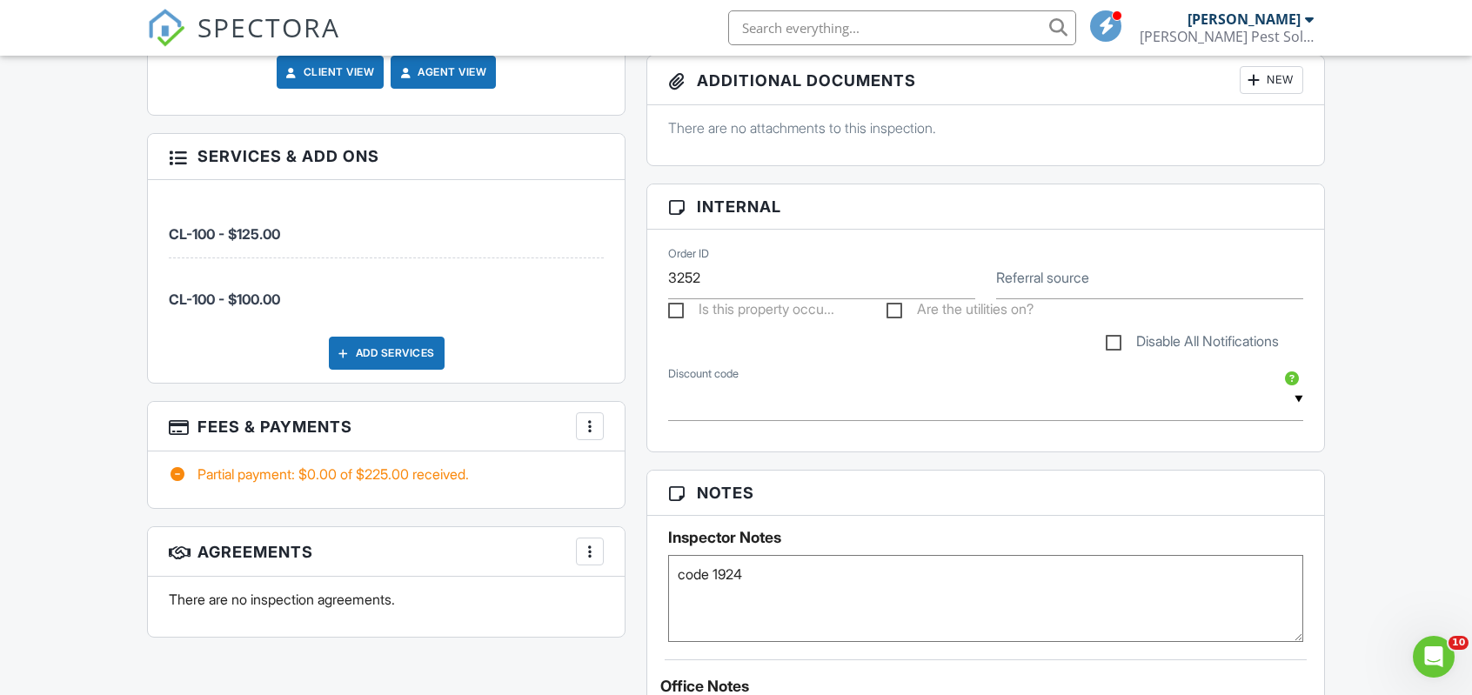
click at [593, 425] on div at bounding box center [589, 426] width 17 height 17
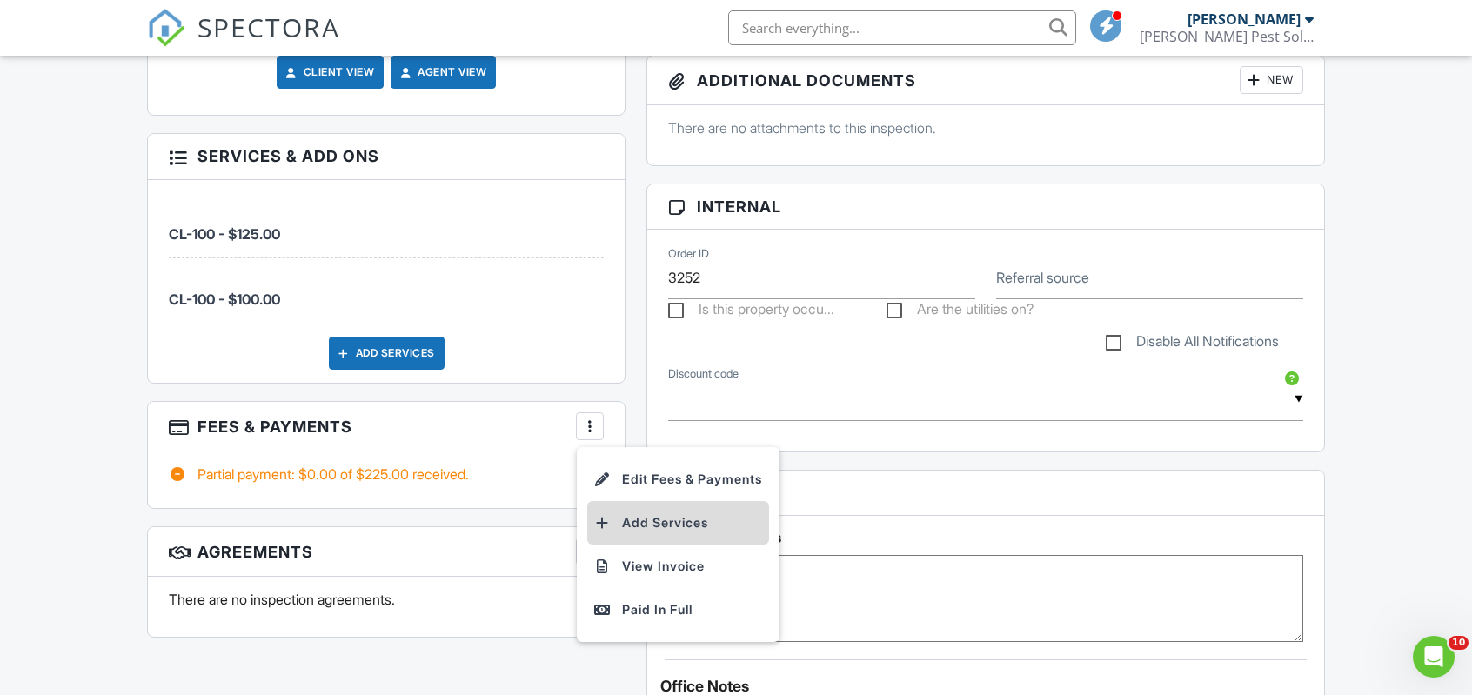
click at [632, 511] on li "Add Services" at bounding box center [678, 523] width 182 height 44
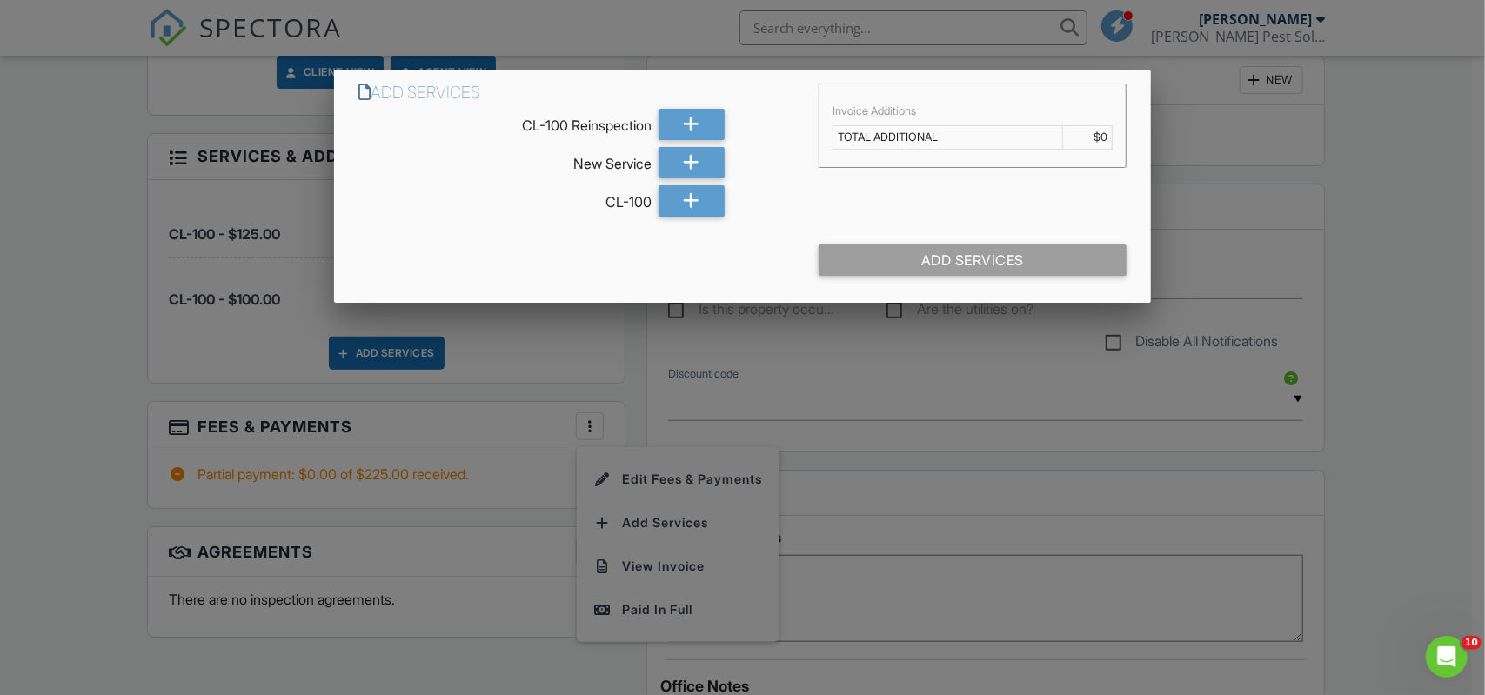
click at [159, 530] on div at bounding box center [742, 347] width 1485 height 869
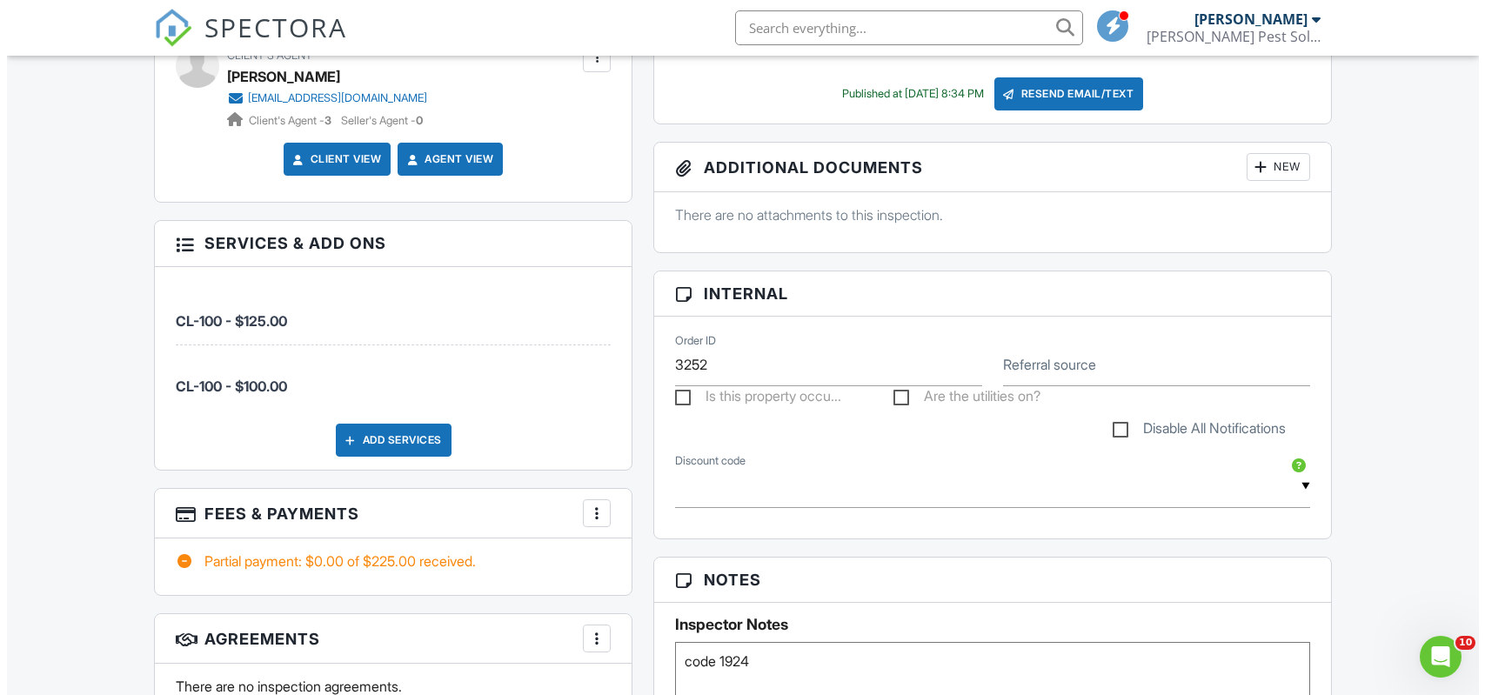
scroll to position [952, 0]
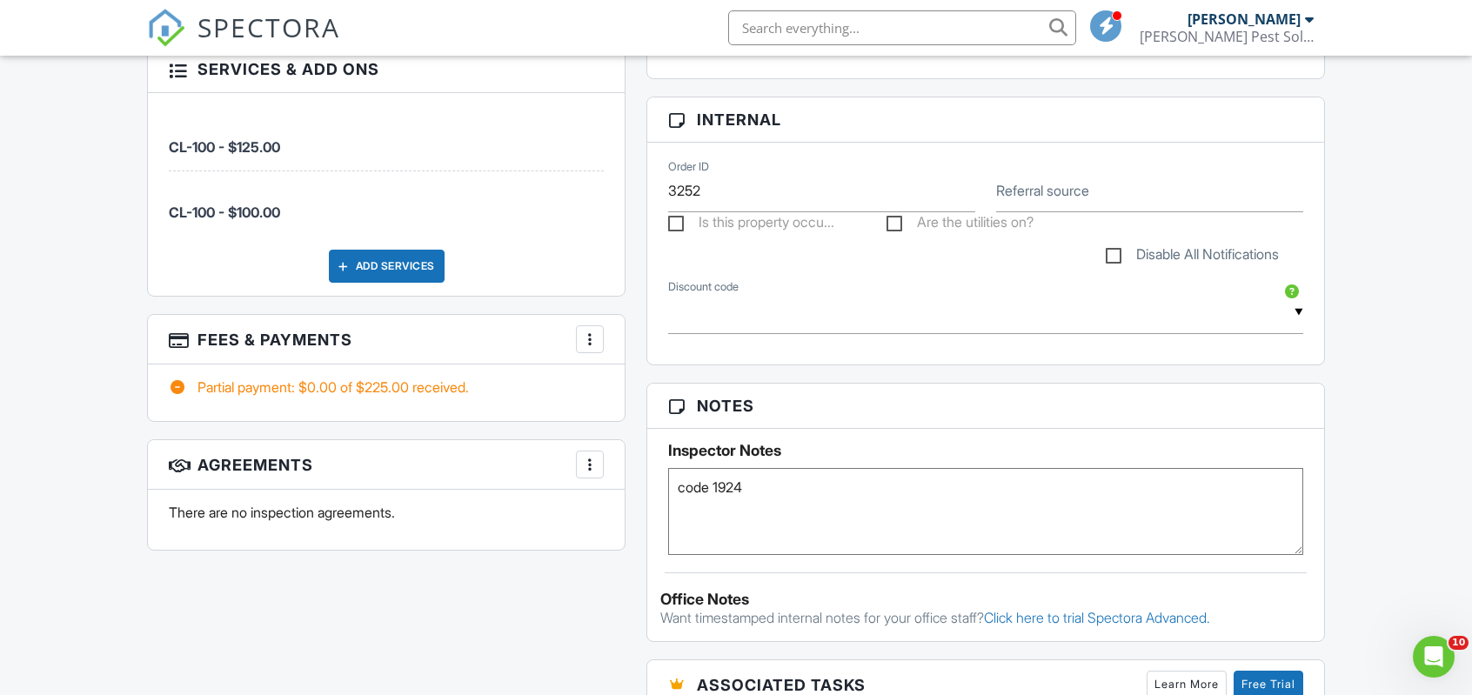
click at [595, 337] on div at bounding box center [589, 339] width 17 height 17
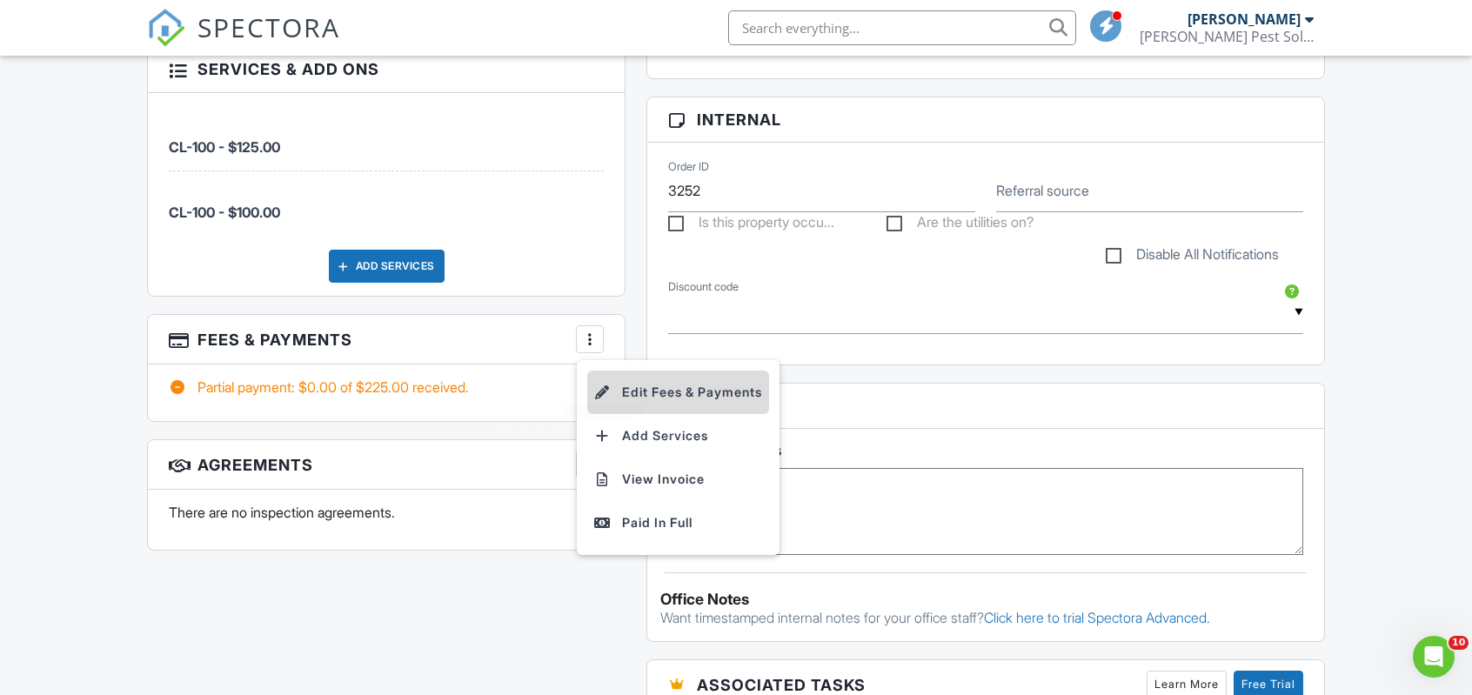
click at [628, 388] on li "Edit Fees & Payments" at bounding box center [678, 393] width 182 height 44
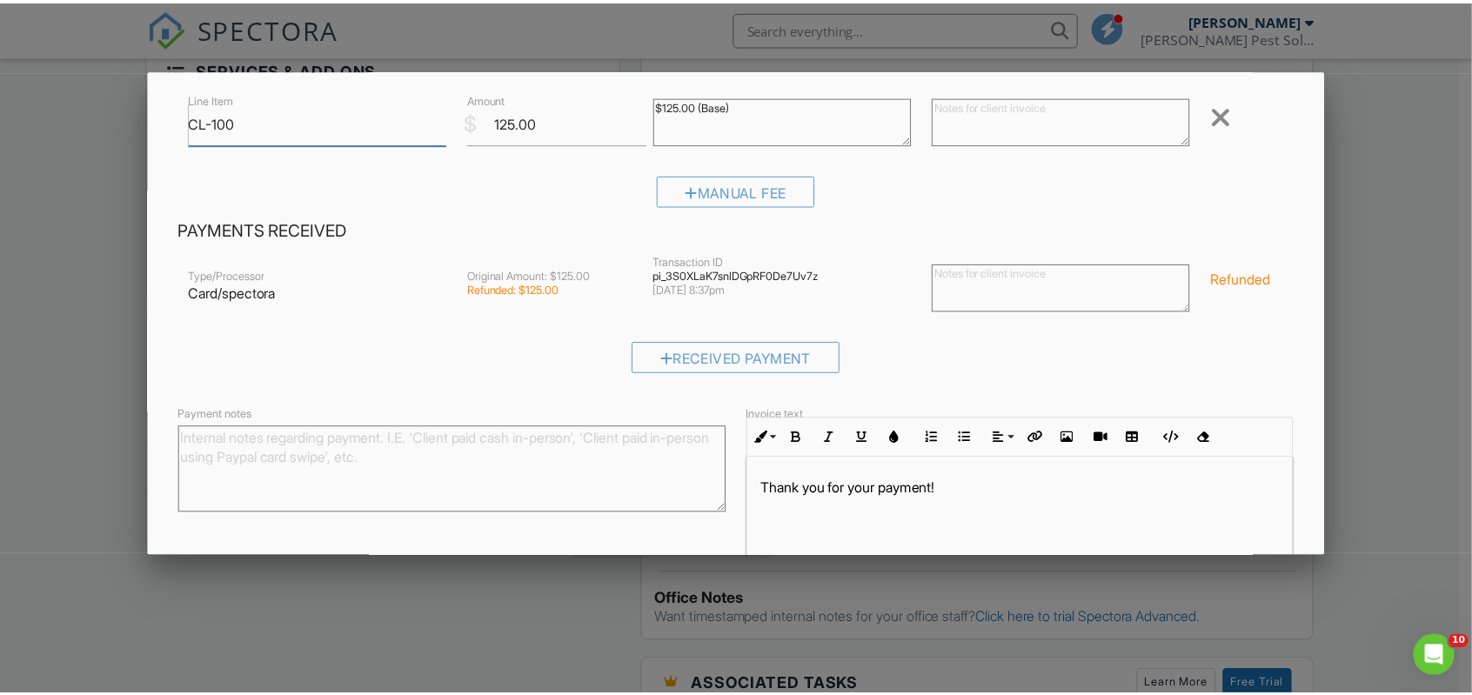
scroll to position [218, 0]
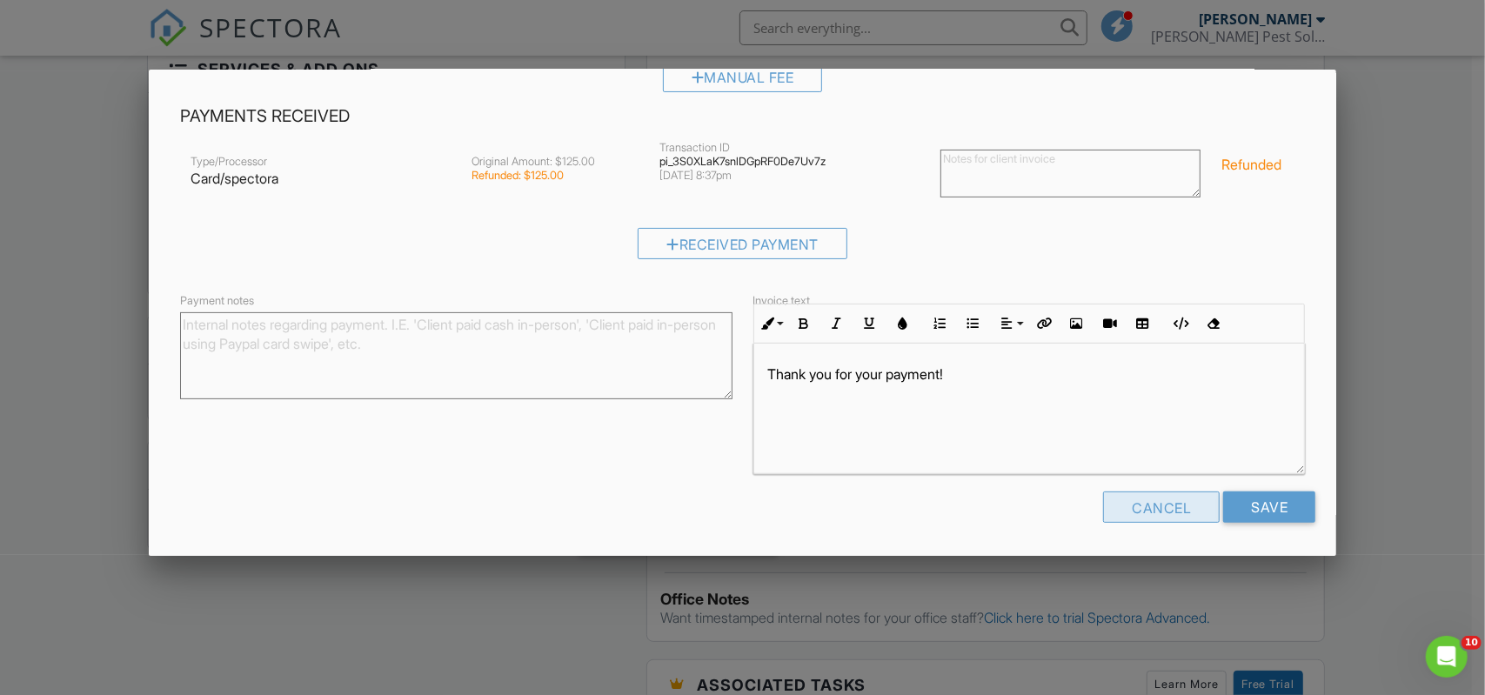
click at [1145, 514] on div "Cancel" at bounding box center [1161, 507] width 117 height 31
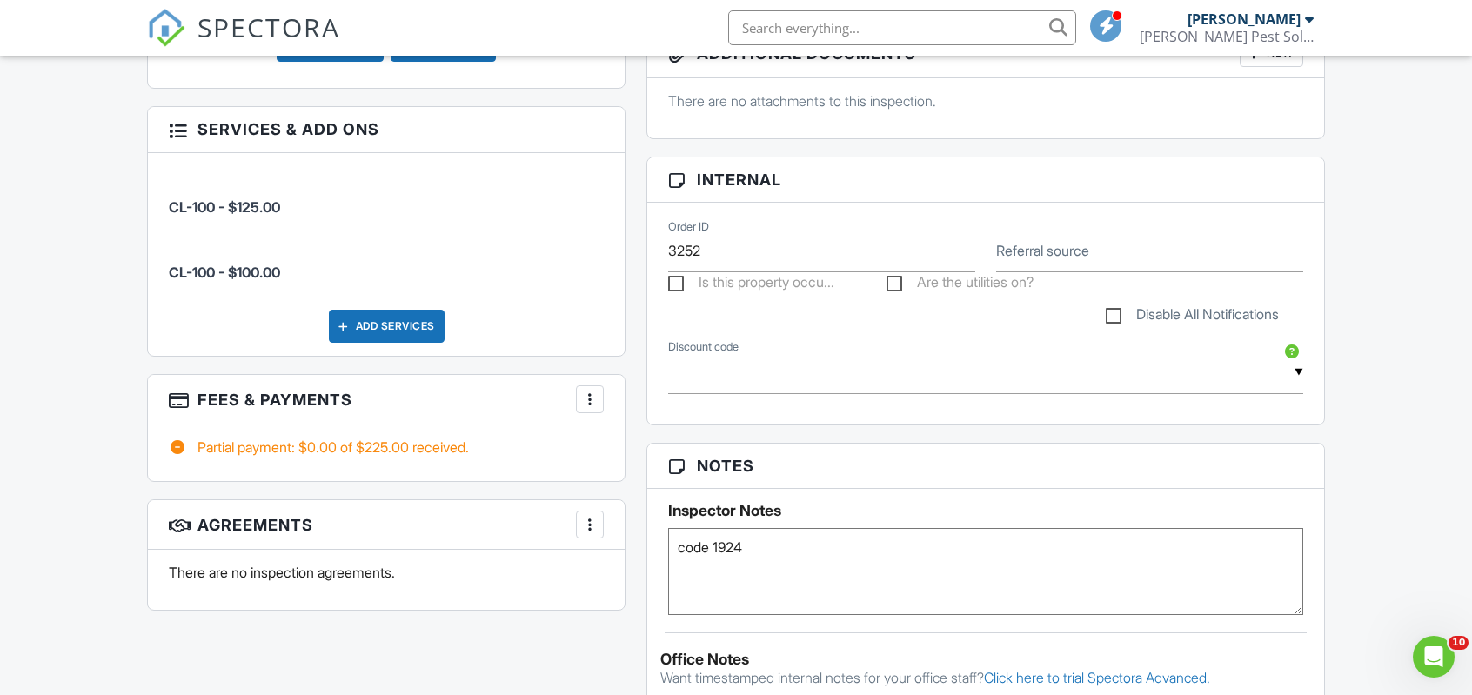
scroll to position [865, 0]
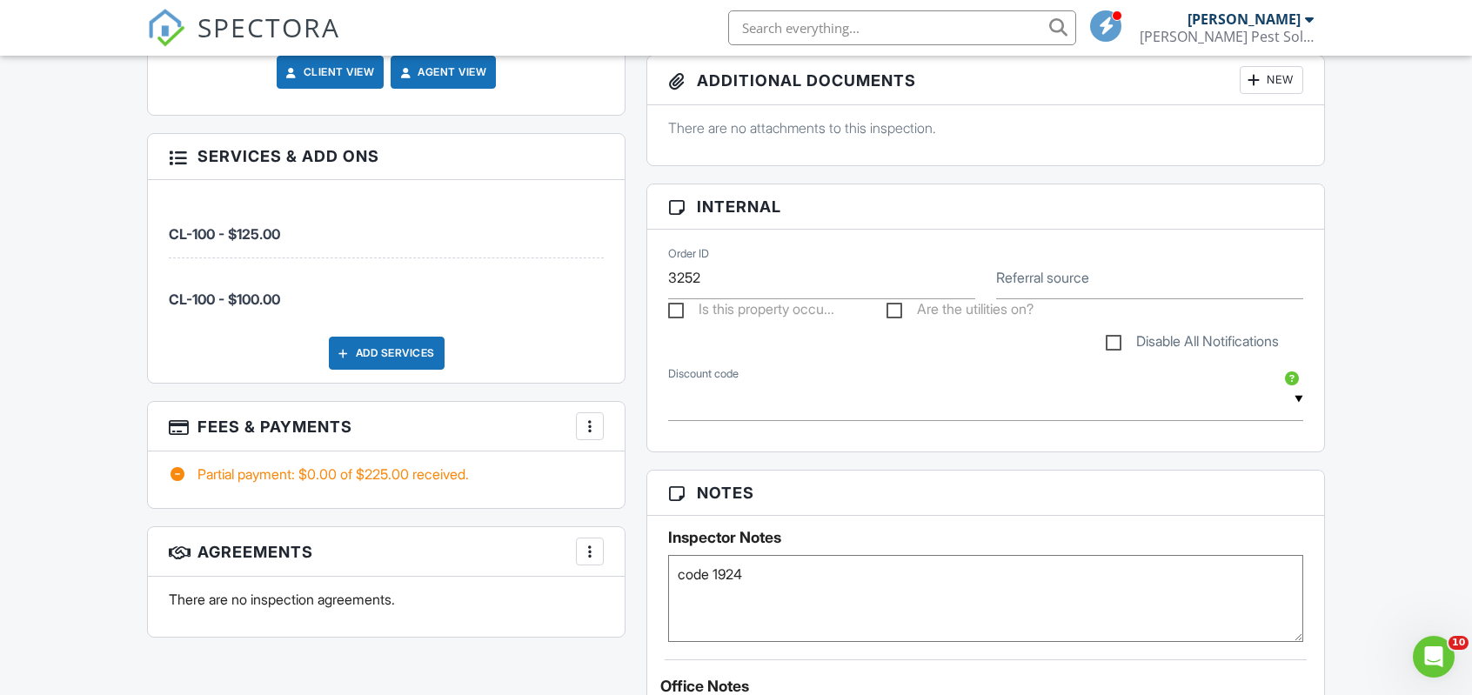
click at [593, 424] on div at bounding box center [589, 426] width 17 height 17
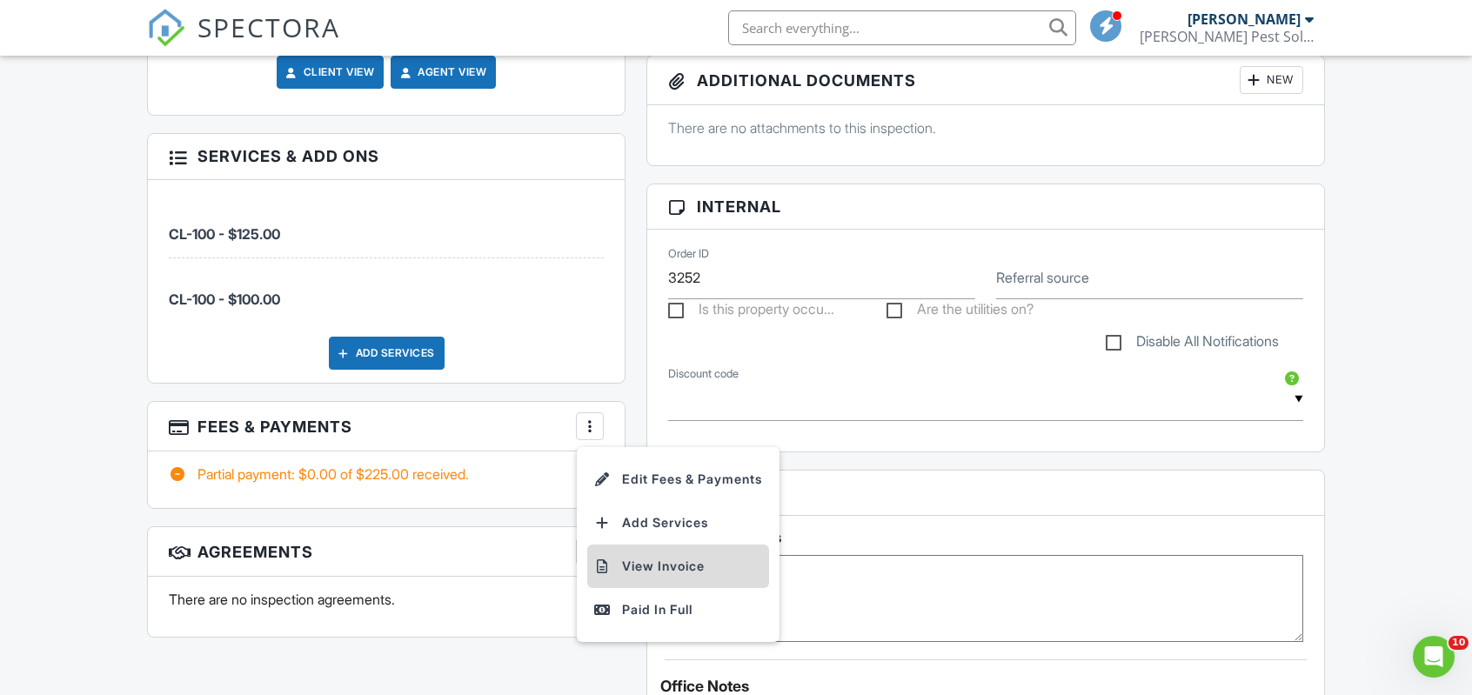
click at [630, 568] on li "View Invoice" at bounding box center [678, 567] width 182 height 44
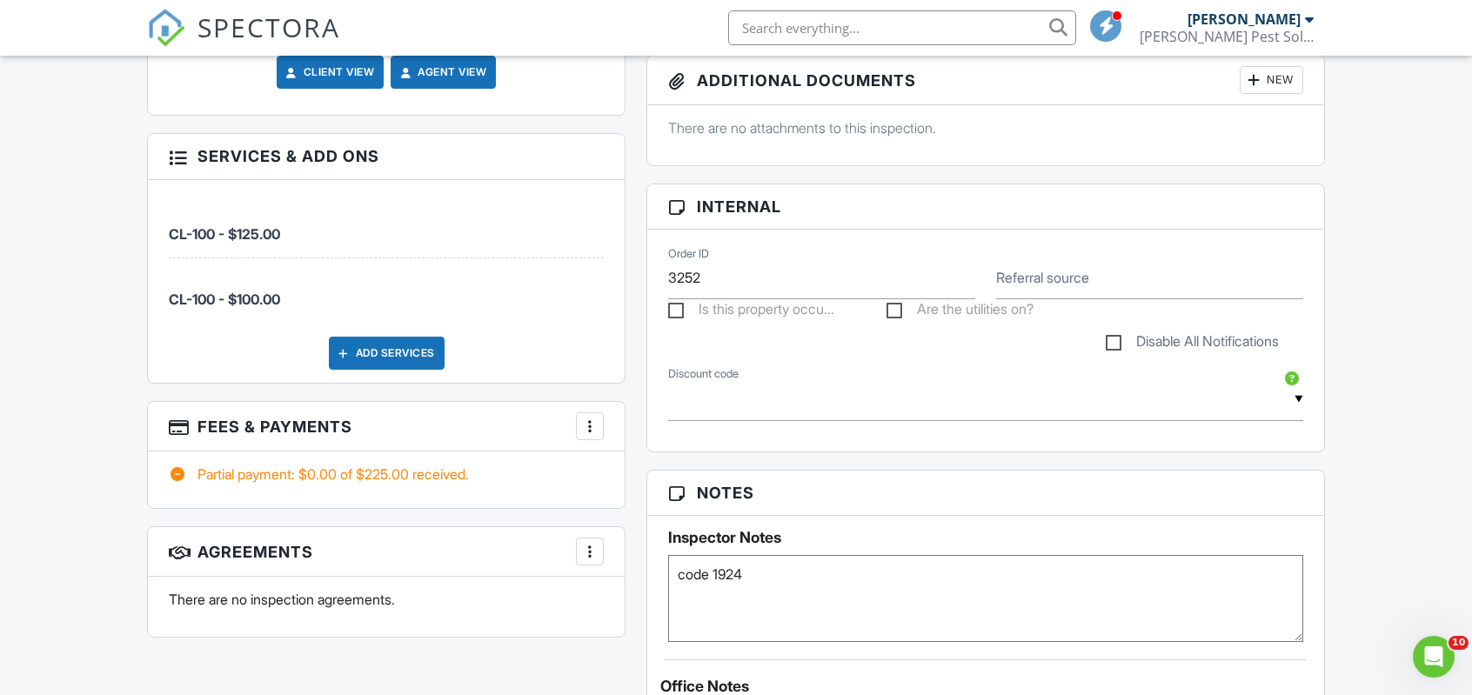
click at [399, 476] on div "Partial payment: $0.00 of $225.00 received." at bounding box center [386, 474] width 435 height 19
click at [1119, 333] on label "Disable All Notifications" at bounding box center [1192, 344] width 173 height 22
click at [1117, 333] on input "Disable All Notifications" at bounding box center [1111, 332] width 11 height 11
checkbox input "true"
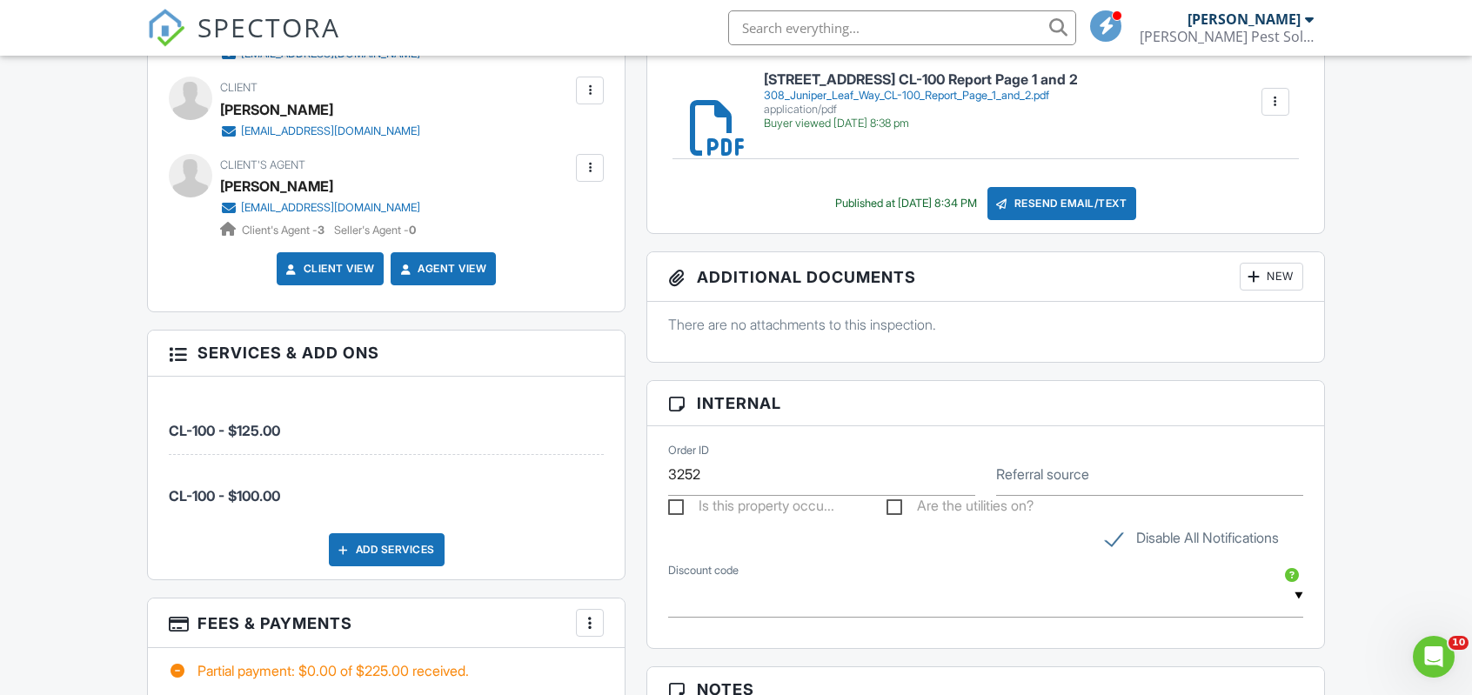
scroll to position [1052, 0]
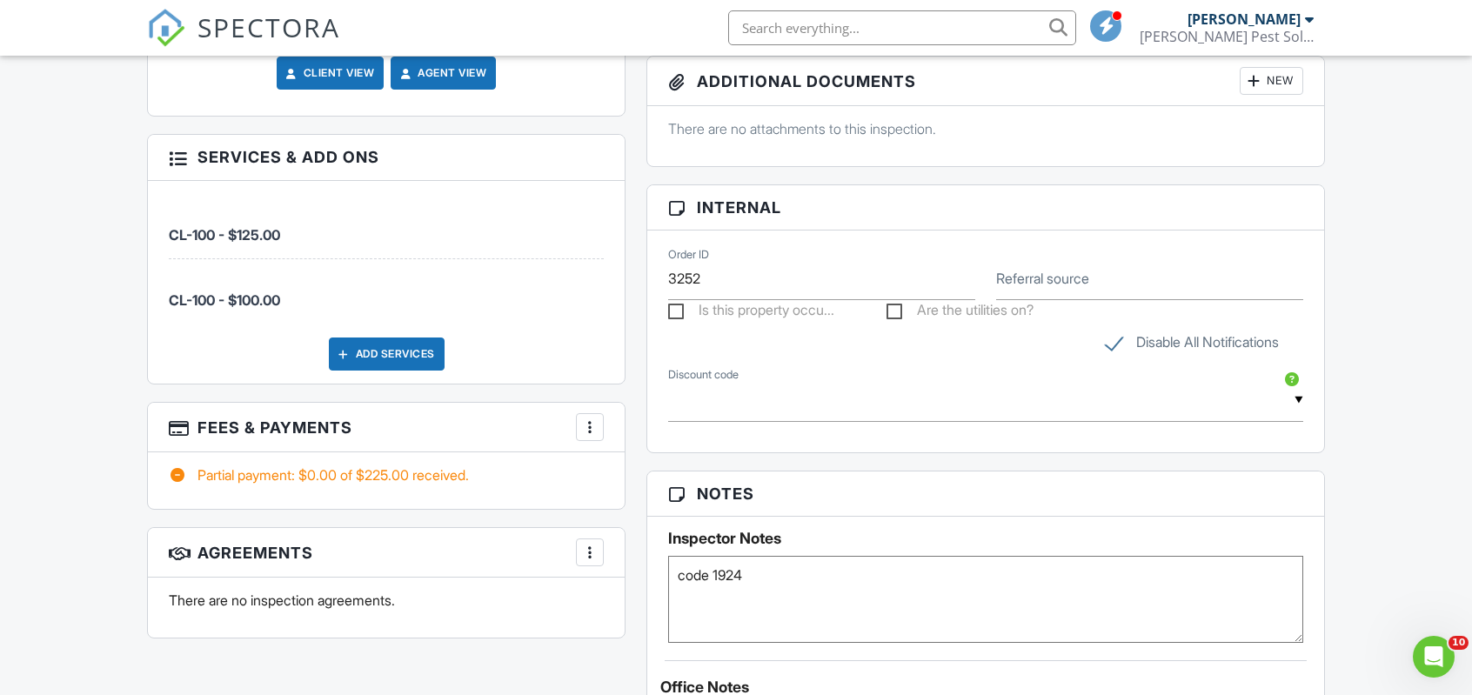
click at [224, 281] on span "CL-100 - $100.00" at bounding box center [386, 291] width 435 height 36
click at [338, 345] on div at bounding box center [343, 353] width 17 height 17
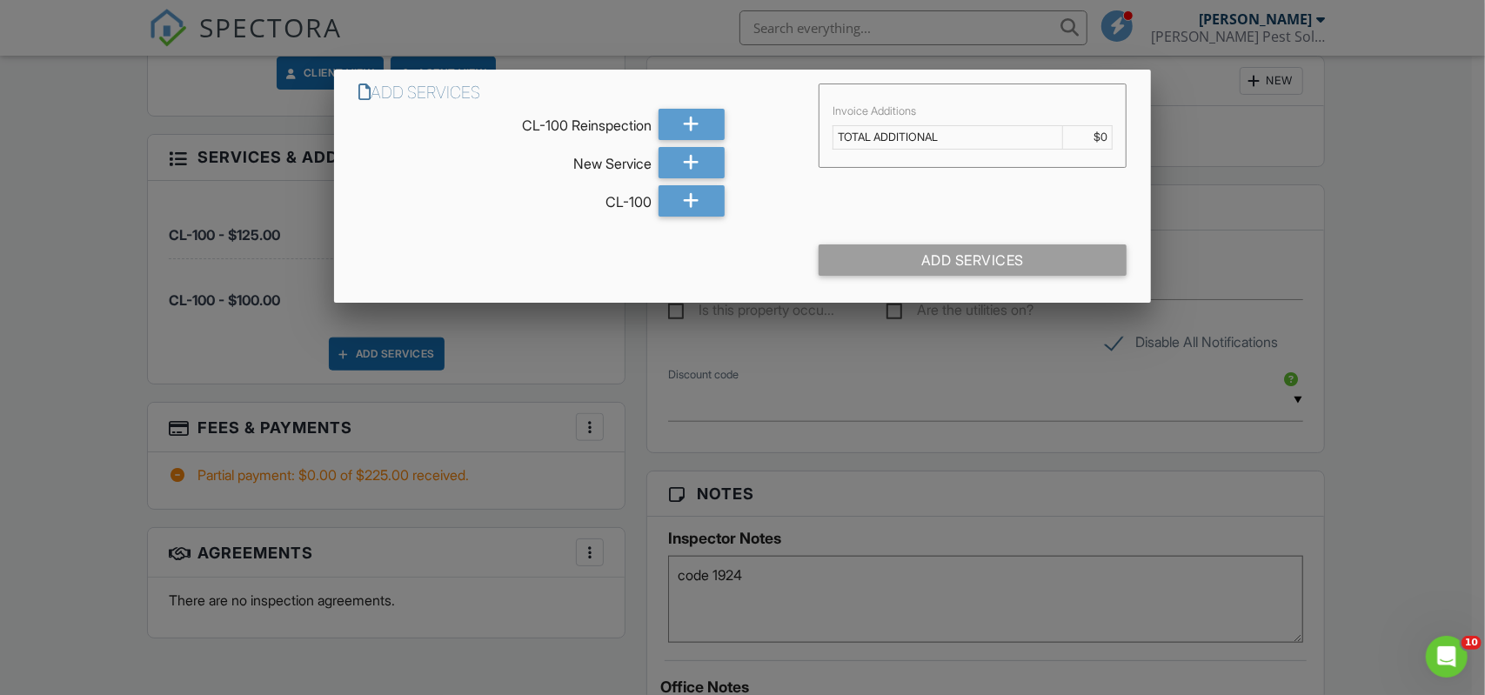
drag, startPoint x: 66, startPoint y: 406, endPoint x: 73, endPoint y: 399, distance: 9.8
click at [70, 404] on div at bounding box center [742, 347] width 1485 height 869
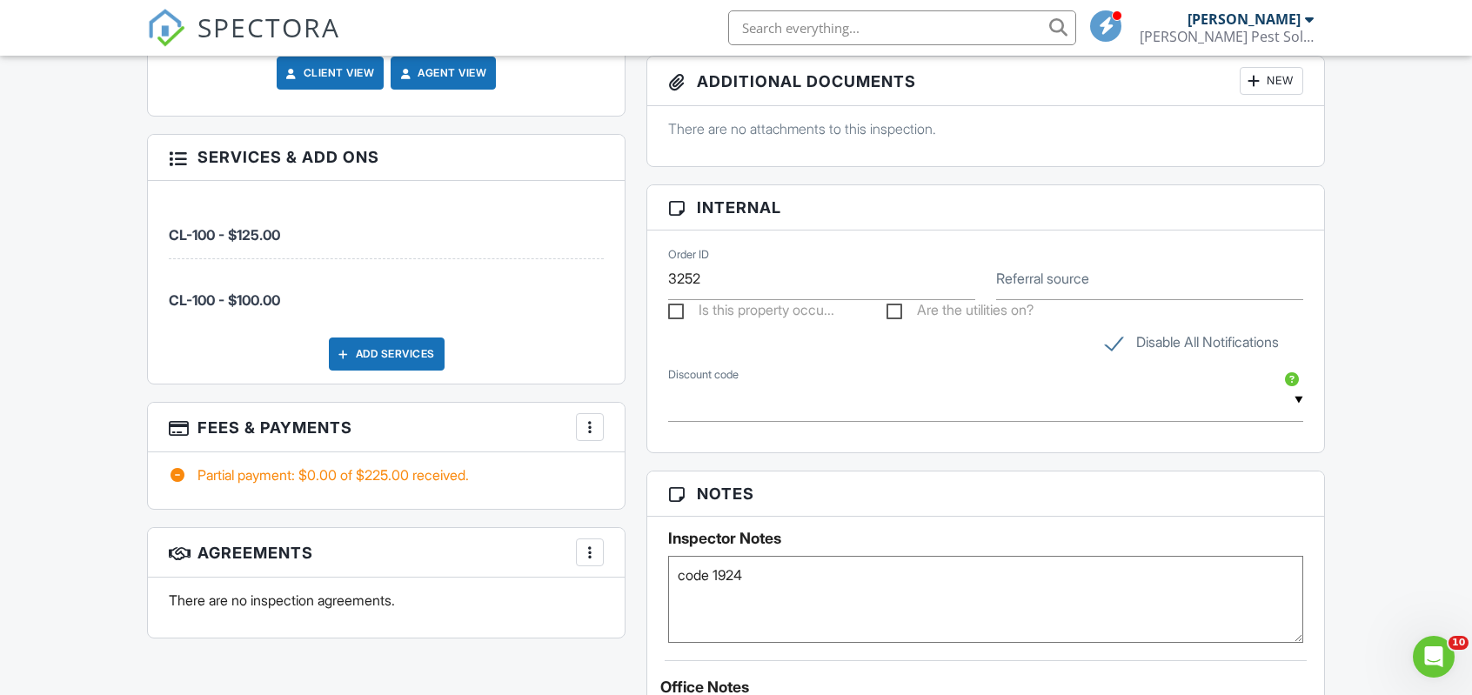
click at [306, 254] on li "CL-100 - $125.00" at bounding box center [386, 226] width 435 height 65
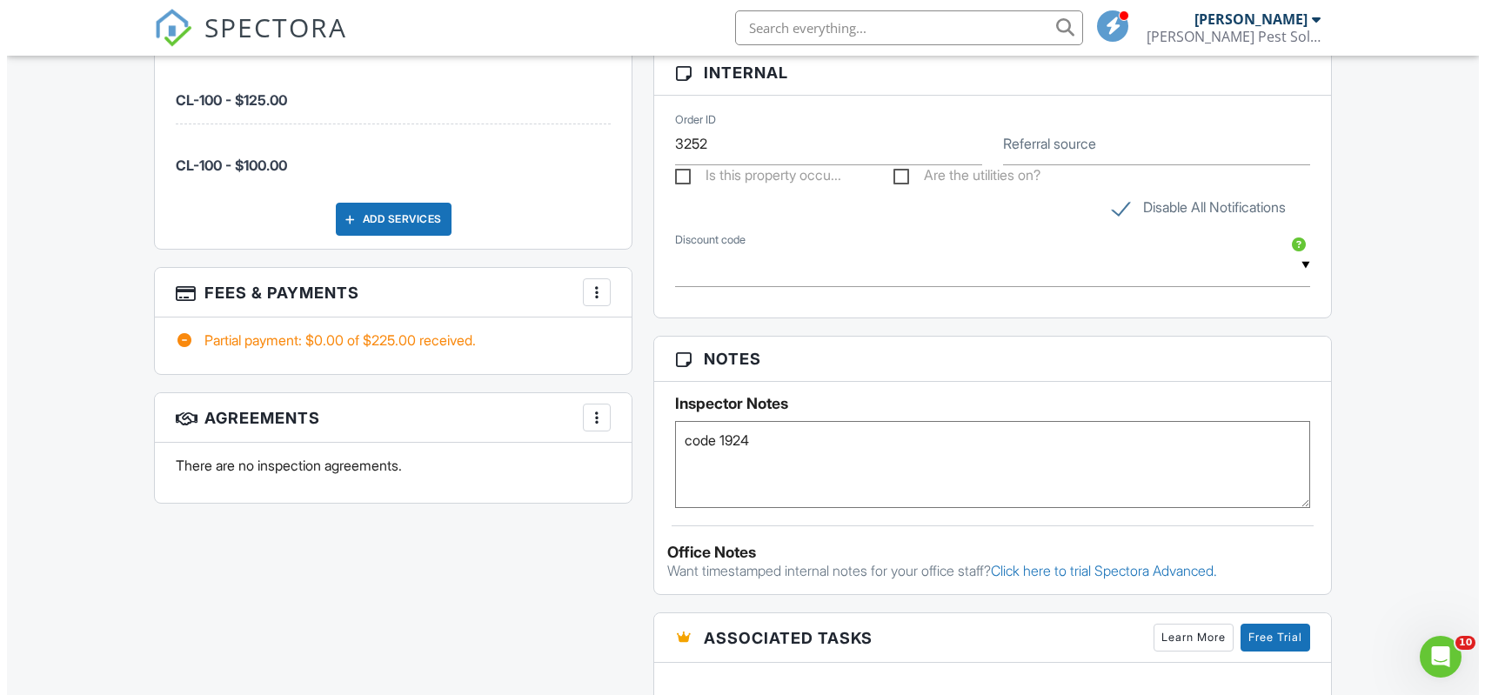
scroll to position [1226, 0]
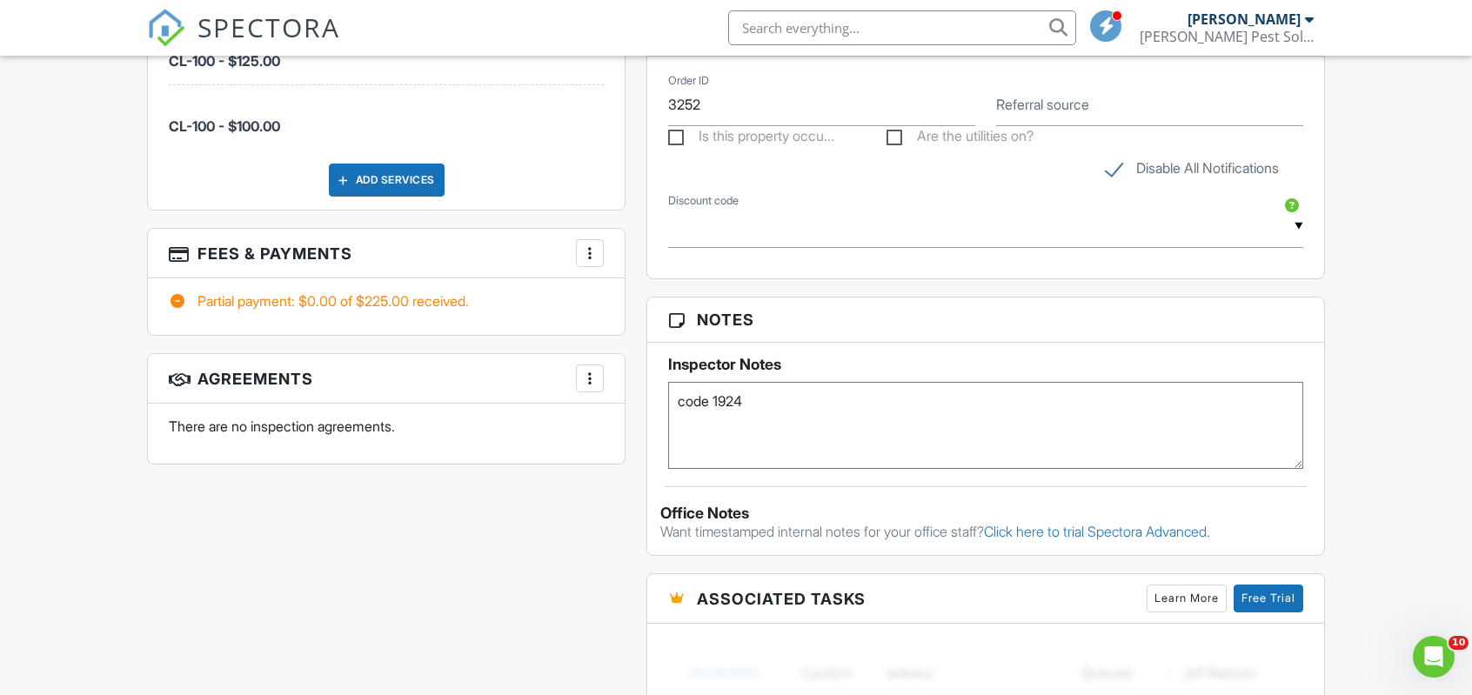
click at [368, 295] on div "Partial payment: $0.00 of $225.00 received." at bounding box center [386, 300] width 435 height 19
click at [591, 251] on div at bounding box center [589, 252] width 17 height 17
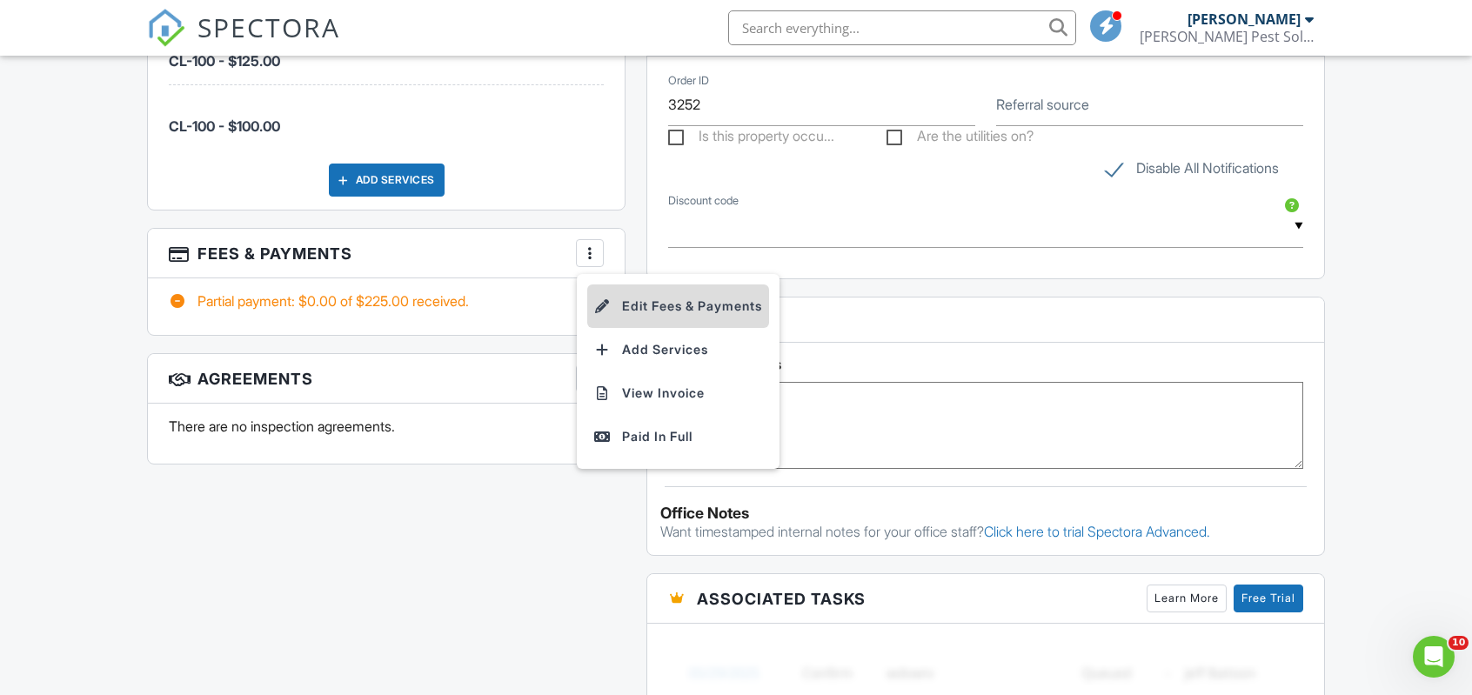
click at [636, 300] on li "Edit Fees & Payments" at bounding box center [678, 307] width 182 height 44
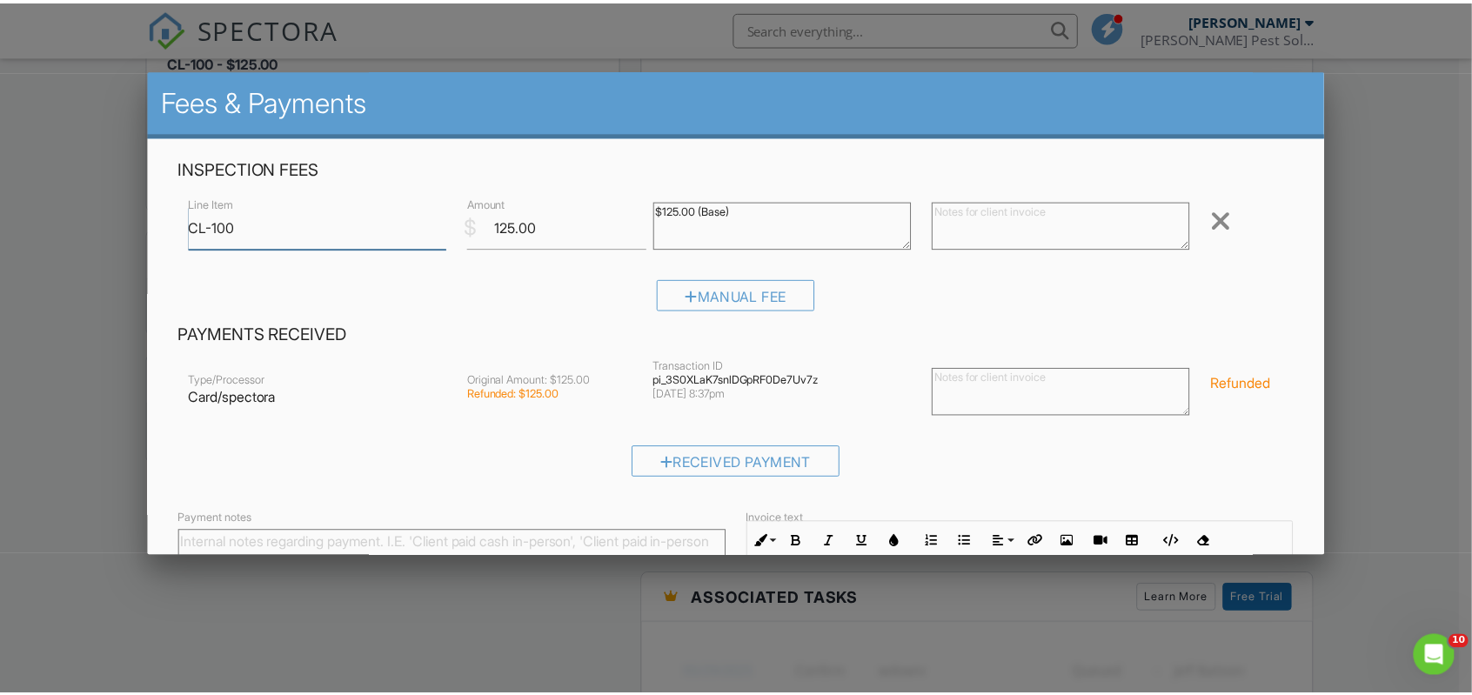
scroll to position [218, 0]
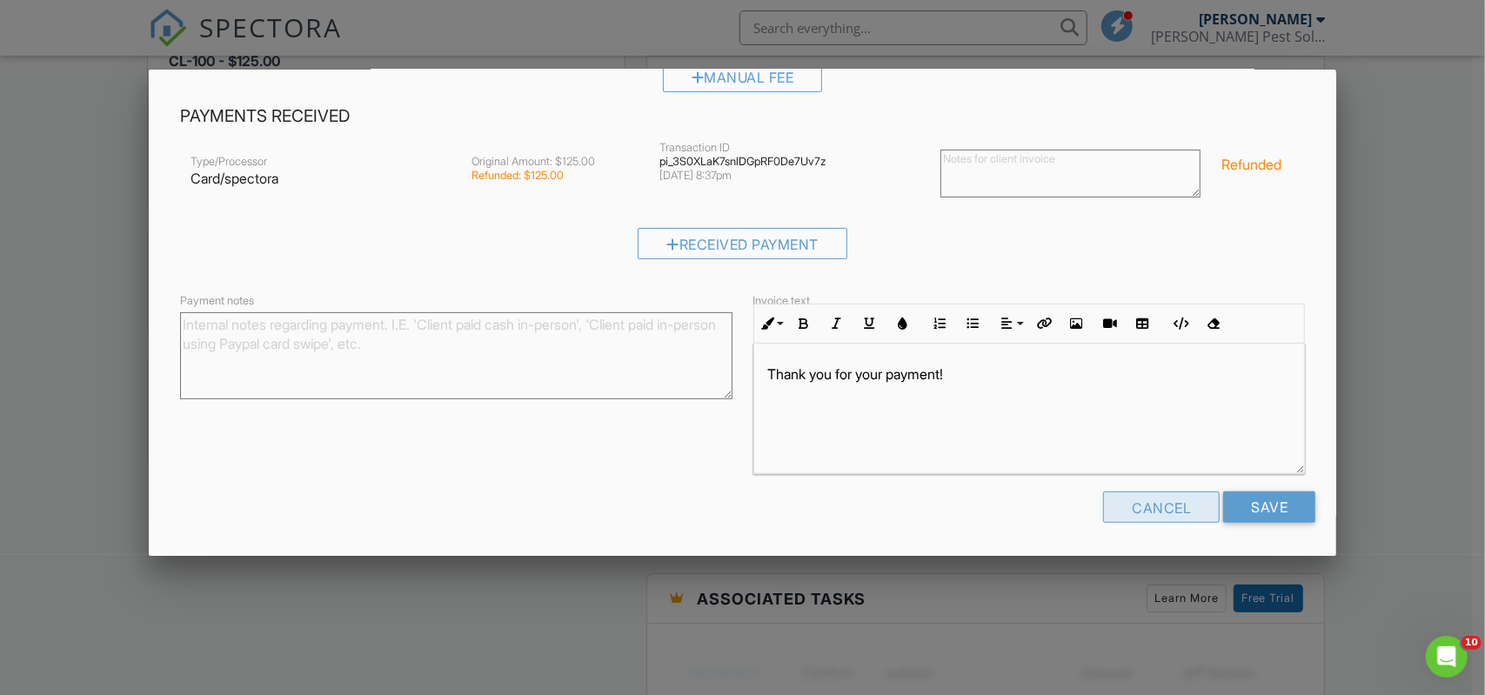
click at [1128, 515] on div "Cancel" at bounding box center [1161, 507] width 117 height 31
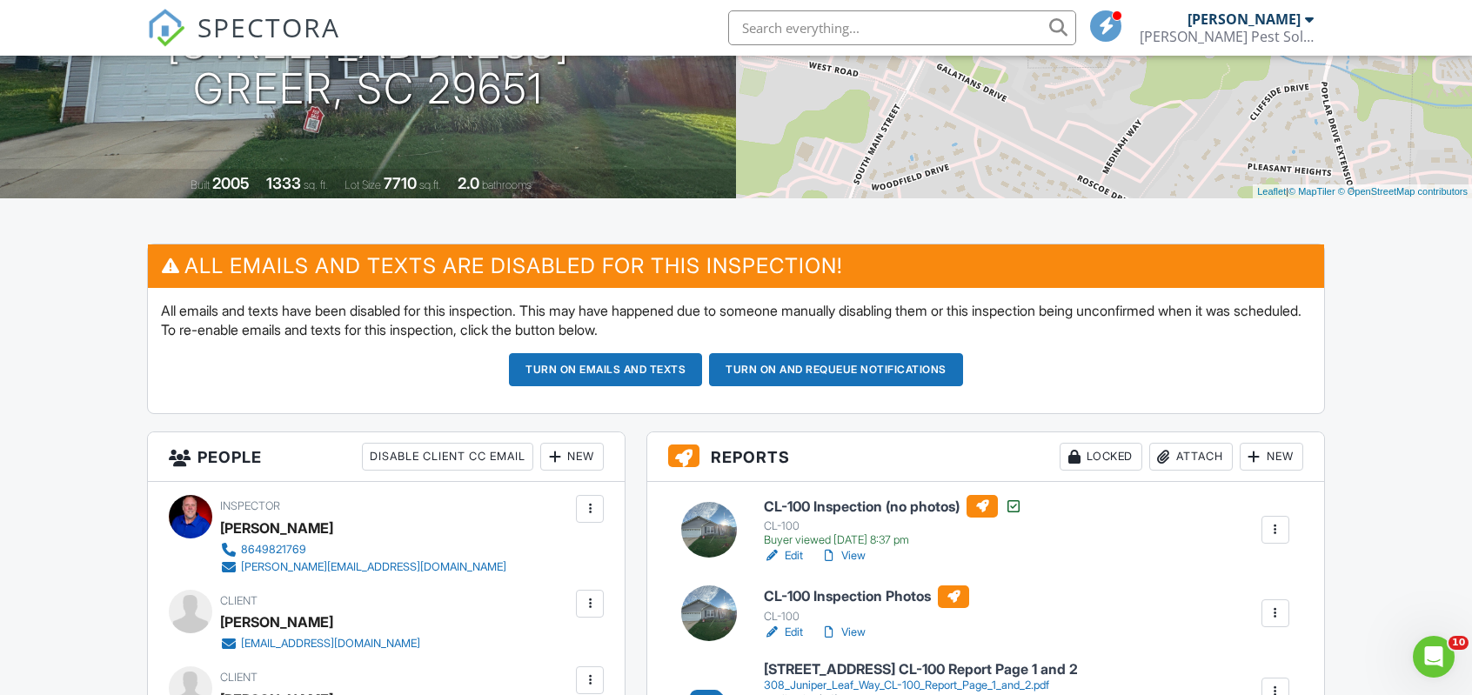
scroll to position [356, 0]
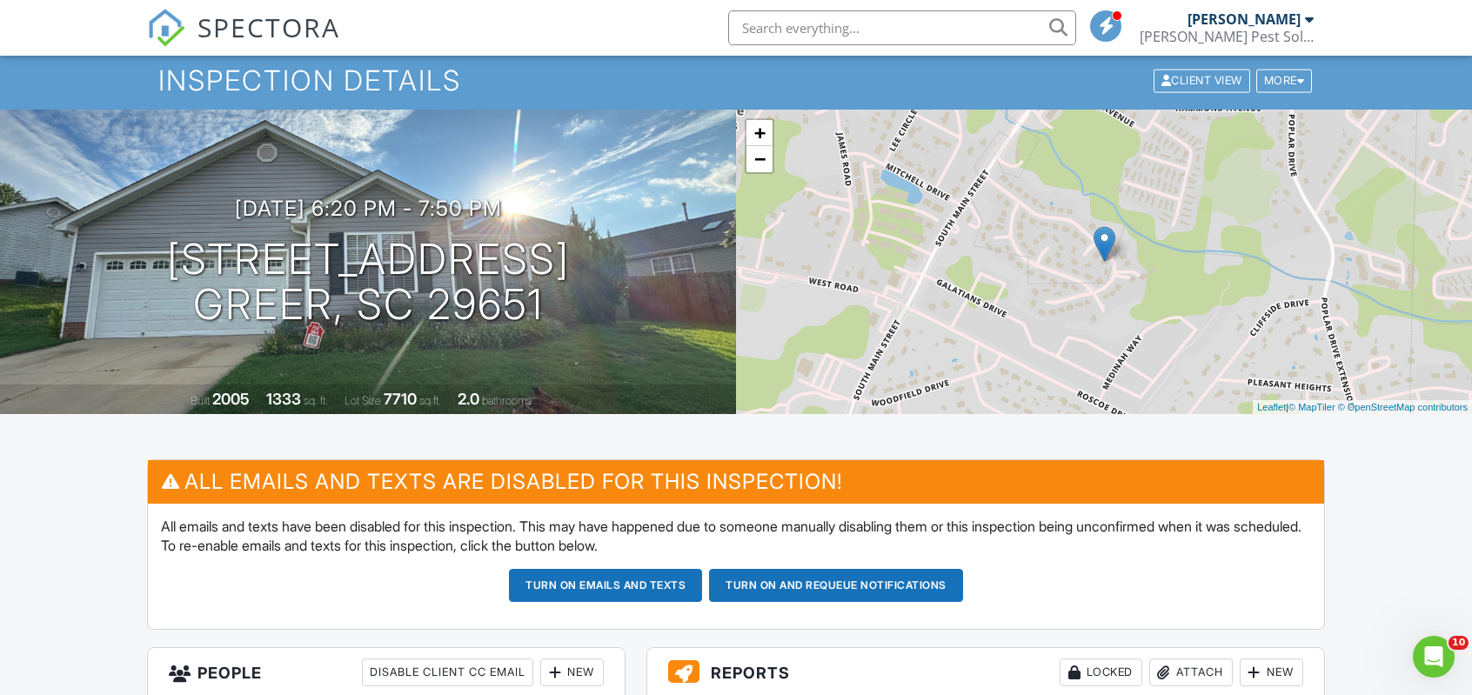
scroll to position [0, 0]
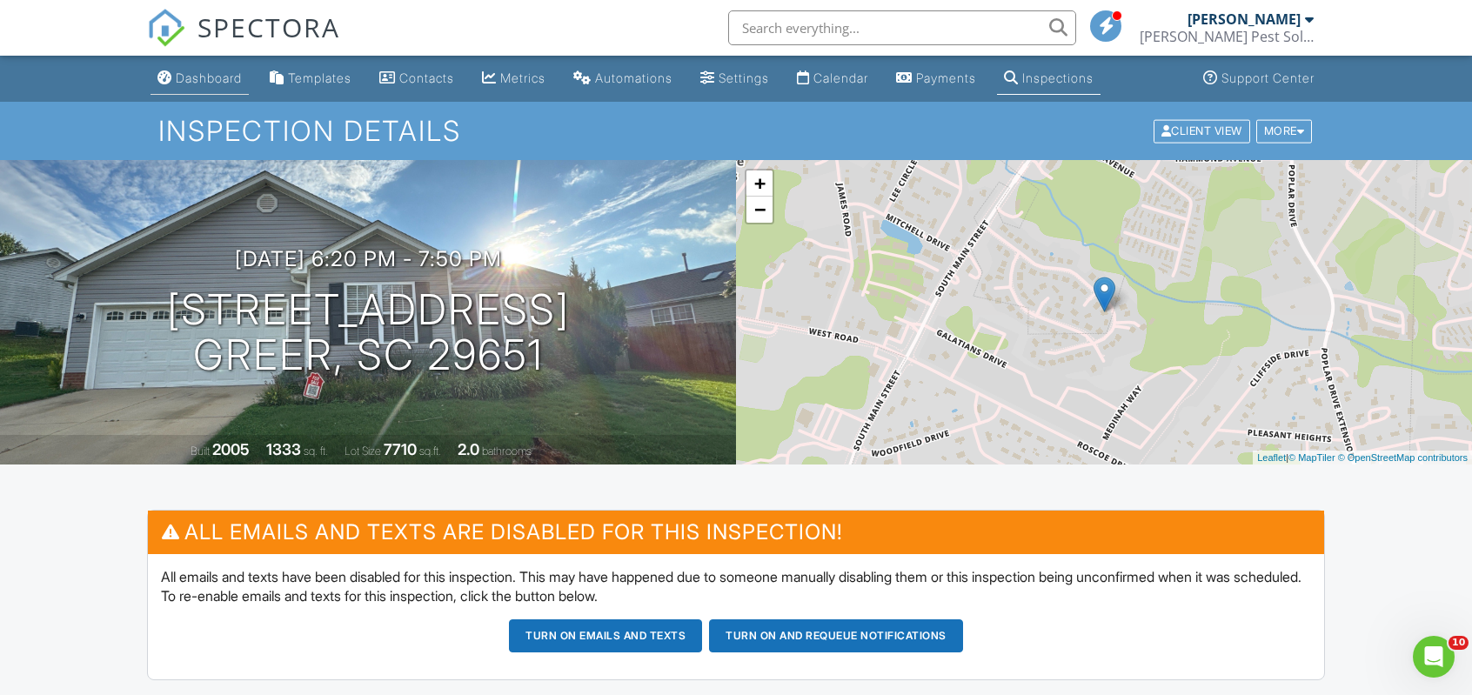
click at [215, 82] on div "Dashboard" at bounding box center [209, 77] width 66 height 15
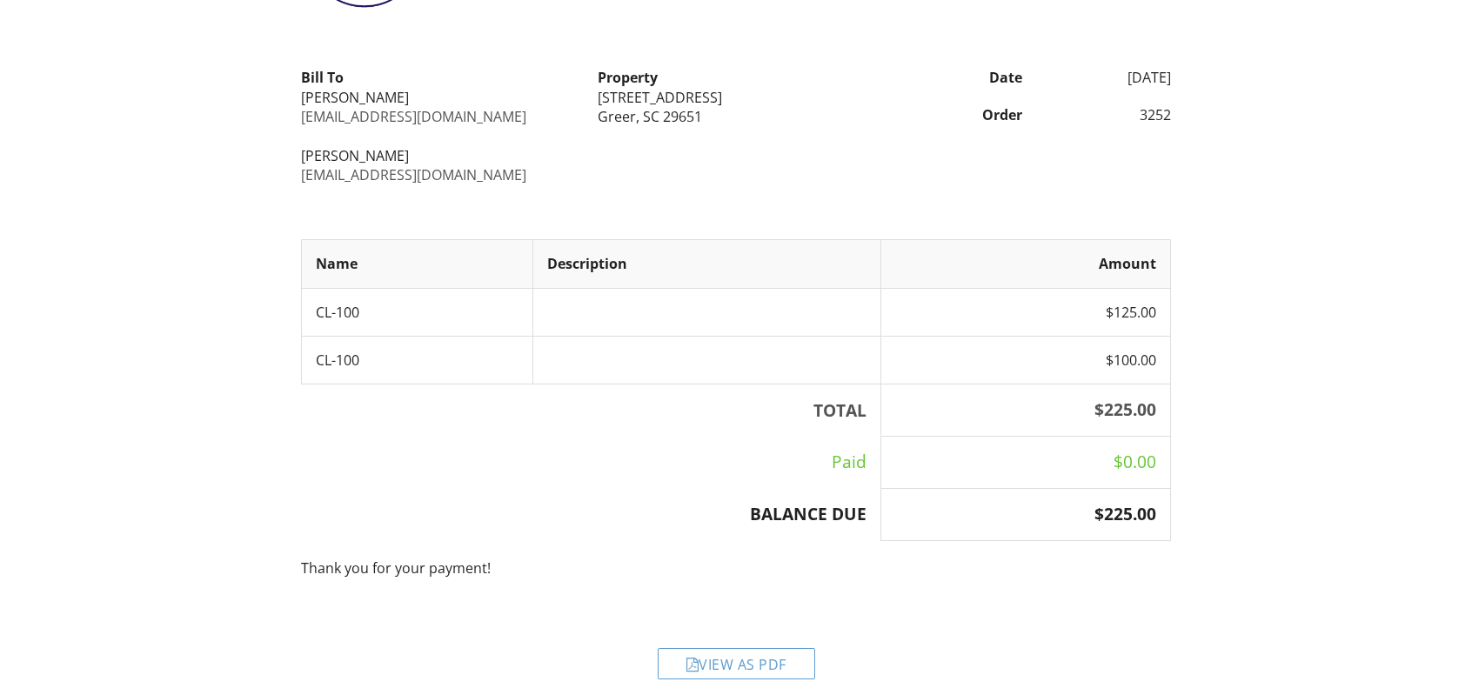
scroll to position [174, 0]
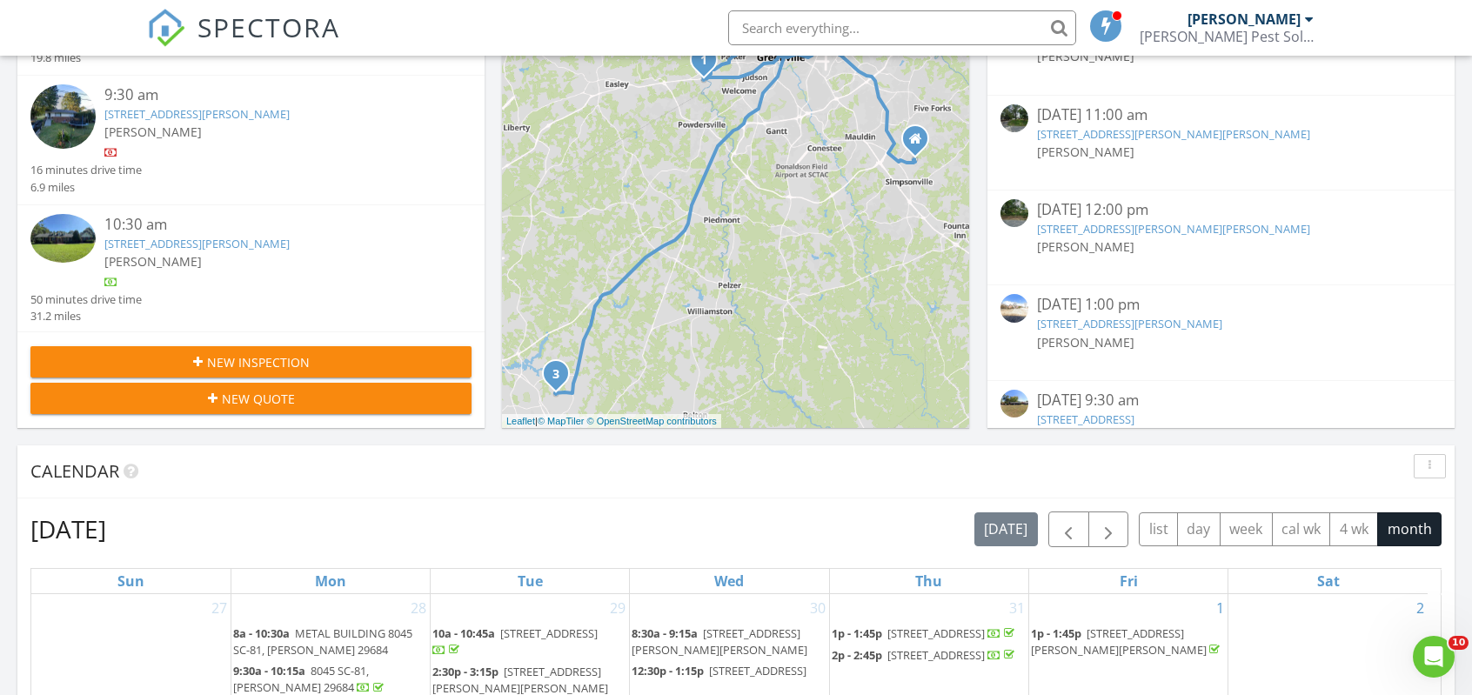
scroll to position [348, 0]
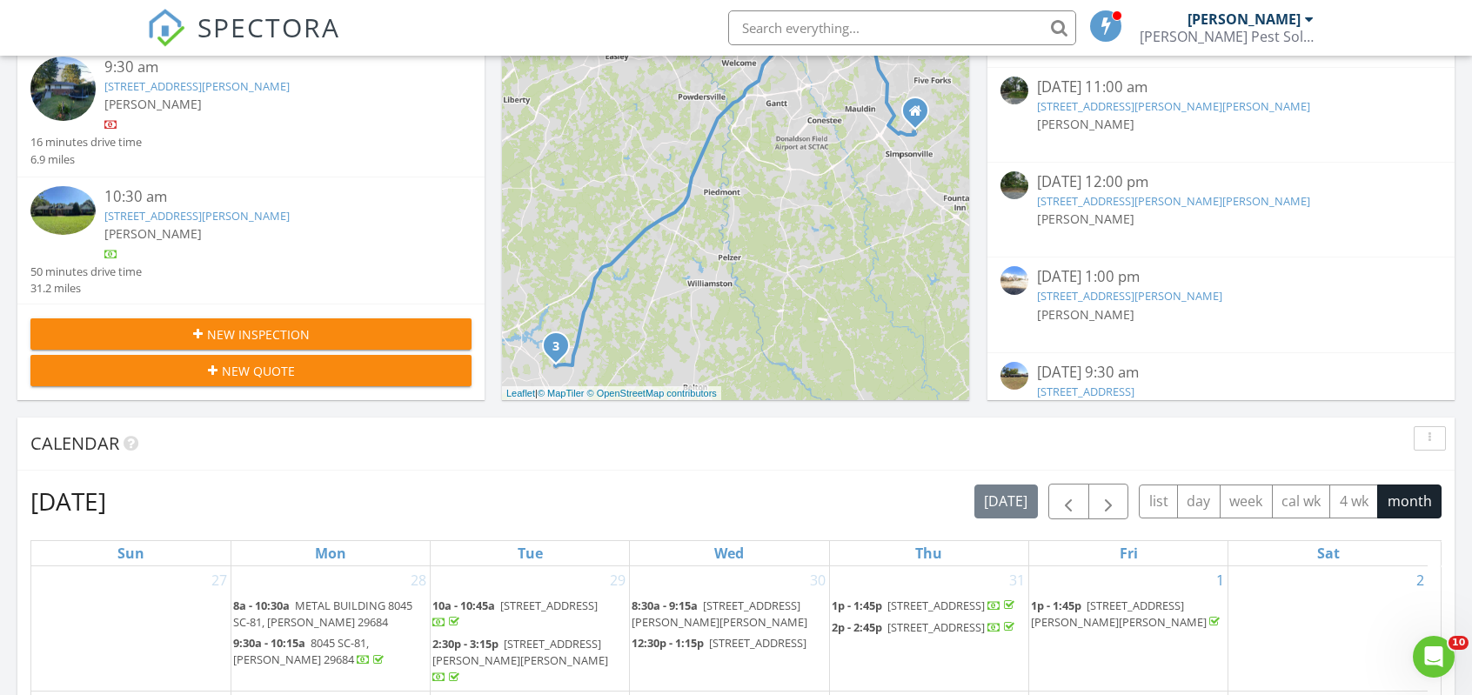
click at [82, 213] on img at bounding box center [62, 210] width 65 height 49
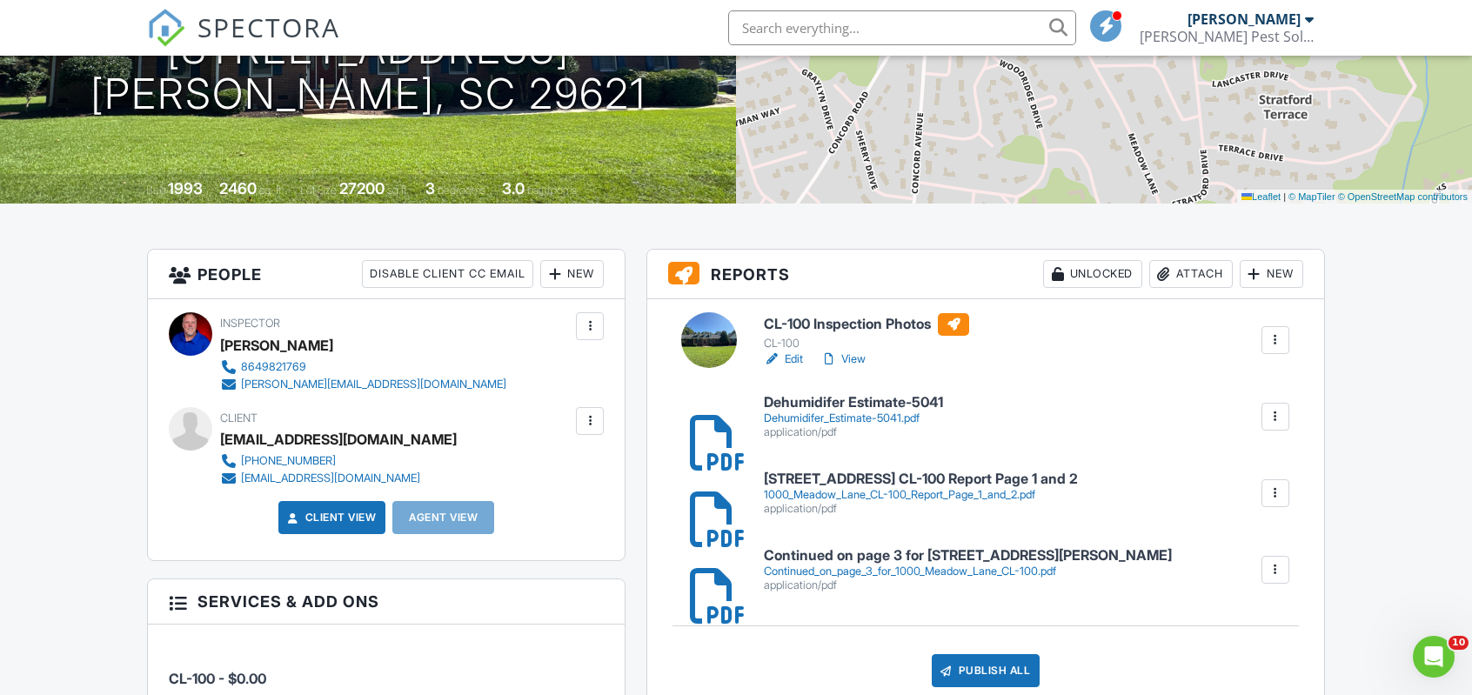
click at [1187, 279] on div "Attach" at bounding box center [1191, 274] width 84 height 28
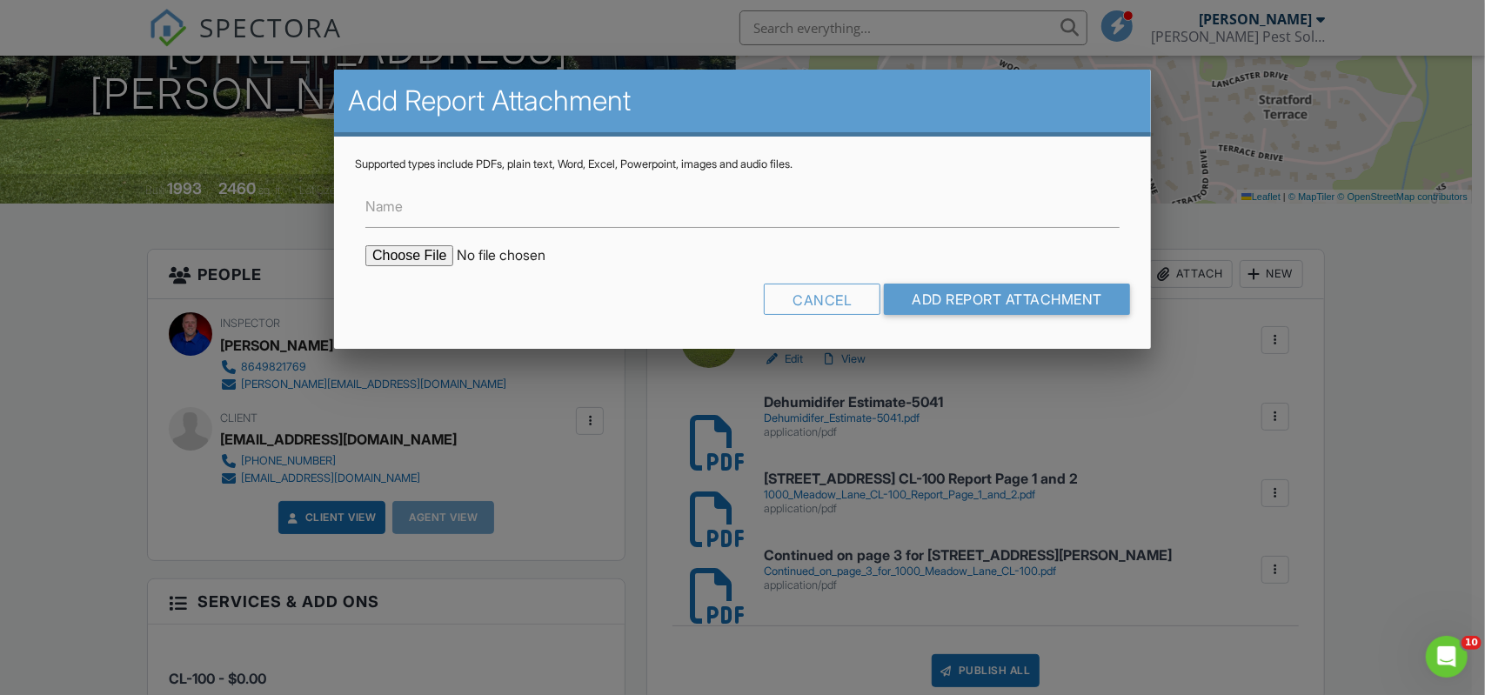
click at [411, 261] on input "file" at bounding box center [513, 255] width 296 height 21
type input "C:\fakepath\Moisture barrier Estimate-5042.pdf"
click at [1001, 294] on input "Add Report Attachment" at bounding box center [1007, 299] width 246 height 31
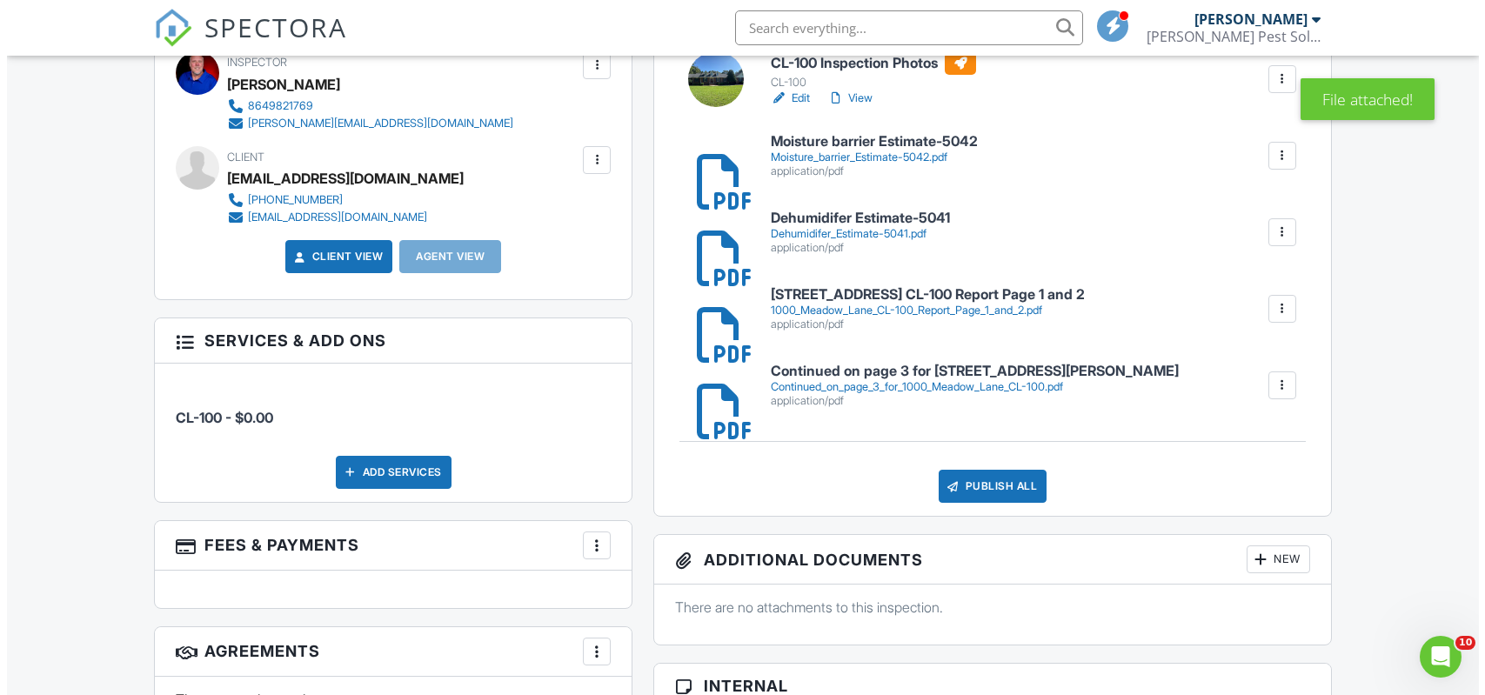
scroll to position [609, 0]
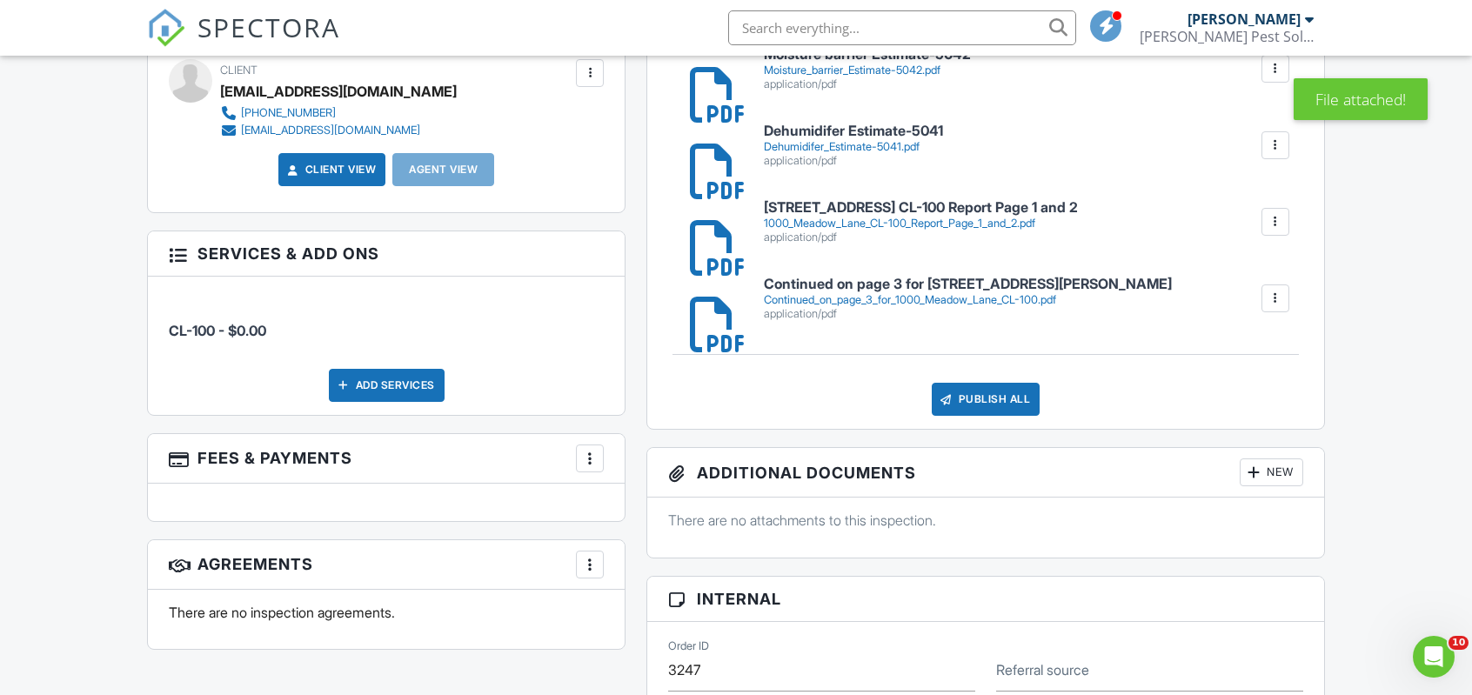
click at [979, 410] on div "Publish All" at bounding box center [986, 399] width 109 height 33
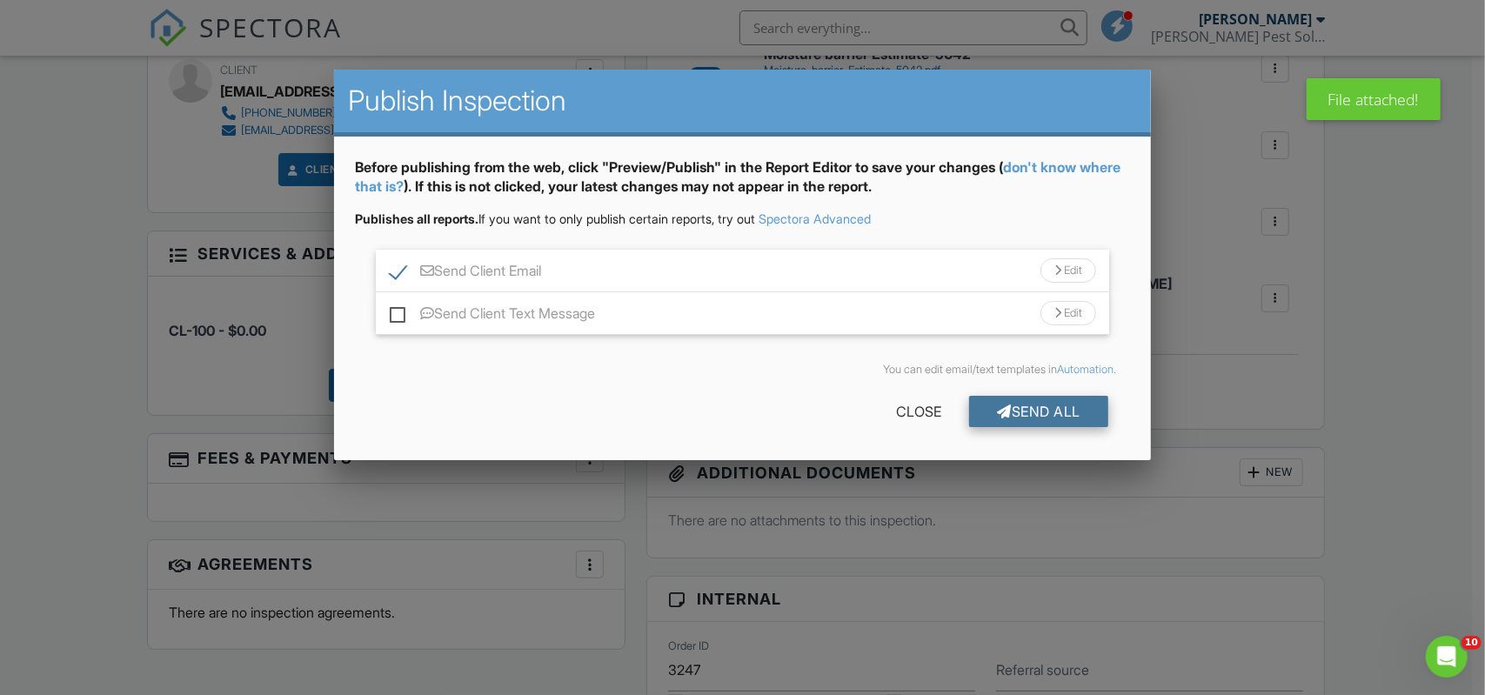
click at [997, 415] on div at bounding box center [1004, 412] width 15 height 14
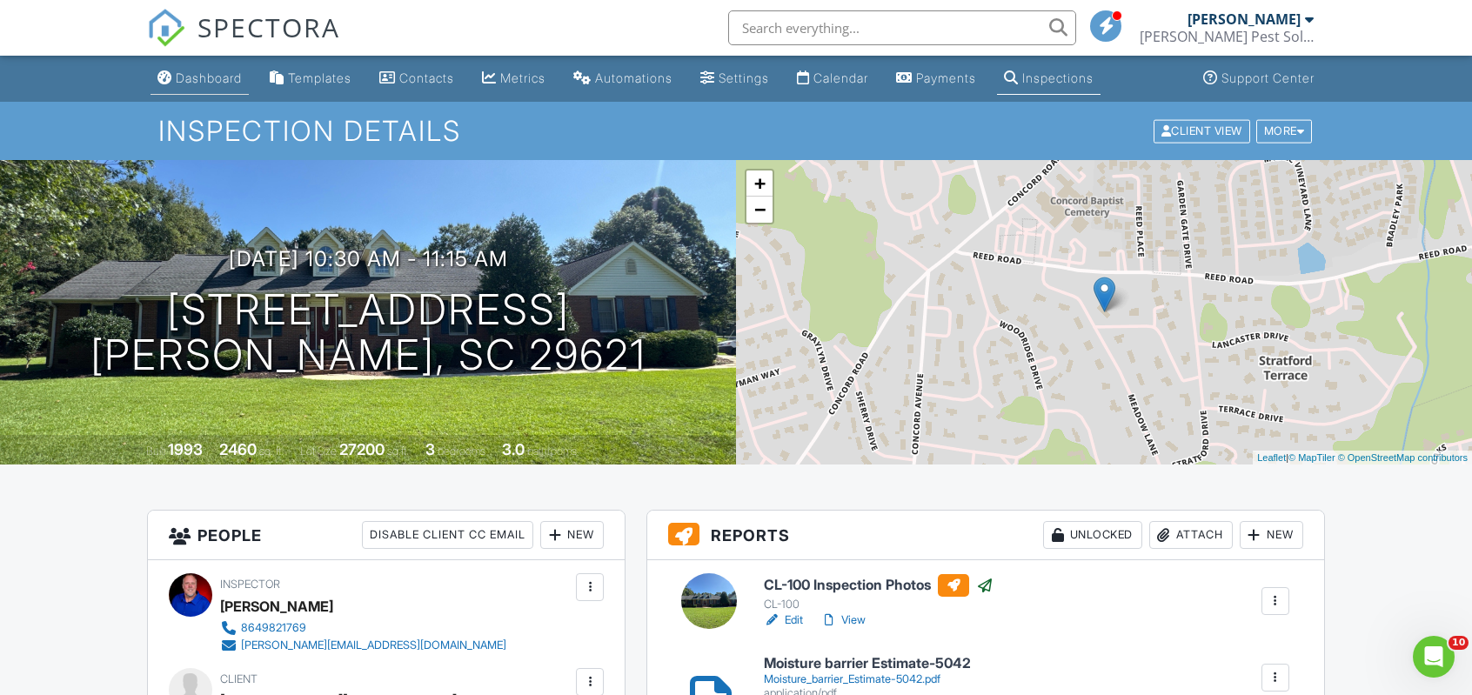
click at [204, 84] on div "Dashboard" at bounding box center [209, 77] width 66 height 15
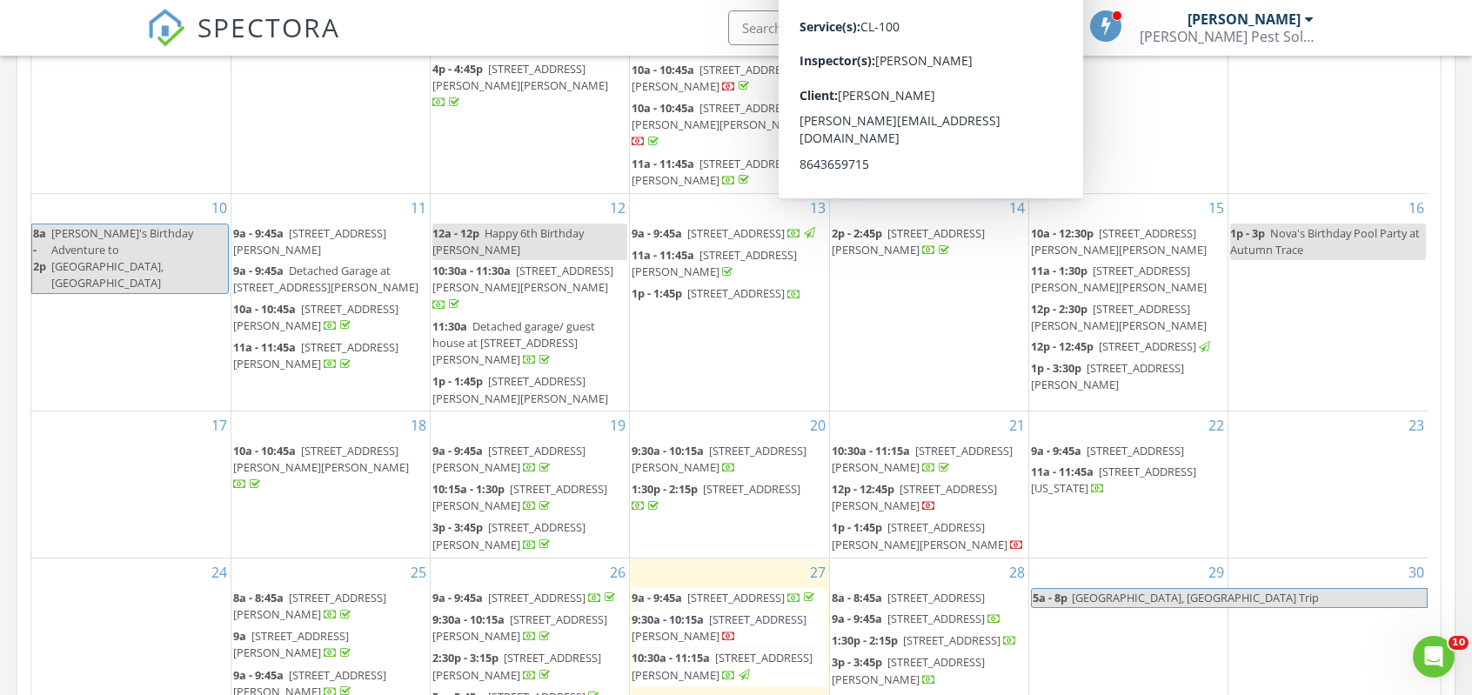
scroll to position [351, 0]
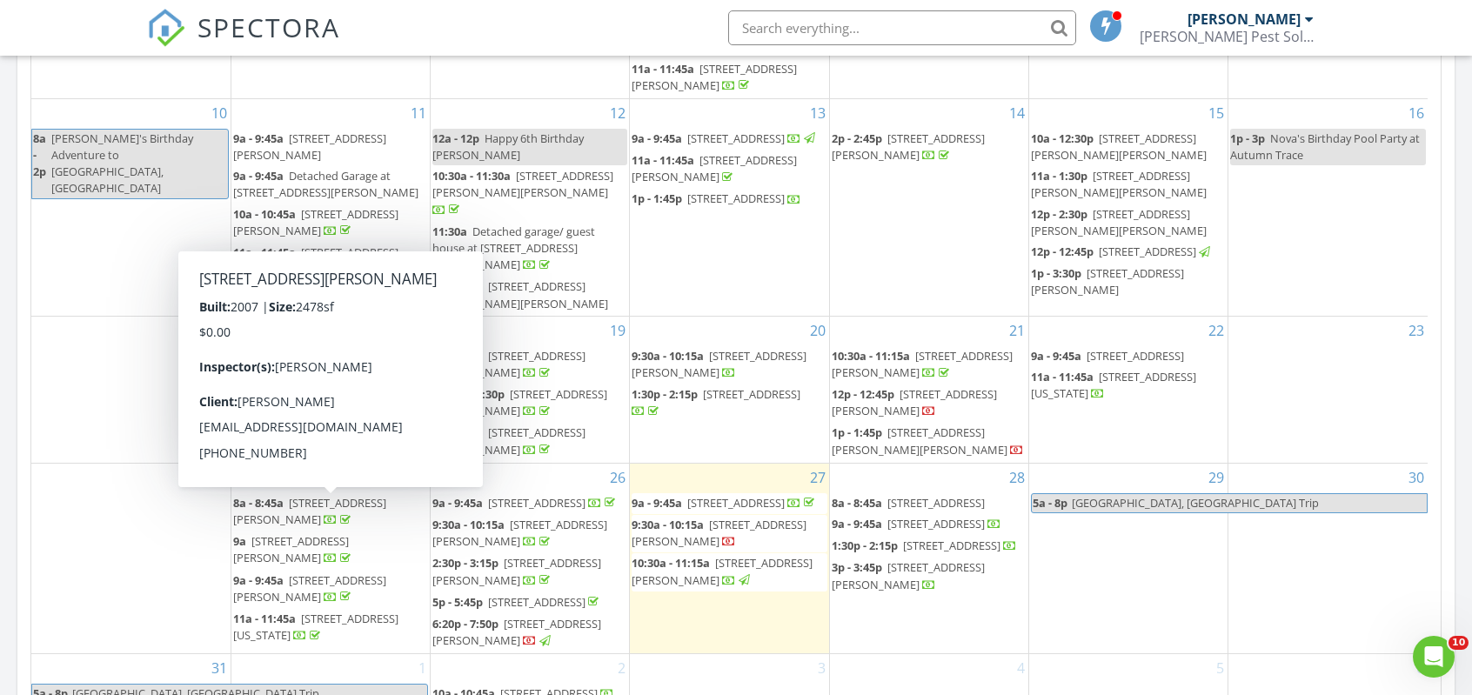
drag, startPoint x: 325, startPoint y: 494, endPoint x: 316, endPoint y: 507, distance: 15.7
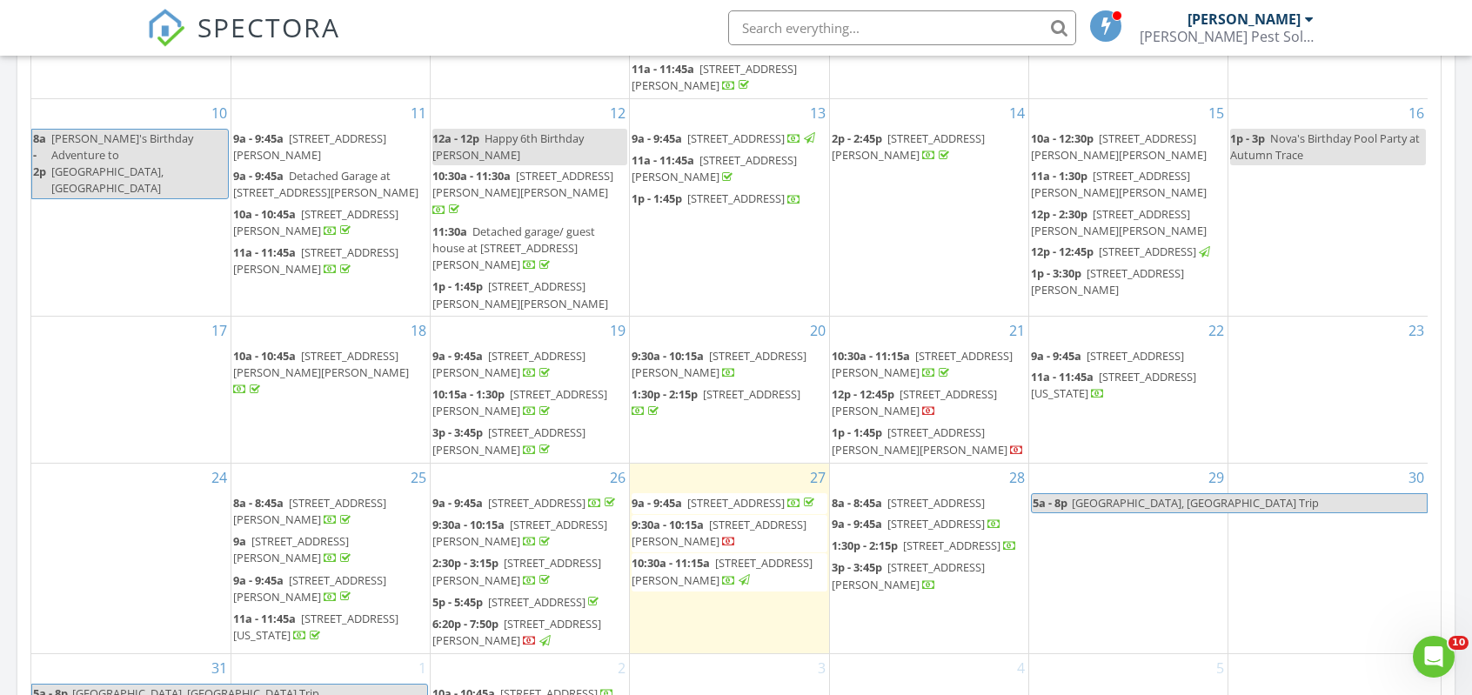
click at [503, 616] on link "6:20p - 7:50p 308 Juniper Leaf Way, Greer 29651" at bounding box center [516, 632] width 169 height 32
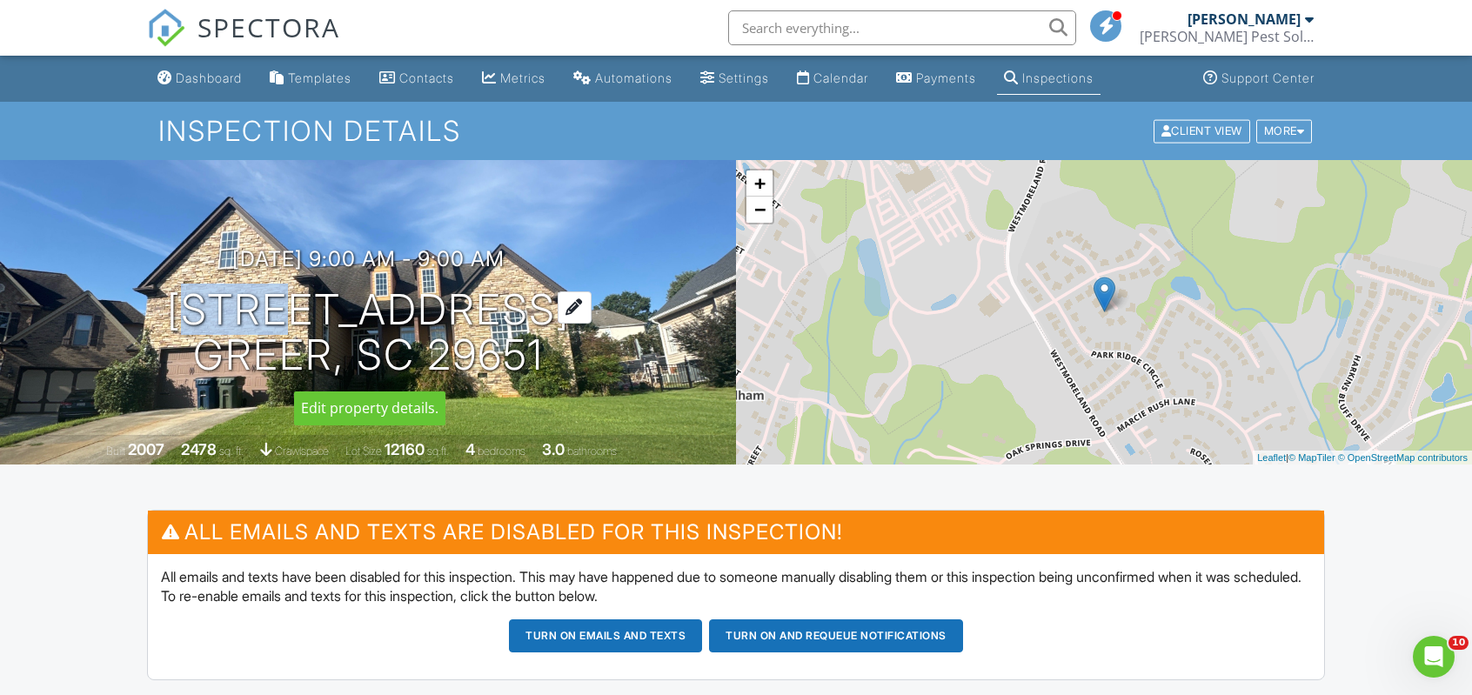
click at [548, 363] on div "08/25/2025 9:00 am - 9:00 am 610 Garden Rose Ct Greer, SC 29651" at bounding box center [368, 312] width 736 height 131
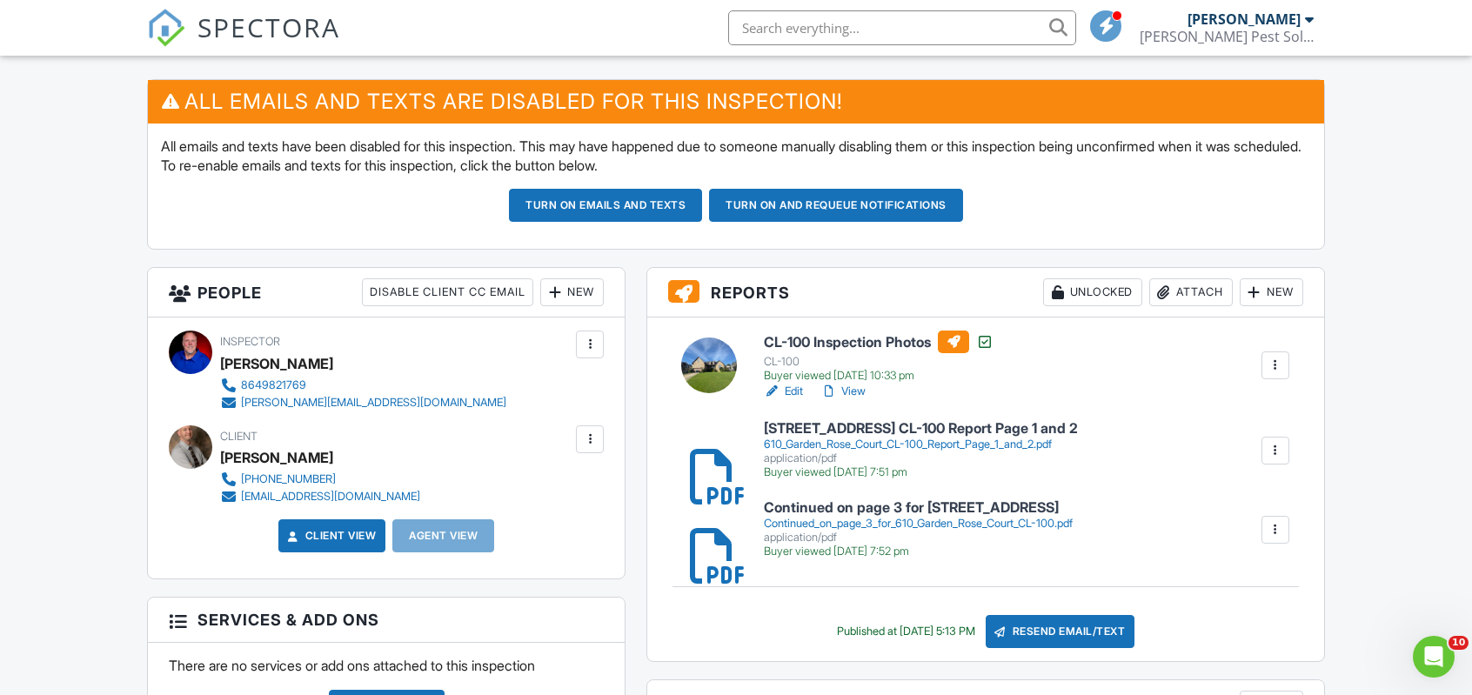
scroll to position [261, 0]
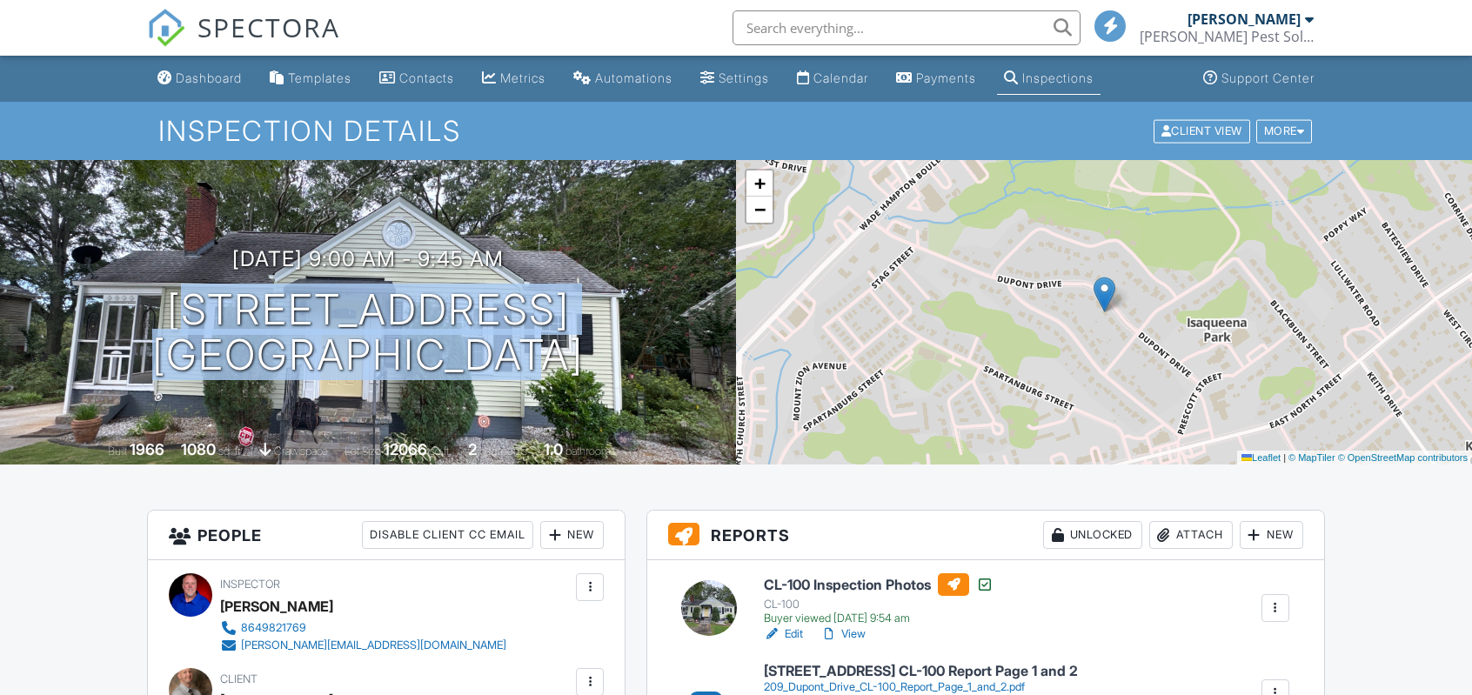
click at [584, 352] on h1 "[STREET_ADDRESS] [GEOGRAPHIC_DATA], SC 29607" at bounding box center [368, 333] width 432 height 92
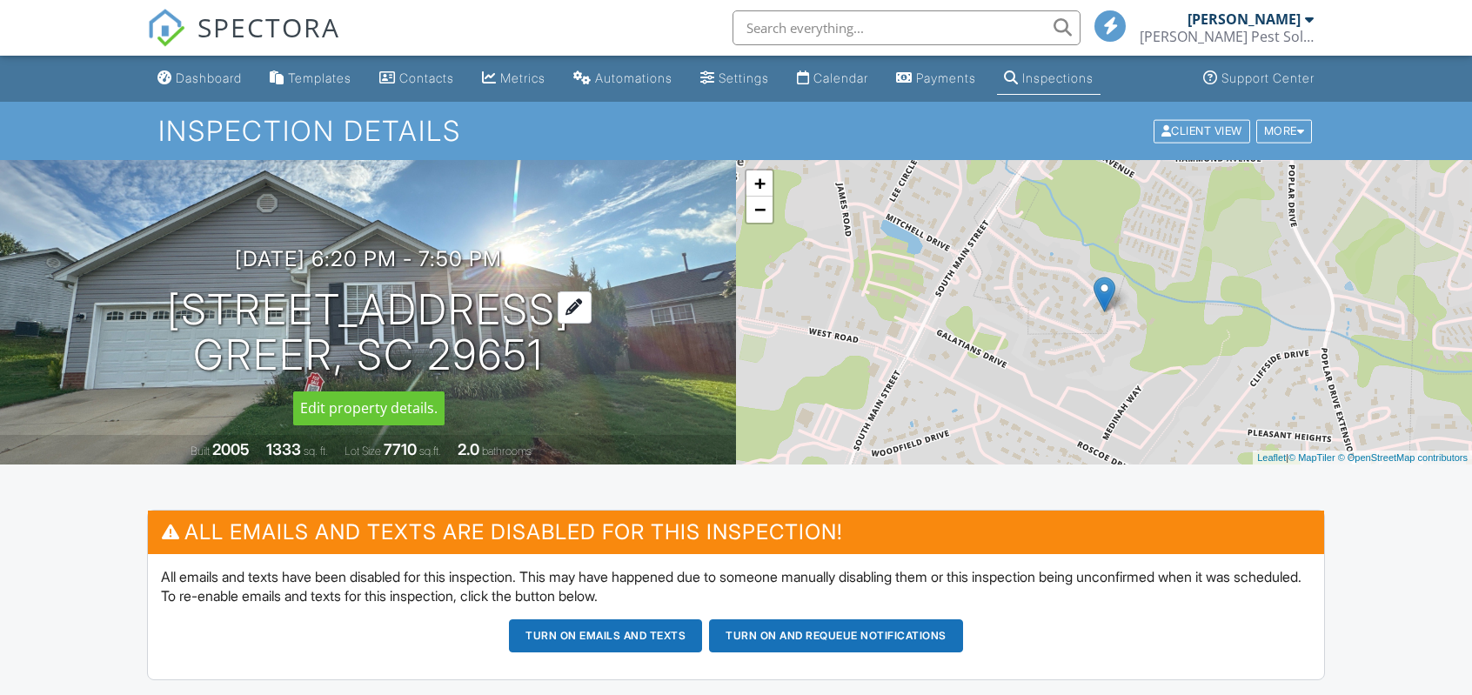
click at [549, 362] on div "[DATE] 6:20 pm - 7:50 pm [STREET_ADDRESS] Greer, SC 29651" at bounding box center [368, 312] width 736 height 131
